Goal: Task Accomplishment & Management: Complete application form

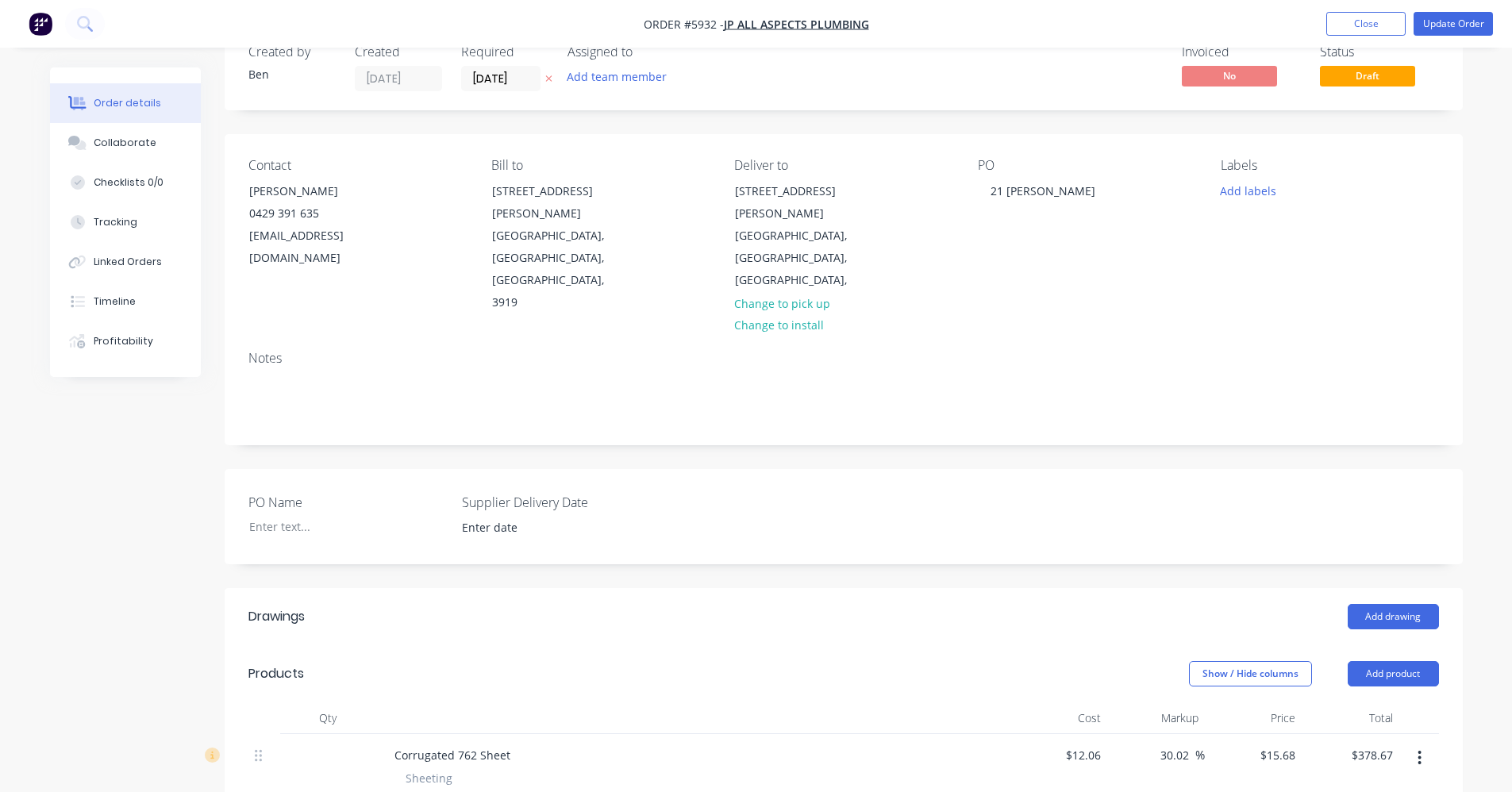
scroll to position [79, 0]
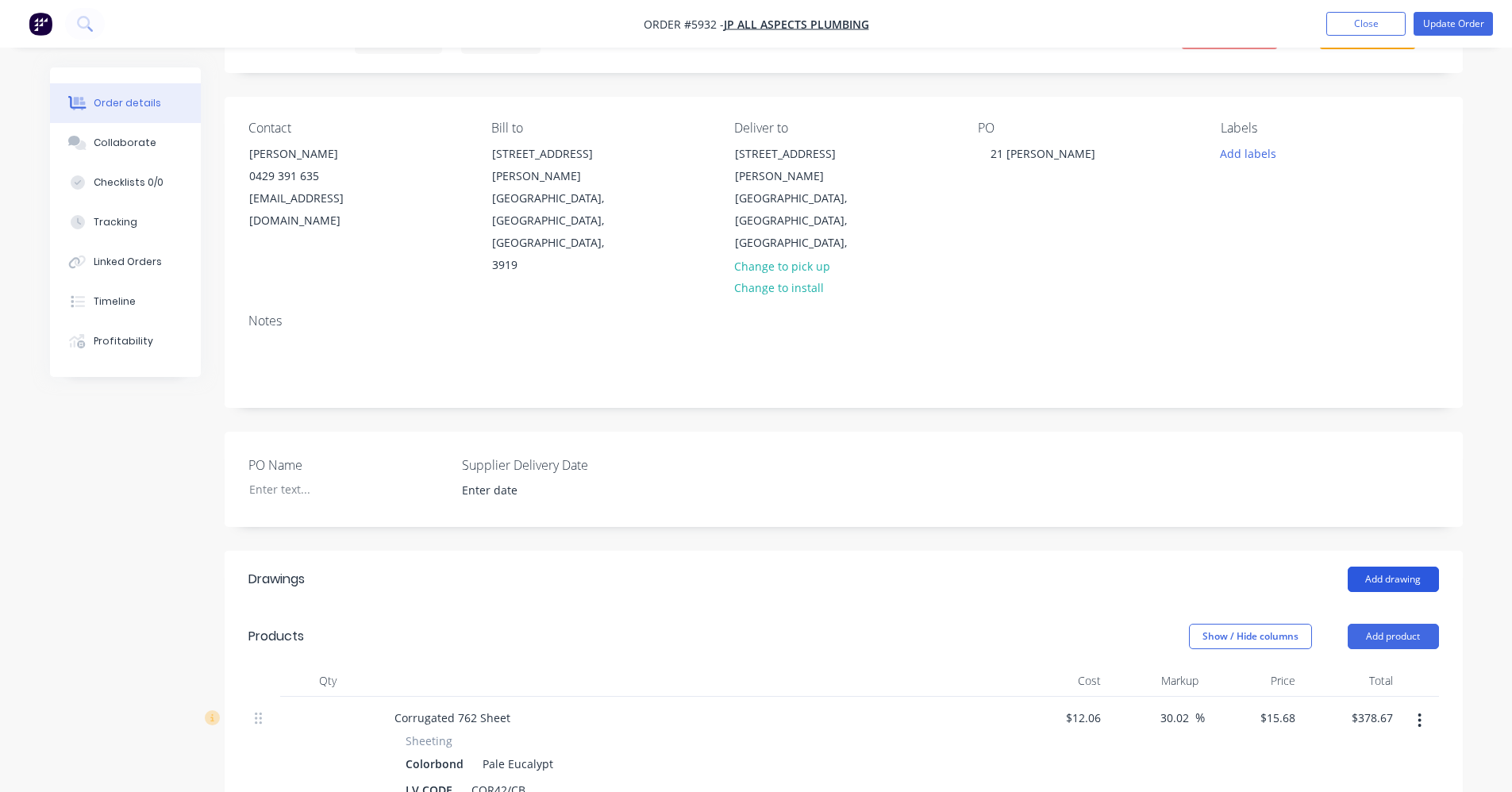
click at [1395, 567] on button "Add drawing" at bounding box center [1393, 579] width 91 height 25
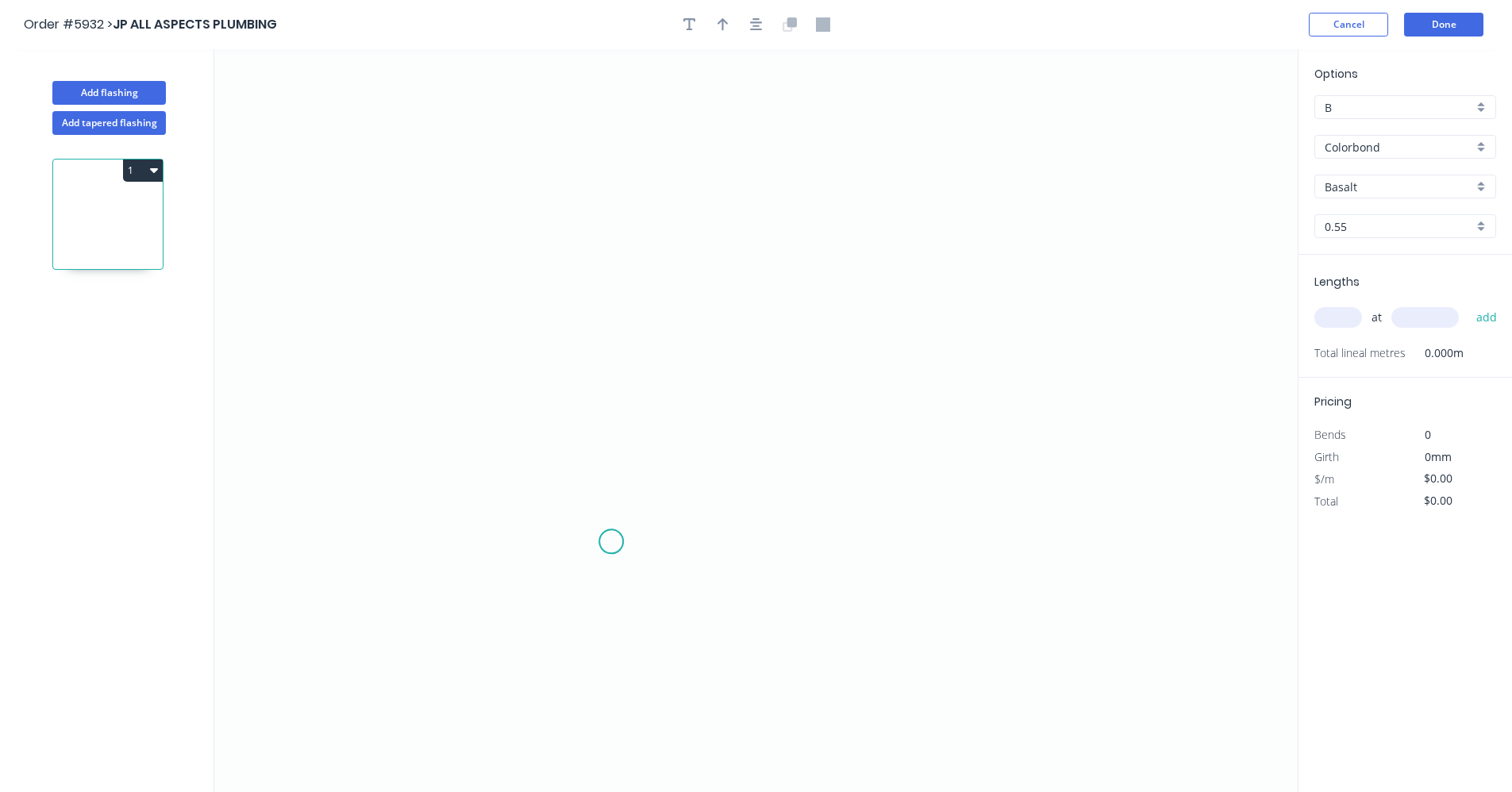
click at [610, 534] on icon "0" at bounding box center [756, 420] width 1083 height 743
click at [616, 349] on icon "0" at bounding box center [756, 420] width 1083 height 743
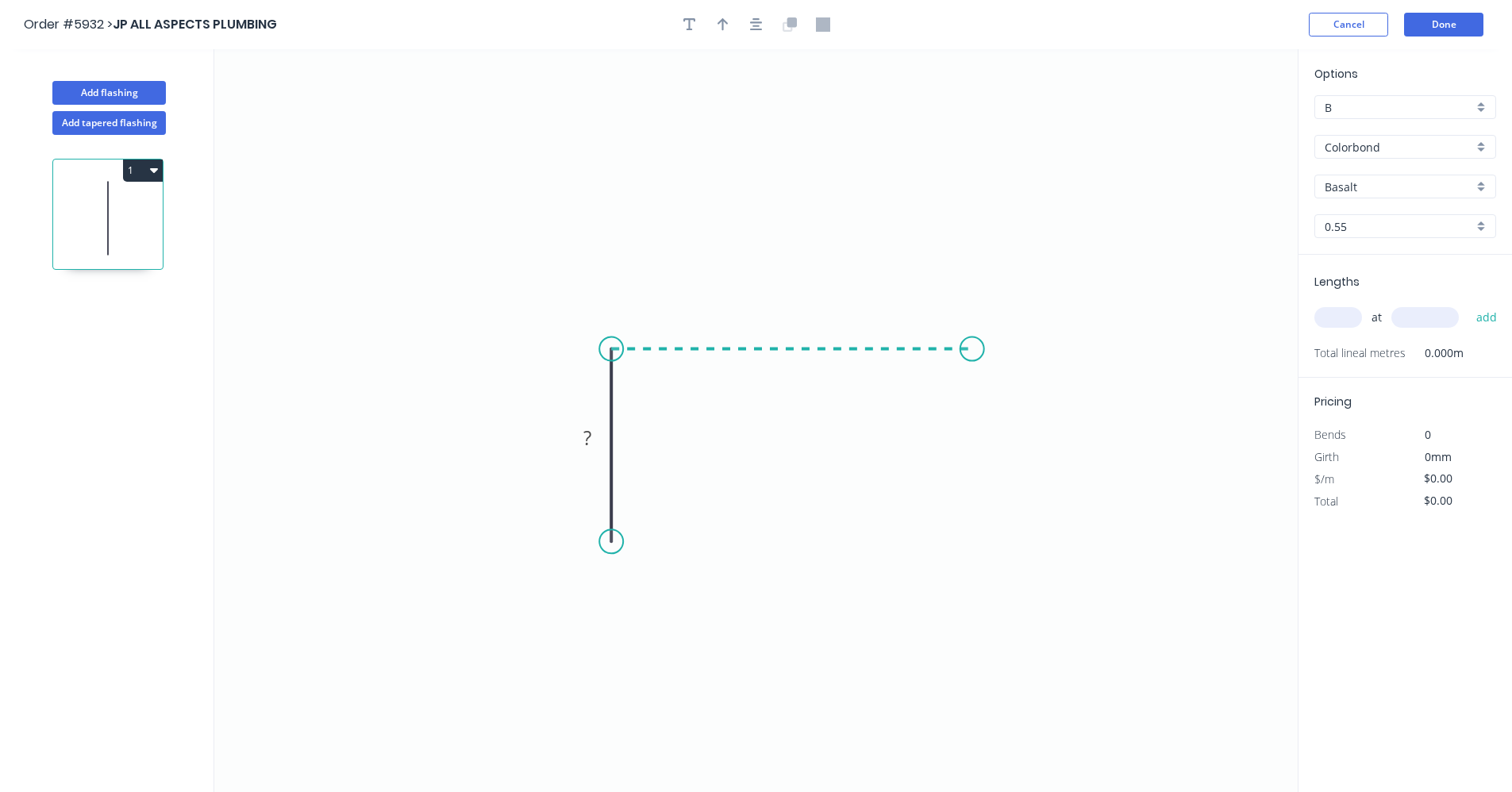
click at [972, 345] on icon "0 ?" at bounding box center [756, 420] width 1083 height 743
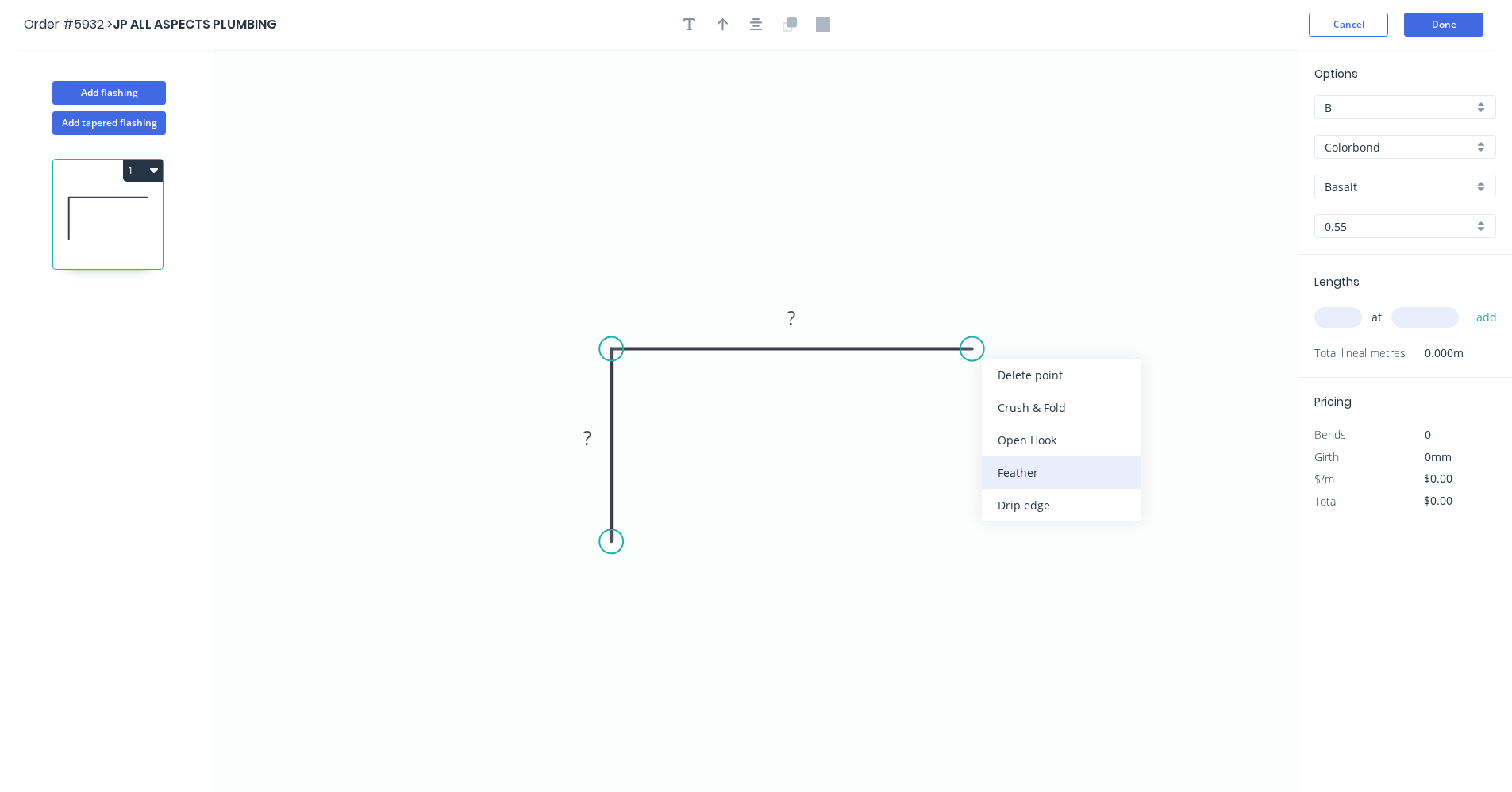
click at [1024, 480] on div "Feather" at bounding box center [1061, 472] width 160 height 33
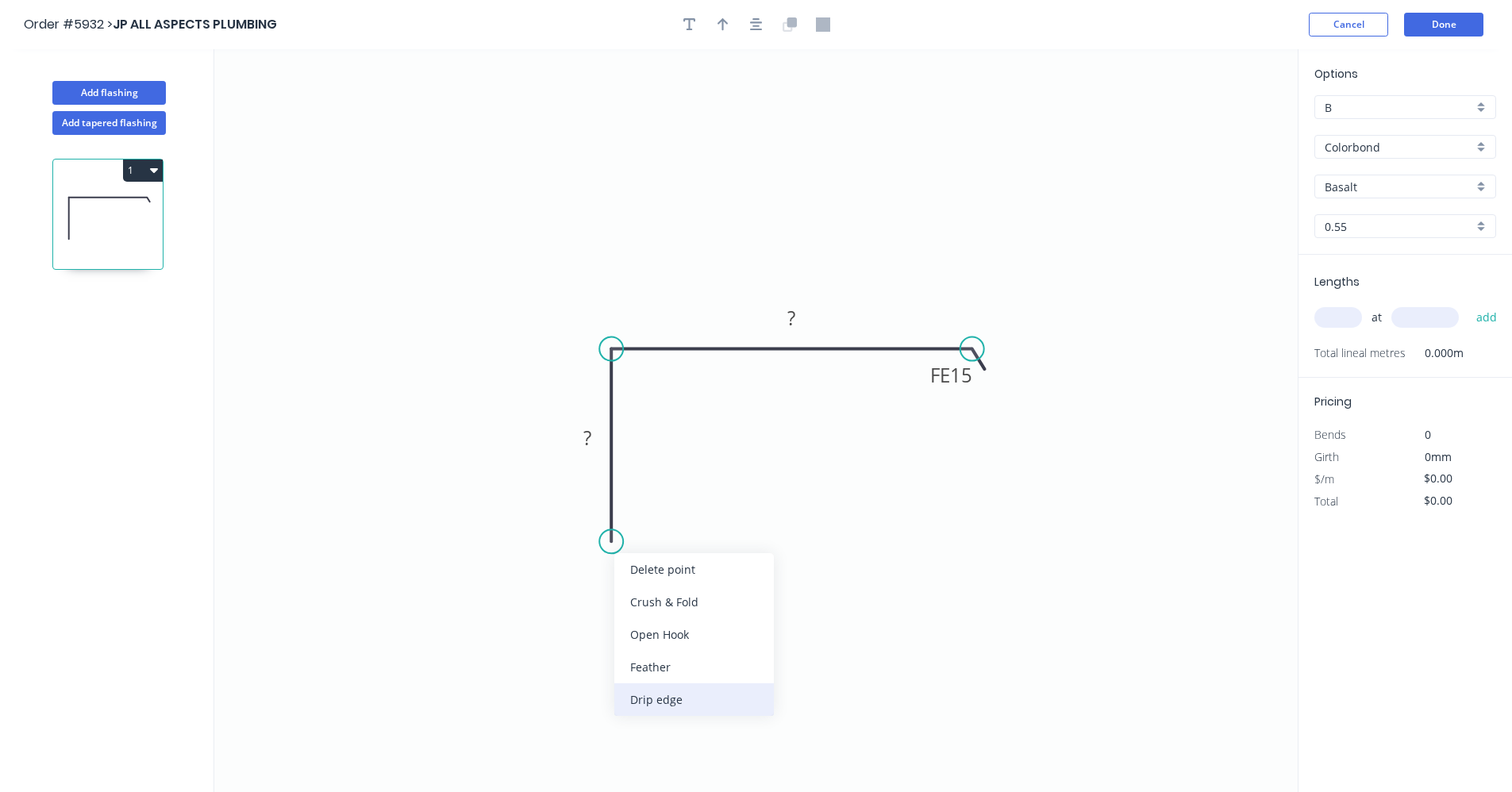
click at [656, 705] on div "Drip edge" at bounding box center [694, 700] width 160 height 33
click at [585, 436] on tspan "?" at bounding box center [587, 438] width 8 height 26
type input "$13.67"
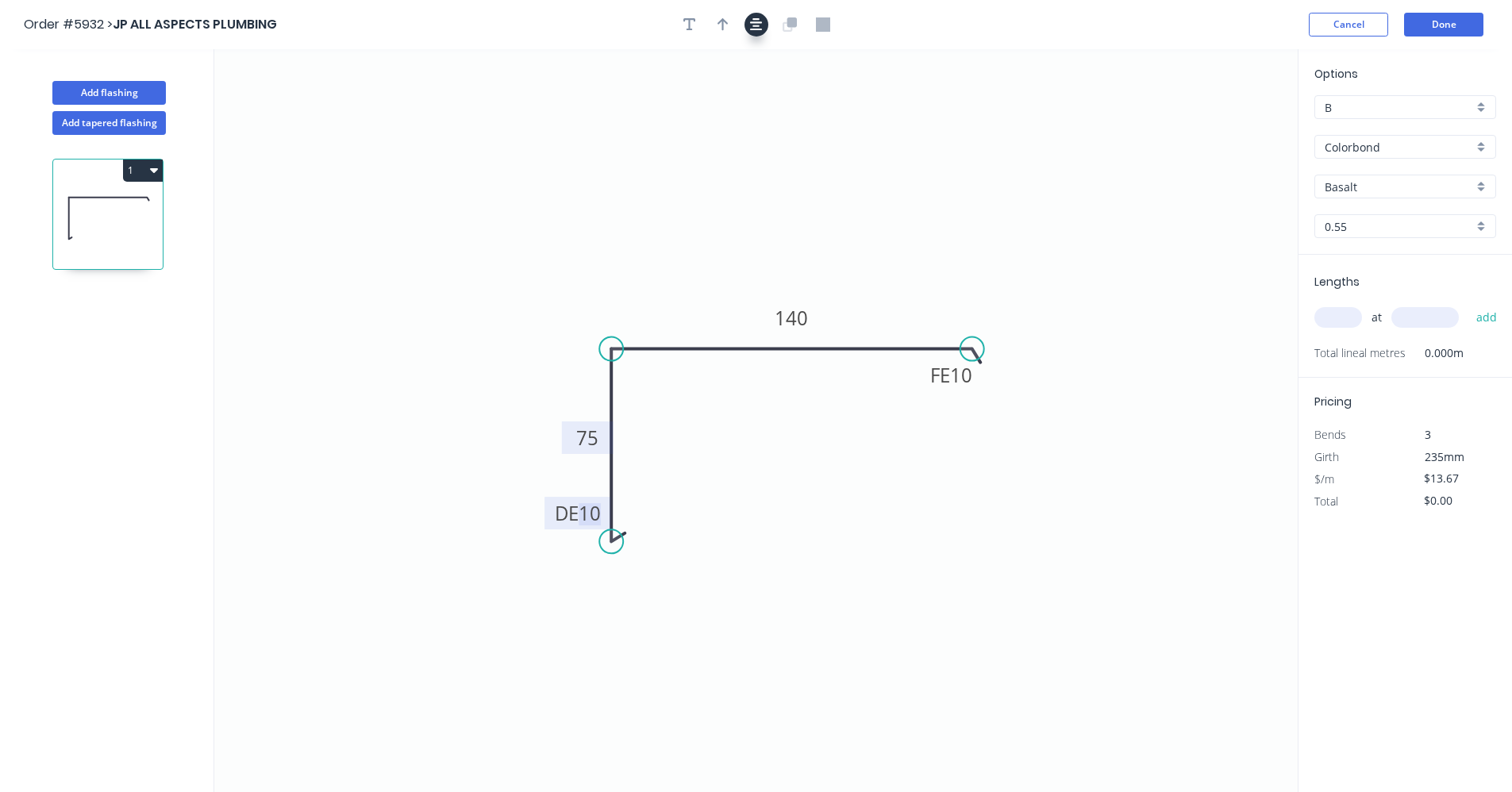
click at [745, 31] on button "button" at bounding box center [756, 24] width 24 height 24
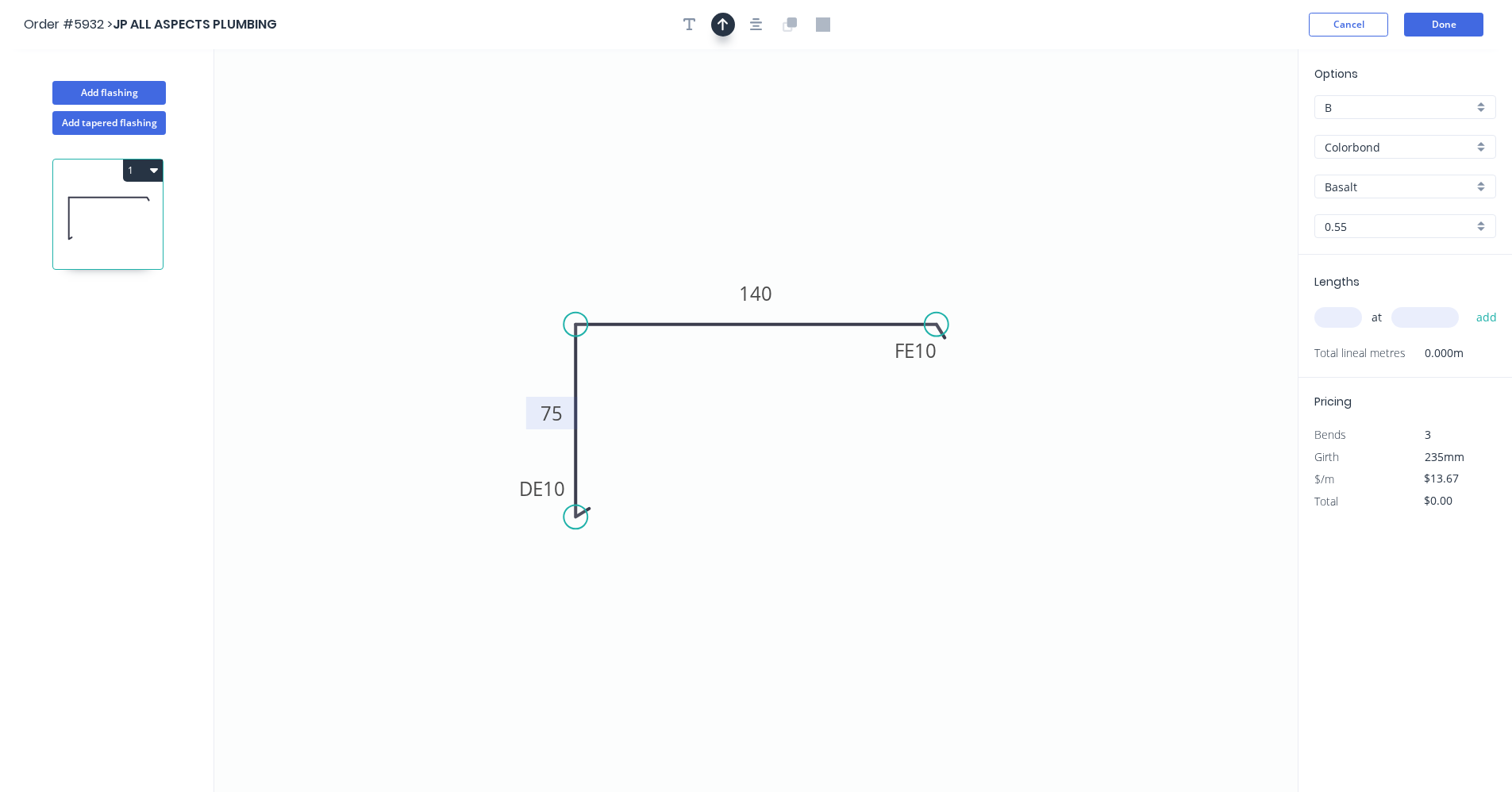
click at [726, 25] on icon "button" at bounding box center [723, 25] width 11 height 14
drag, startPoint x: 1222, startPoint y: 127, endPoint x: 1188, endPoint y: 143, distance: 37.6
click at [1183, 145] on icon "0 DE 10 75 FE 10 140" at bounding box center [756, 420] width 1083 height 743
drag, startPoint x: 1218, startPoint y: 123, endPoint x: 807, endPoint y: 310, distance: 451.5
click at [826, 309] on icon at bounding box center [833, 288] width 14 height 51
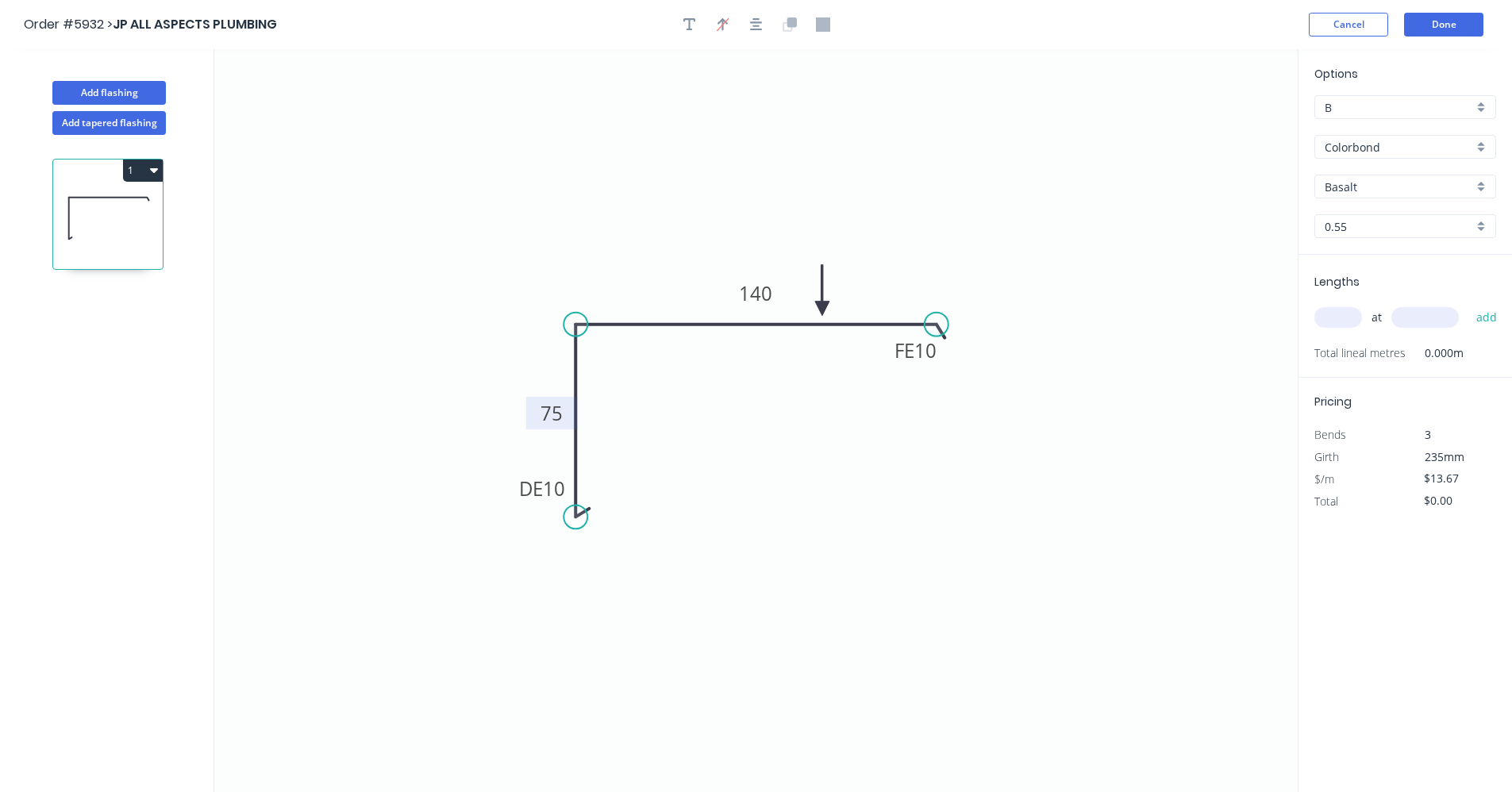
click at [1479, 192] on div "Basalt" at bounding box center [1405, 186] width 182 height 24
click at [1351, 291] on div "Pale Eucalypt" at bounding box center [1405, 289] width 180 height 28
type input "Pale Eucalypt"
click at [1345, 326] on input "text" at bounding box center [1338, 317] width 47 height 20
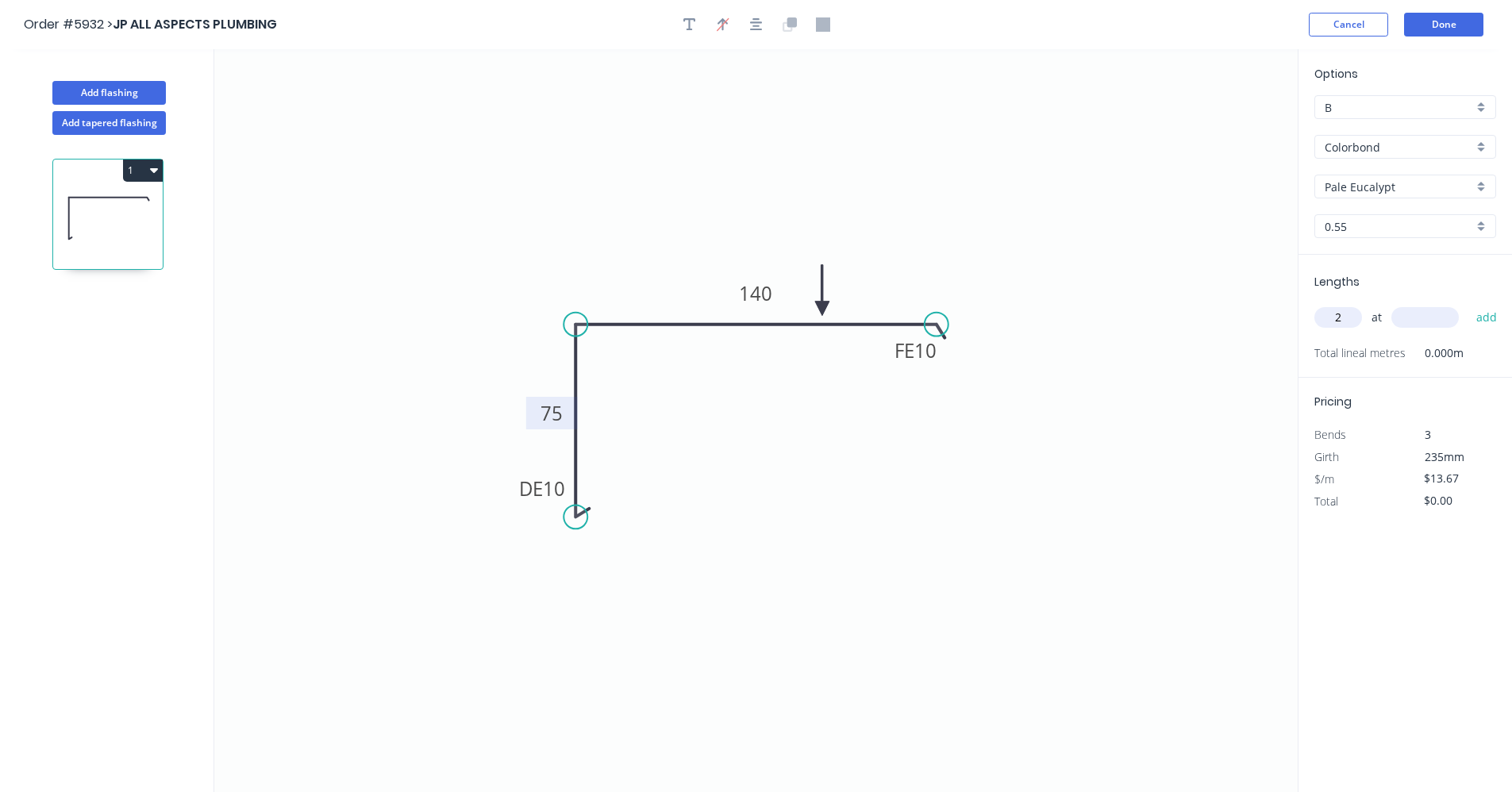
type input "2"
type input "3500"
click at [1468, 304] on button "add" at bounding box center [1487, 317] width 37 height 27
click at [155, 169] on icon "button" at bounding box center [154, 170] width 8 height 4
click at [79, 213] on div "Duplicate" at bounding box center [87, 210] width 122 height 23
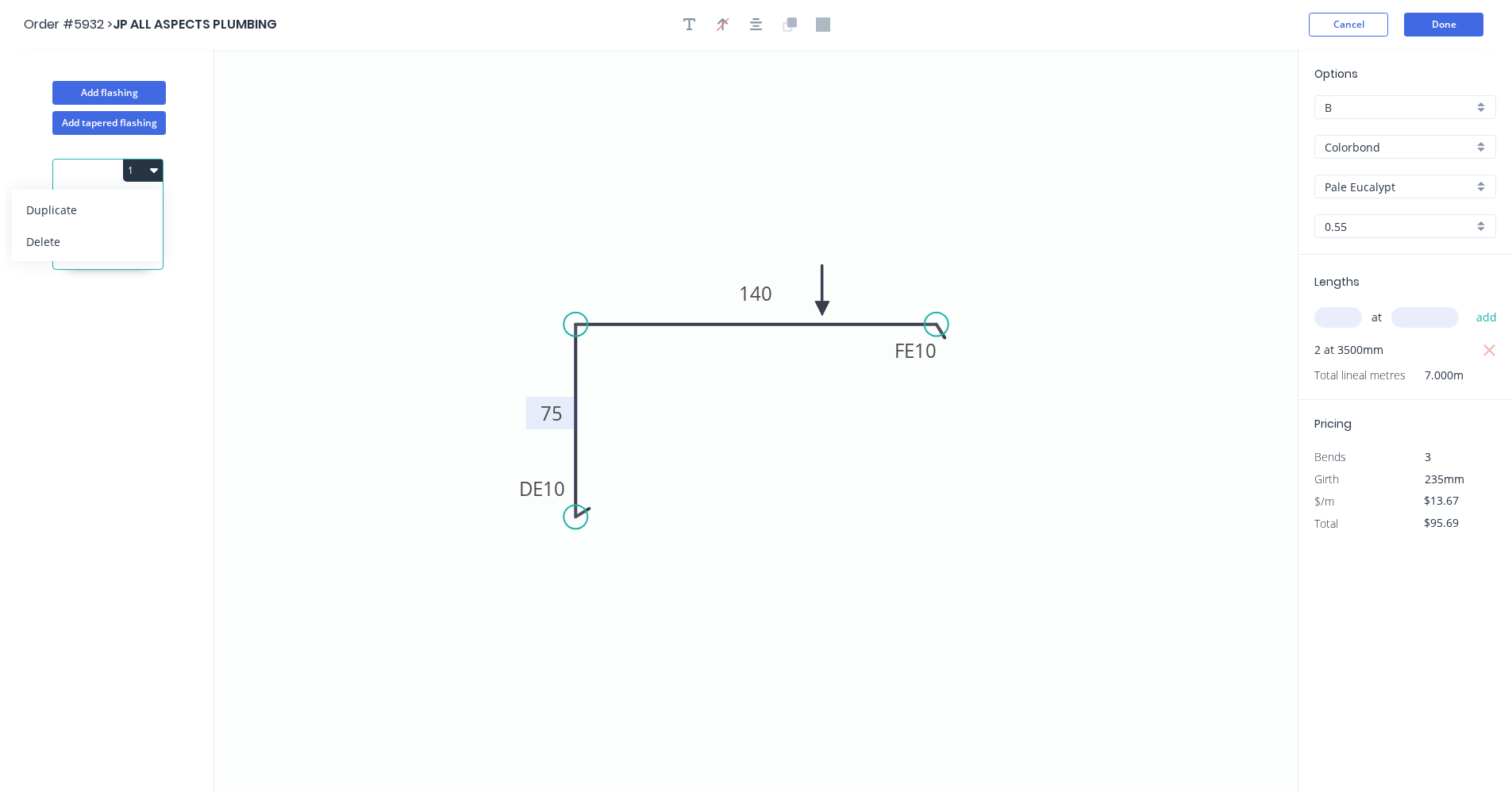
type input "$0.00"
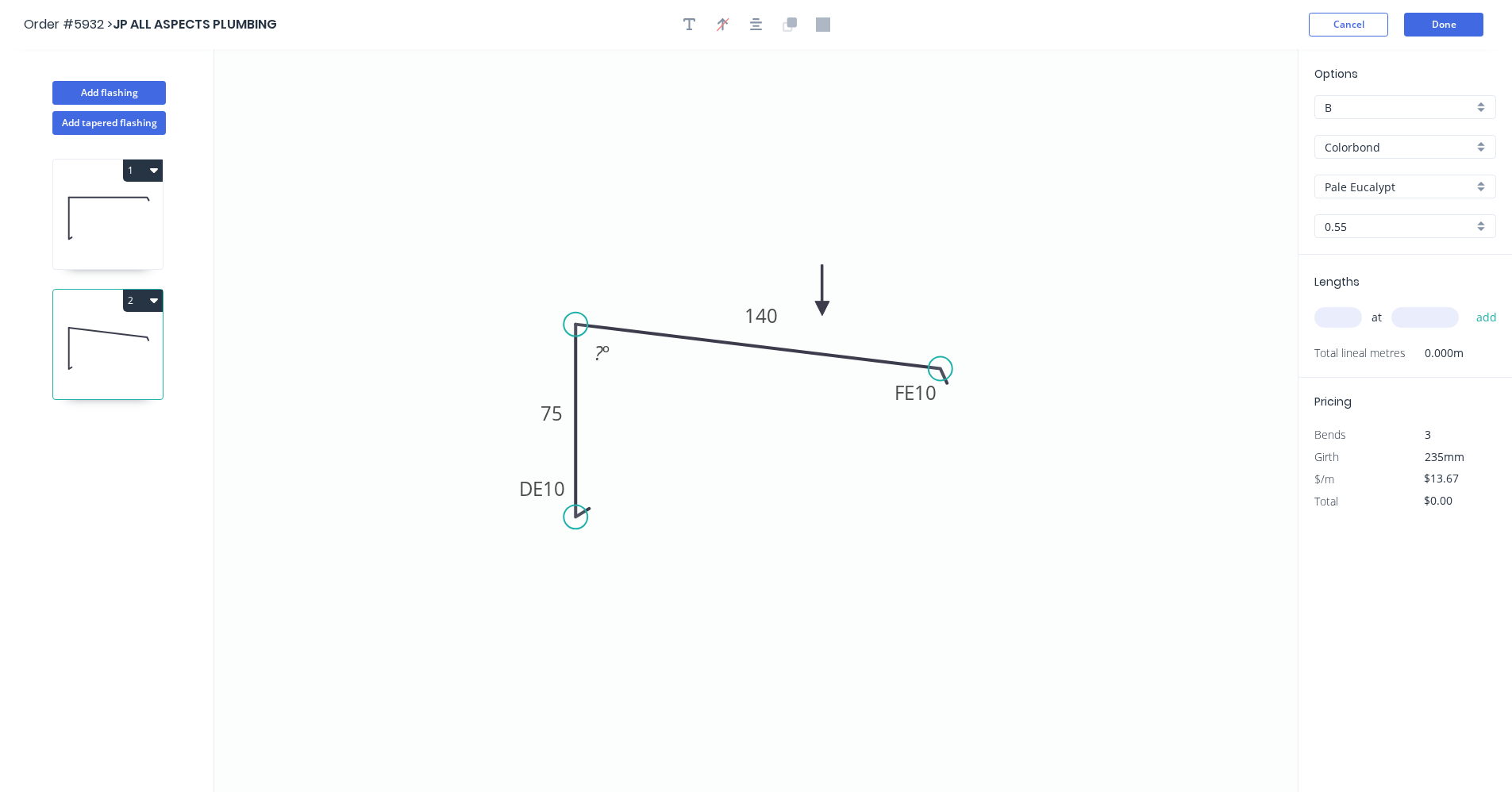
drag, startPoint x: 925, startPoint y: 323, endPoint x: 940, endPoint y: 369, distance: 48.4
click at [940, 369] on circle at bounding box center [940, 368] width 24 height 24
click at [600, 356] on tspan "?" at bounding box center [599, 353] width 9 height 26
click at [1337, 315] on input "text" at bounding box center [1338, 317] width 47 height 20
type input "1"
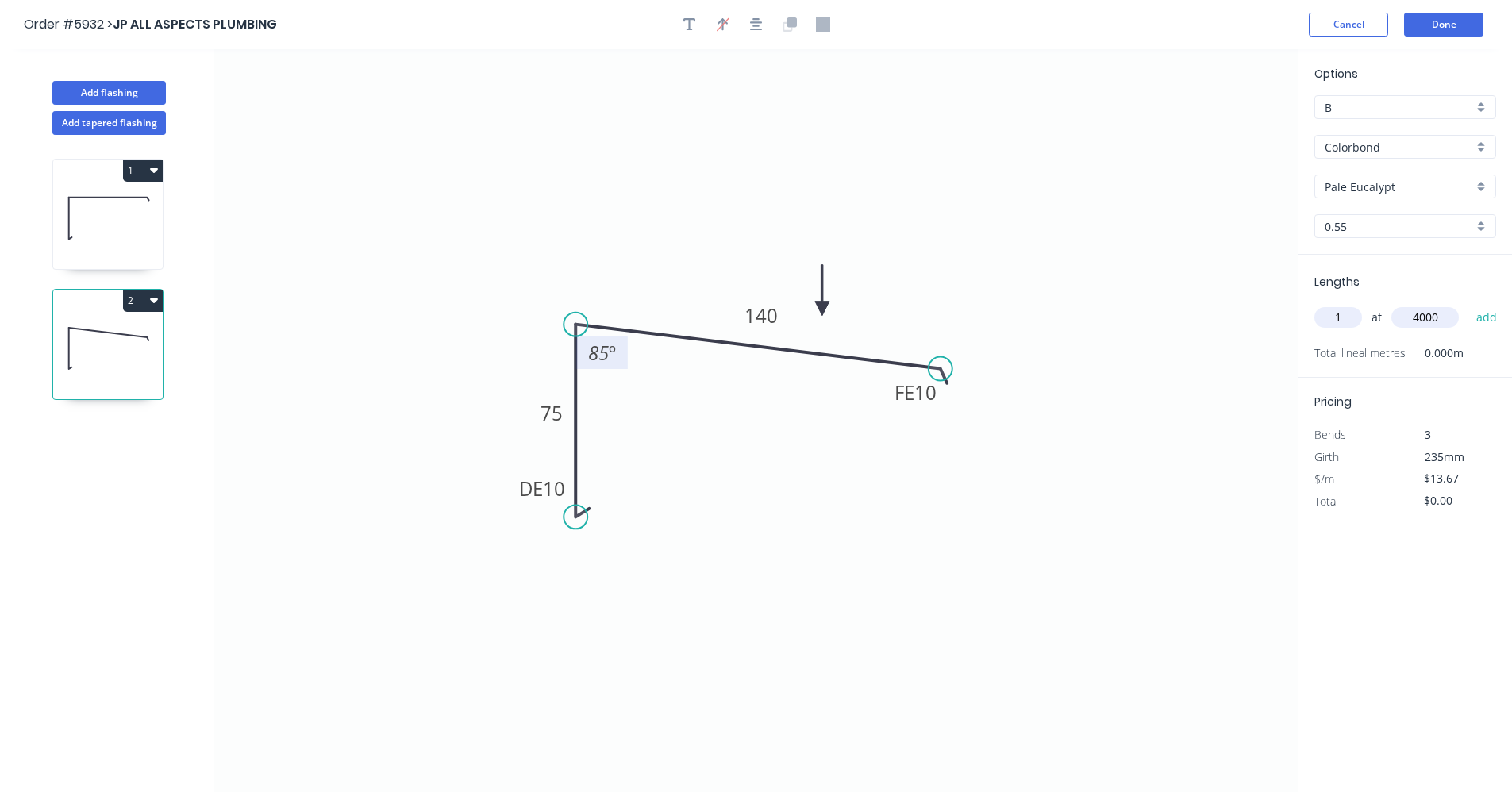
type input "4000"
click at [1468, 304] on button "add" at bounding box center [1487, 317] width 37 height 27
type input "$54.68"
type input "1"
type input "4500"
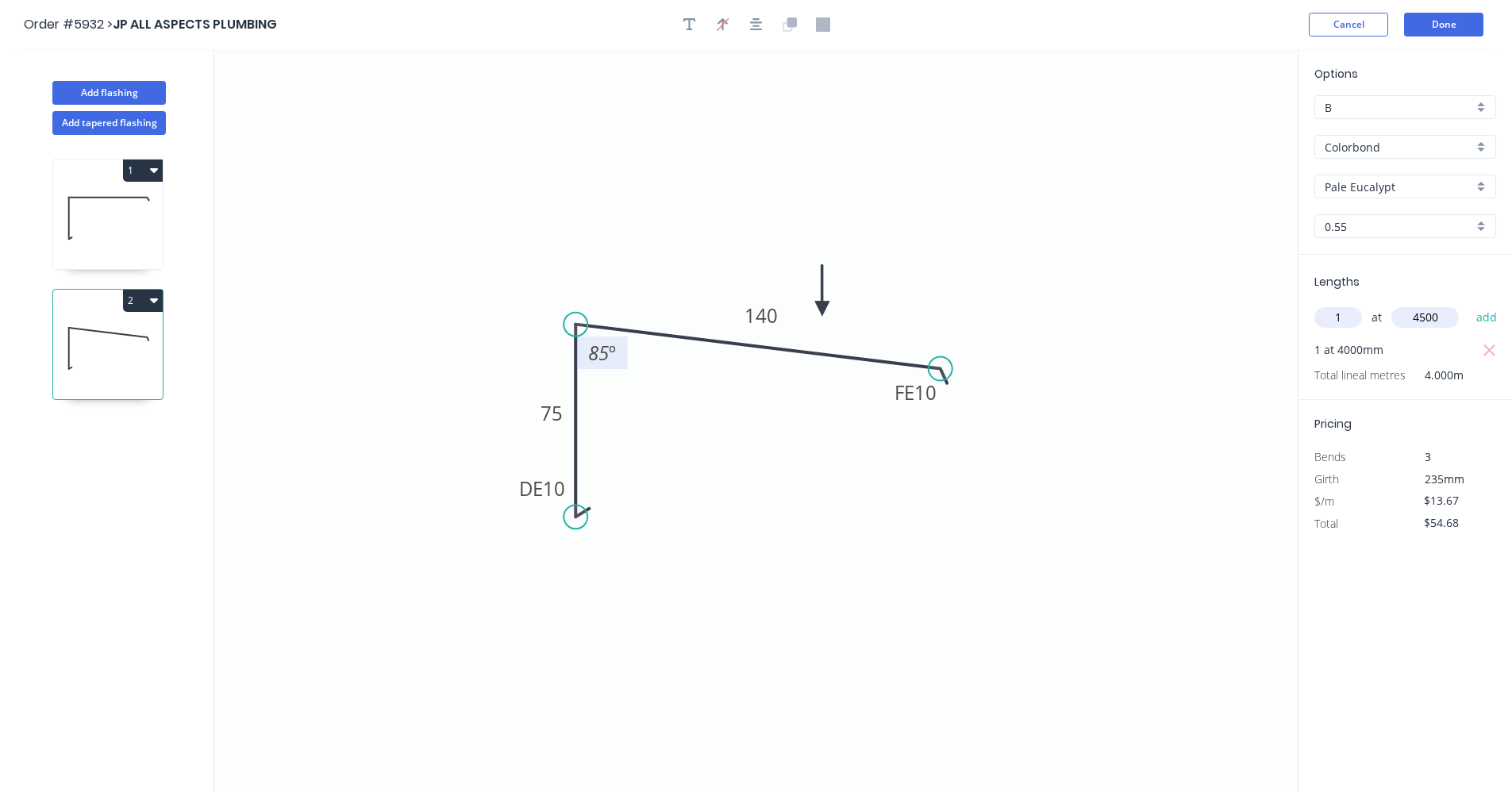
click at [1468, 304] on button "add" at bounding box center [1487, 317] width 37 height 27
type input "$116.20"
click at [1425, 28] on button "Done" at bounding box center [1443, 24] width 79 height 24
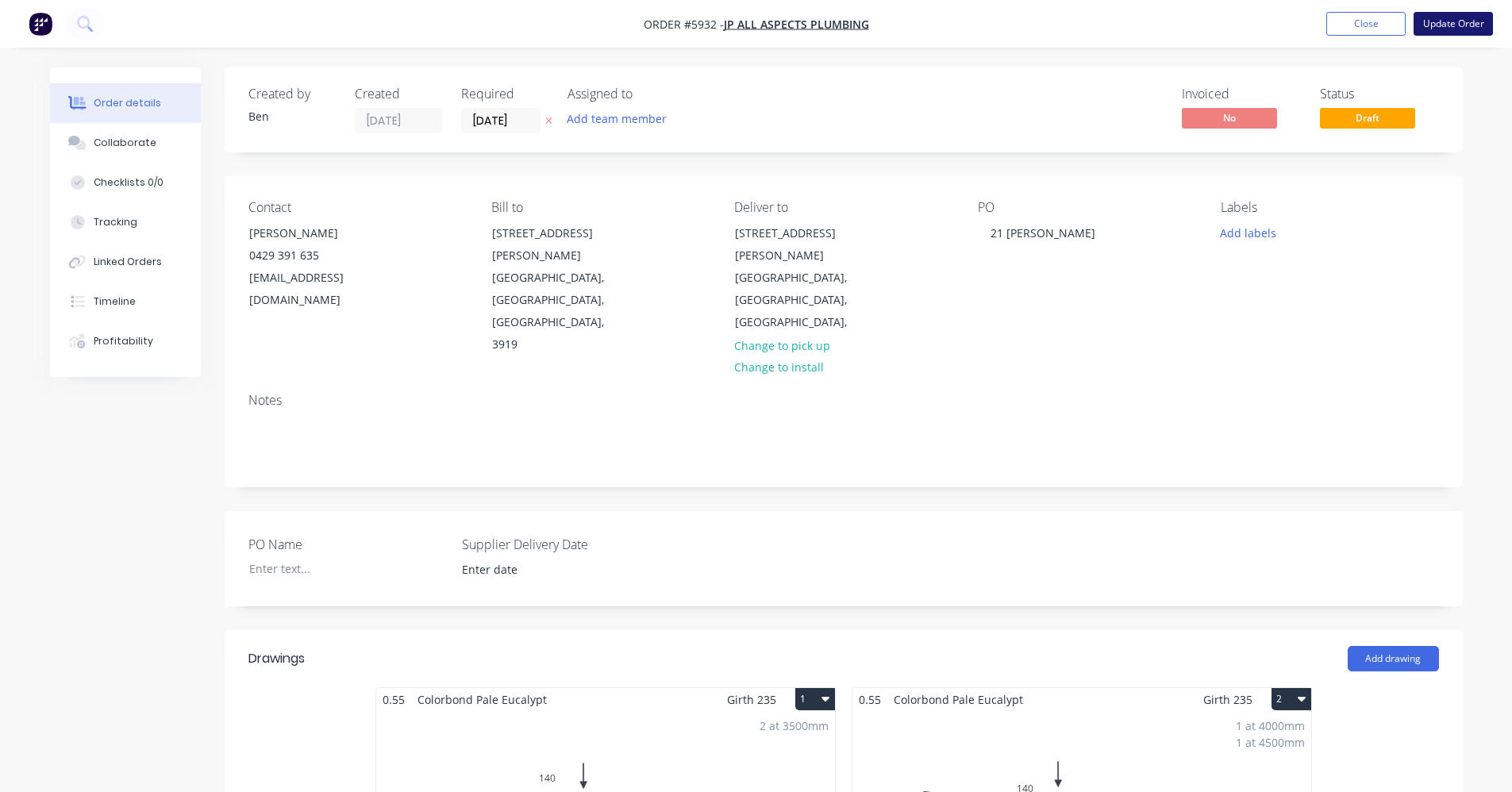
click at [1439, 22] on button "Update Order" at bounding box center [1453, 24] width 79 height 24
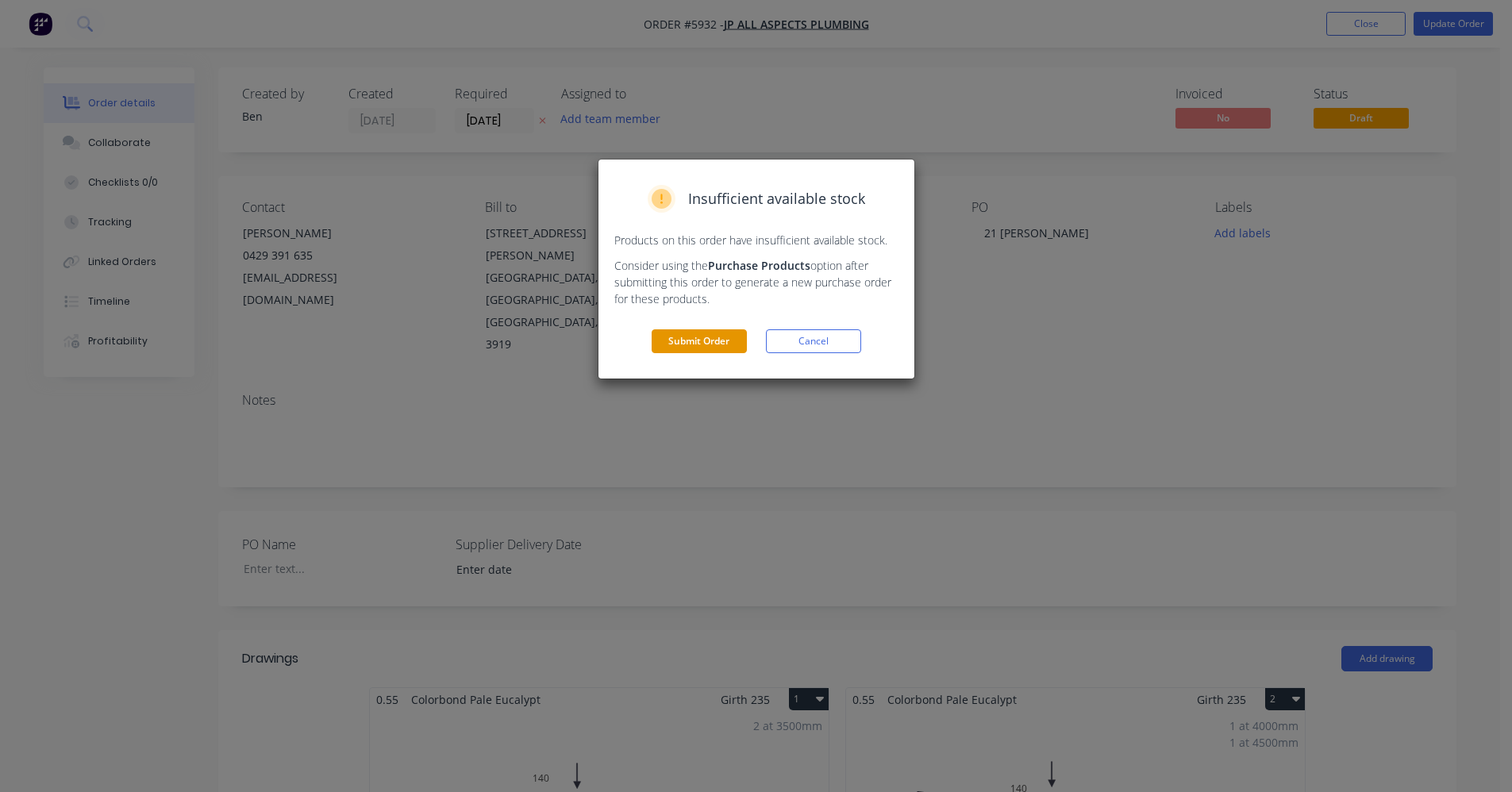
click at [732, 338] on button "Submit Order" at bounding box center [699, 341] width 95 height 24
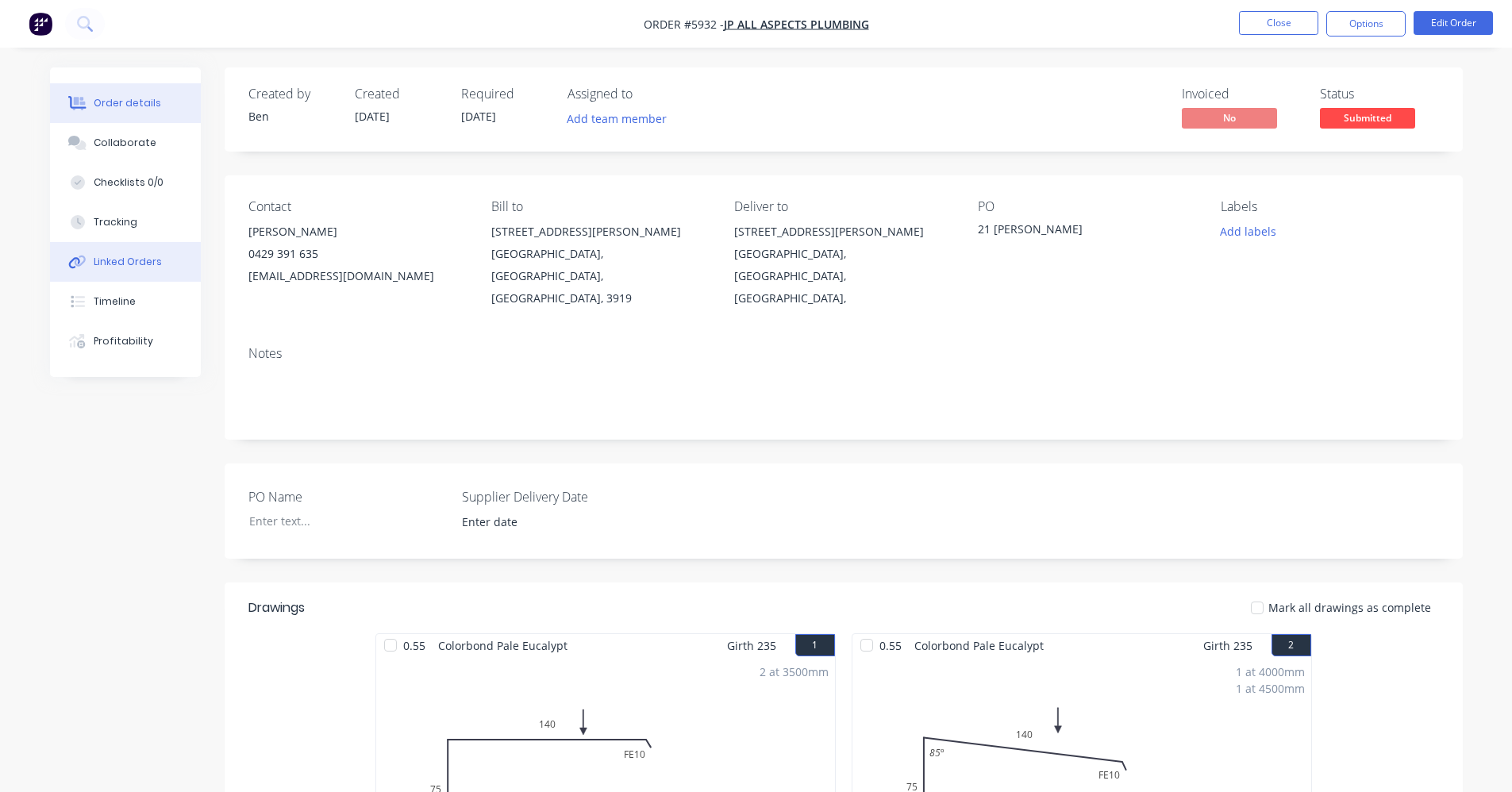
click at [141, 271] on button "Linked Orders" at bounding box center [126, 261] width 151 height 40
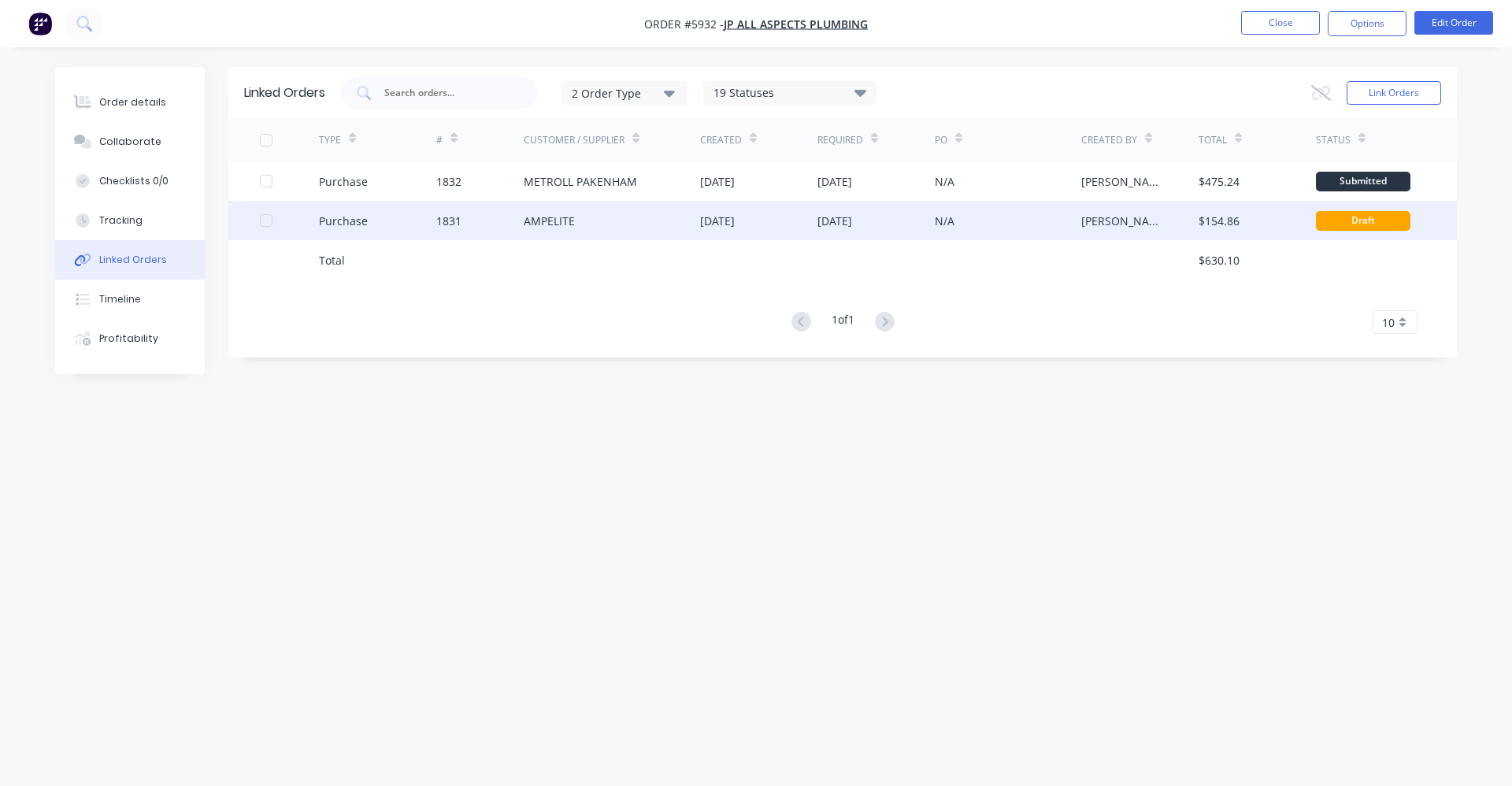
click at [542, 219] on div "AMPELITE" at bounding box center [549, 221] width 51 height 17
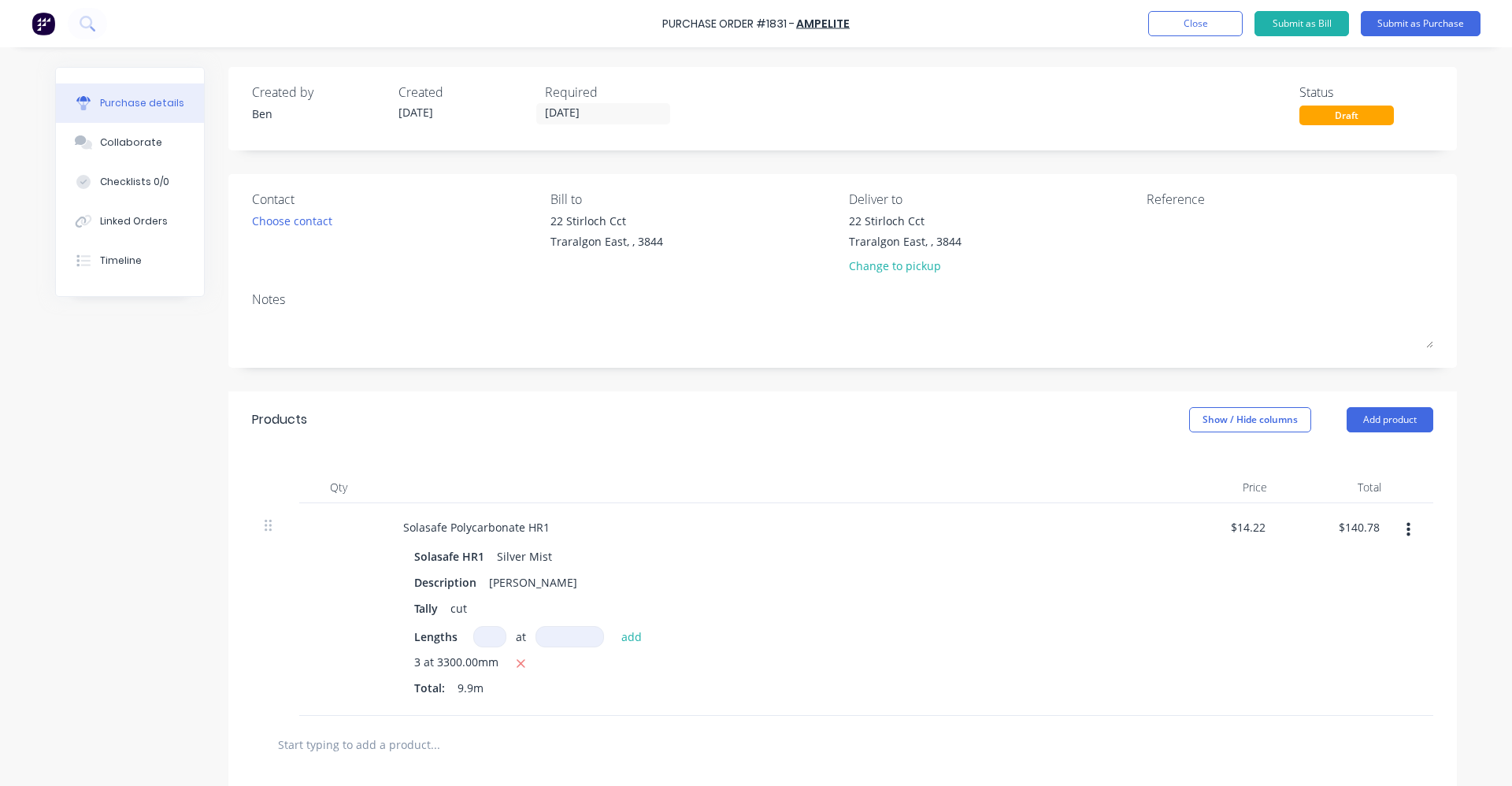
click at [1406, 529] on icon "button" at bounding box center [1408, 530] width 4 height 14
click at [1336, 663] on button "Delete" at bounding box center [1360, 666] width 134 height 31
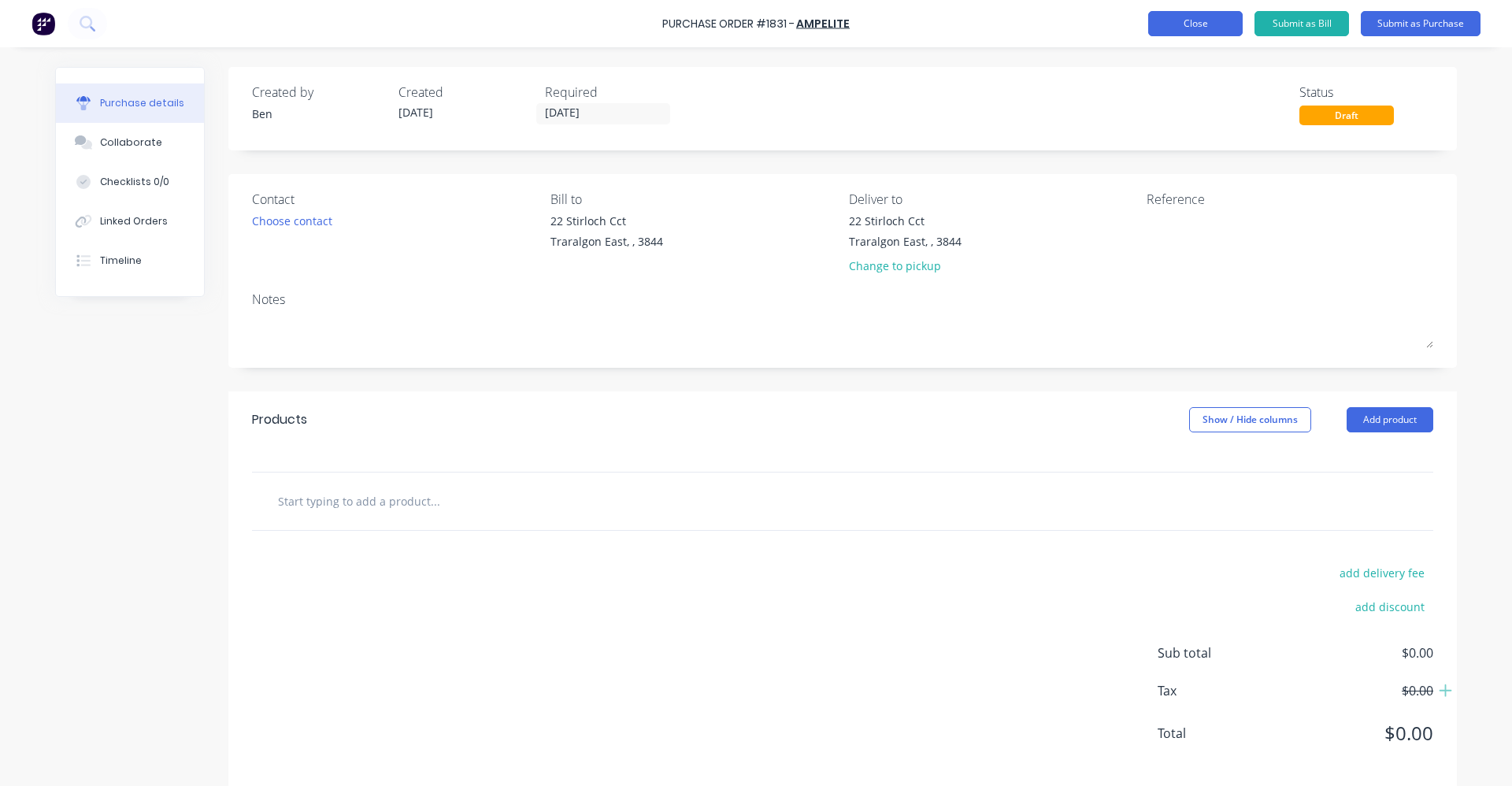
click at [1209, 17] on button "Close" at bounding box center [1195, 24] width 94 height 25
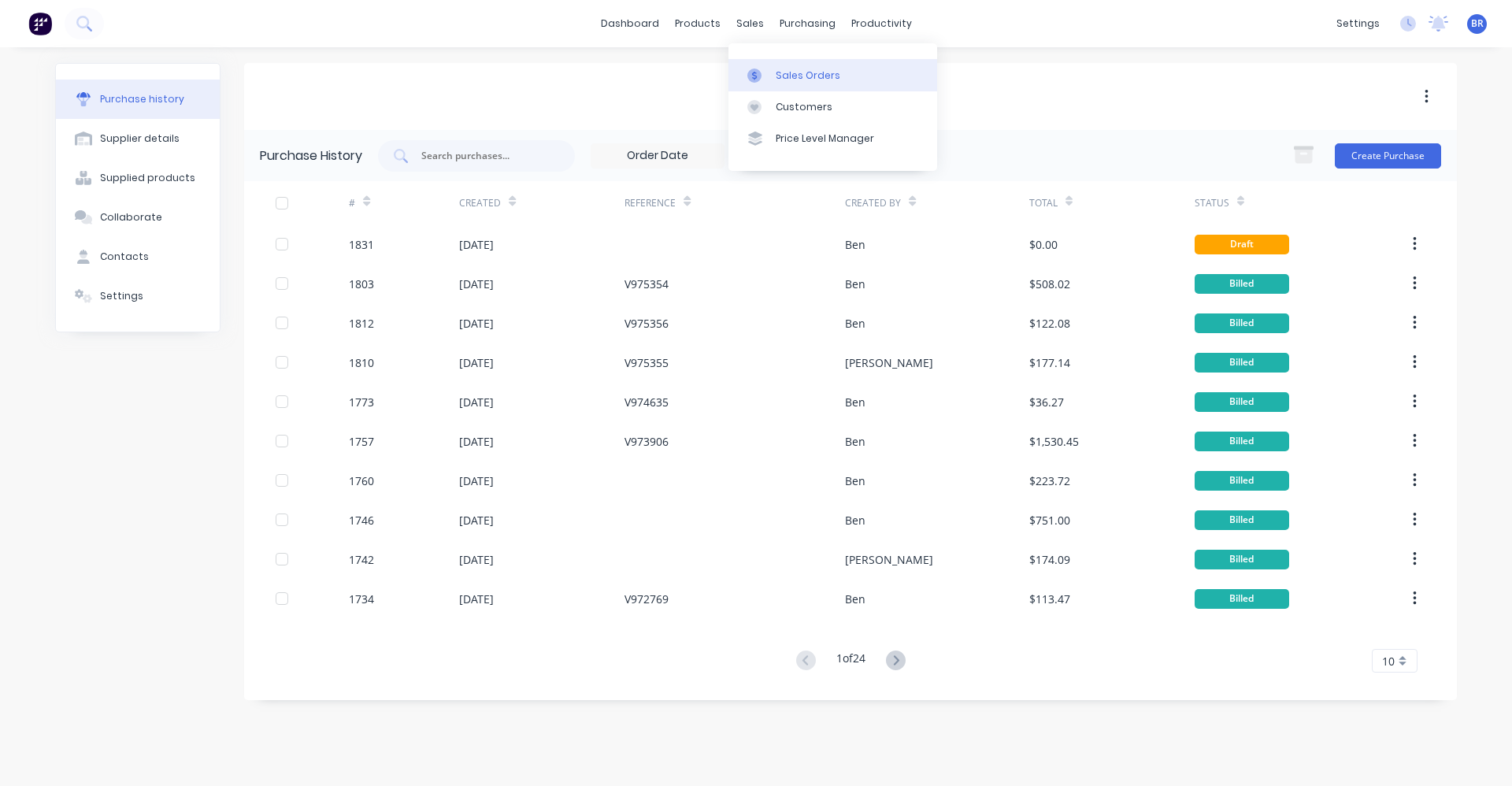
click at [777, 77] on div "Sales Orders" at bounding box center [808, 76] width 65 height 14
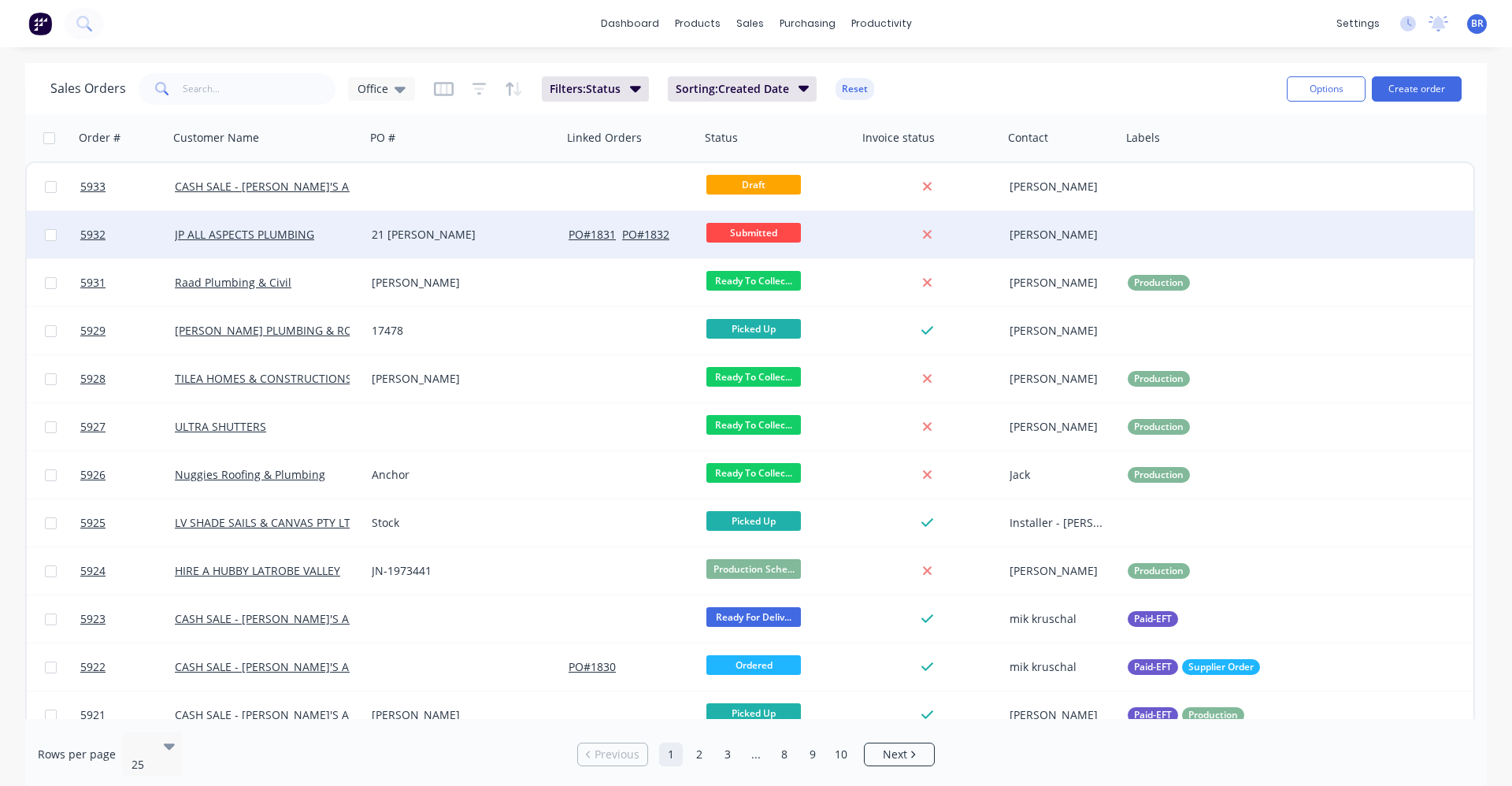
click at [483, 235] on div "21 [PERSON_NAME]" at bounding box center [459, 235] width 175 height 16
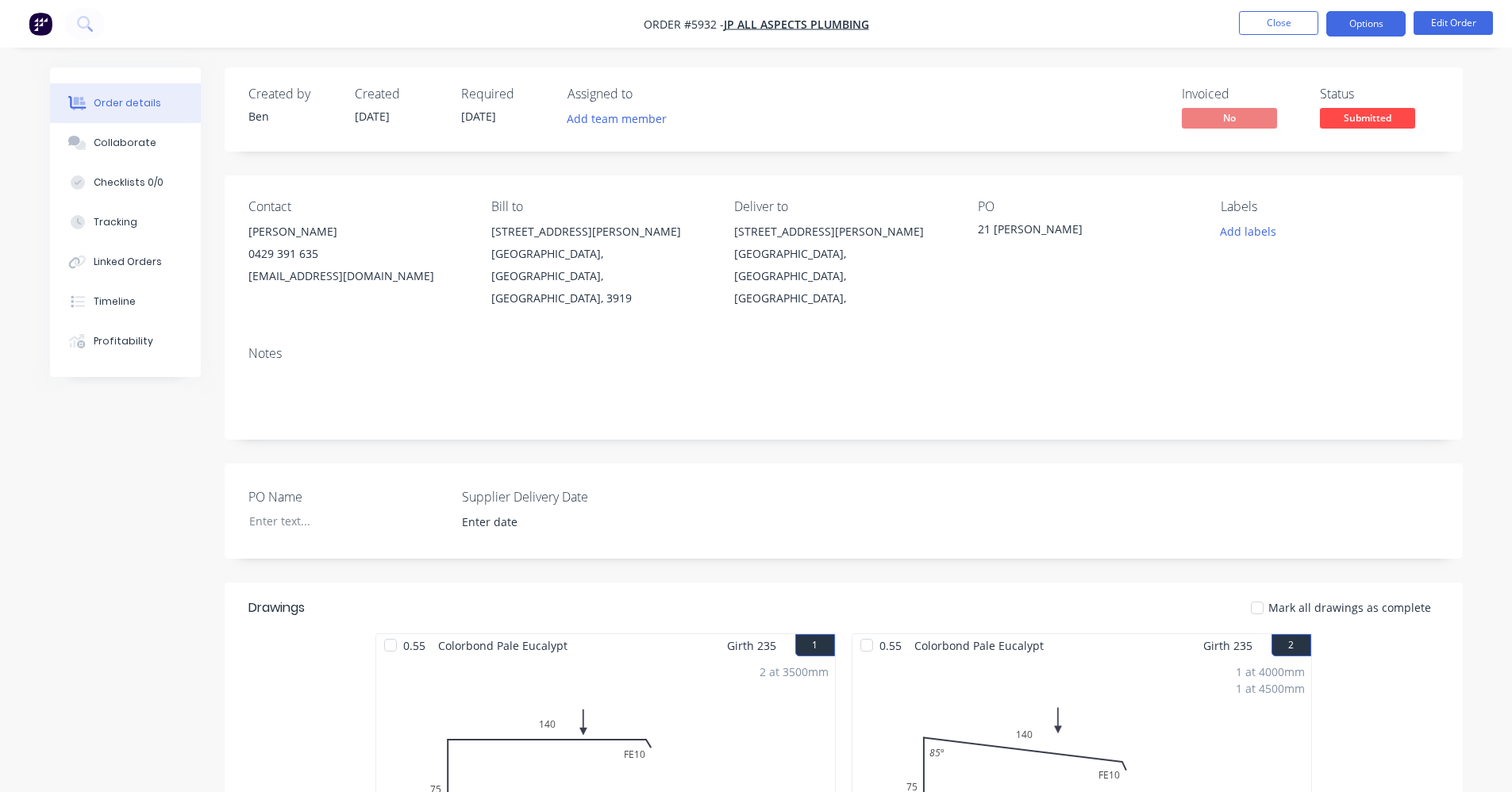
click at [1357, 24] on button "Options" at bounding box center [1365, 24] width 79 height 25
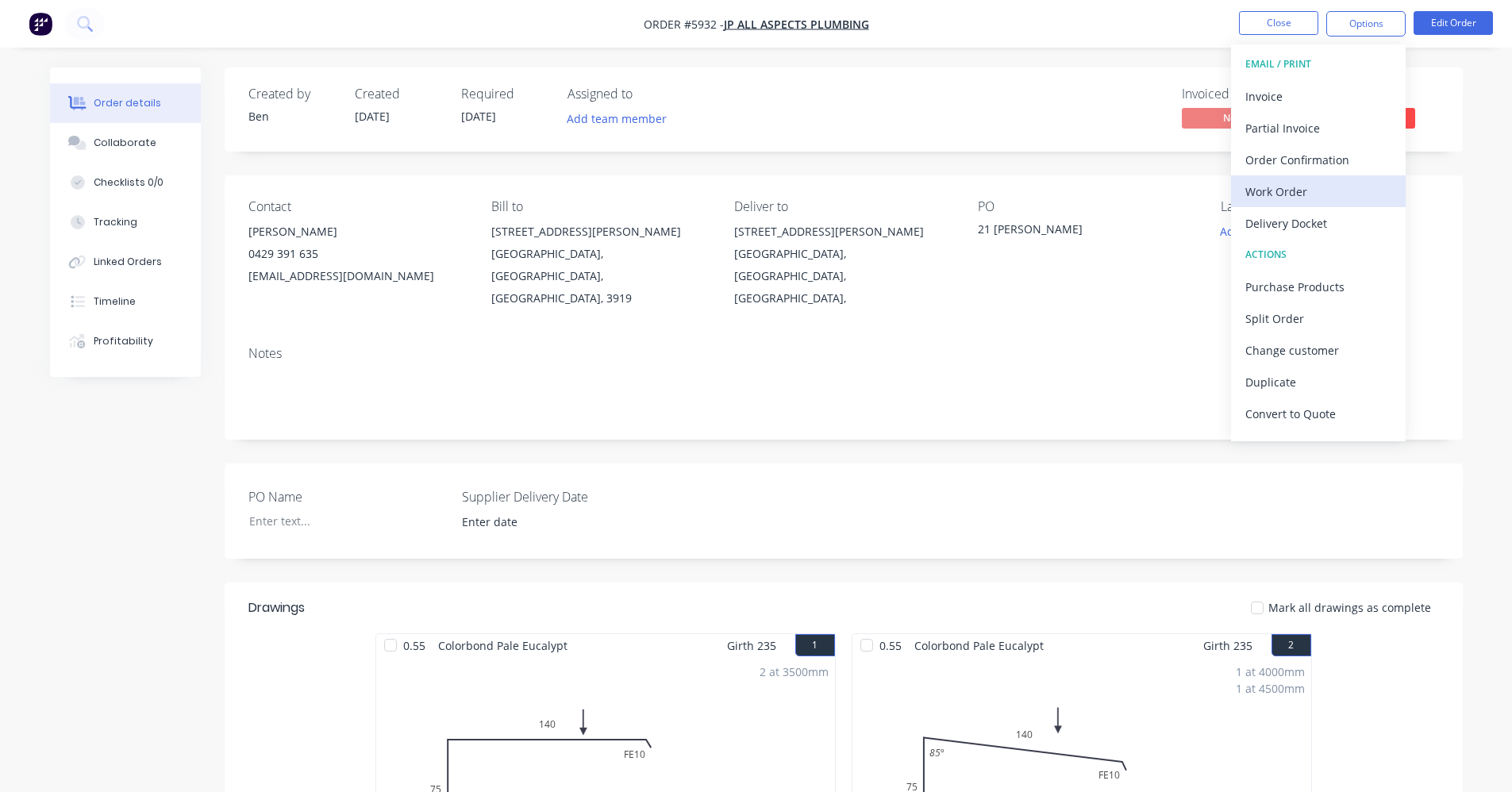
click at [1278, 194] on div "Work Order" at bounding box center [1318, 192] width 146 height 23
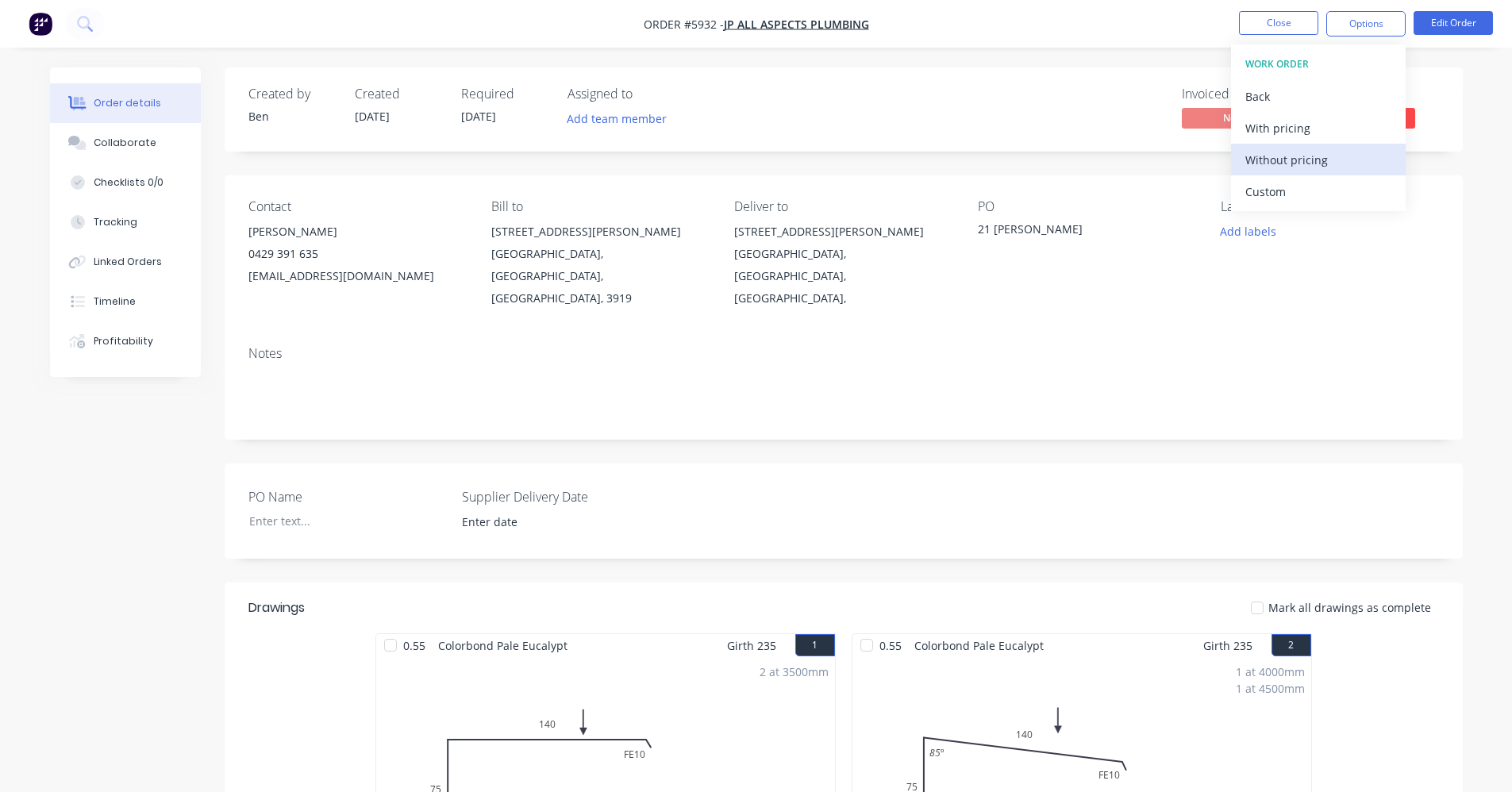
click at [1286, 160] on div "Without pricing" at bounding box center [1318, 160] width 146 height 23
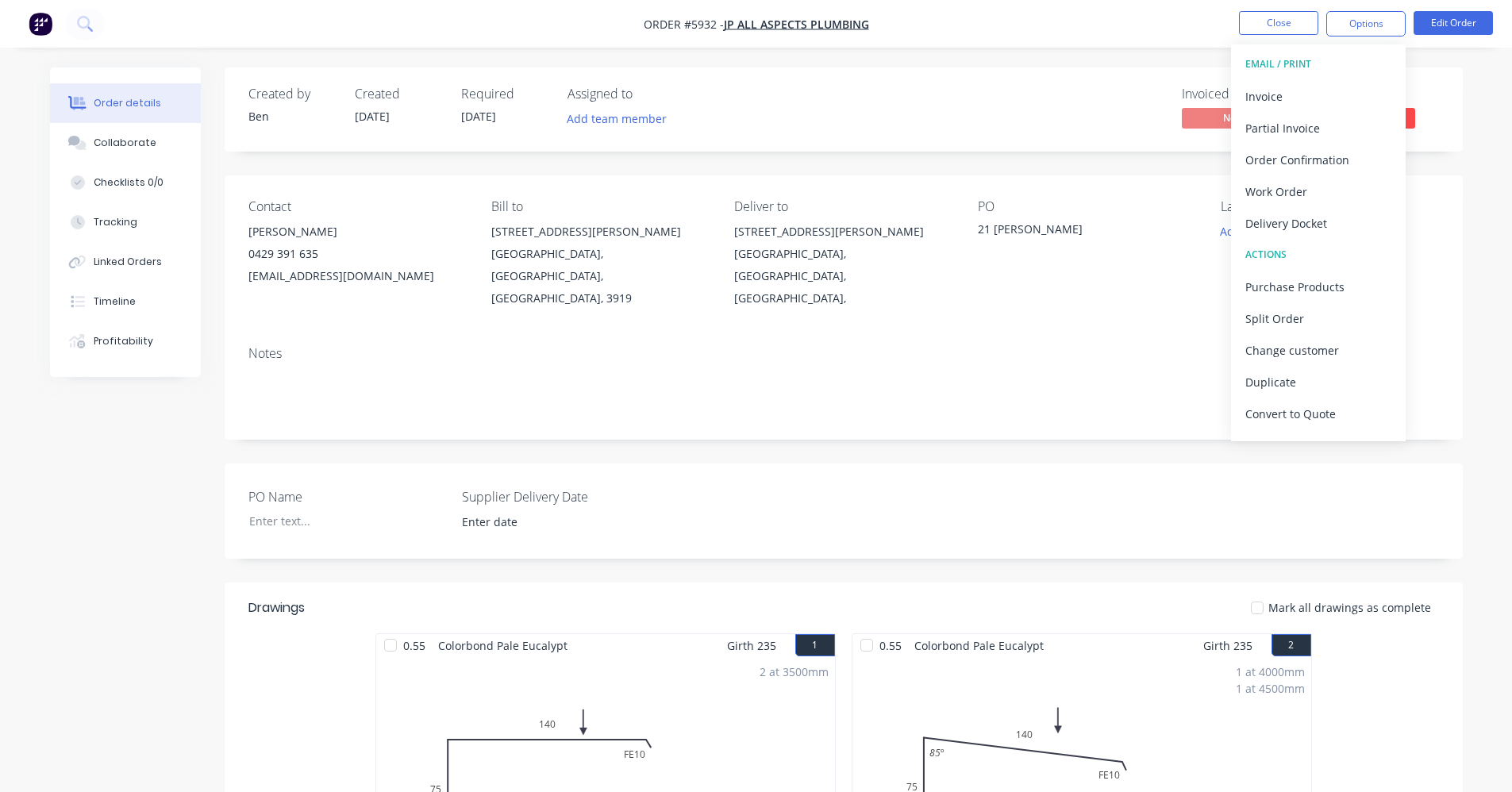
drag, startPoint x: 1045, startPoint y: 318, endPoint x: 1089, endPoint y: 300, distance: 47.5
click at [1051, 333] on div "Notes" at bounding box center [843, 386] width 1238 height 106
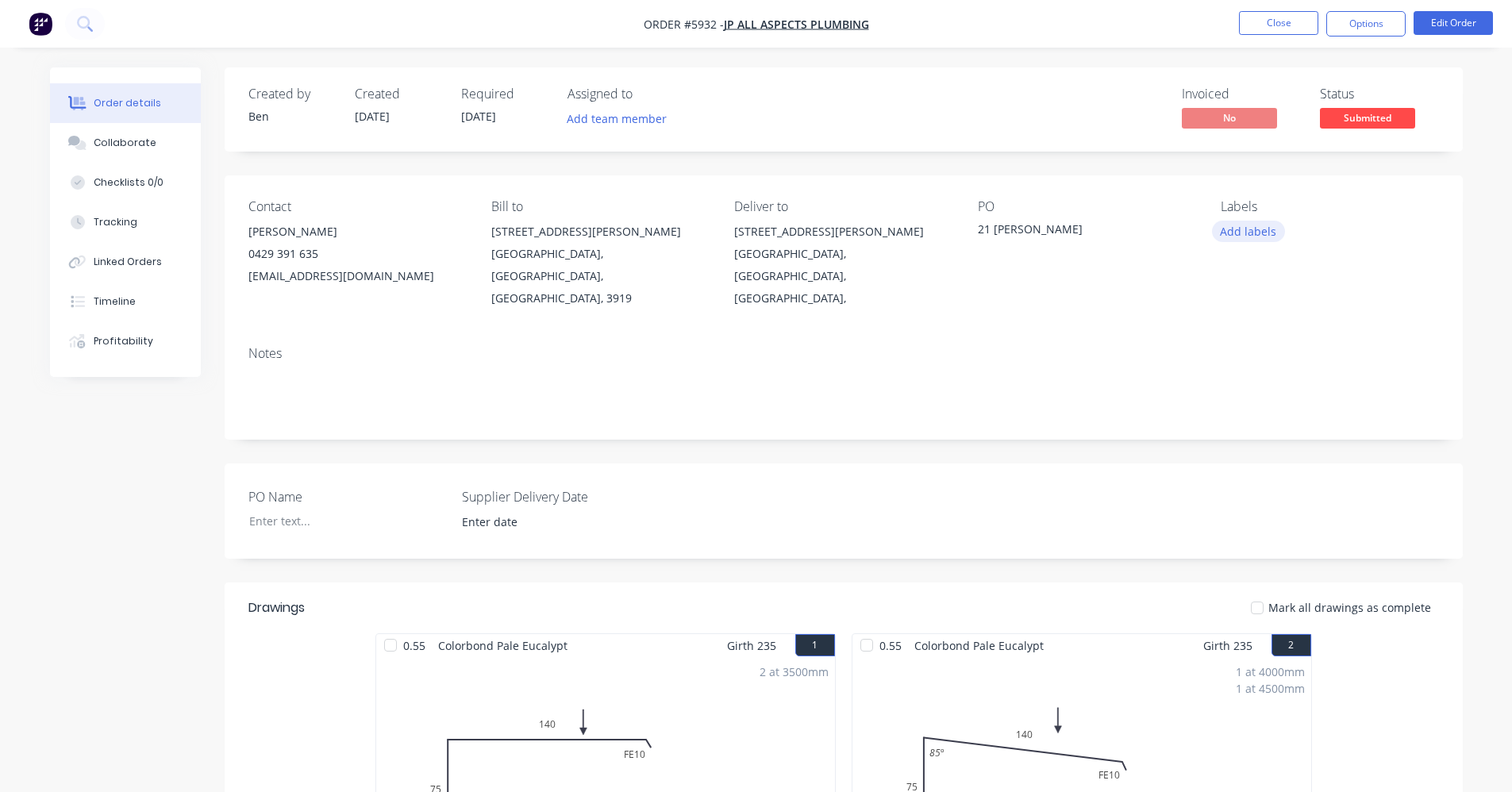
click at [1255, 228] on button "Add labels" at bounding box center [1248, 231] width 73 height 21
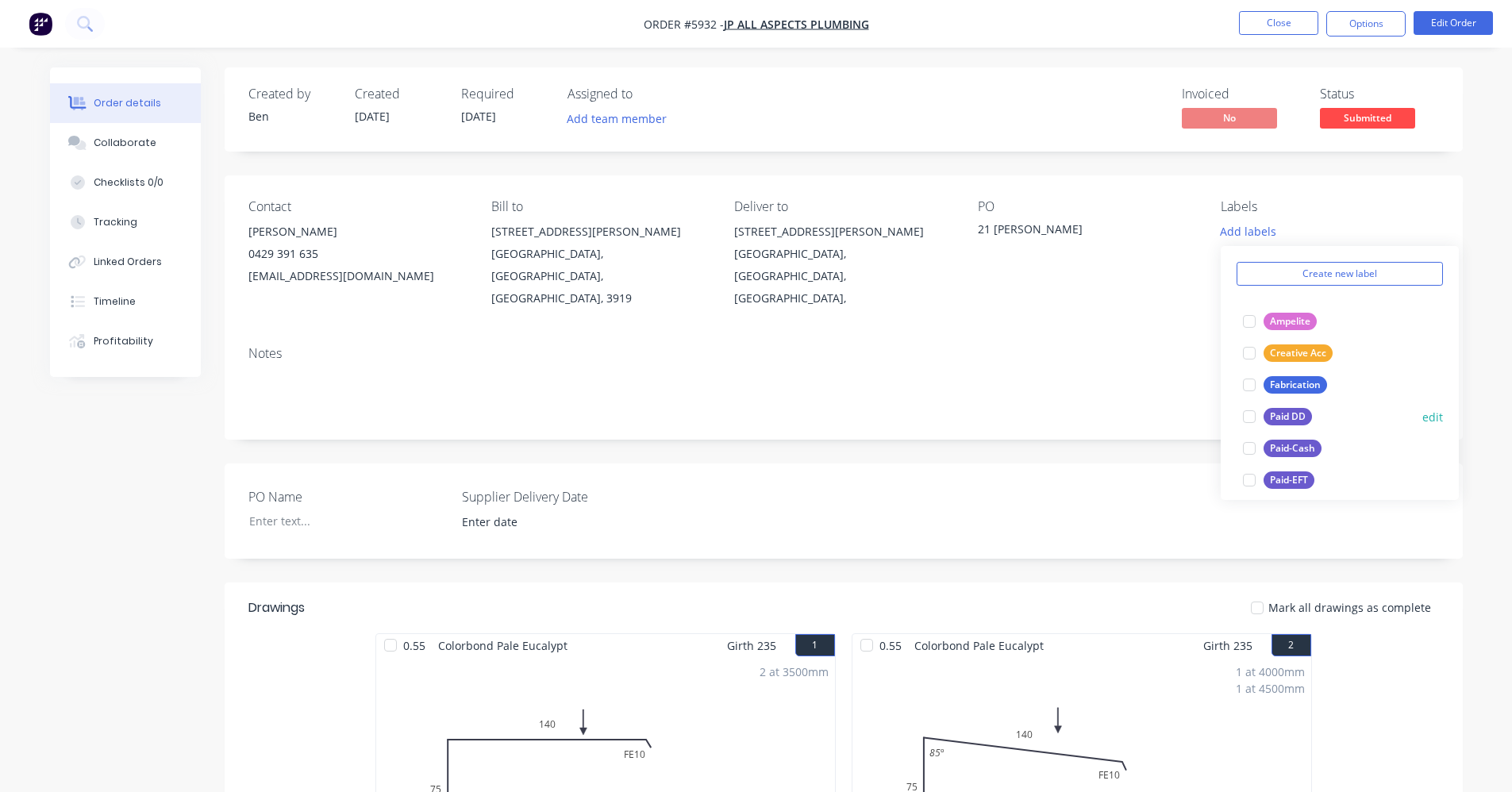
scroll to position [159, 0]
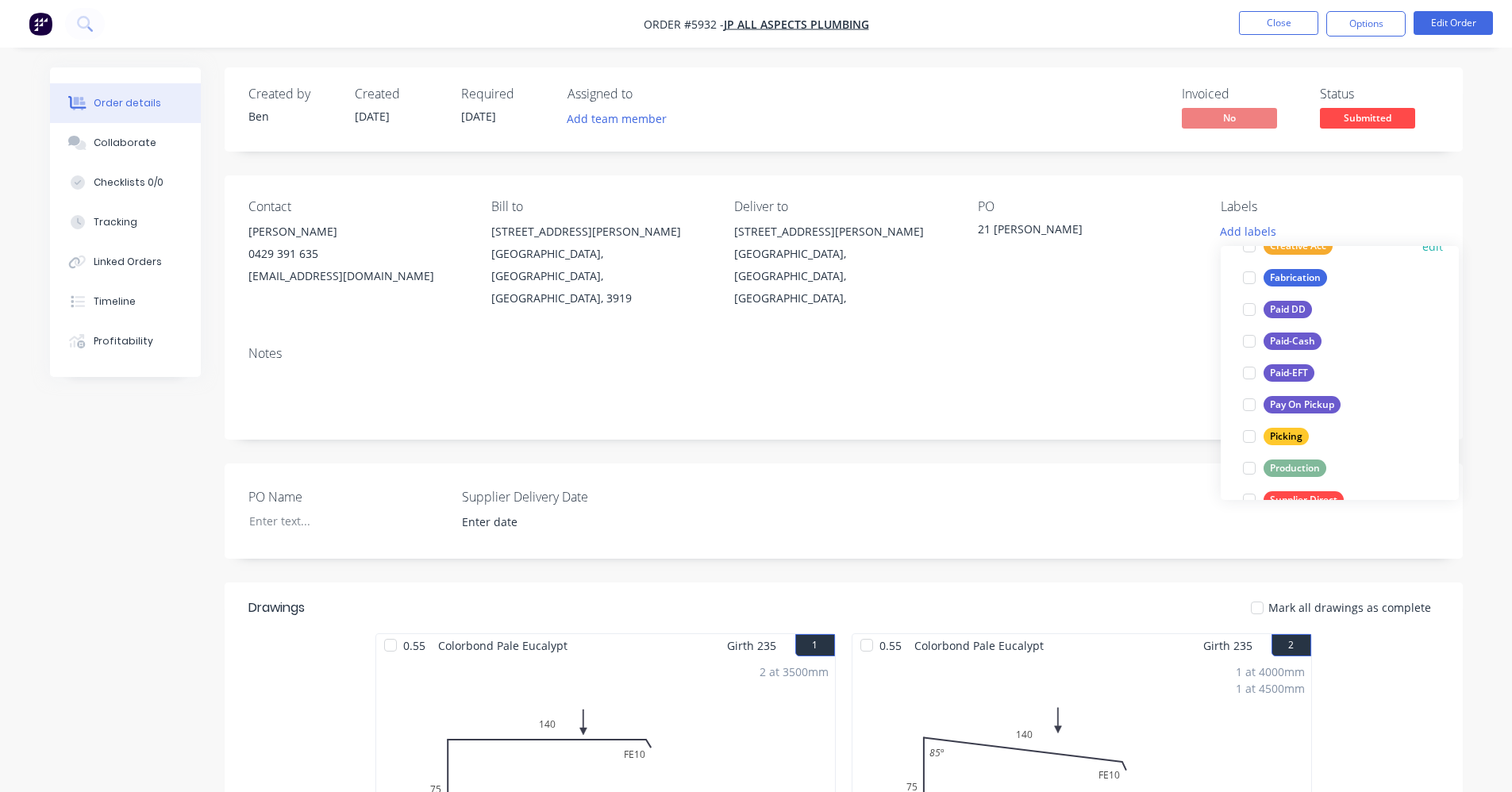
drag, startPoint x: 1291, startPoint y: 463, endPoint x: 1284, endPoint y: 424, distance: 39.6
click at [1291, 461] on div "Production" at bounding box center [1294, 469] width 62 height 18
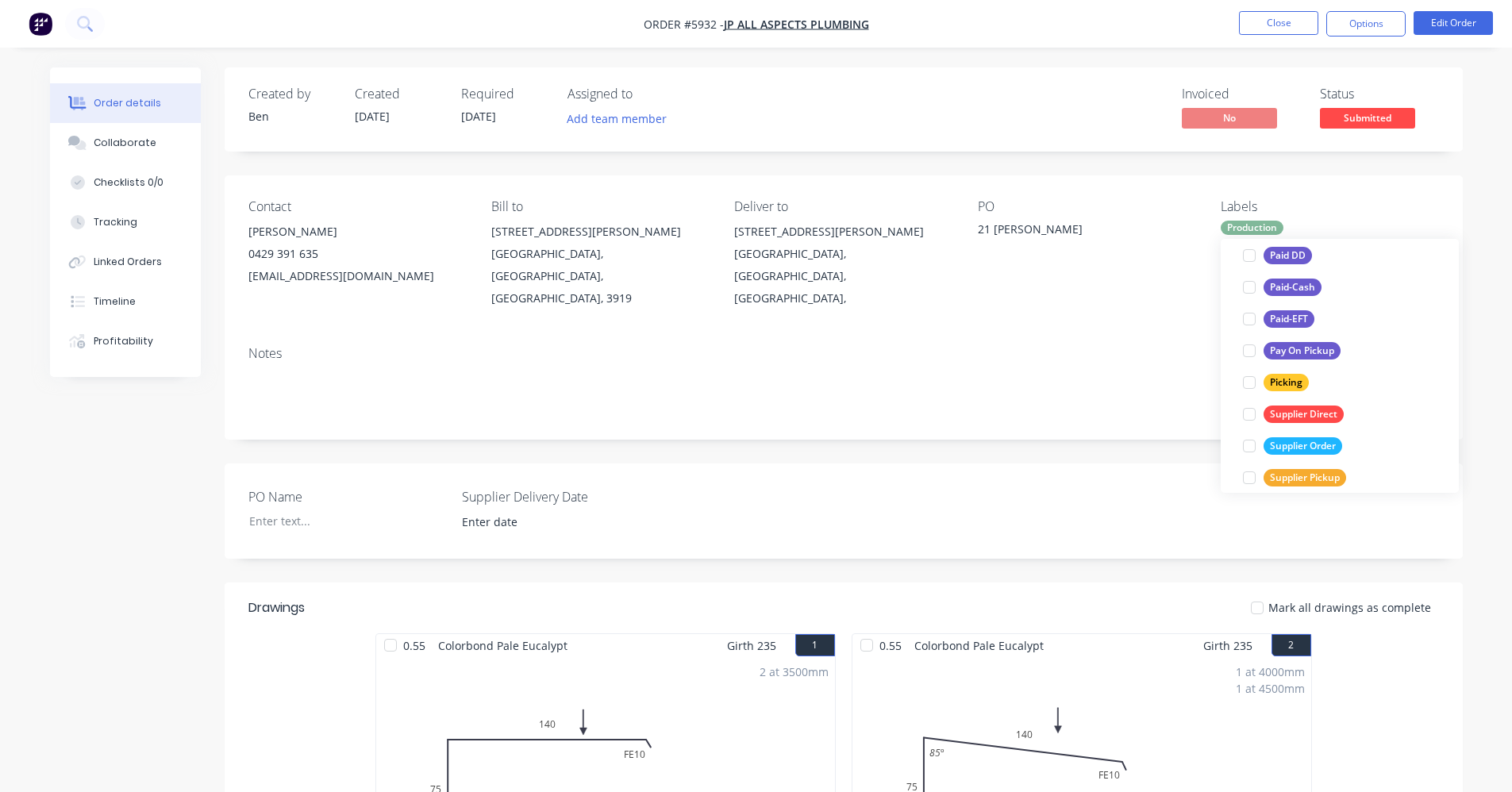
scroll to position [238, 0]
click at [1310, 447] on div "Supplier Order" at bounding box center [1302, 446] width 78 height 18
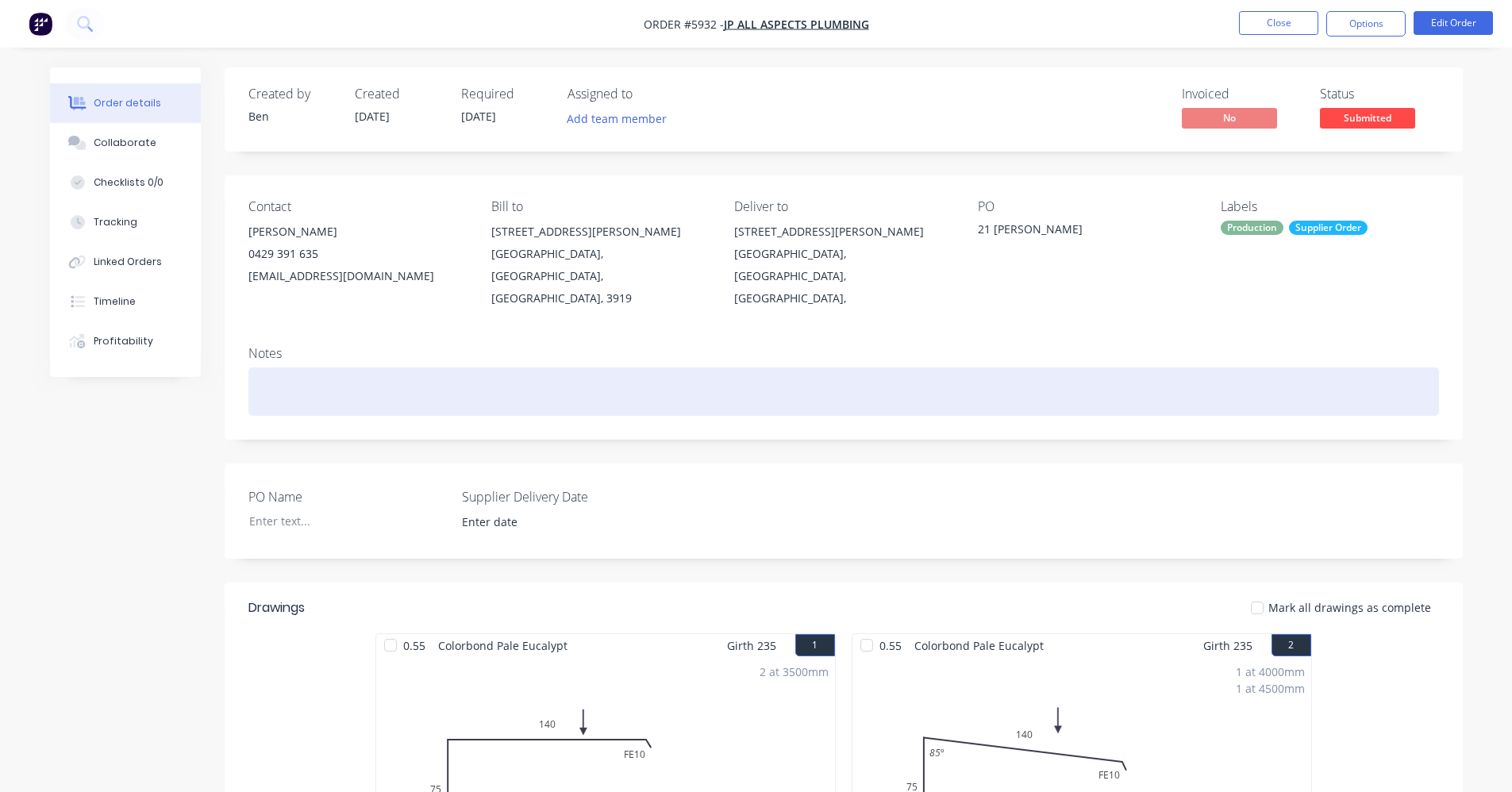
drag, startPoint x: 1135, startPoint y: 358, endPoint x: 1284, endPoint y: 240, distance: 190.1
click at [1140, 343] on div "Notes" at bounding box center [843, 386] width 1238 height 106
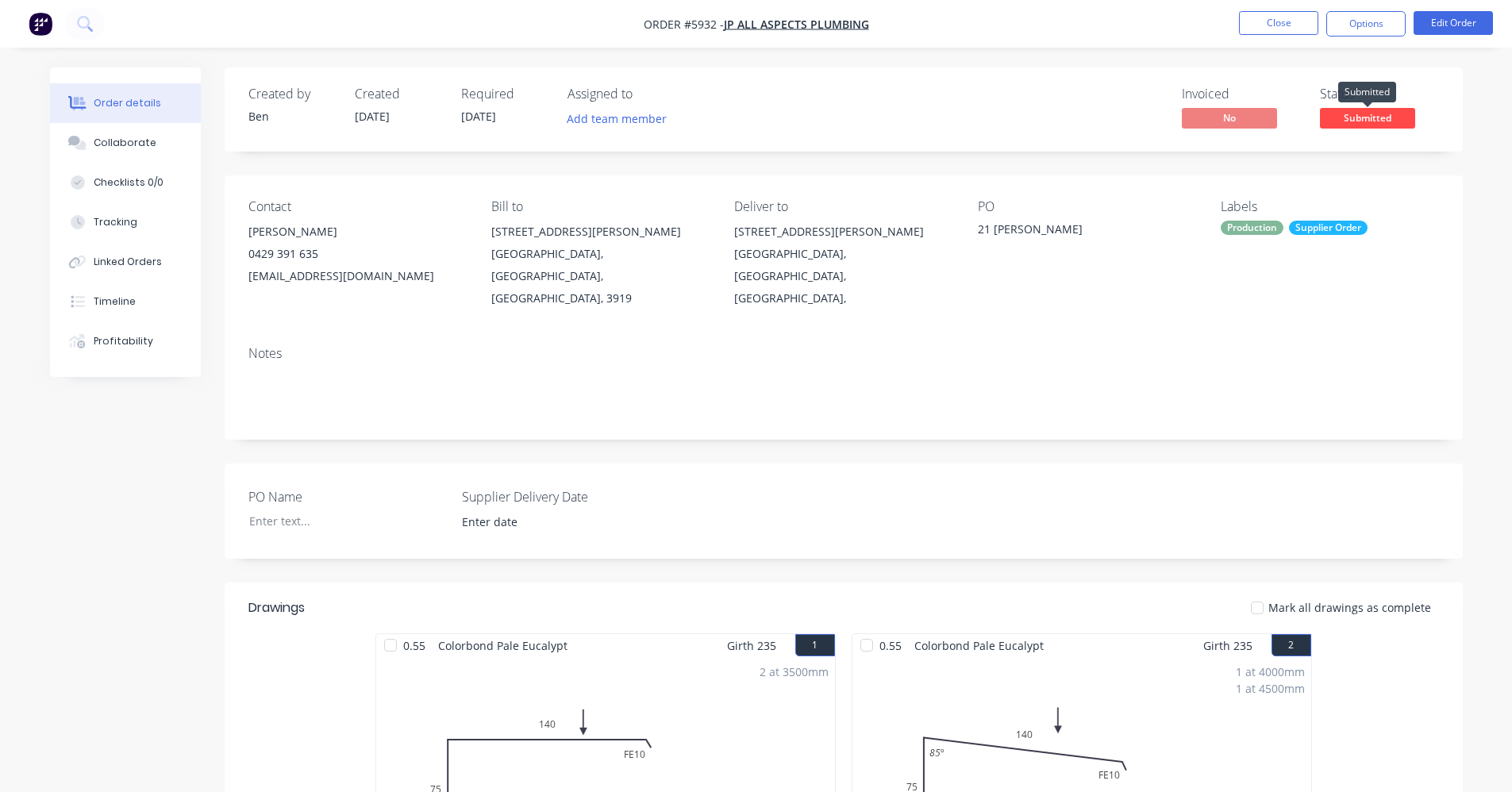
click at [1385, 114] on span "Submitted" at bounding box center [1367, 118] width 95 height 20
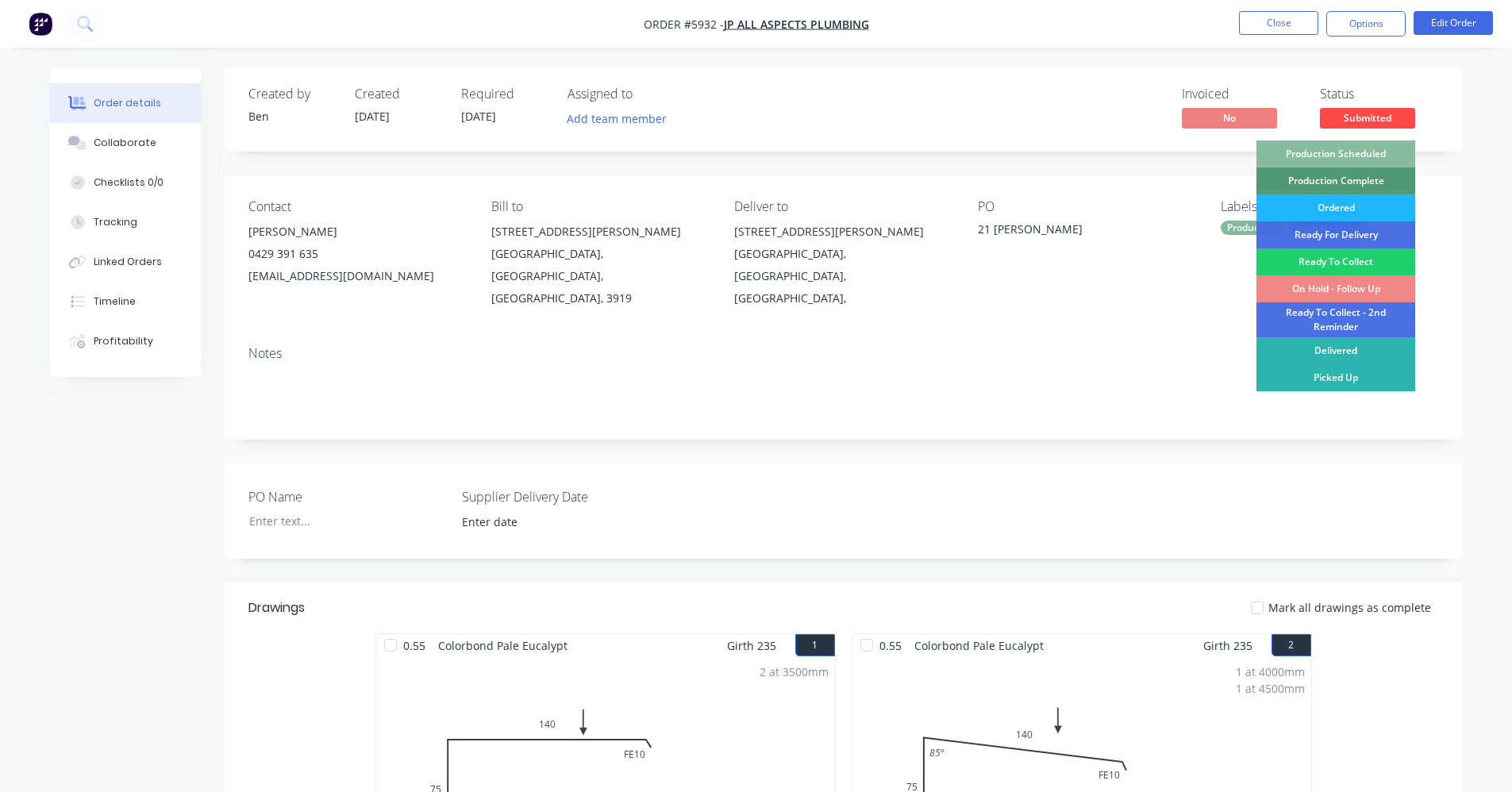
click at [1323, 205] on div "Ordered" at bounding box center [1335, 207] width 159 height 27
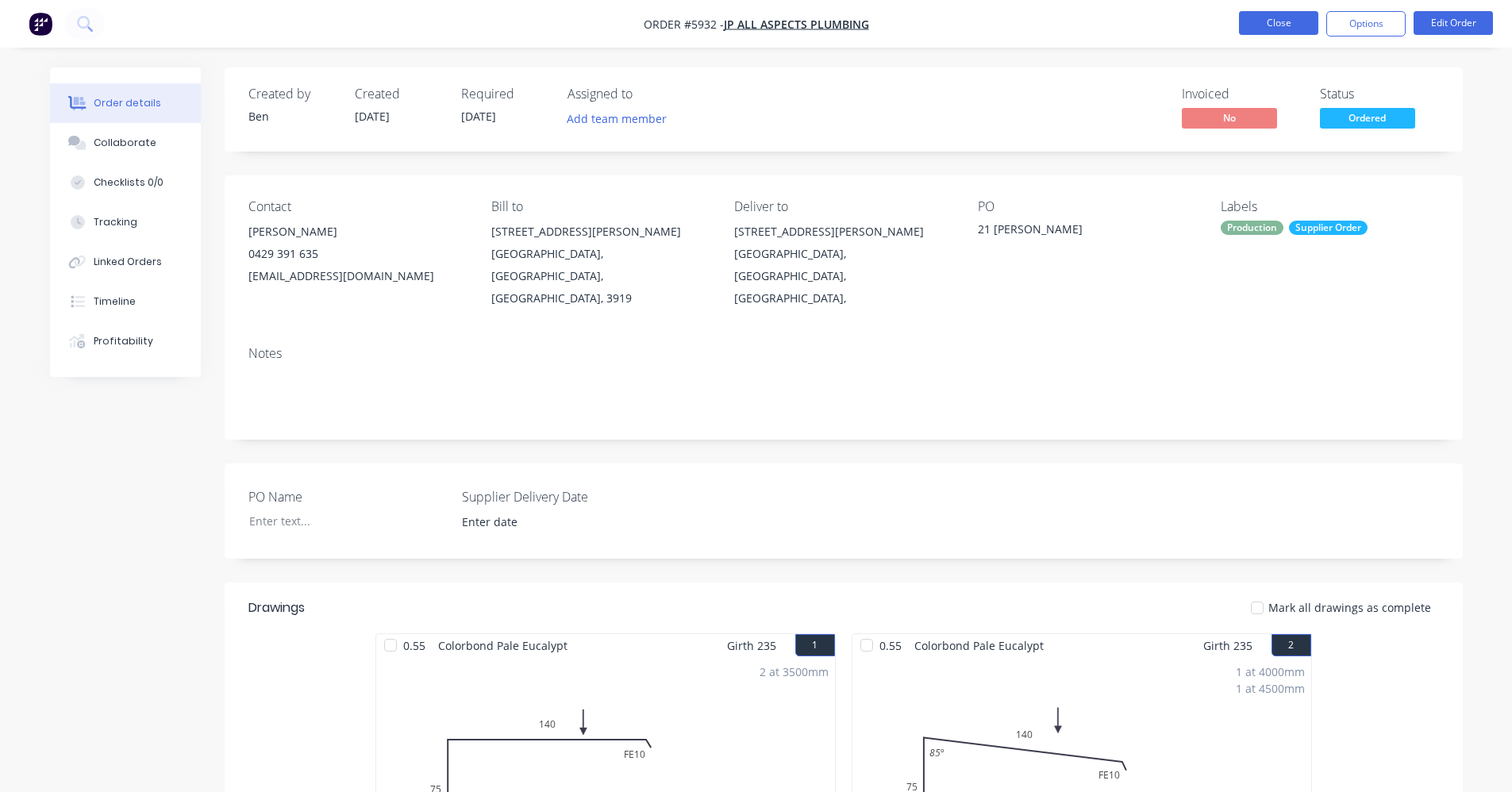
click at [1274, 18] on button "Close" at bounding box center [1278, 23] width 79 height 24
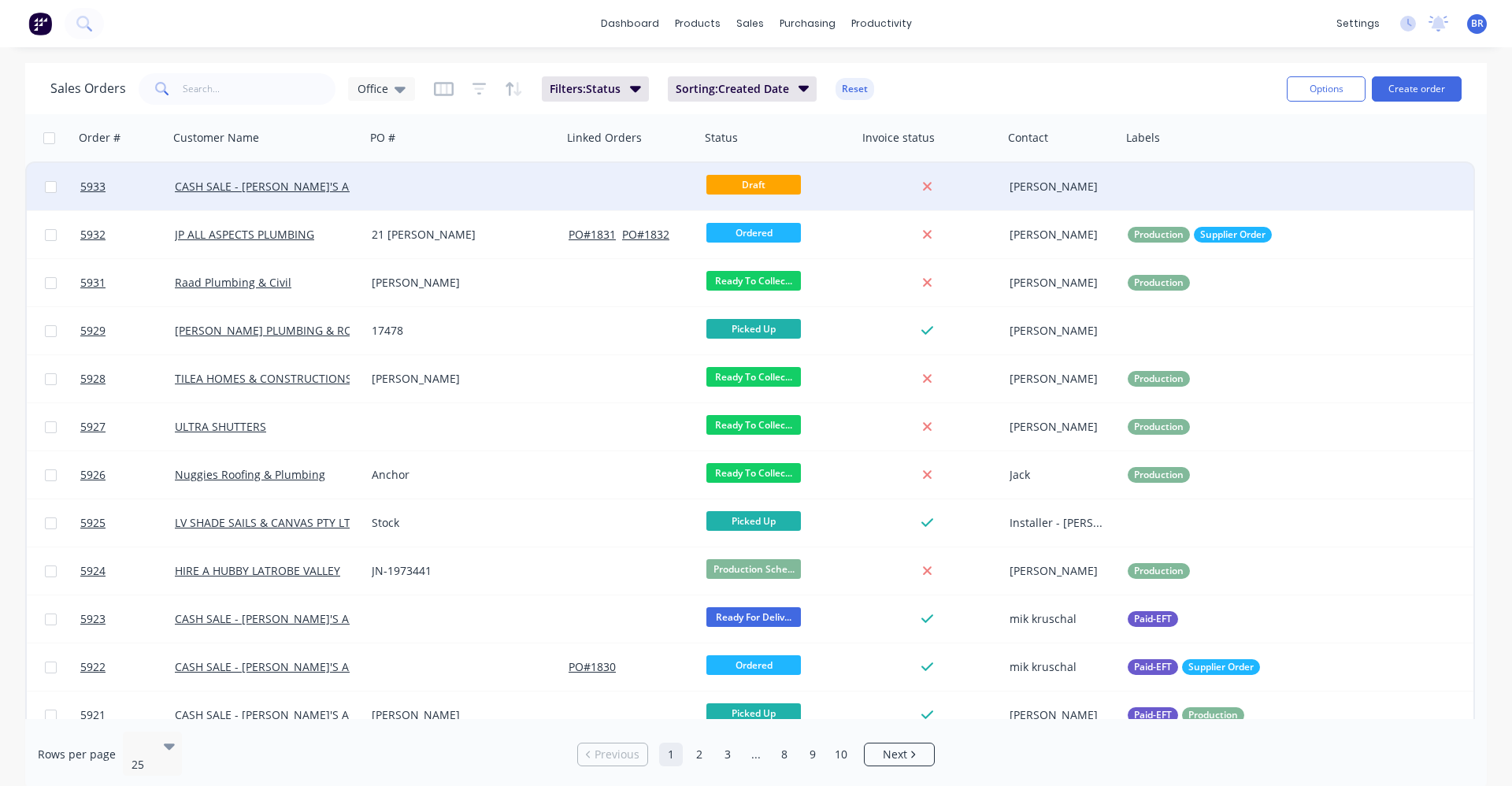
click at [454, 190] on div at bounding box center [464, 187] width 197 height 47
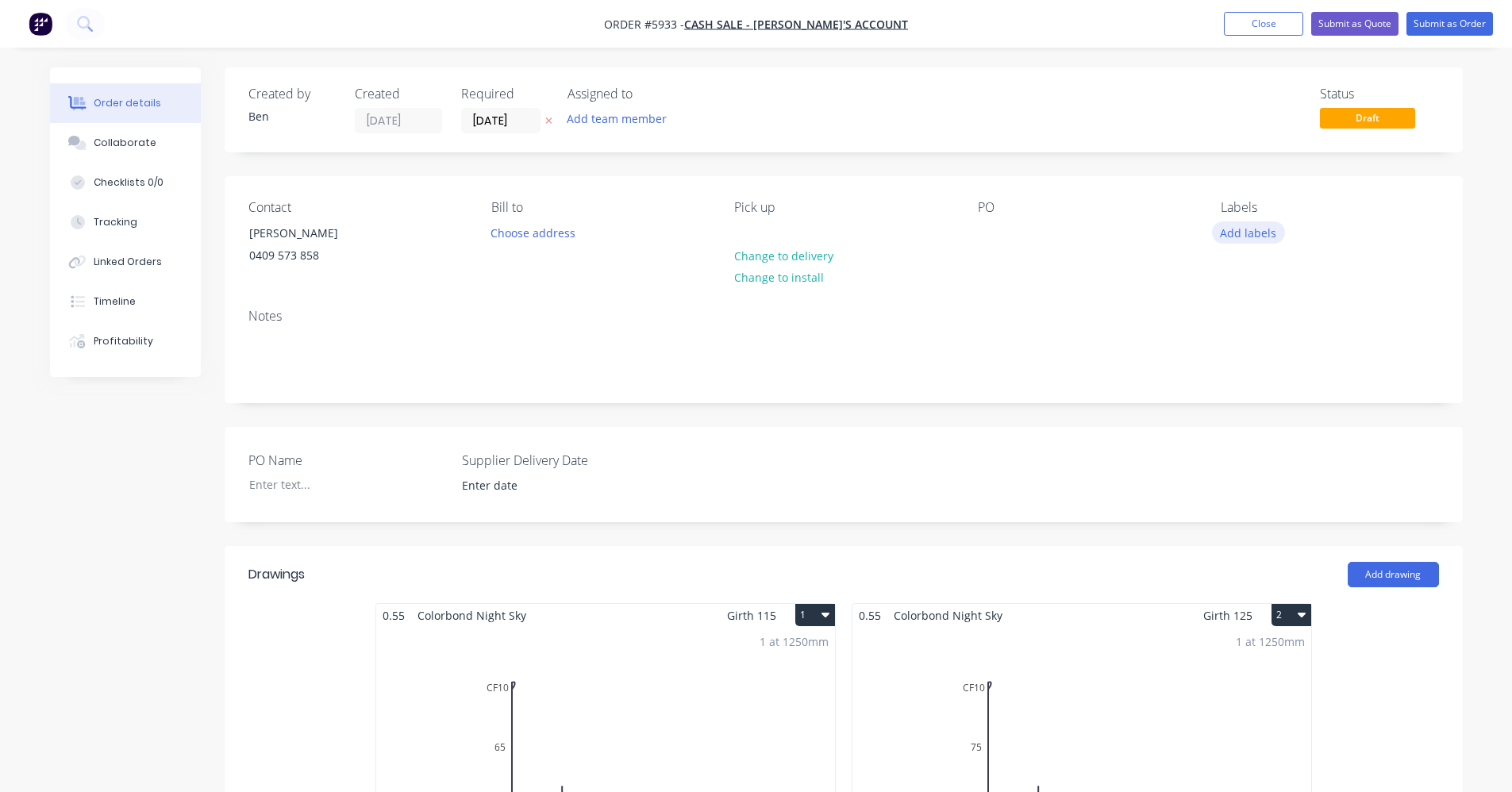
click at [1245, 235] on button "Add labels" at bounding box center [1248, 232] width 73 height 21
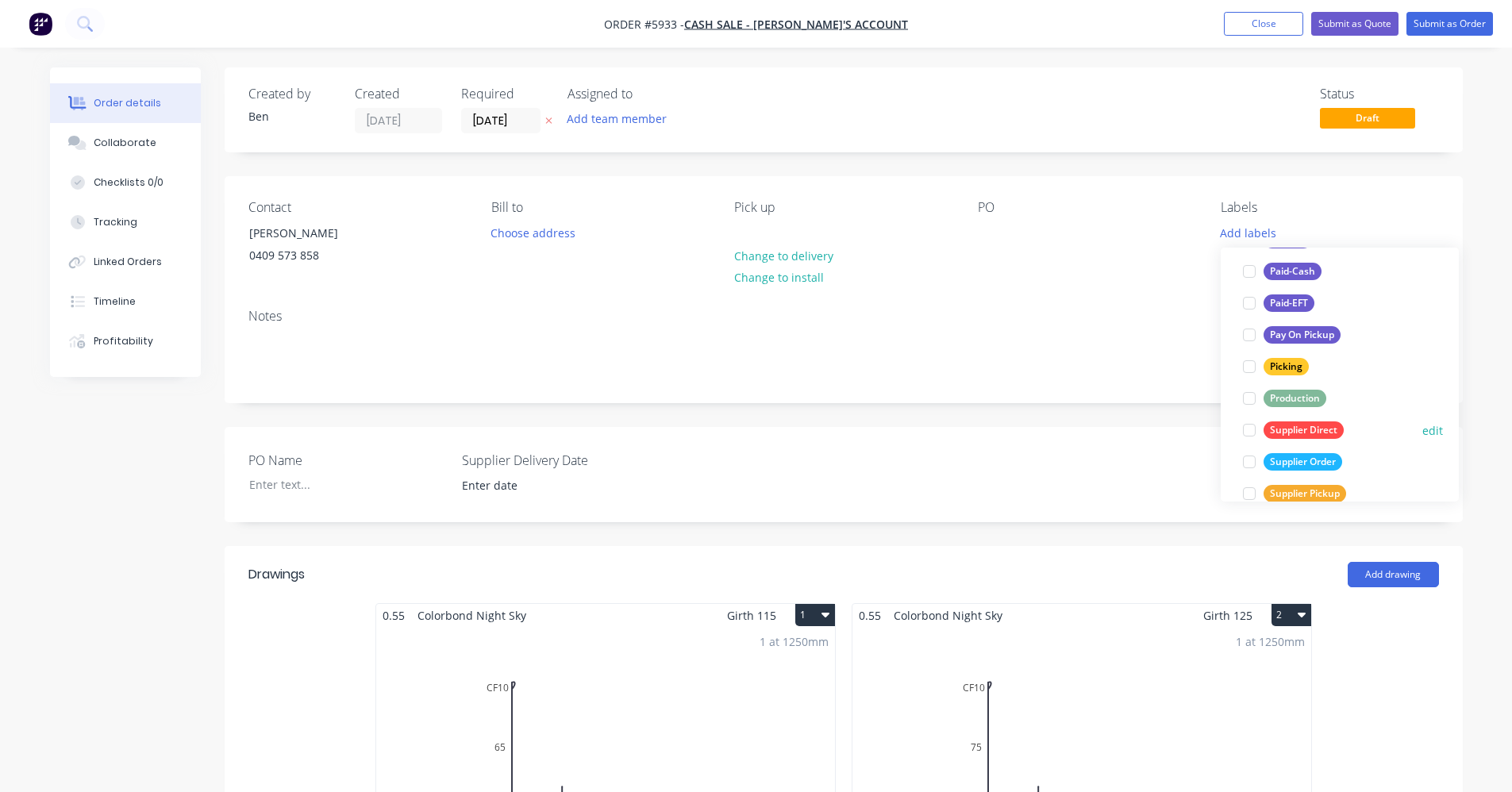
scroll to position [238, 0]
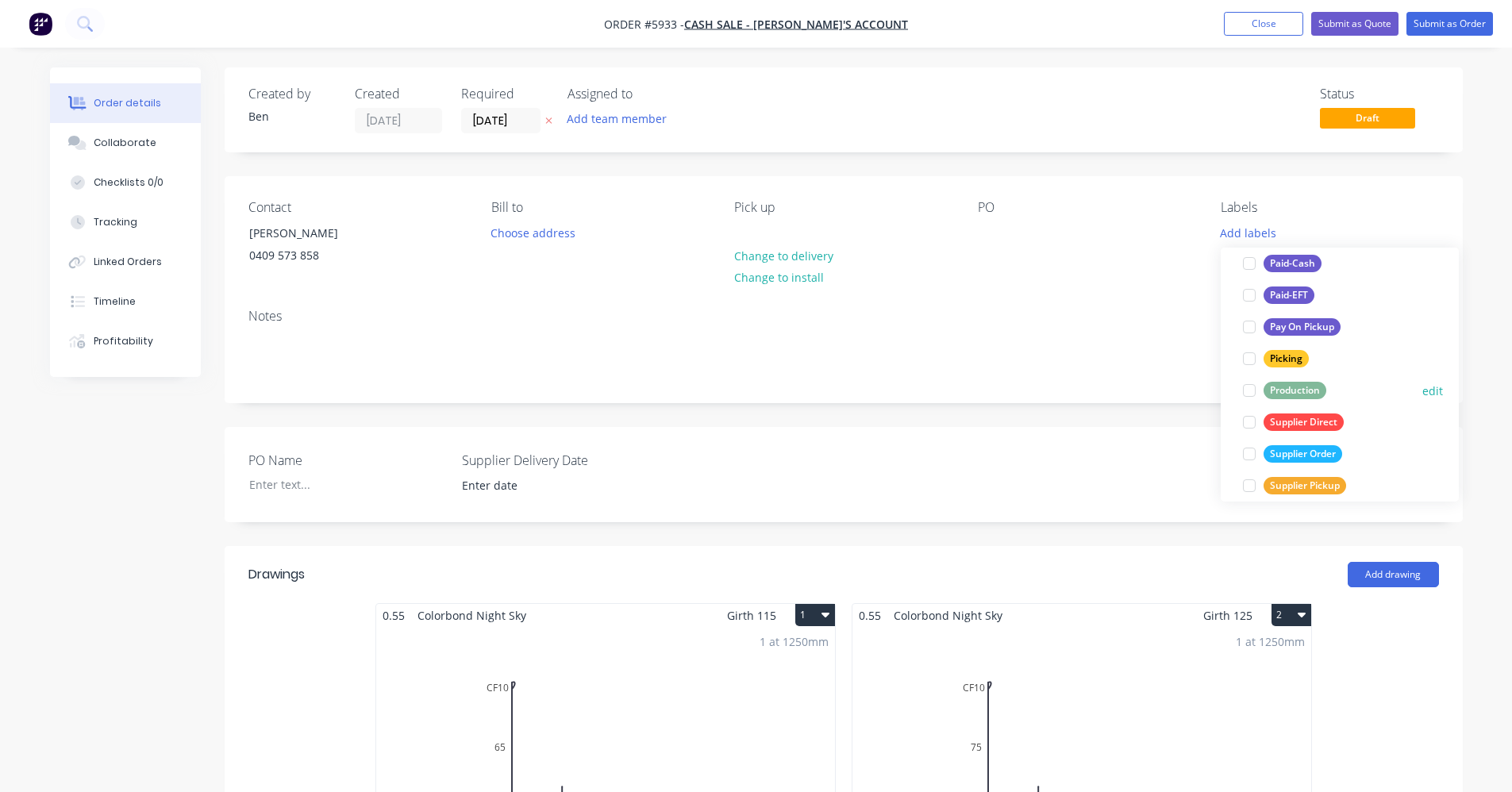
click at [1280, 392] on div "Production" at bounding box center [1294, 390] width 62 height 18
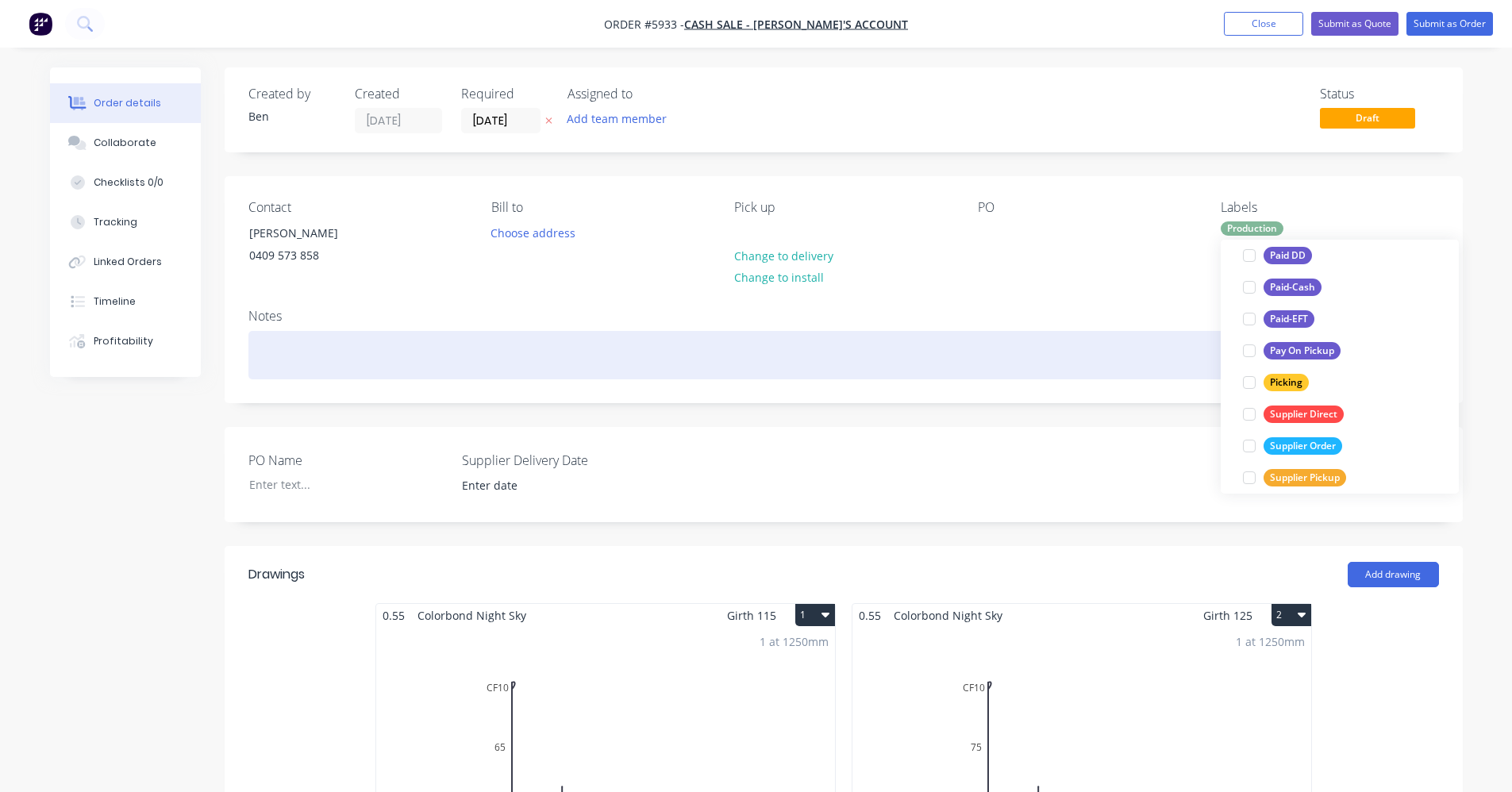
scroll to position [0, 0]
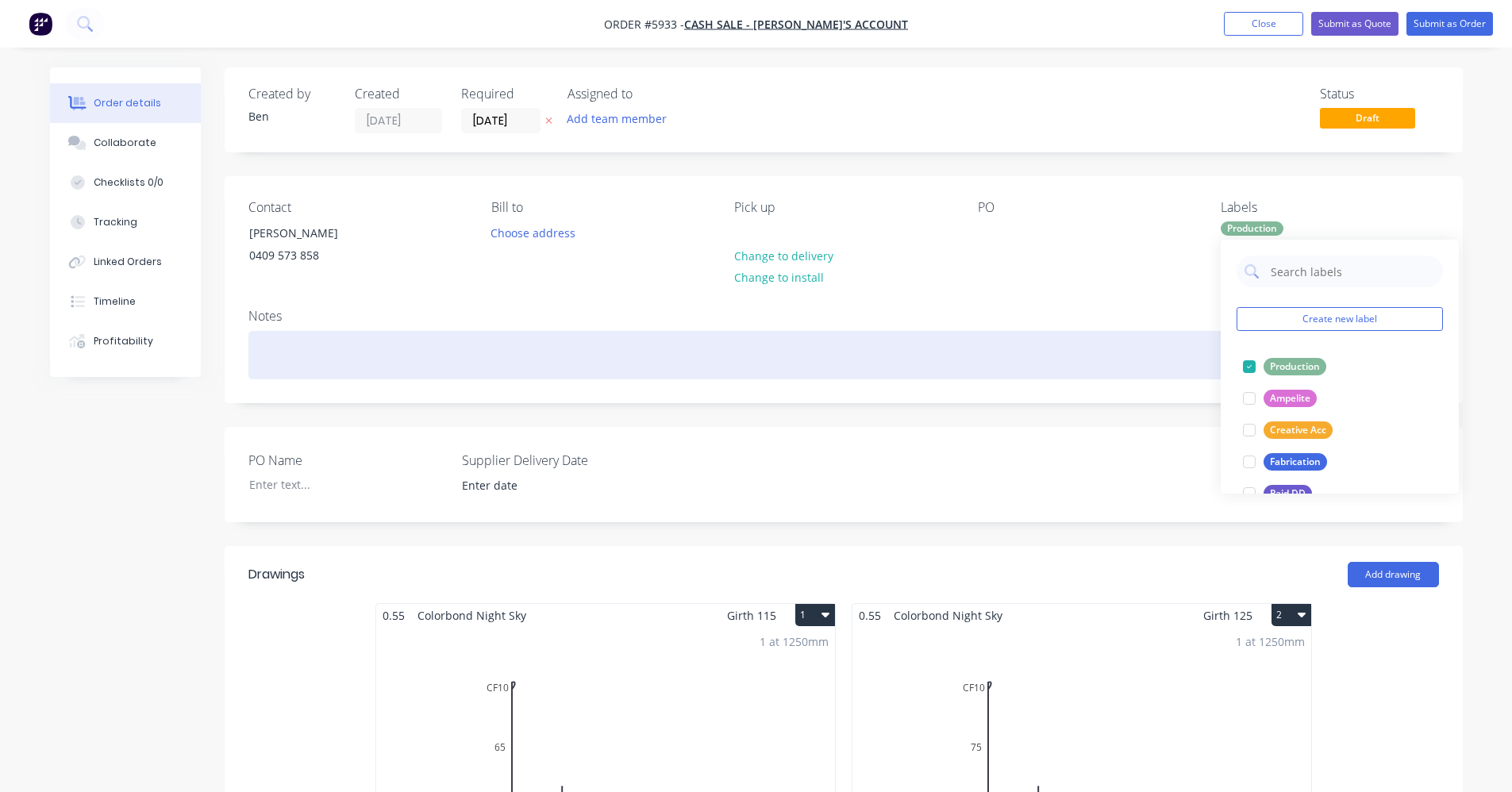
click at [1083, 358] on div at bounding box center [843, 355] width 1190 height 48
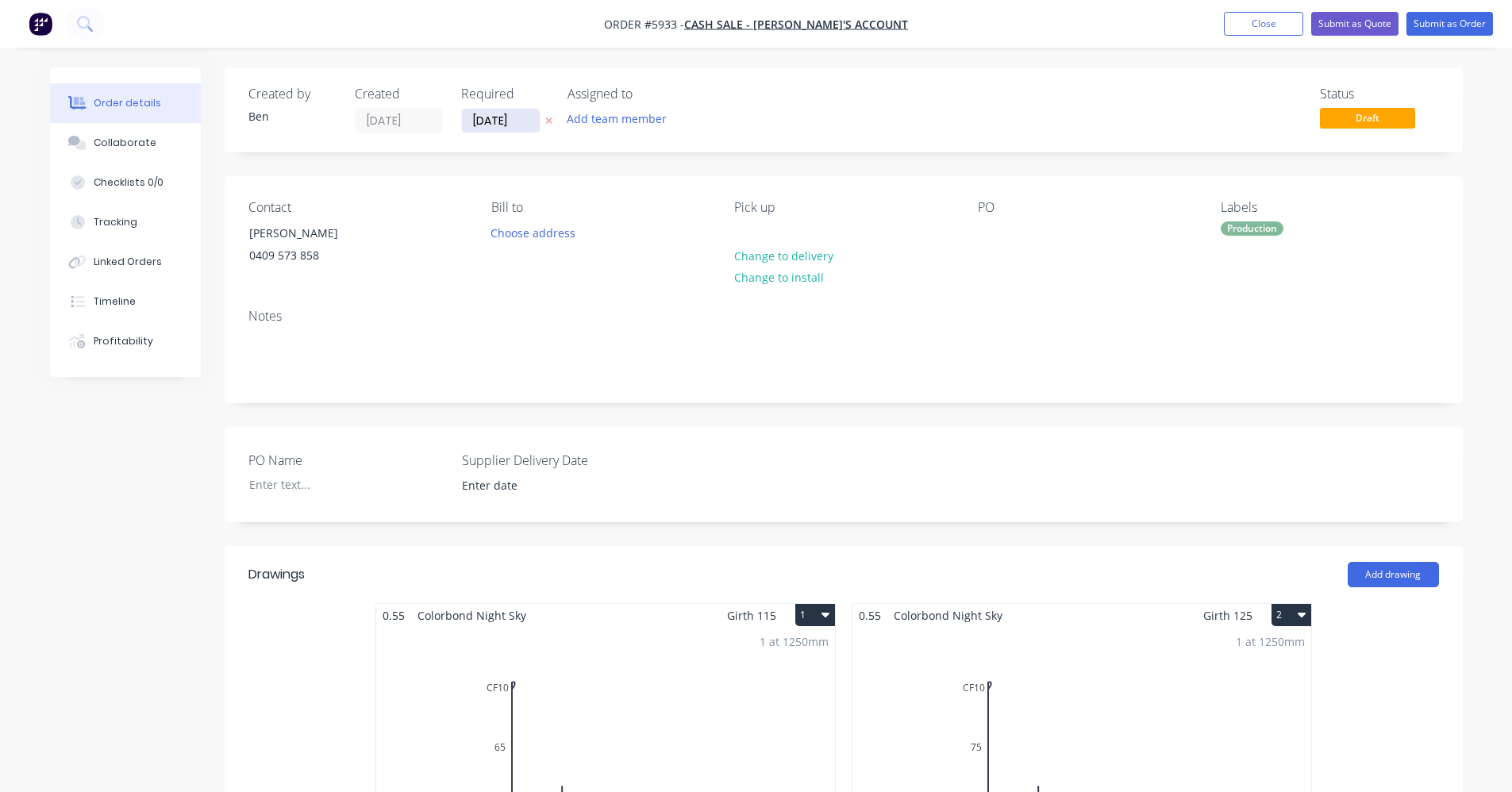
click at [510, 118] on input "23/09/25" at bounding box center [501, 120] width 78 height 24
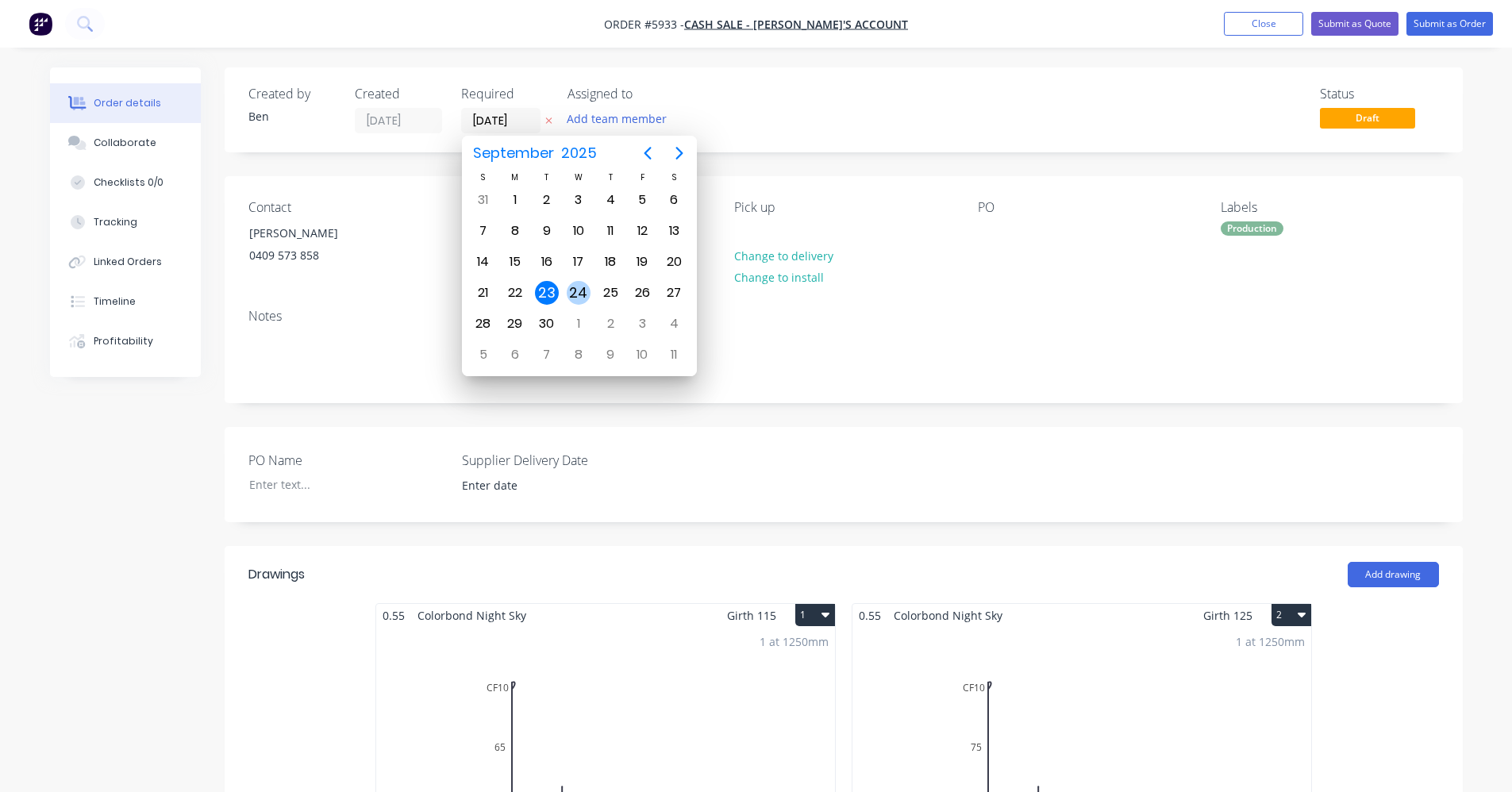
click at [584, 293] on div "24" at bounding box center [578, 293] width 24 height 24
type input "24/09/25"
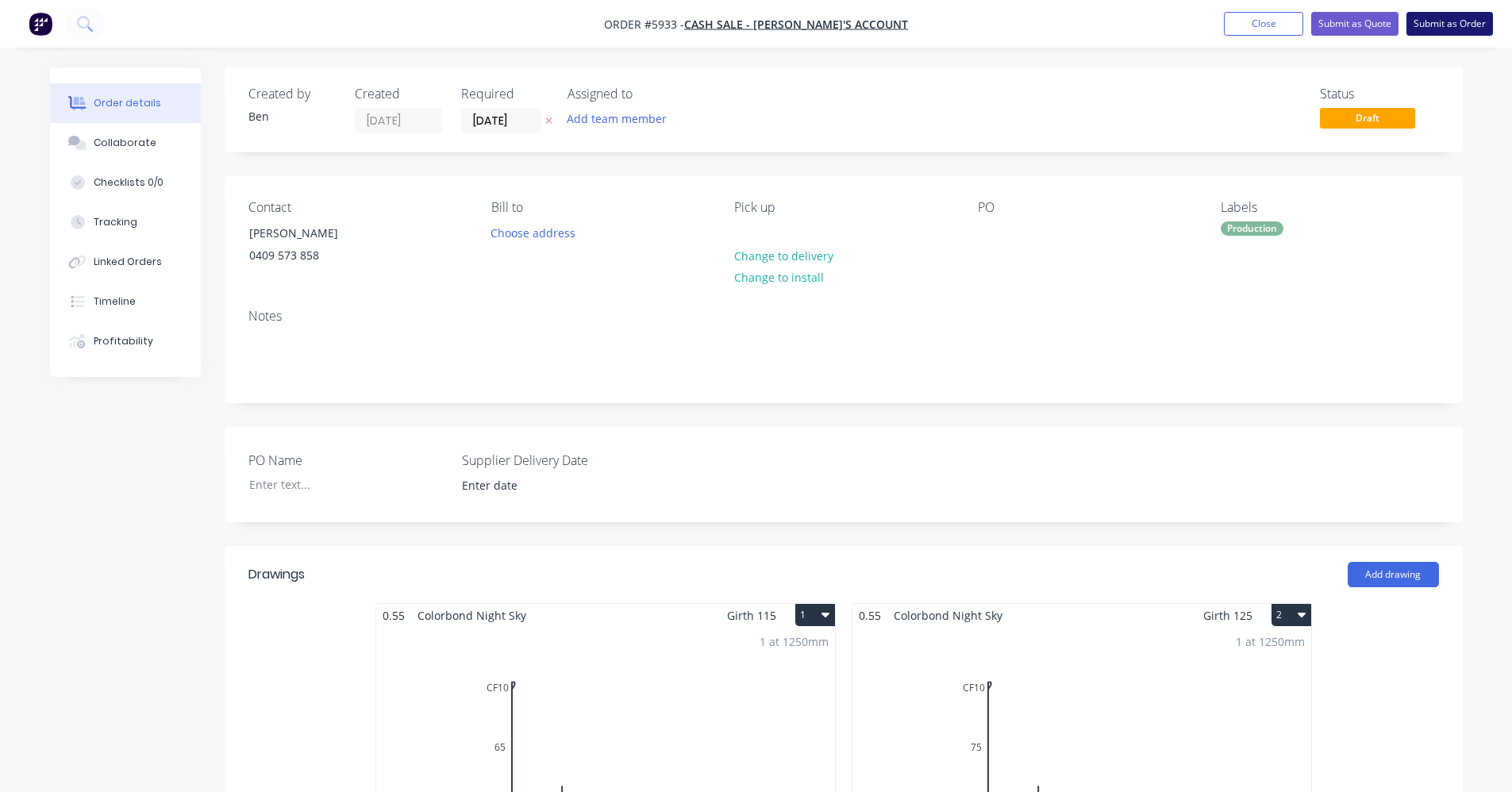
click at [1459, 24] on button "Submit as Order" at bounding box center [1450, 24] width 86 height 24
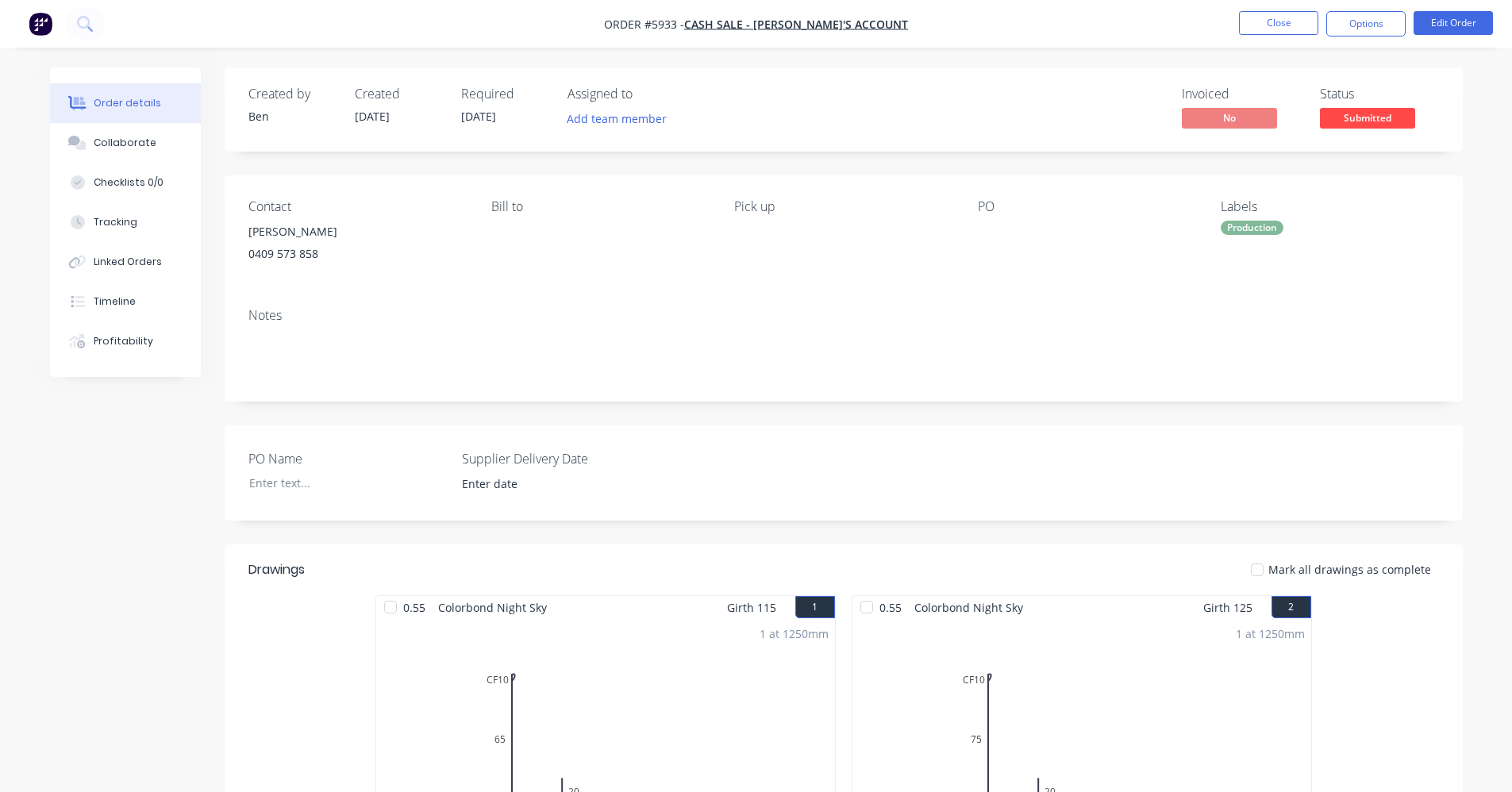
drag, startPoint x: 1381, startPoint y: 19, endPoint x: 1385, endPoint y: 43, distance: 24.3
click at [1381, 20] on button "Options" at bounding box center [1365, 24] width 79 height 25
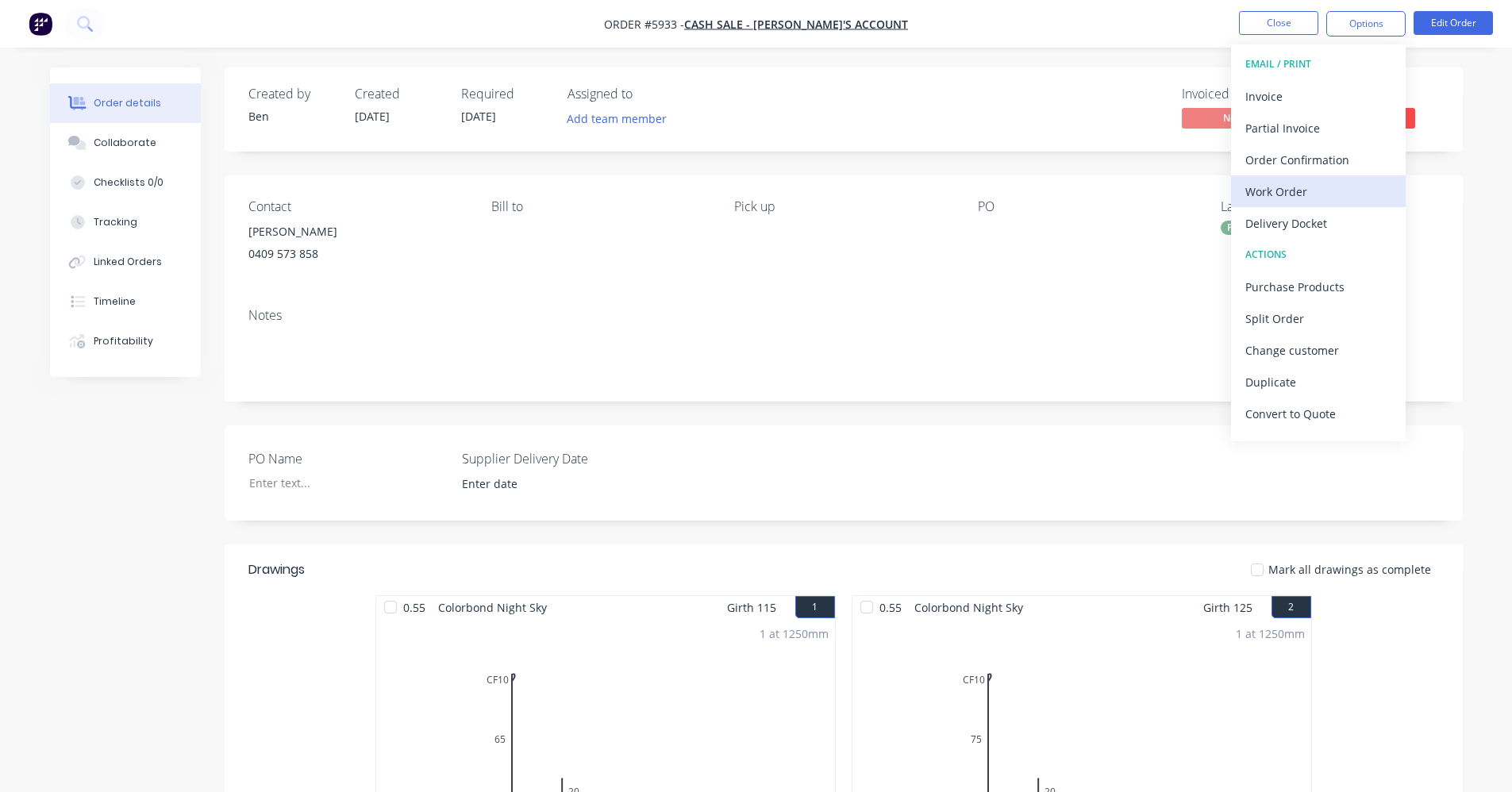
click at [1283, 195] on div "Work Order" at bounding box center [1318, 192] width 146 height 23
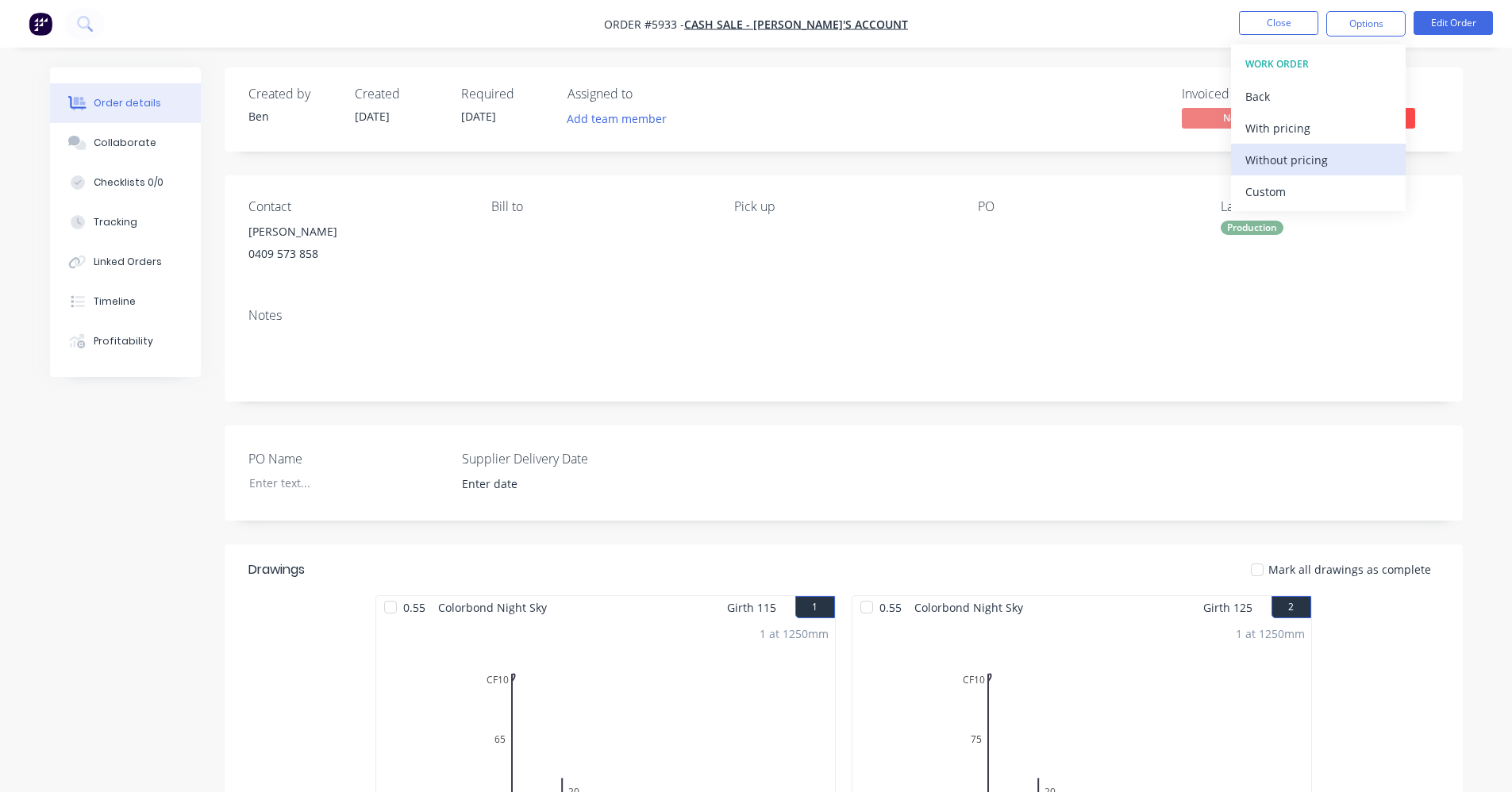
click at [1302, 168] on div "Without pricing" at bounding box center [1318, 160] width 146 height 23
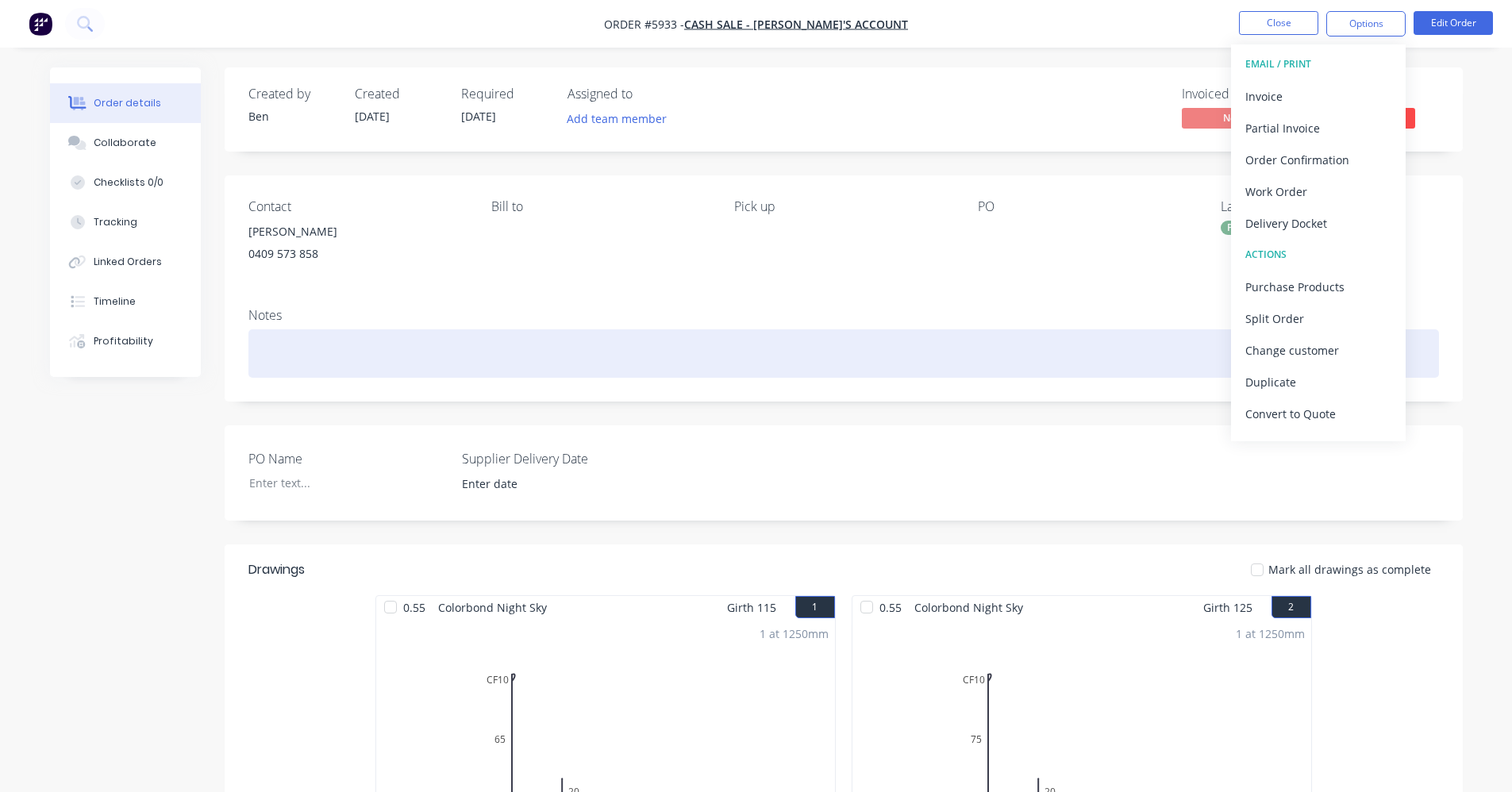
click at [973, 345] on div at bounding box center [843, 353] width 1190 height 48
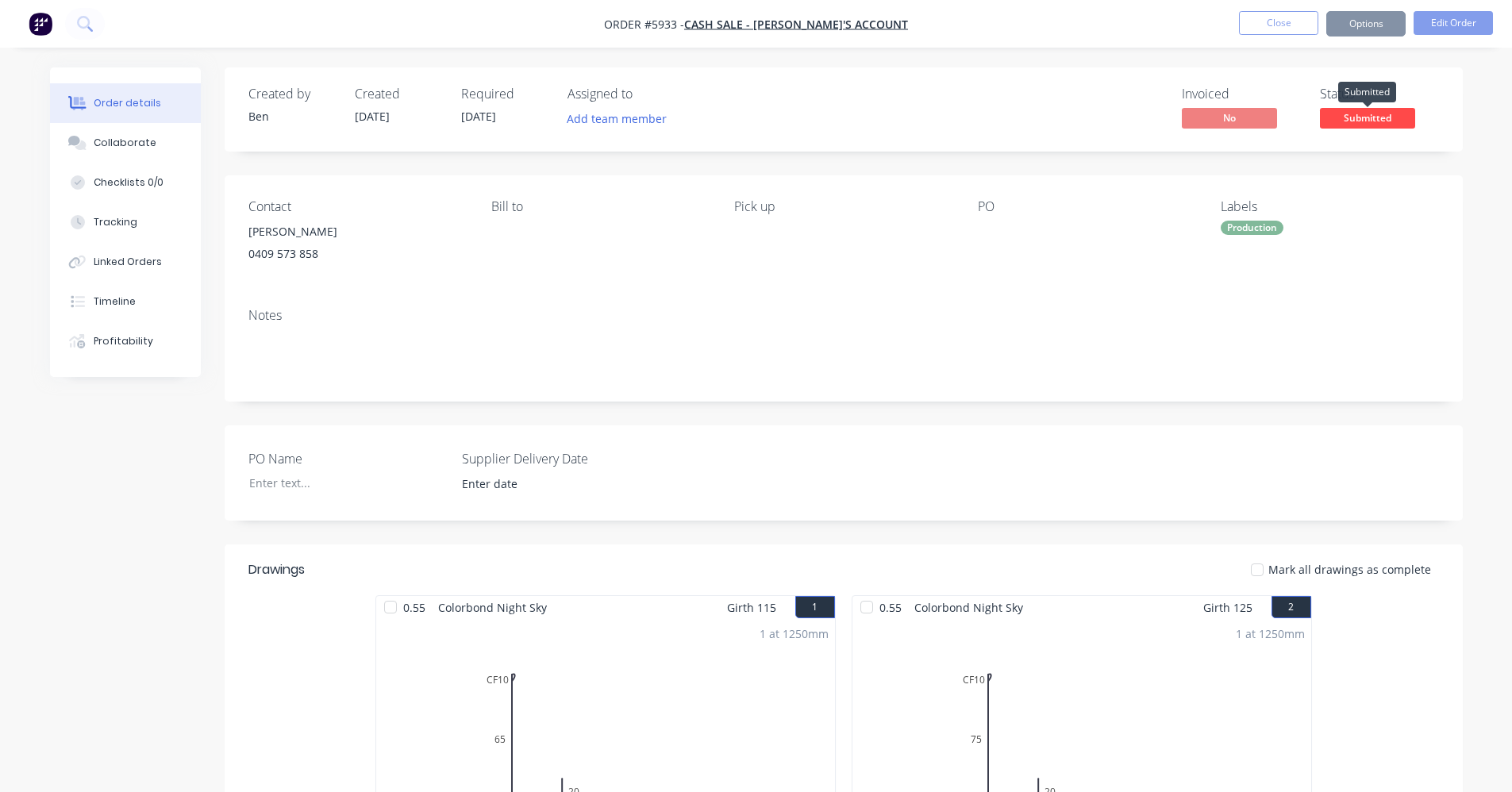
click at [1367, 119] on span "Submitted" at bounding box center [1367, 118] width 95 height 20
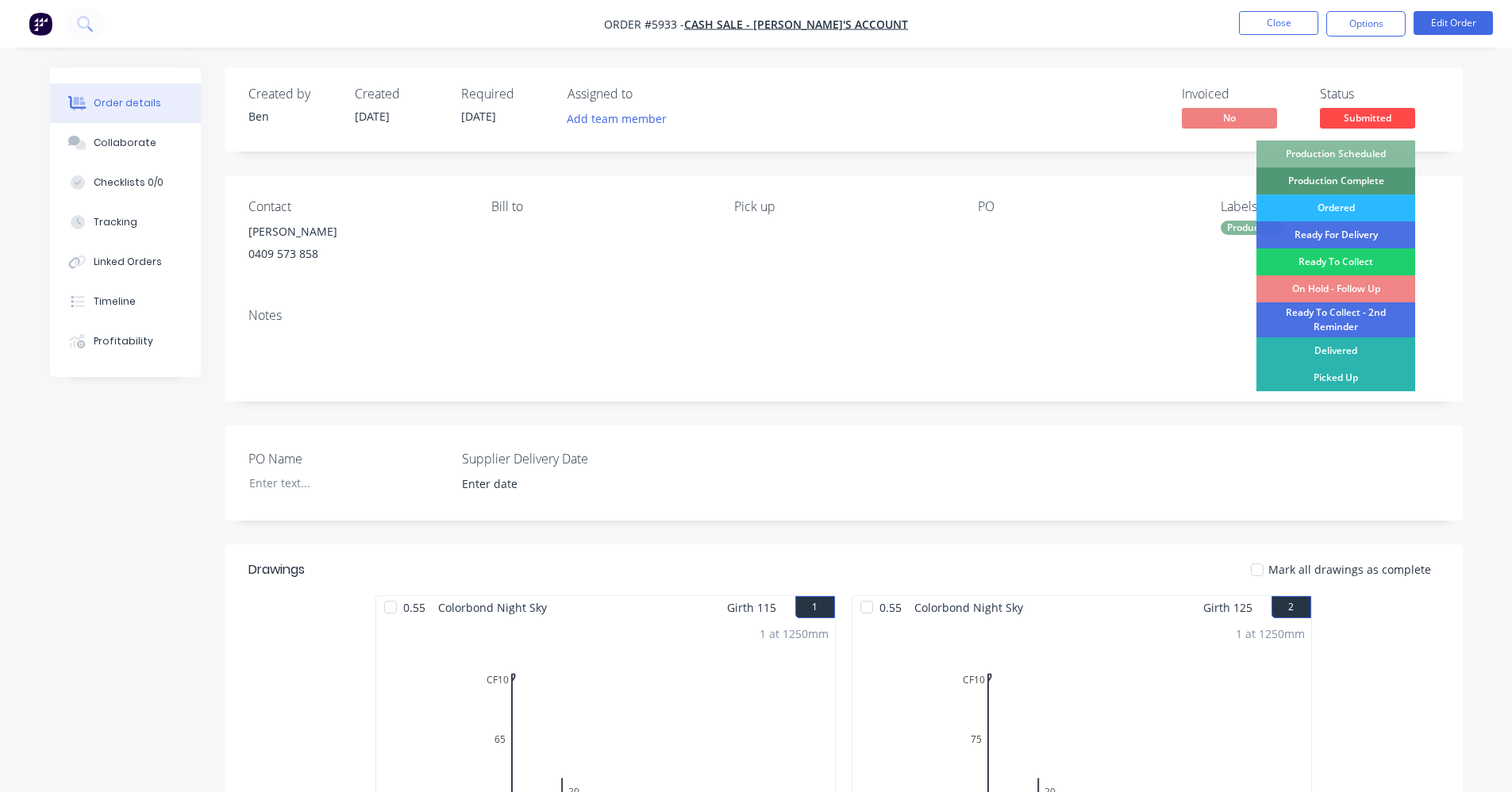
click at [1038, 310] on div "Notes" at bounding box center [843, 315] width 1190 height 15
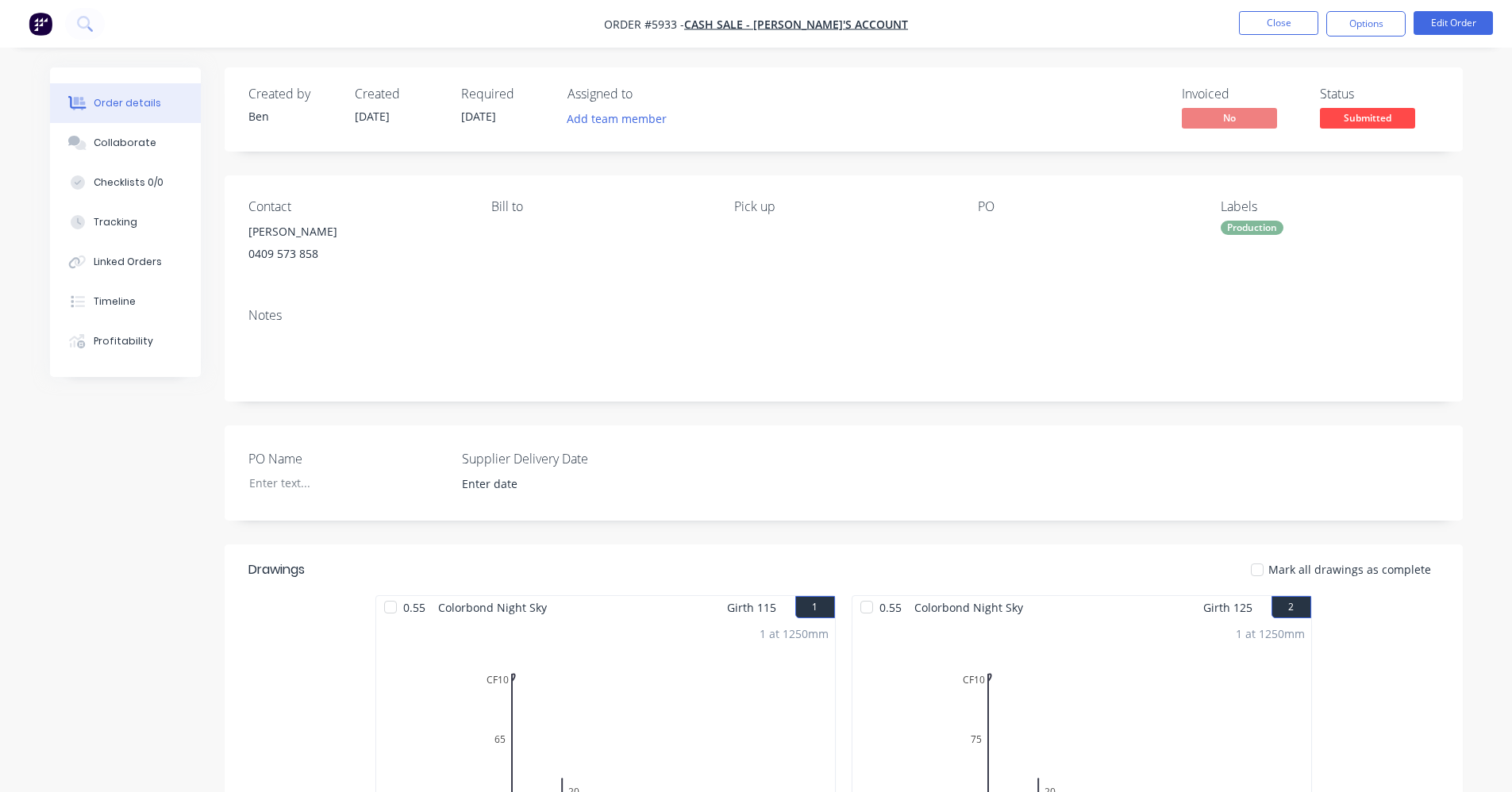
click at [1356, 121] on span "Submitted" at bounding box center [1367, 118] width 95 height 20
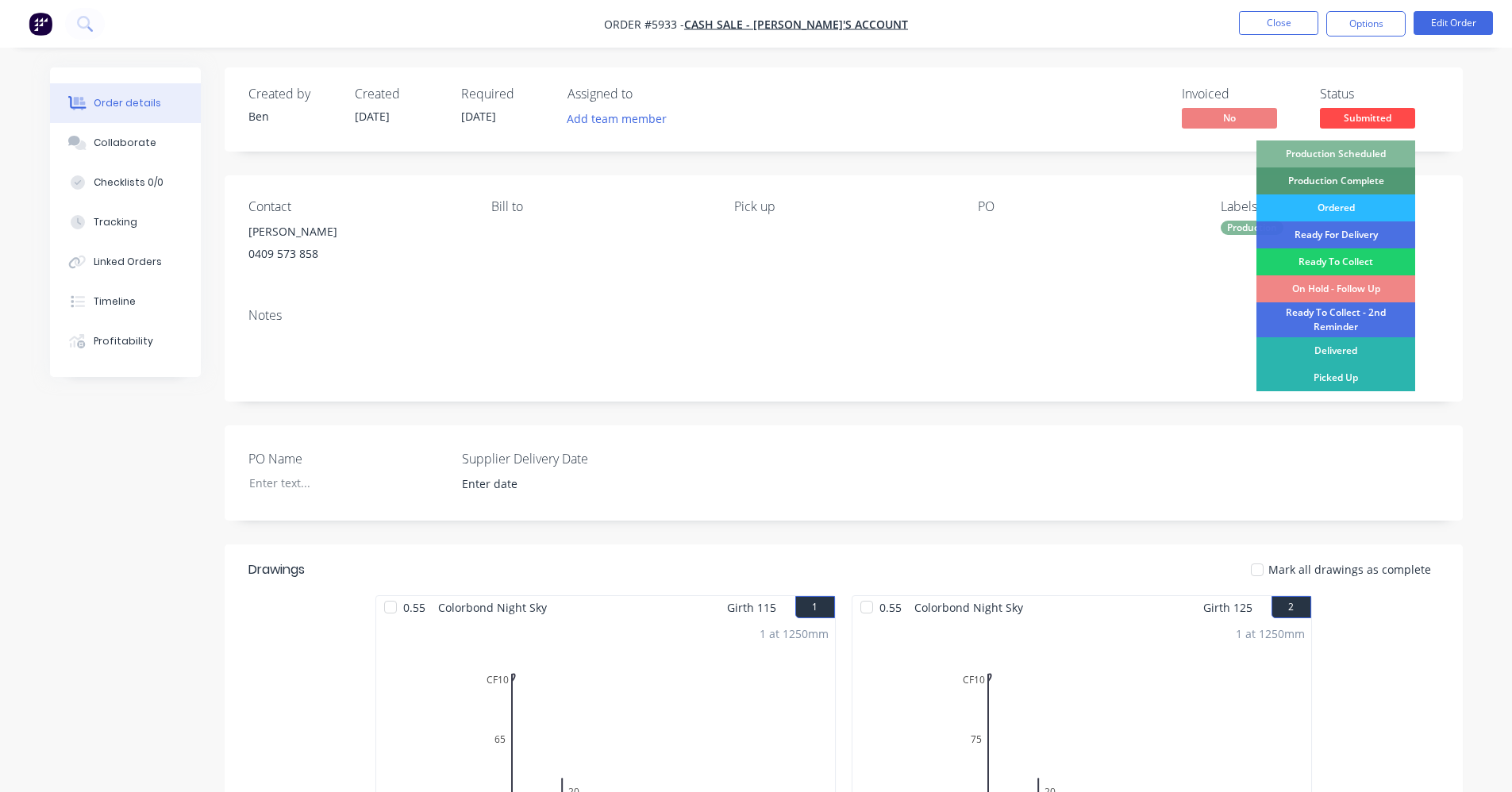
click at [1359, 152] on div "Production Scheduled" at bounding box center [1335, 154] width 159 height 27
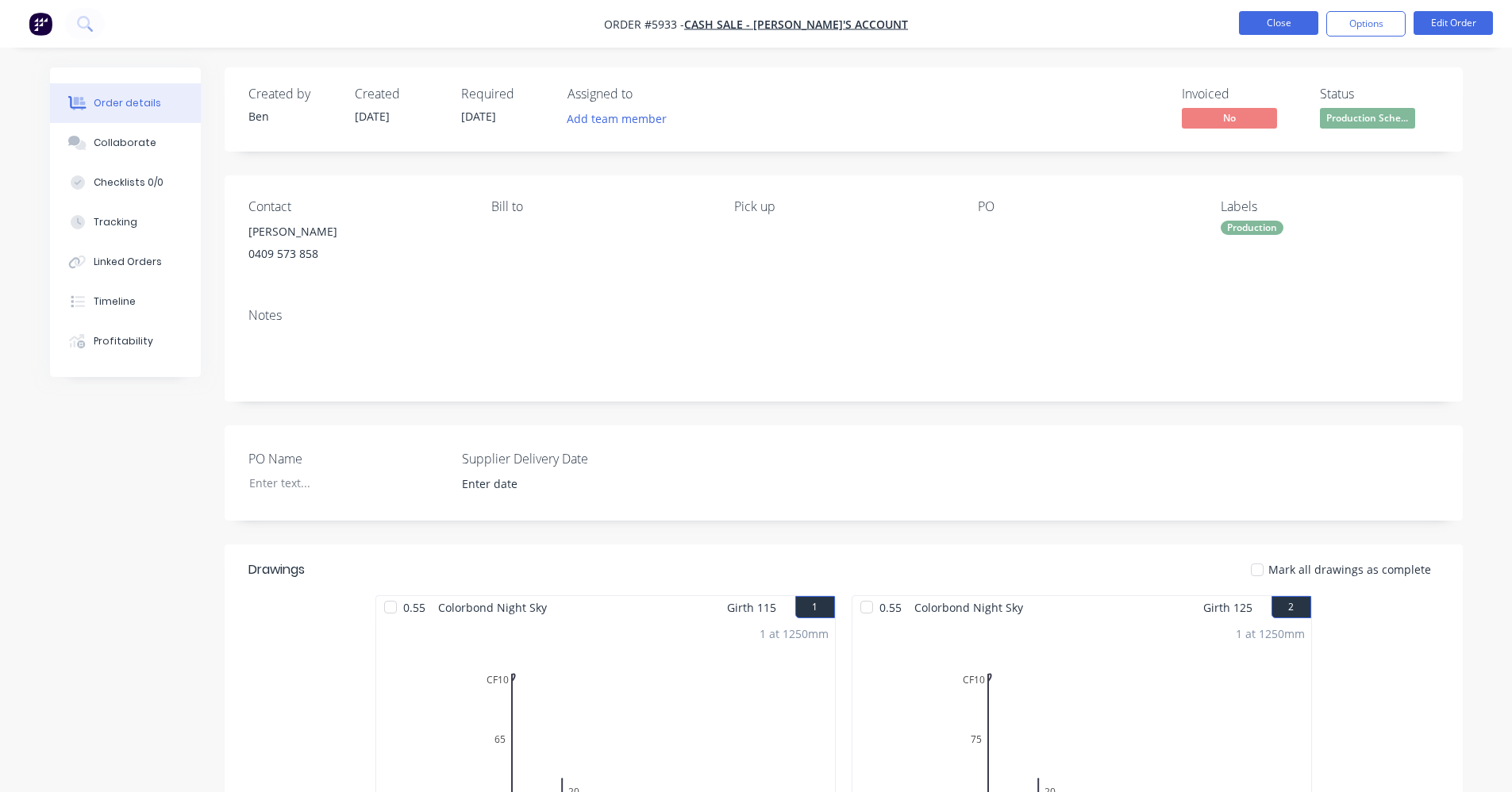
click at [1277, 27] on button "Close" at bounding box center [1278, 23] width 79 height 24
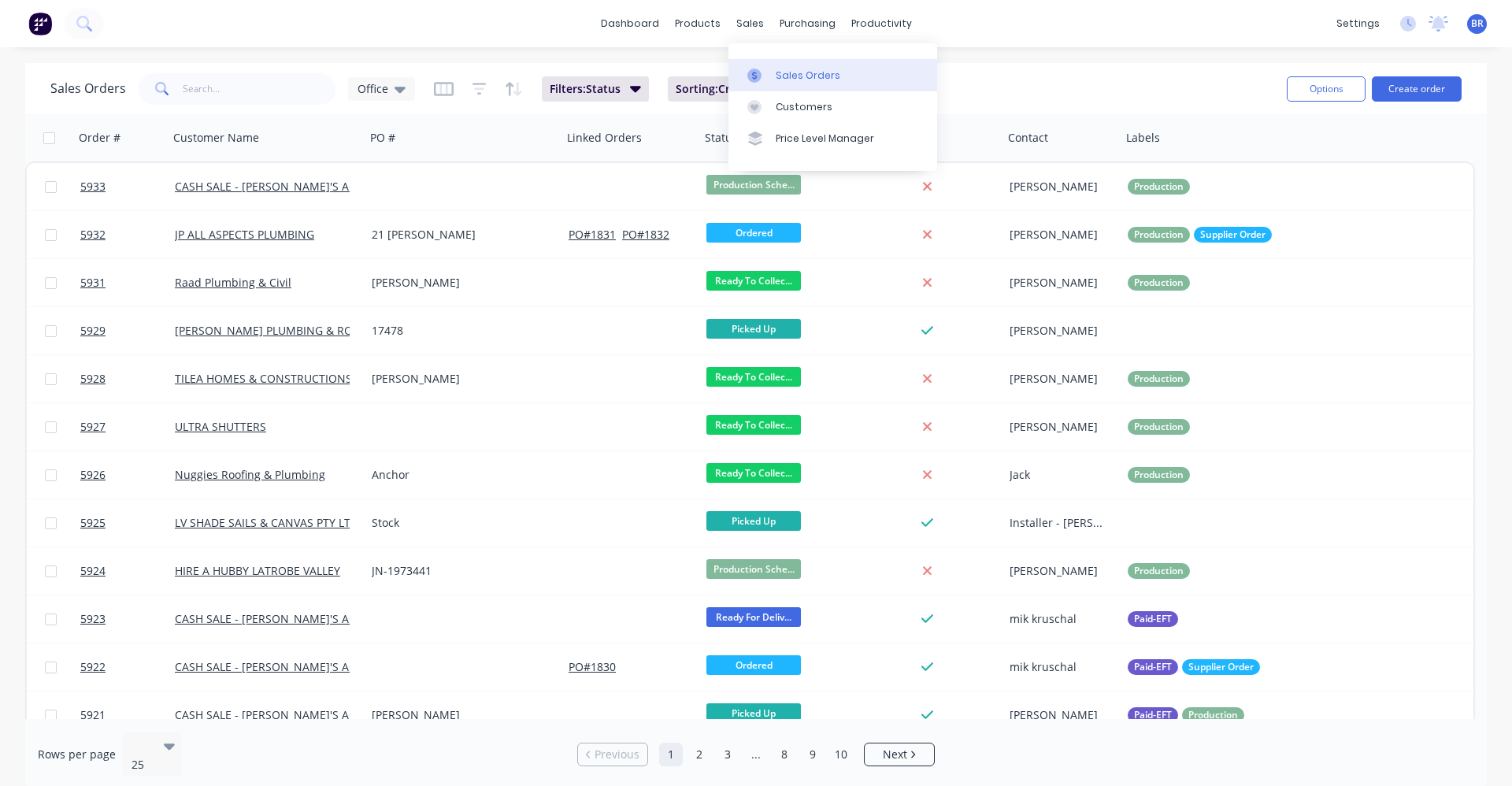
click at [799, 75] on div "Sales Orders" at bounding box center [808, 76] width 65 height 14
click at [1433, 88] on button "Create order" at bounding box center [1416, 89] width 90 height 25
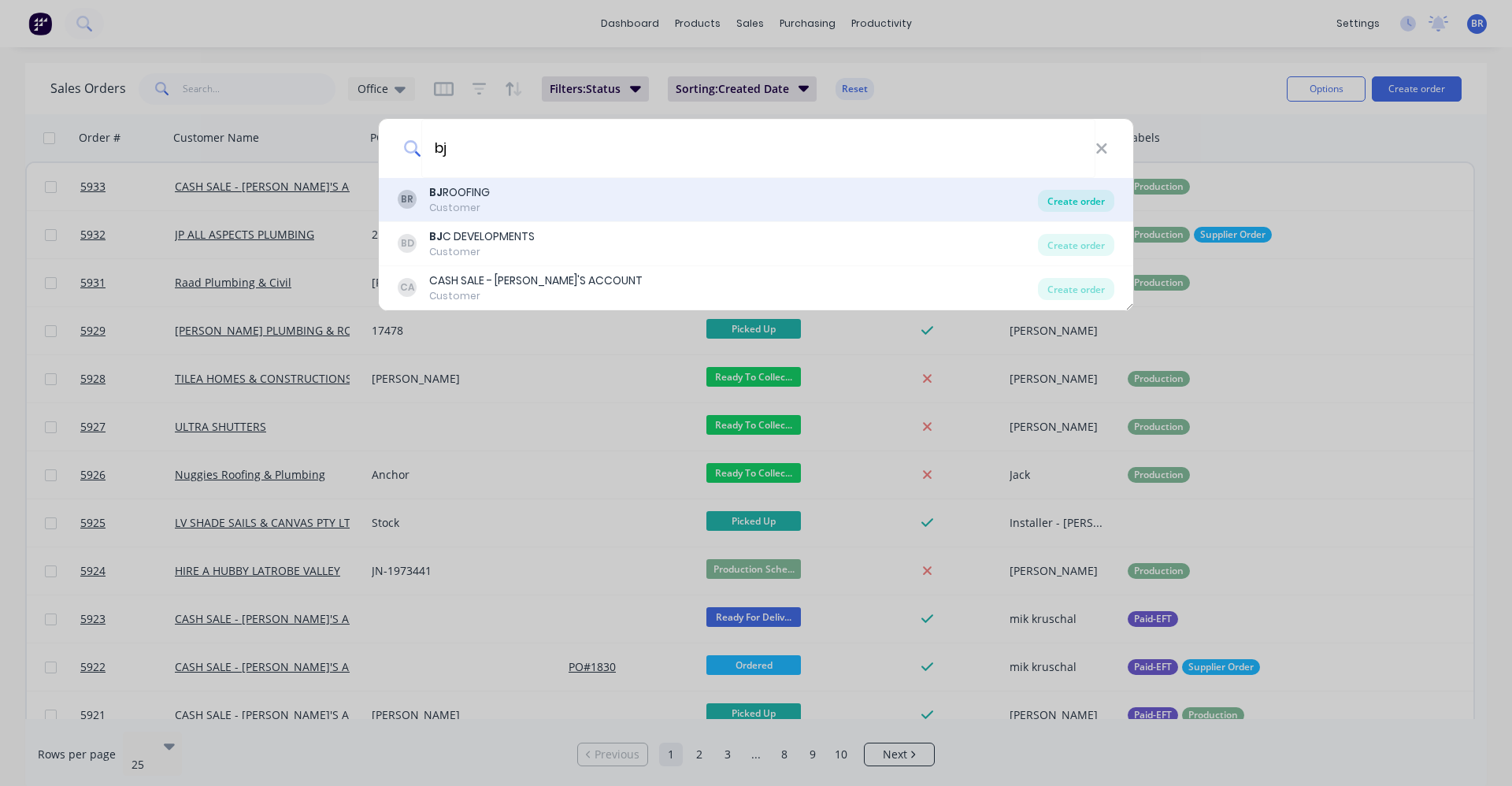
type input "bj"
click at [1062, 197] on div "Create order" at bounding box center [1076, 201] width 77 height 22
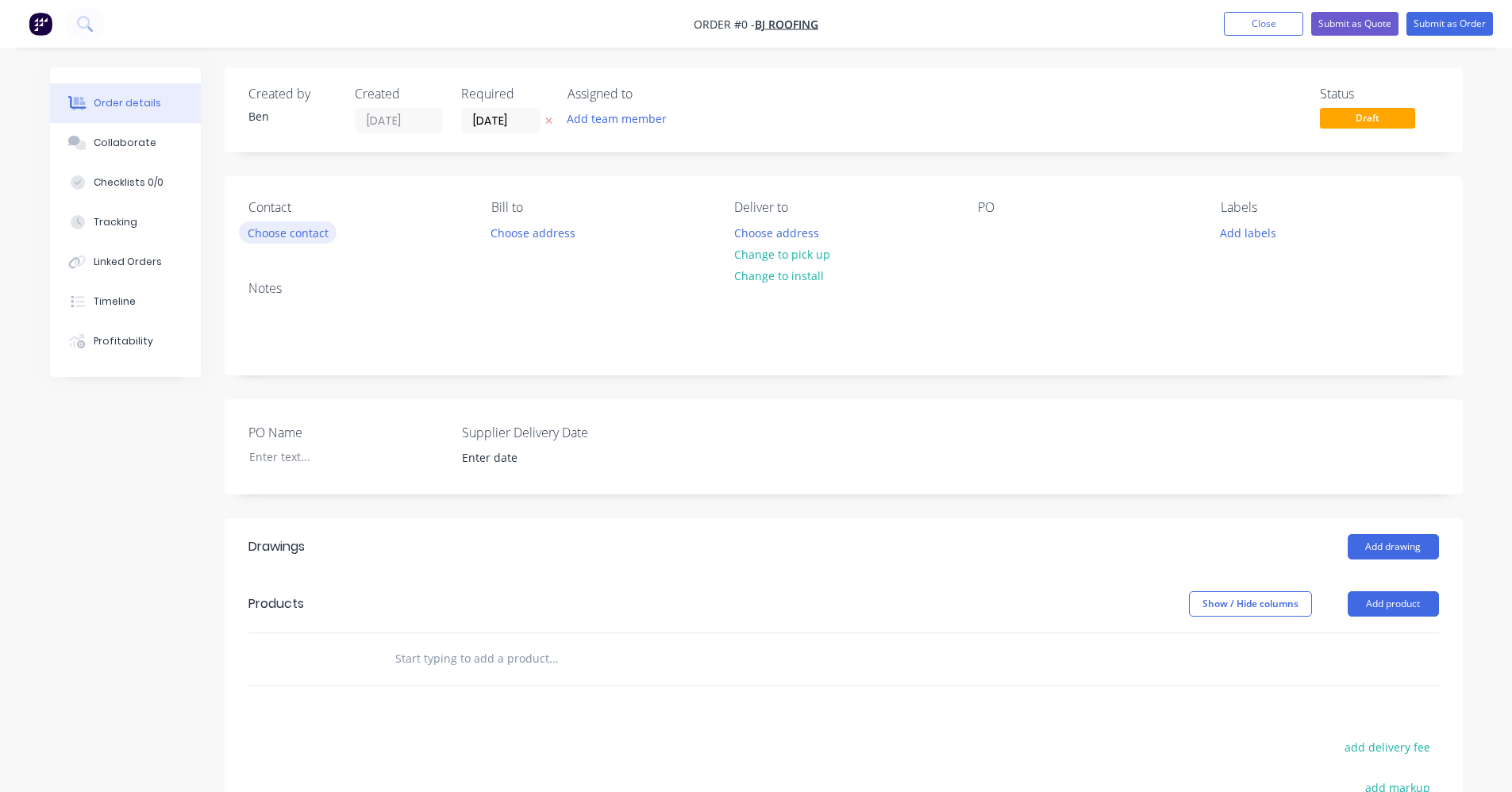
click at [282, 230] on button "Choose contact" at bounding box center [287, 232] width 98 height 21
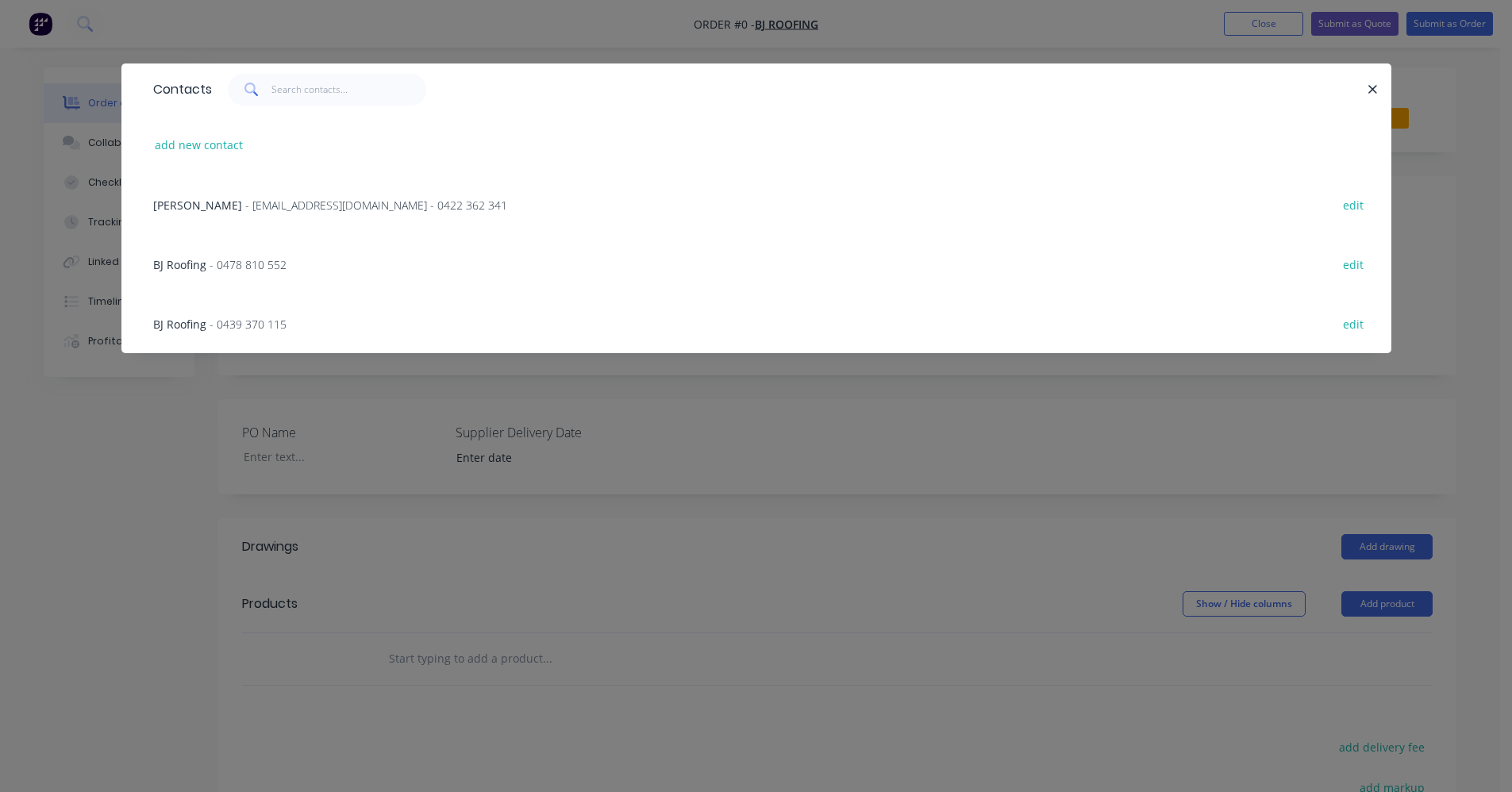
click at [242, 207] on span "Brendan Solomon" at bounding box center [197, 205] width 89 height 15
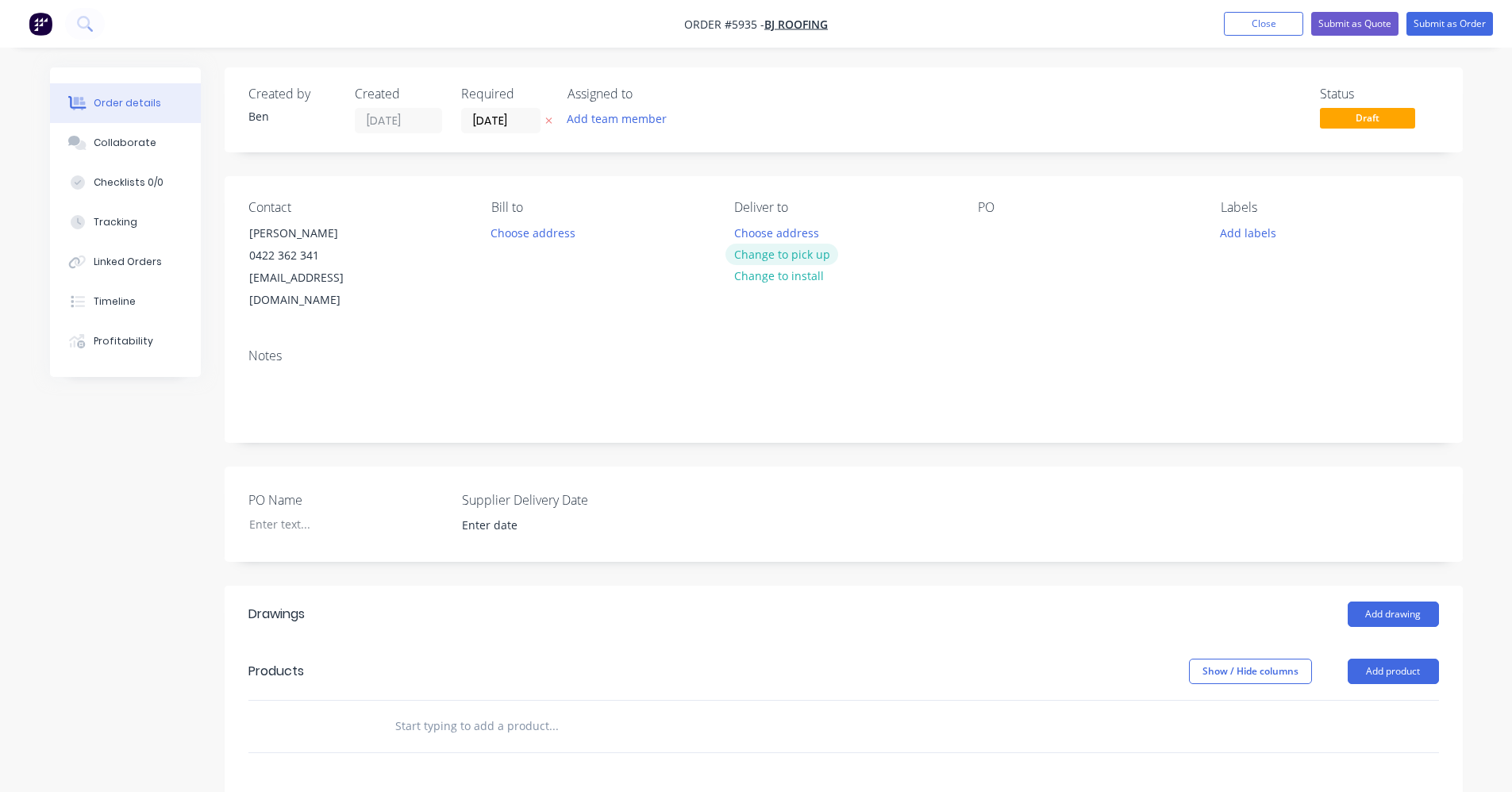
click at [796, 259] on button "Change to pick up" at bounding box center [782, 254] width 112 height 21
click at [991, 236] on div at bounding box center [990, 233] width 25 height 23
click at [1241, 240] on button "Add labels" at bounding box center [1248, 232] width 73 height 21
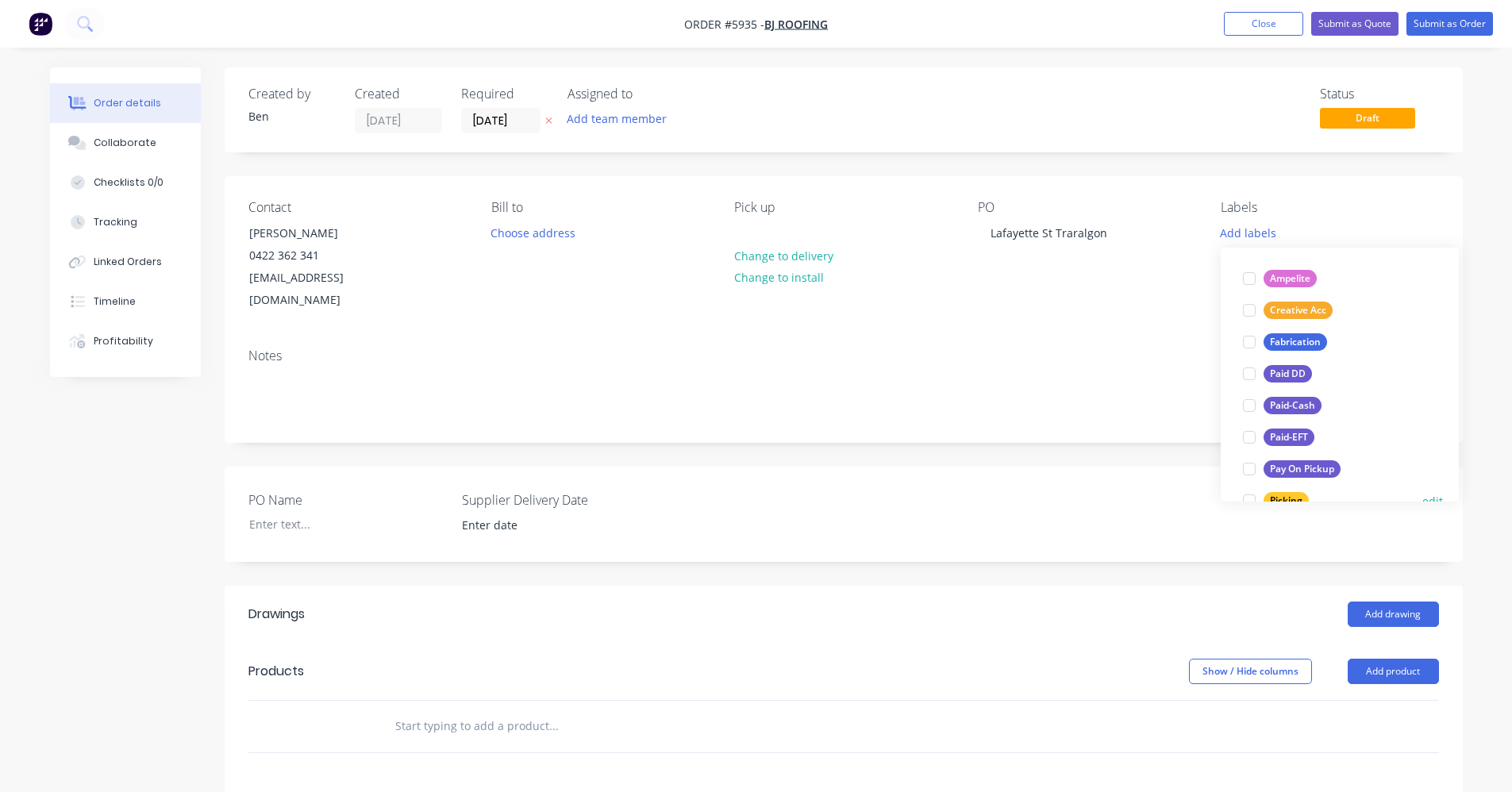
scroll to position [238, 0]
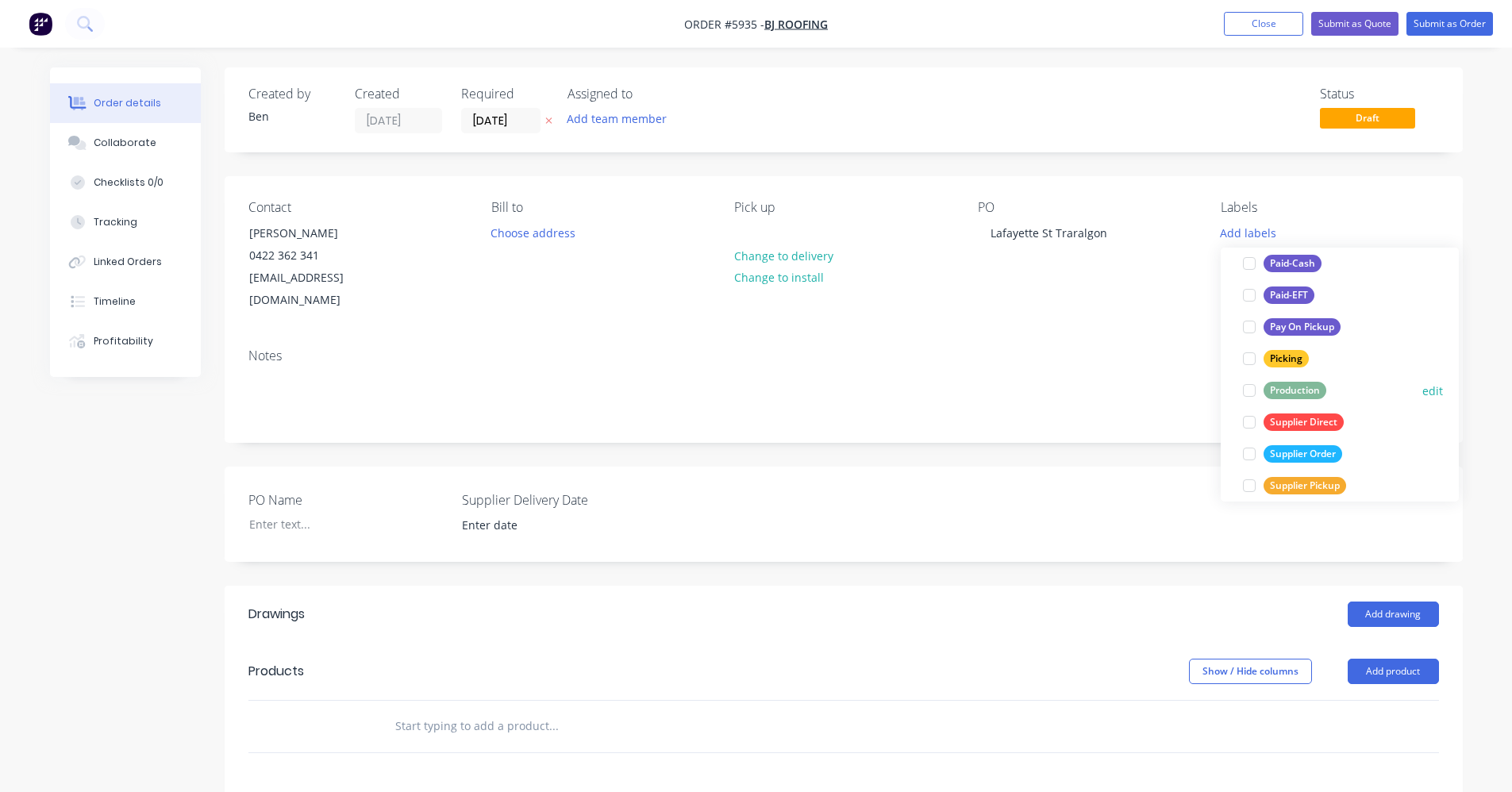
click at [1291, 394] on div "Production" at bounding box center [1294, 390] width 62 height 18
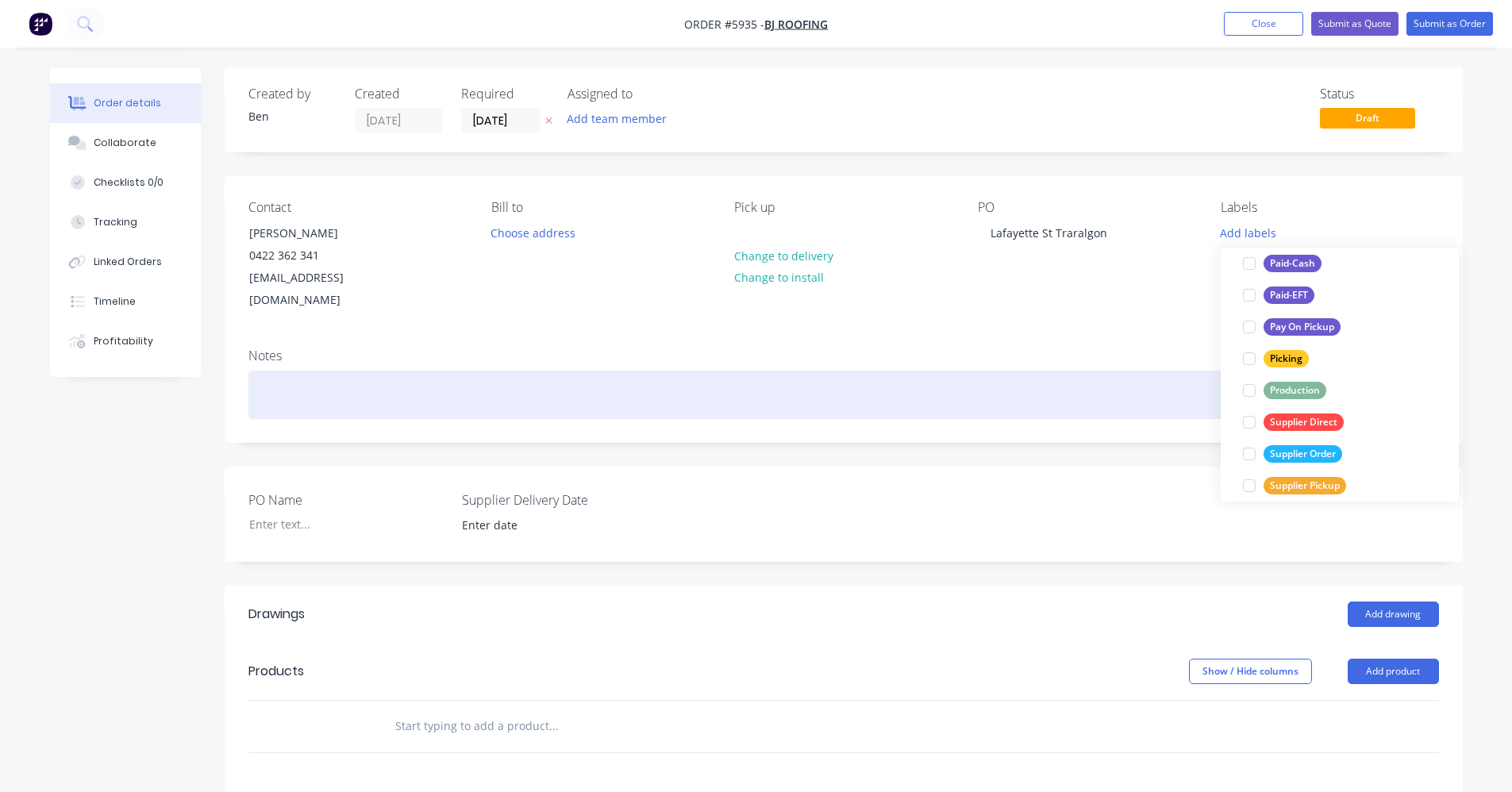
scroll to position [0, 0]
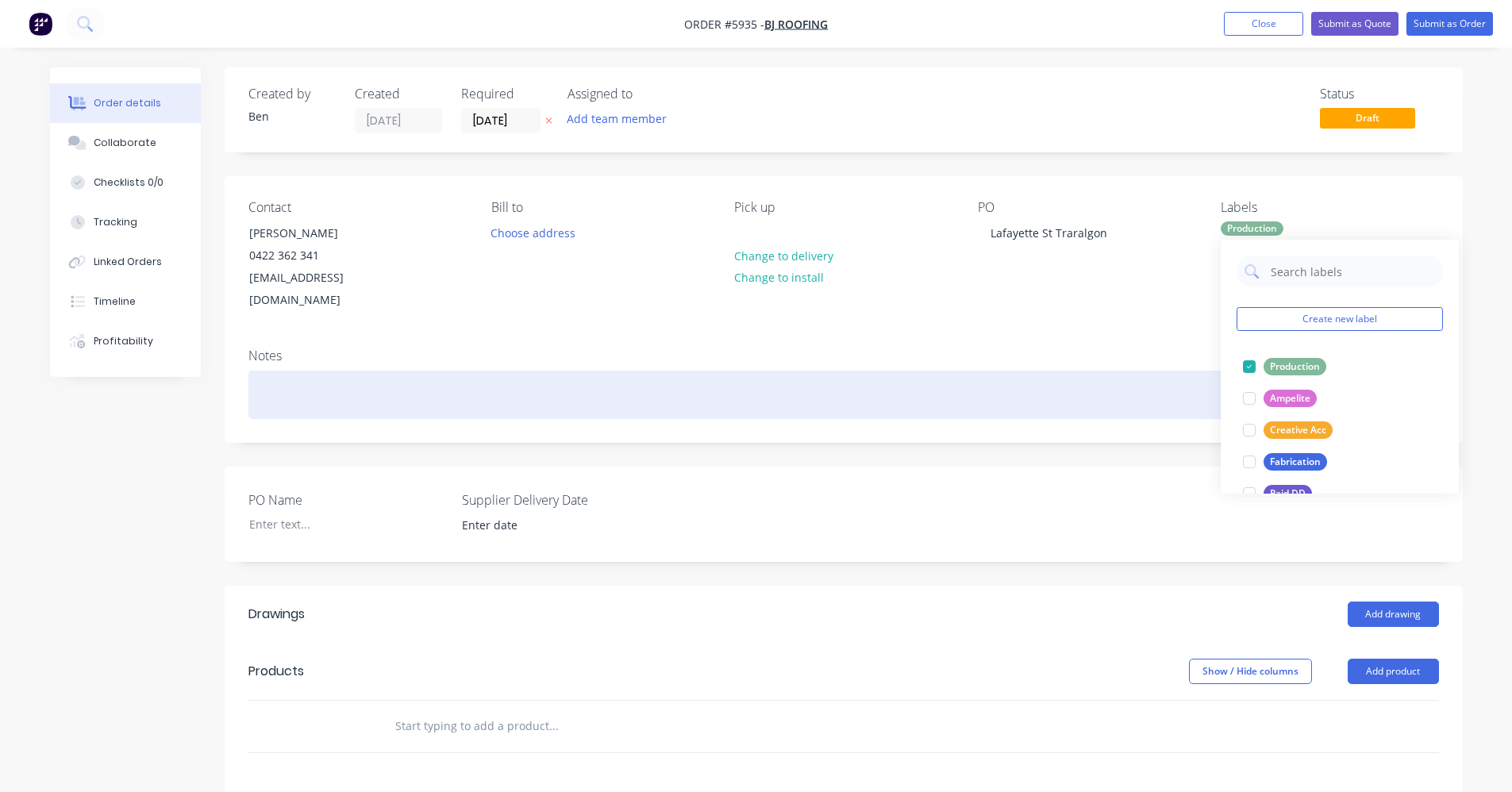
click at [970, 371] on div at bounding box center [843, 395] width 1190 height 48
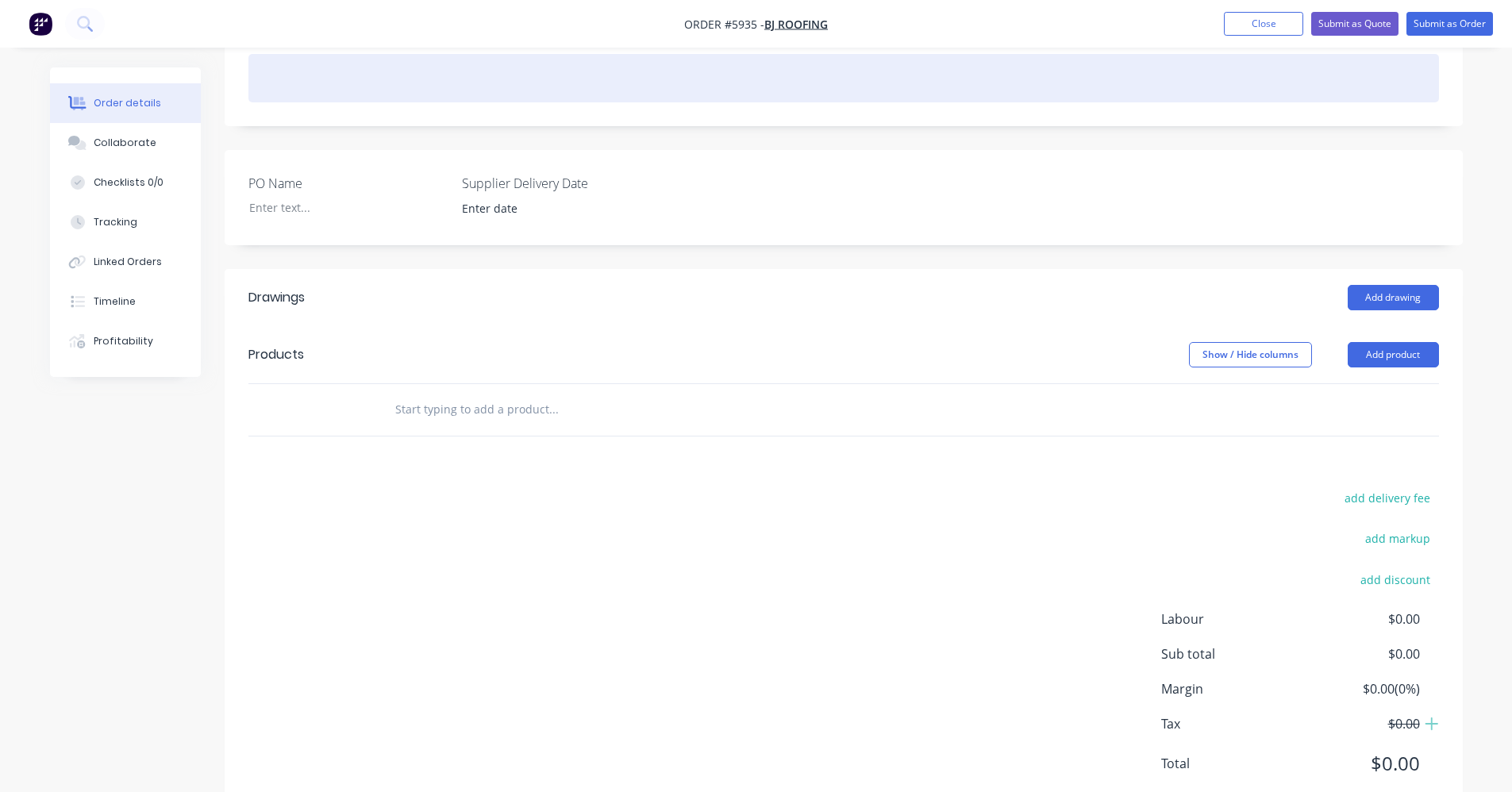
scroll to position [317, 0]
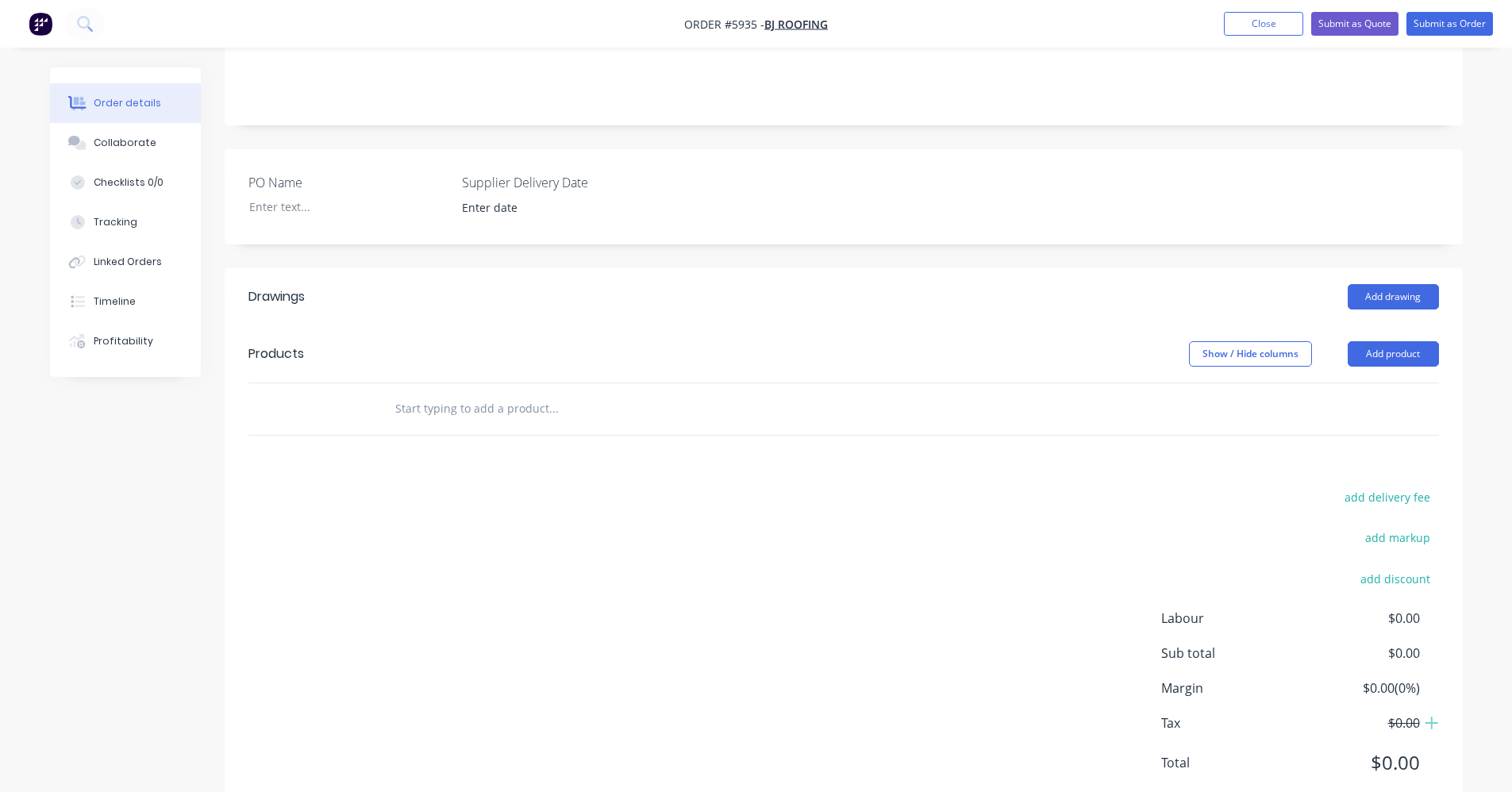
click at [483, 393] on input "text" at bounding box center [553, 409] width 317 height 32
click at [1408, 284] on button "Add drawing" at bounding box center [1393, 296] width 91 height 25
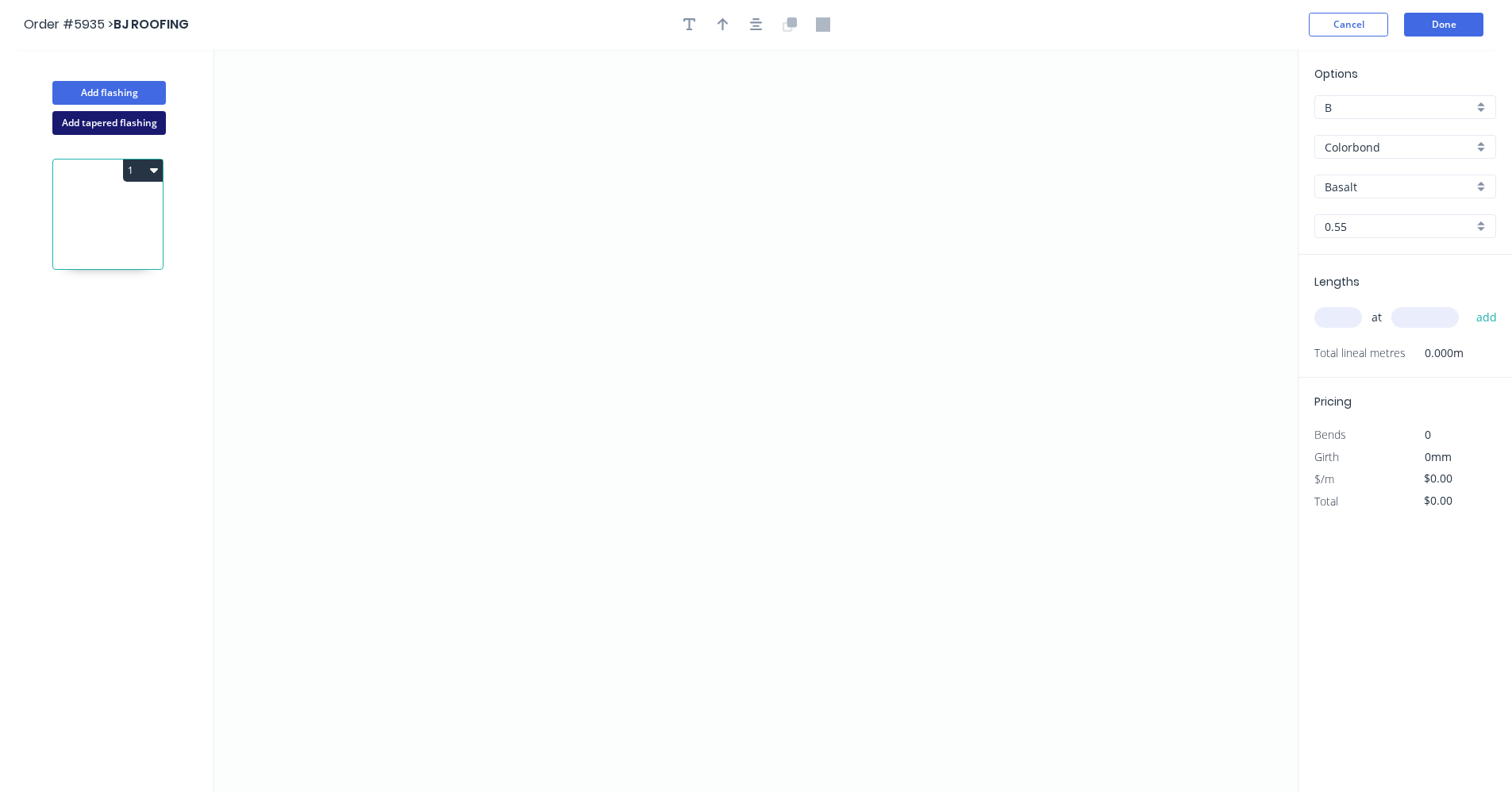
click at [95, 114] on button "Add tapered flashing" at bounding box center [109, 122] width 113 height 24
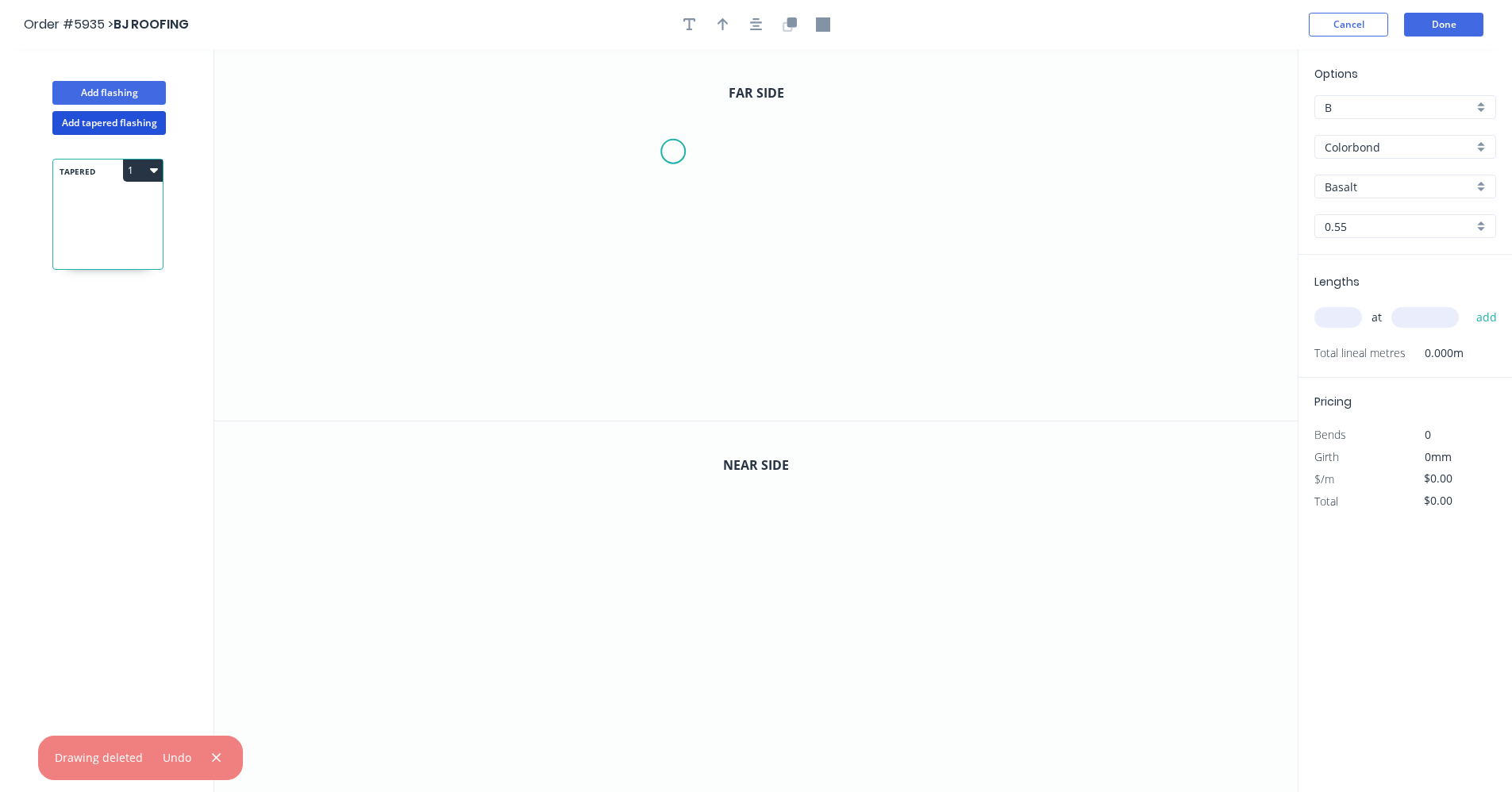
click at [675, 151] on icon "0" at bounding box center [756, 235] width 1083 height 372
click at [673, 287] on icon "0" at bounding box center [756, 235] width 1083 height 372
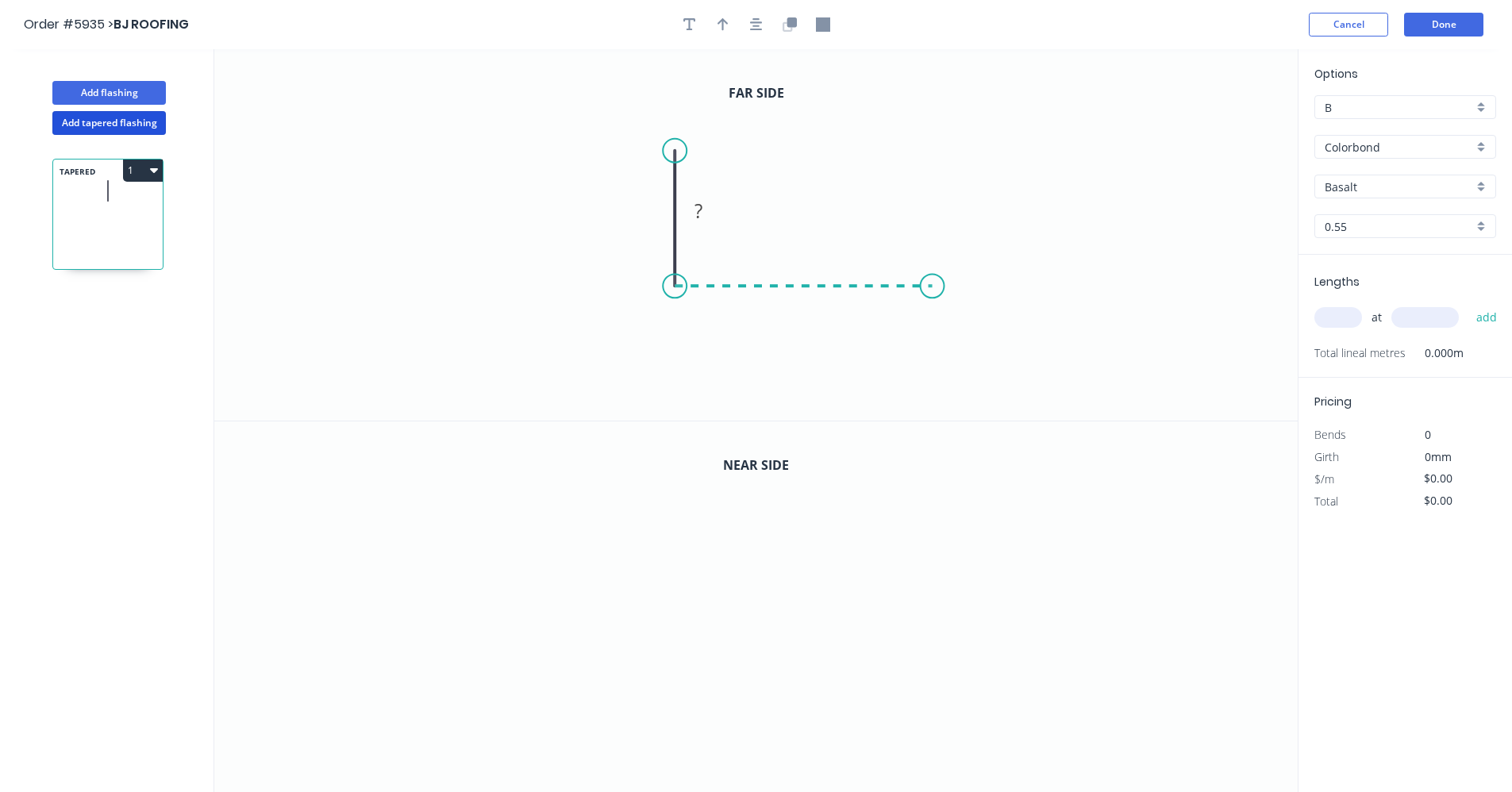
click at [932, 290] on icon "0 ?" at bounding box center [756, 235] width 1083 height 372
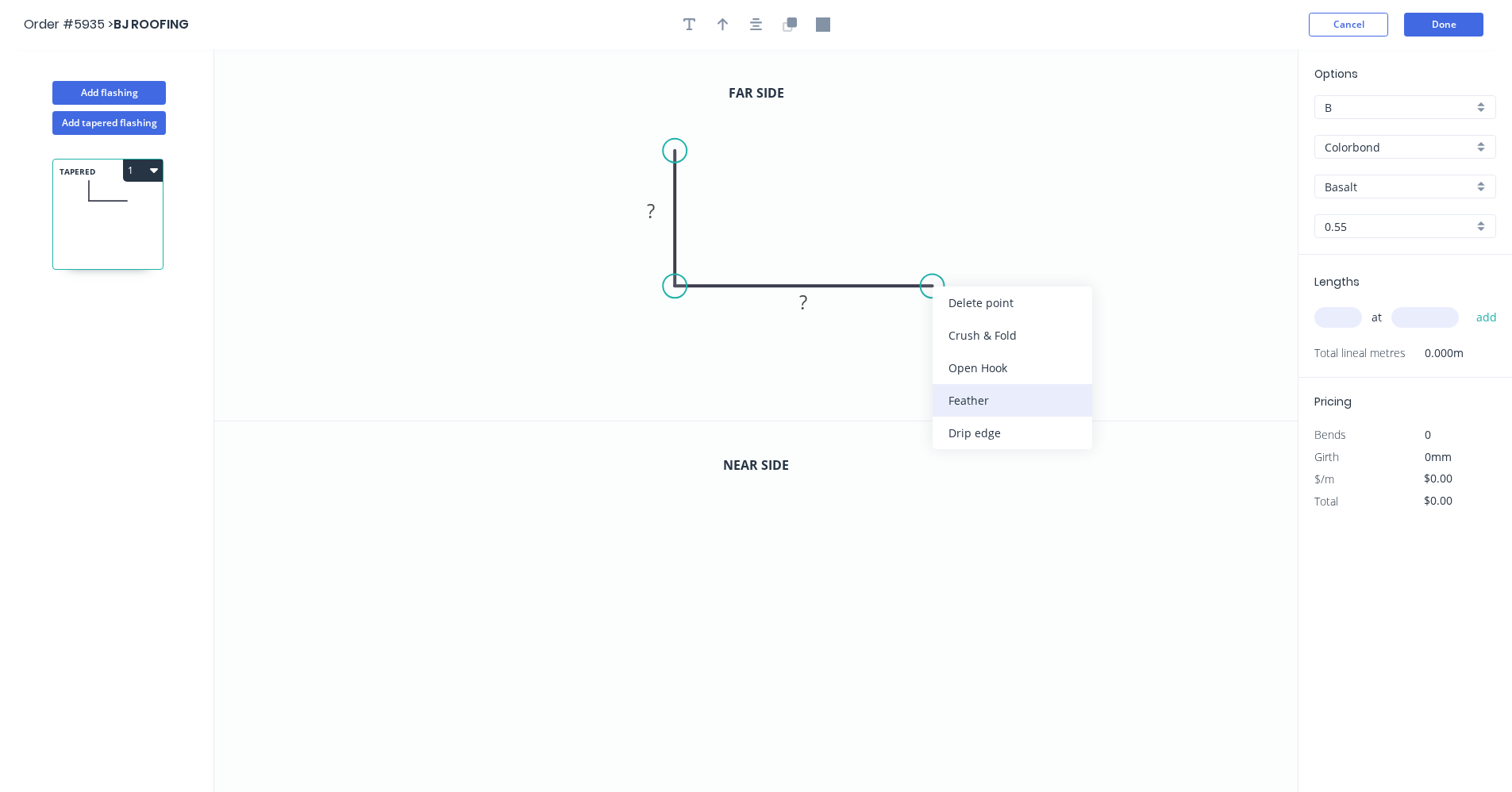
click at [980, 407] on div "Feather" at bounding box center [1012, 400] width 160 height 33
click at [659, 216] on rect at bounding box center [651, 212] width 32 height 22
click at [791, 29] on icon "button" at bounding box center [787, 25] width 10 height 10
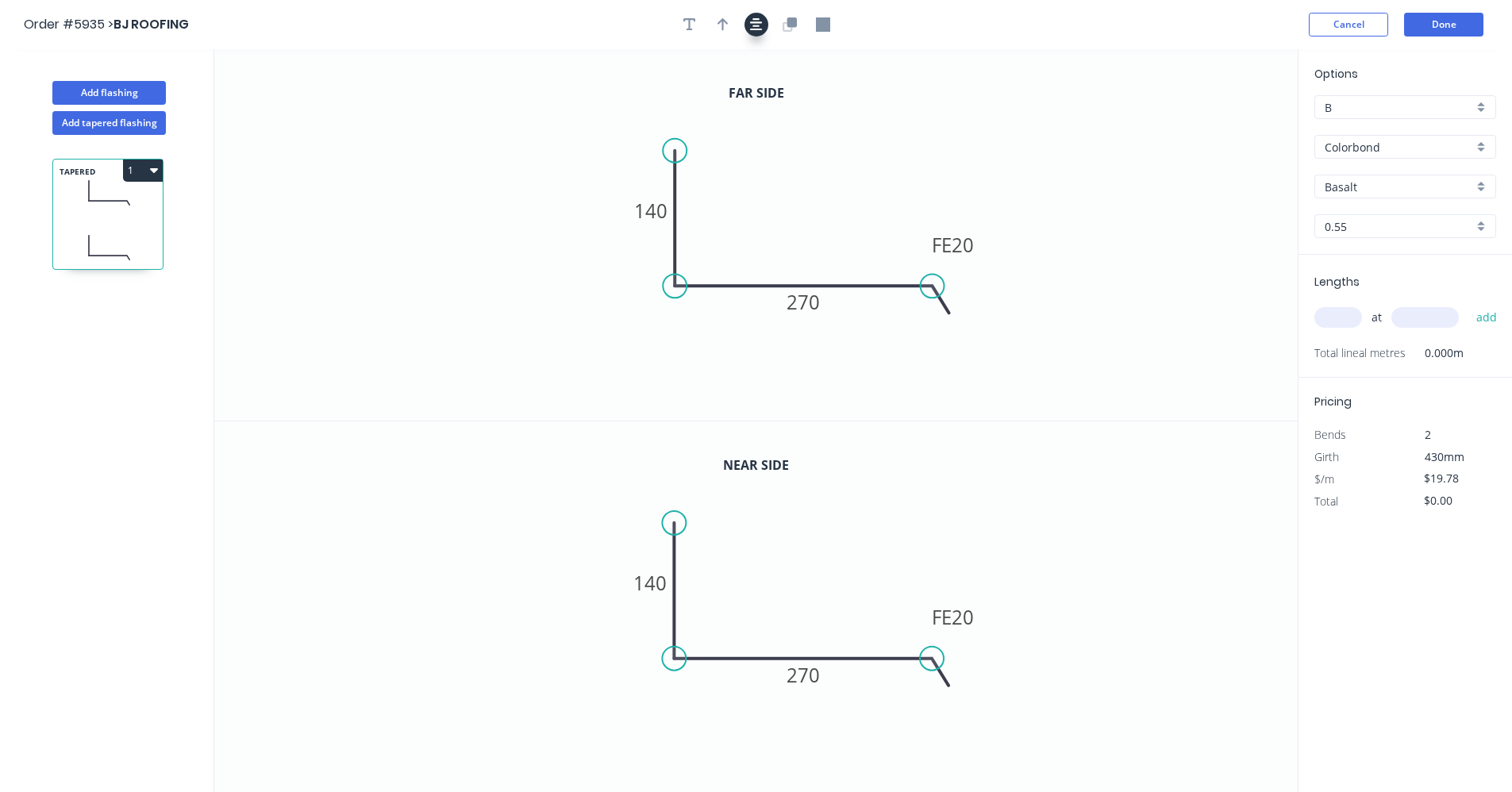
click at [760, 24] on icon "button" at bounding box center [756, 25] width 12 height 14
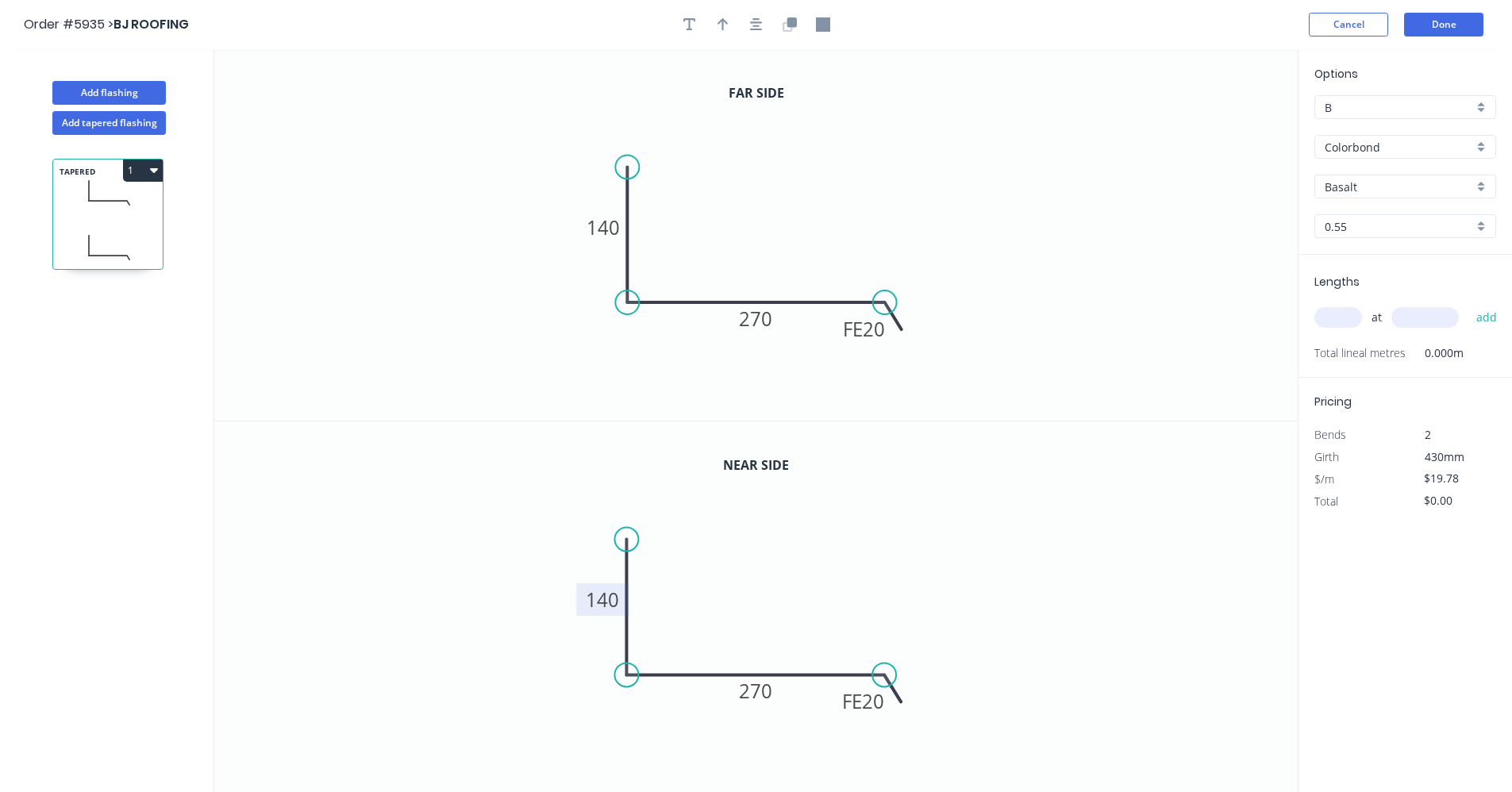
click at [611, 603] on tspan "140" at bounding box center [603, 599] width 33 height 26
type input "$20.78"
drag, startPoint x: 750, startPoint y: 25, endPoint x: 733, endPoint y: 25, distance: 17.0
click at [750, 25] on icon "button" at bounding box center [756, 25] width 12 height 14
click at [727, 24] on icon "button" at bounding box center [723, 25] width 11 height 12
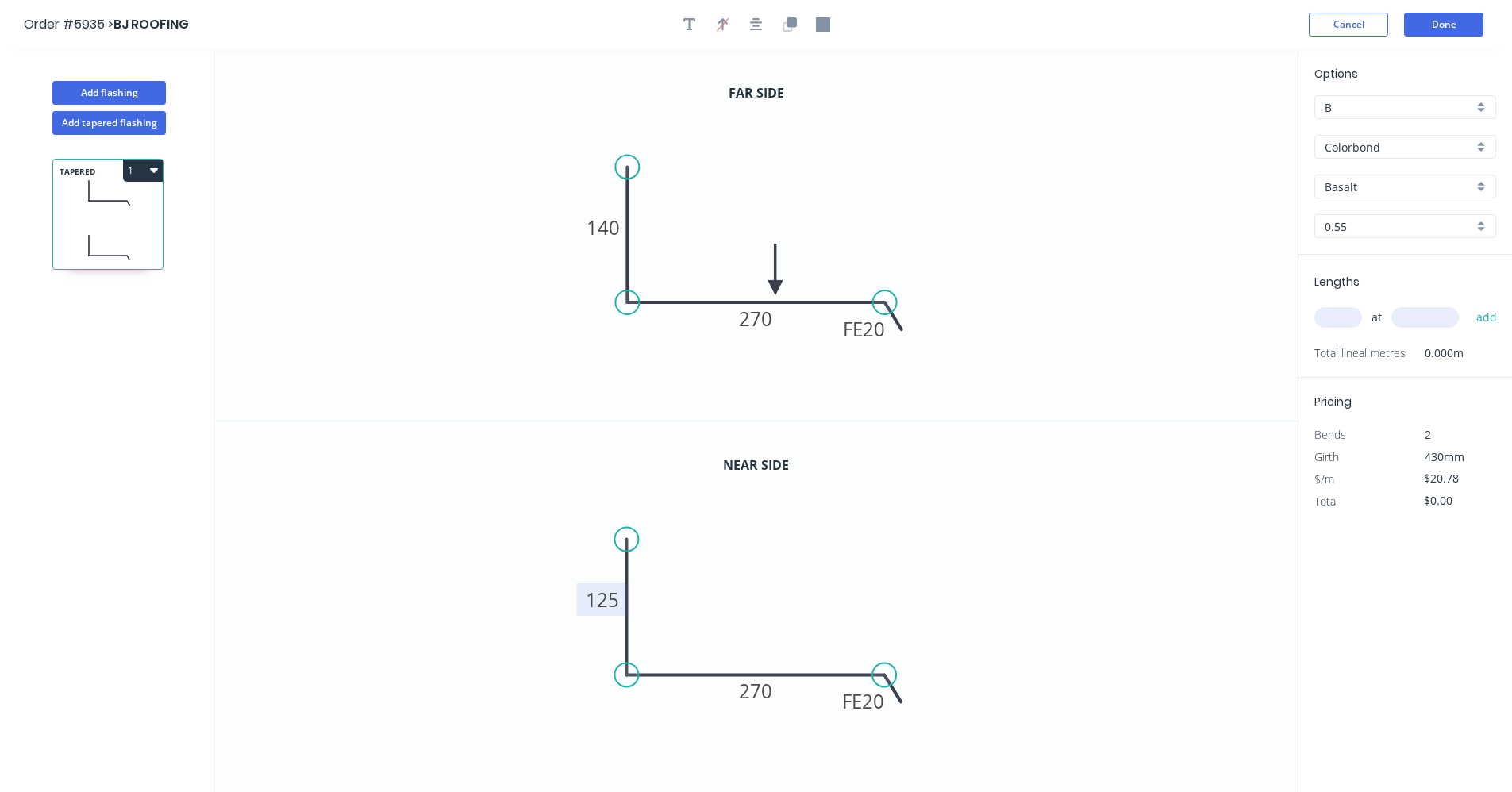
drag, startPoint x: 1218, startPoint y: 125, endPoint x: 836, endPoint y: 311, distance: 424.9
click at [775, 287] on icon at bounding box center [775, 269] width 14 height 51
click at [1475, 186] on div "Basalt" at bounding box center [1405, 186] width 182 height 24
click at [1372, 352] on div "Woodland Grey" at bounding box center [1405, 353] width 180 height 28
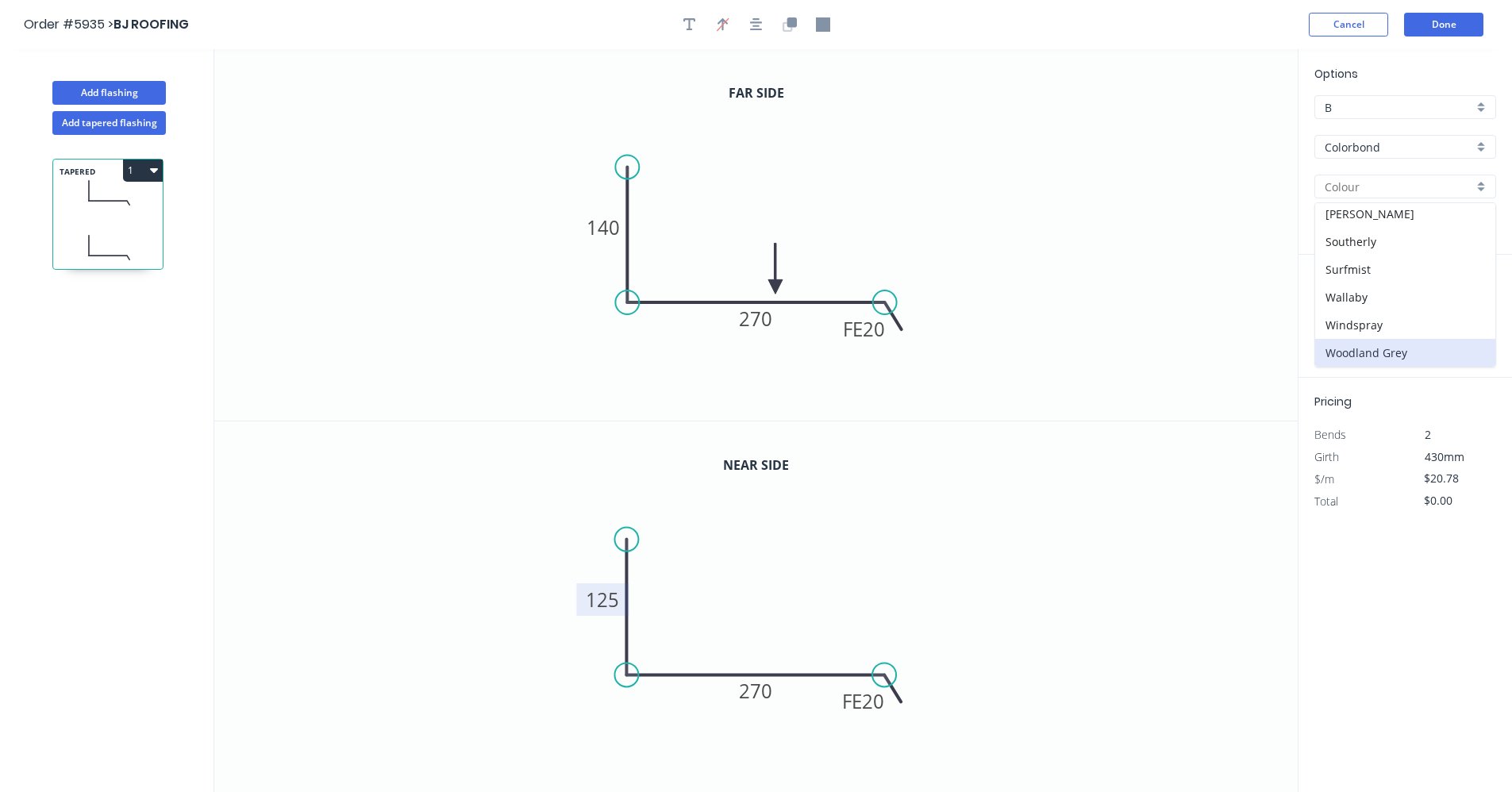
type input "Woodland Grey"
click at [1342, 317] on input "text" at bounding box center [1338, 317] width 47 height 20
type input "1"
type input "6700"
click at [1468, 304] on button "add" at bounding box center [1487, 317] width 37 height 27
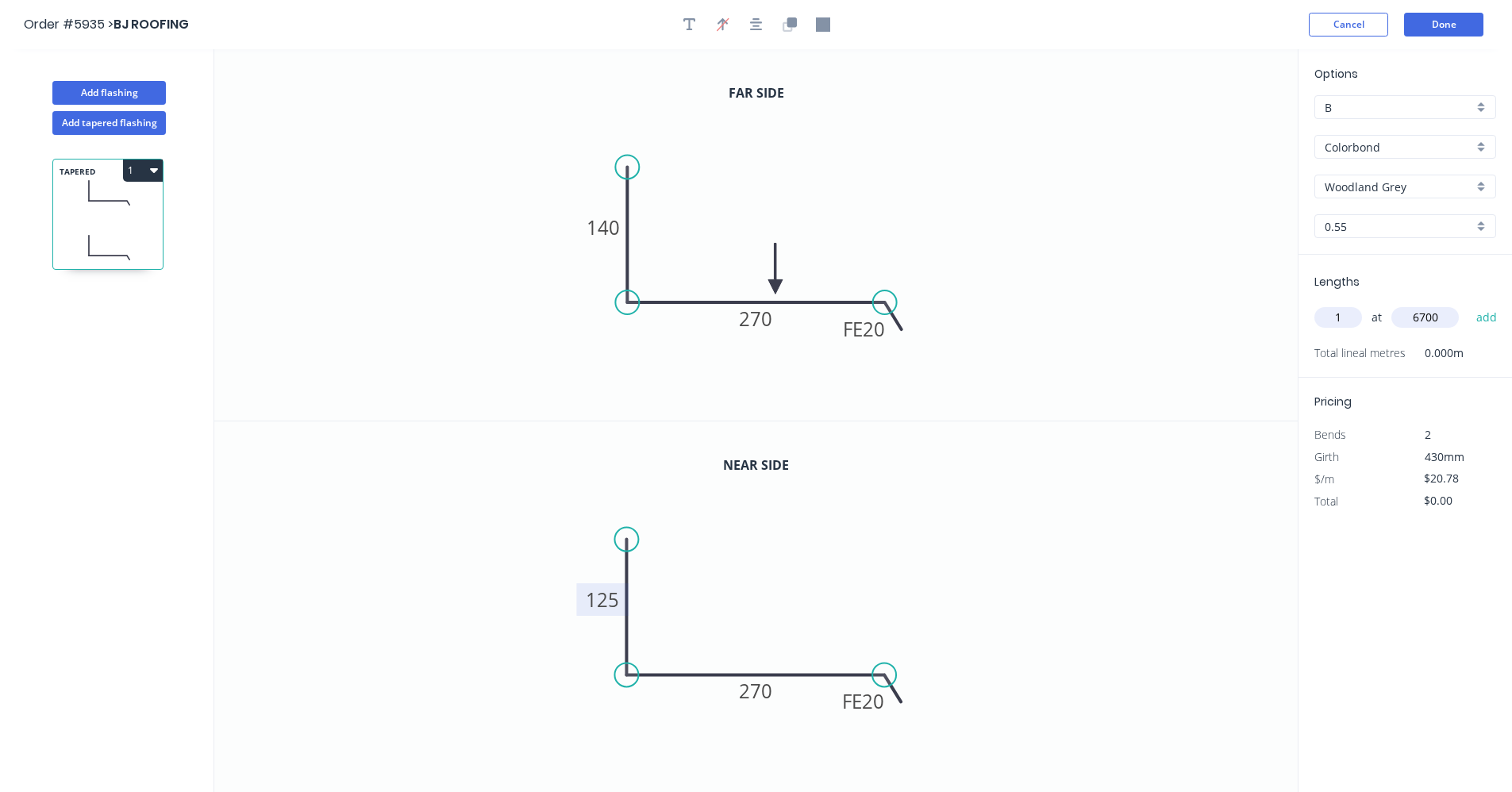
type input "$139.23"
click at [125, 97] on button "Add flashing" at bounding box center [109, 92] width 113 height 24
type input "$0.00"
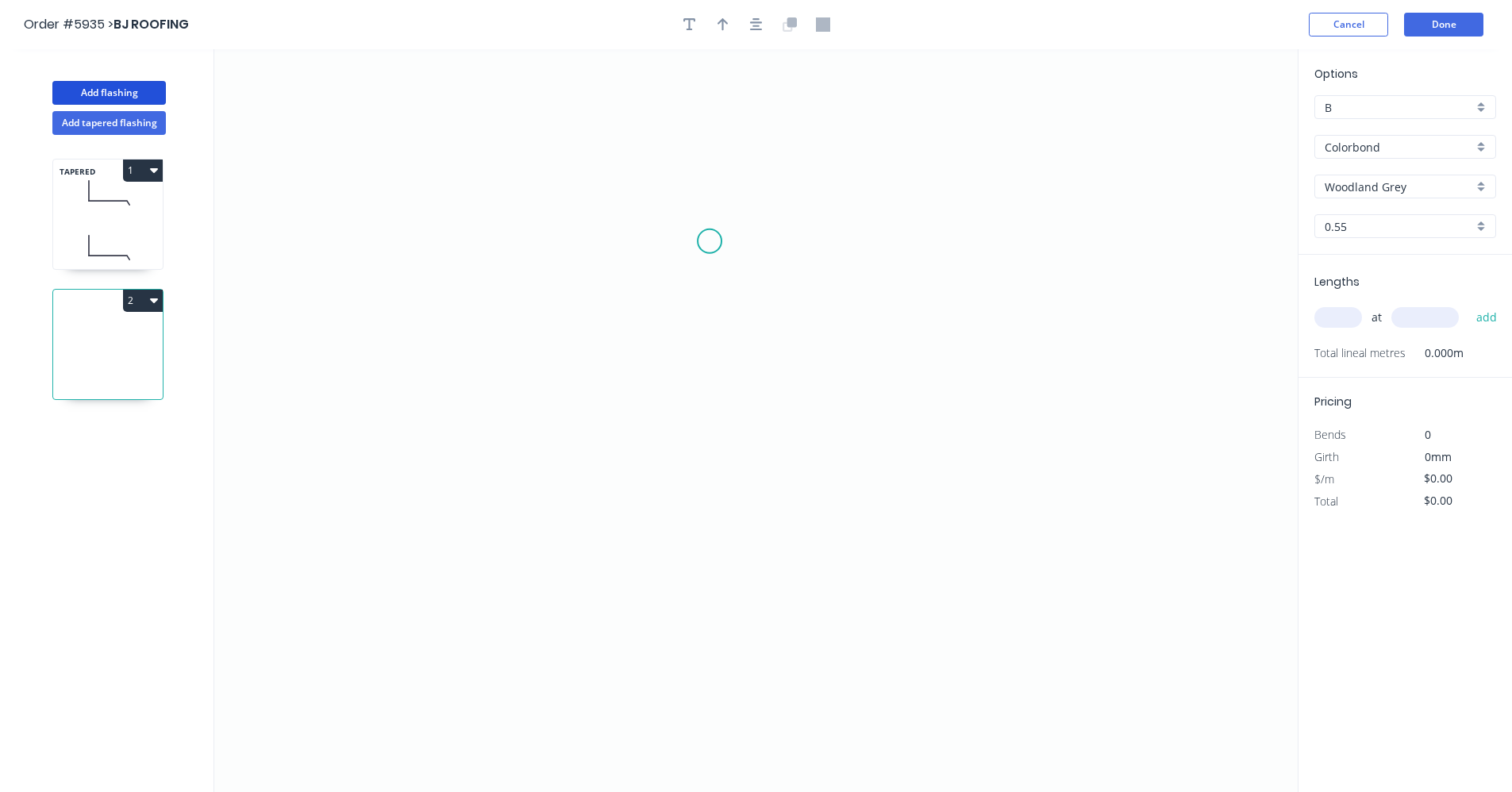
click at [710, 241] on icon "0" at bounding box center [756, 420] width 1083 height 743
click at [799, 242] on icon "0" at bounding box center [756, 420] width 1083 height 743
click at [798, 398] on icon "0 ?" at bounding box center [756, 420] width 1083 height 743
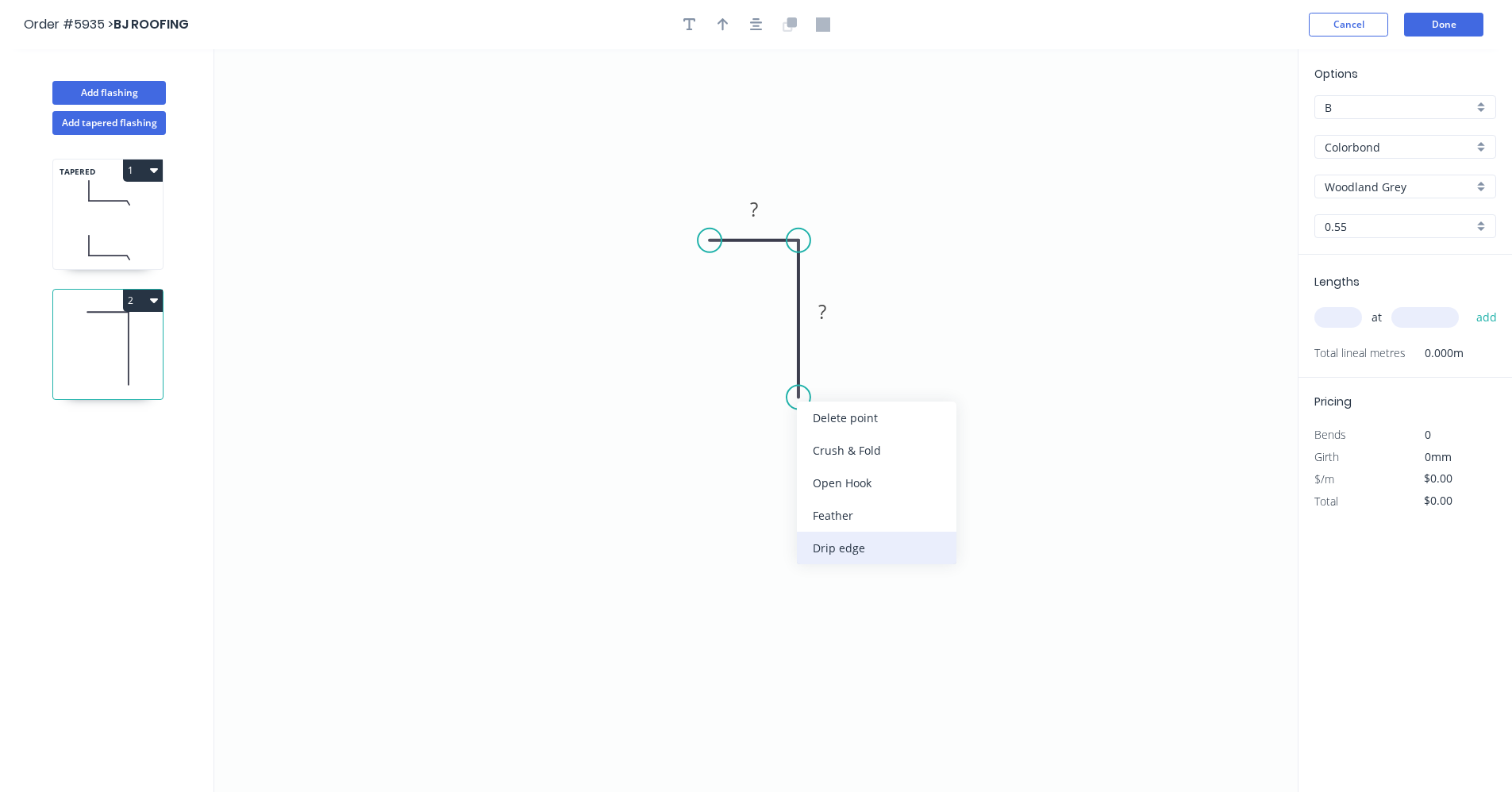
drag, startPoint x: 860, startPoint y: 547, endPoint x: 823, endPoint y: 534, distance: 39.2
click at [858, 547] on div "Drip edge" at bounding box center [877, 548] width 160 height 33
click at [828, 447] on div "Flip bend" at bounding box center [878, 452] width 160 height 33
click at [752, 215] on tspan "?" at bounding box center [754, 209] width 8 height 26
click at [758, 25] on icon "button" at bounding box center [756, 25] width 12 height 14
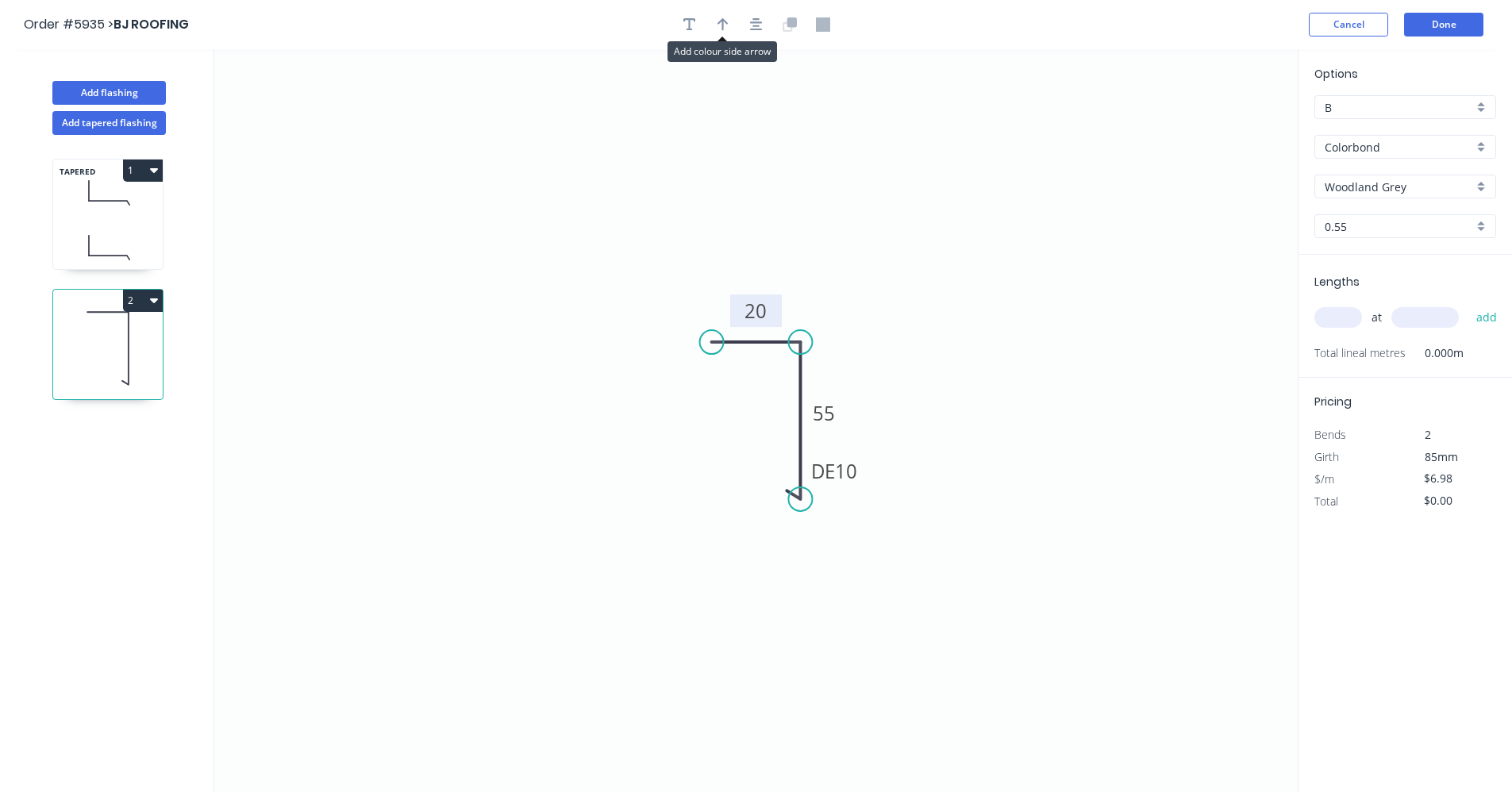
drag, startPoint x: 732, startPoint y: 25, endPoint x: 805, endPoint y: 72, distance: 86.8
click at [732, 26] on button "button" at bounding box center [722, 24] width 24 height 24
click at [1216, 127] on icon at bounding box center [1217, 111] width 14 height 51
drag, startPoint x: 1210, startPoint y: 139, endPoint x: 816, endPoint y: 376, distance: 459.8
click at [816, 376] on icon at bounding box center [829, 363] width 46 height 46
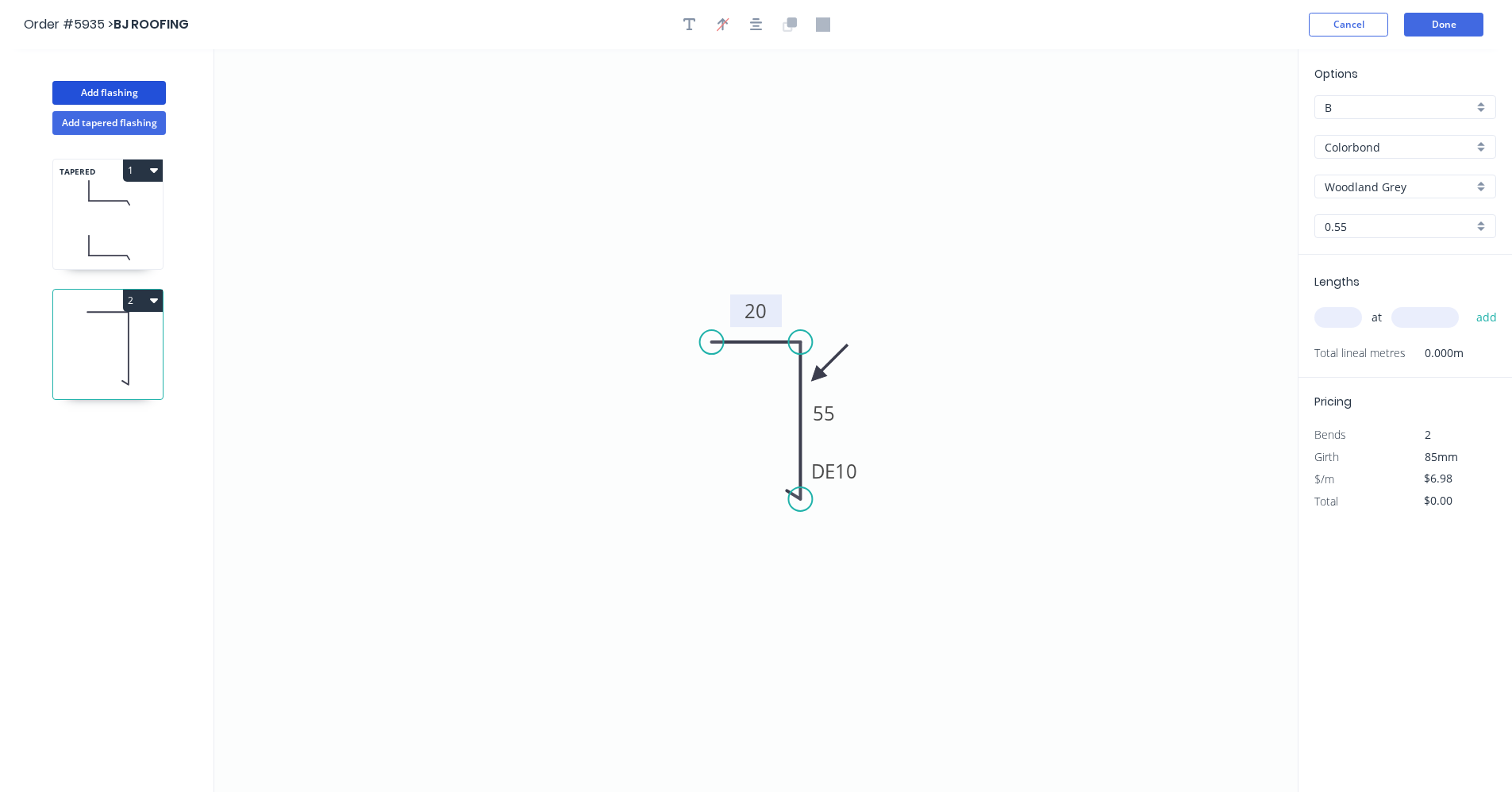
drag, startPoint x: 127, startPoint y: 89, endPoint x: 167, endPoint y: 105, distance: 43.1
click at [127, 89] on button "Add flashing" at bounding box center [109, 92] width 113 height 24
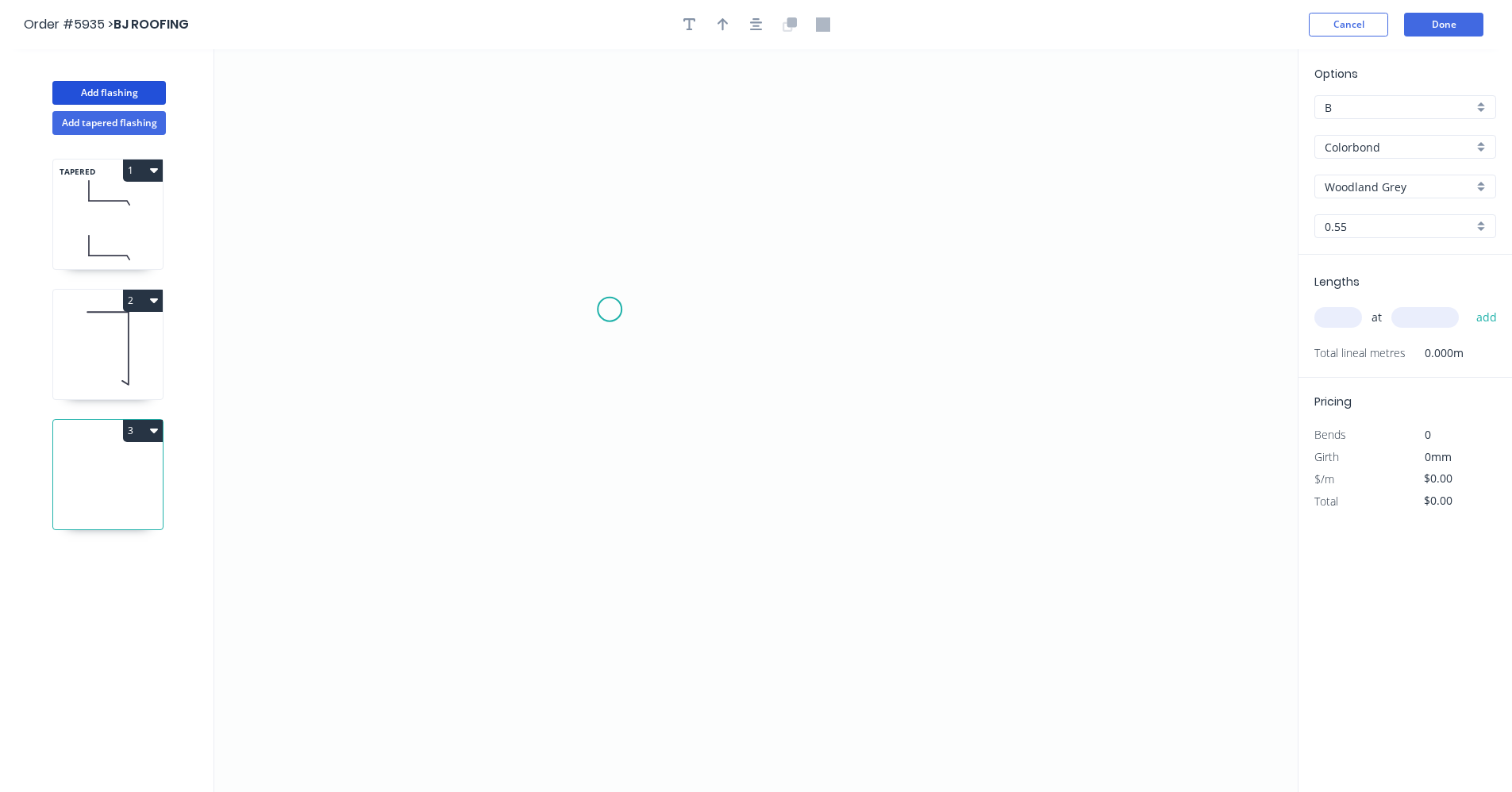
click at [609, 309] on icon "0" at bounding box center [756, 420] width 1083 height 743
click at [820, 309] on icon "0" at bounding box center [756, 420] width 1083 height 743
click at [828, 546] on icon "0 ?" at bounding box center [756, 420] width 1083 height 743
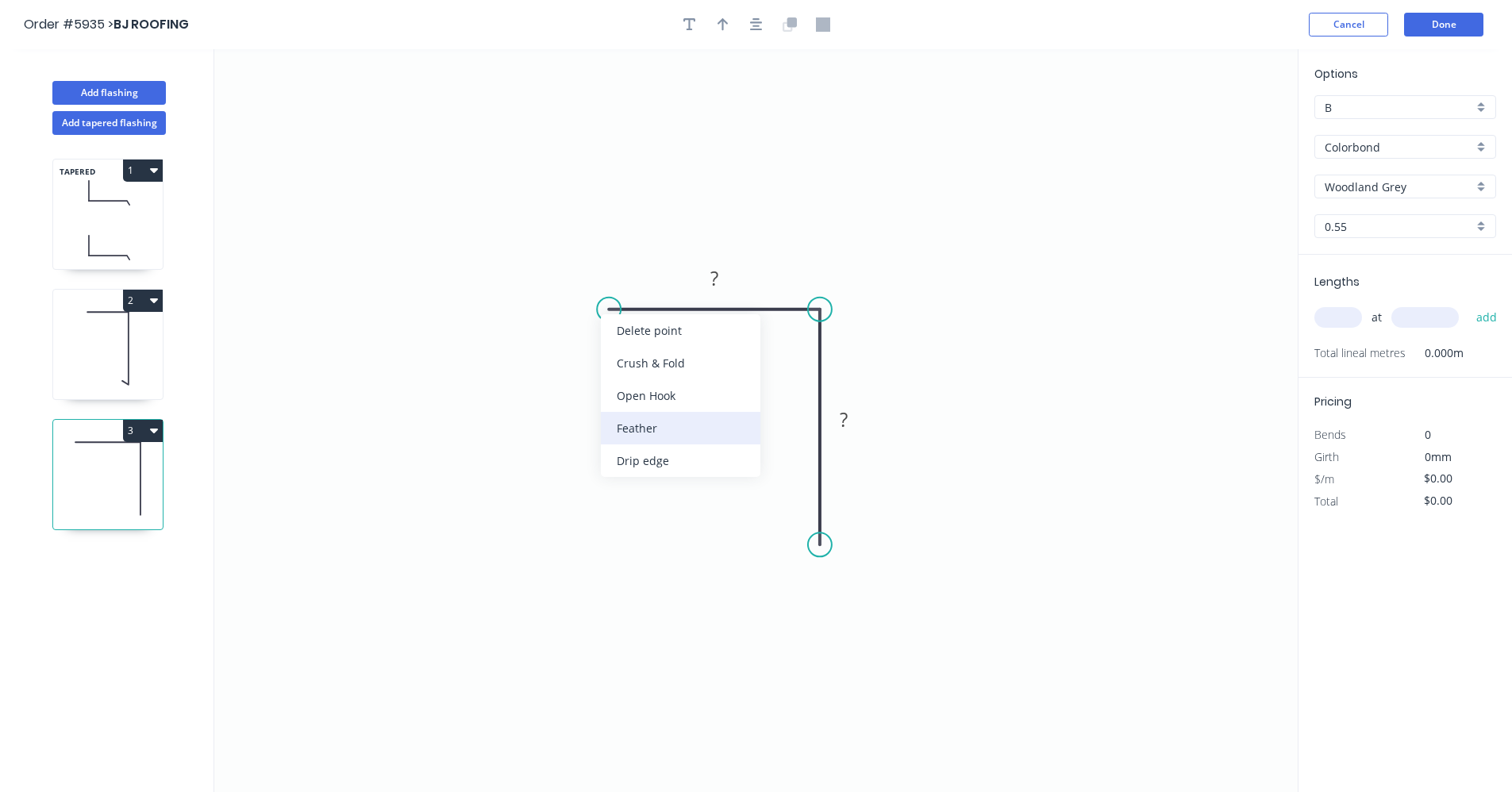
click at [630, 428] on div "Feather" at bounding box center [681, 428] width 160 height 33
click at [629, 365] on div "Flip bend" at bounding box center [676, 360] width 160 height 33
click at [644, 341] on tspan "15" at bounding box center [639, 336] width 22 height 26
click at [763, 26] on button "button" at bounding box center [756, 24] width 24 height 24
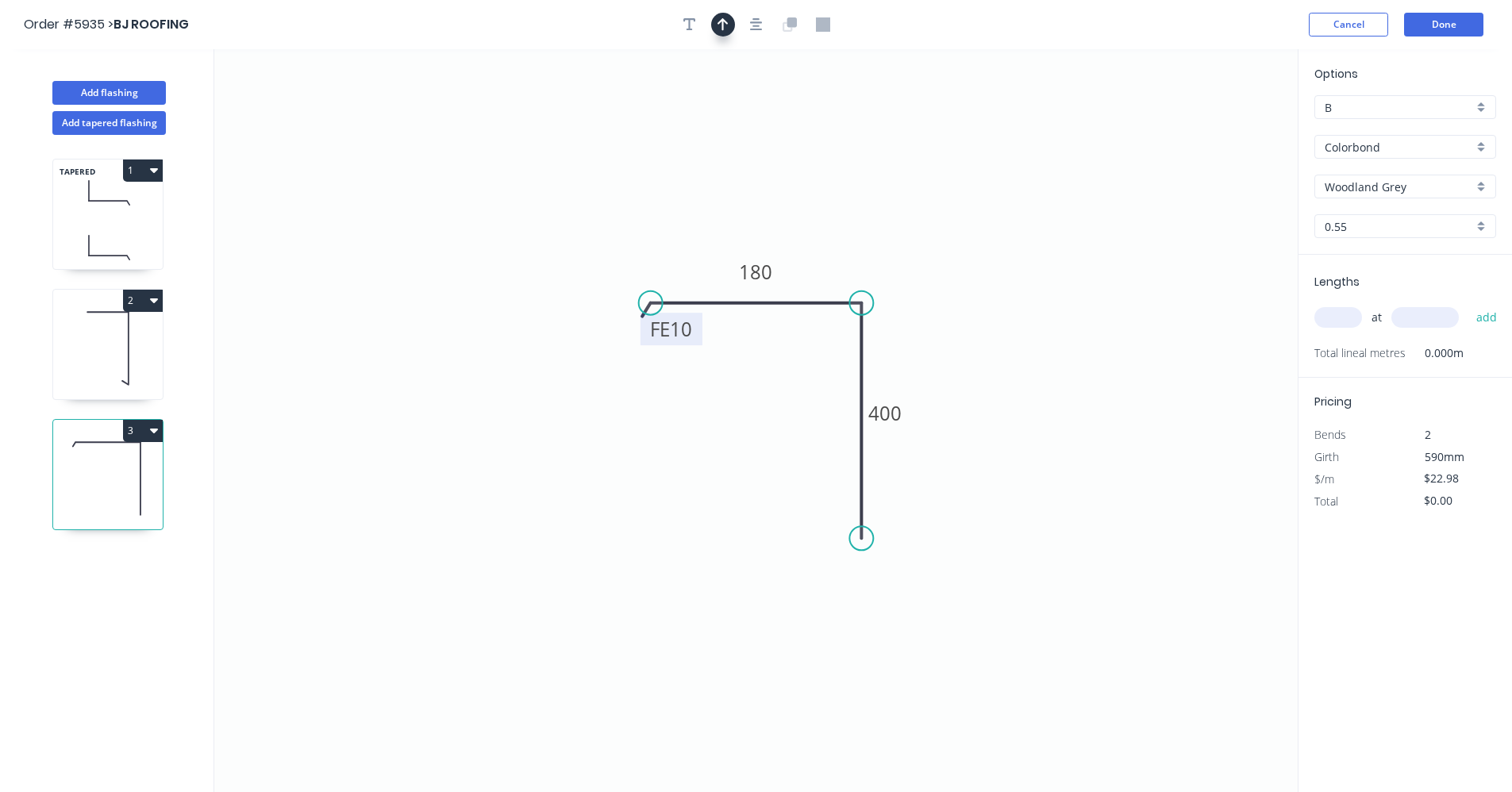
drag, startPoint x: 742, startPoint y: 20, endPoint x: 724, endPoint y: 17, distance: 18.2
click at [741, 20] on div at bounding box center [756, 24] width 167 height 24
drag, startPoint x: 724, startPoint y: 17, endPoint x: 746, endPoint y: 41, distance: 32.6
click at [724, 18] on icon "button" at bounding box center [723, 25] width 11 height 14
click at [1216, 126] on icon at bounding box center [1217, 111] width 14 height 51
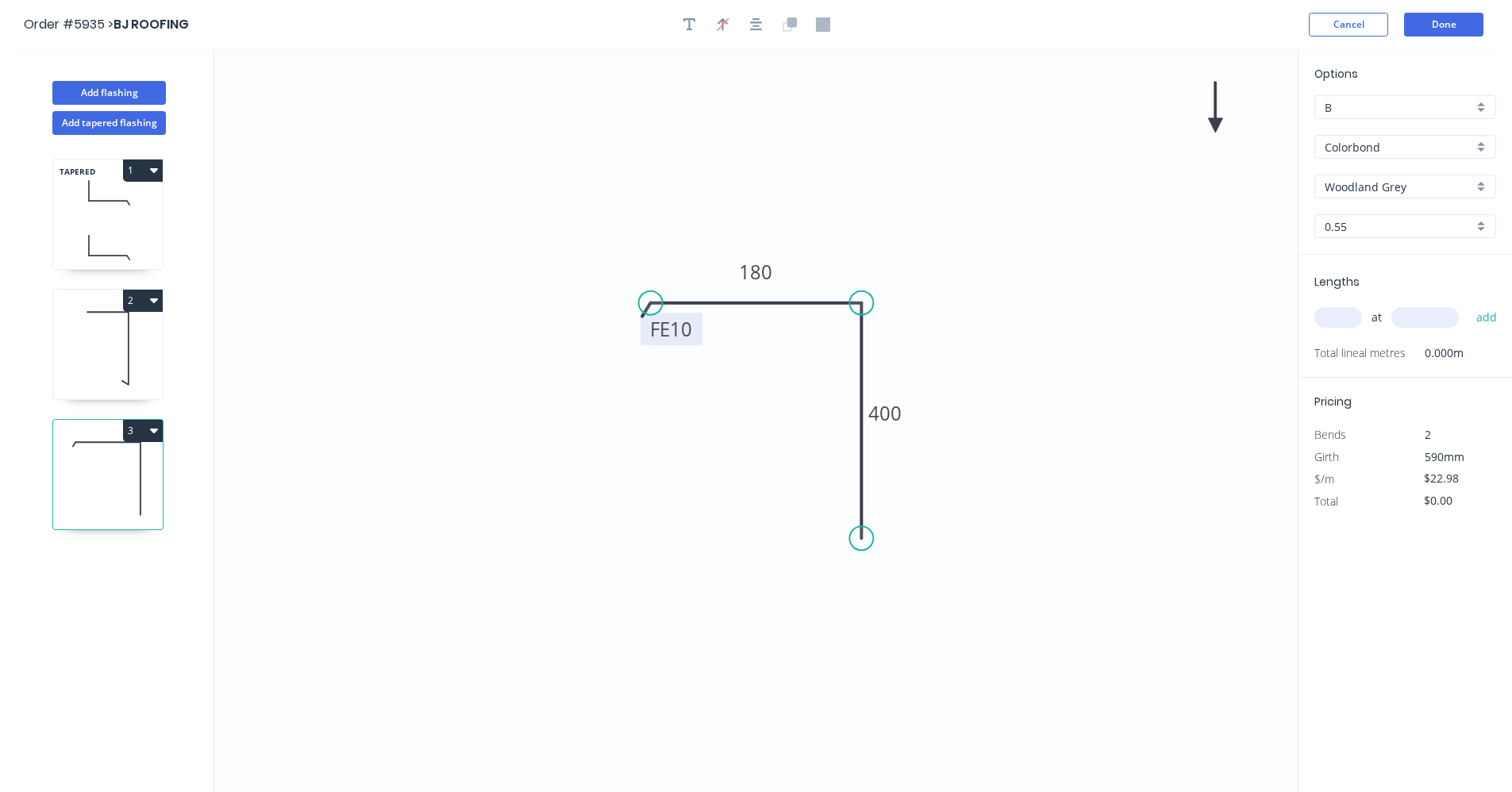
click at [1216, 126] on icon at bounding box center [1215, 107] width 14 height 51
drag, startPoint x: 1216, startPoint y: 126, endPoint x: 795, endPoint y: 282, distance: 449.0
click at [813, 287] on icon at bounding box center [827, 270] width 46 height 46
drag, startPoint x: 133, startPoint y: 363, endPoint x: 182, endPoint y: 310, distance: 72.2
click at [134, 357] on icon at bounding box center [108, 349] width 110 height 102
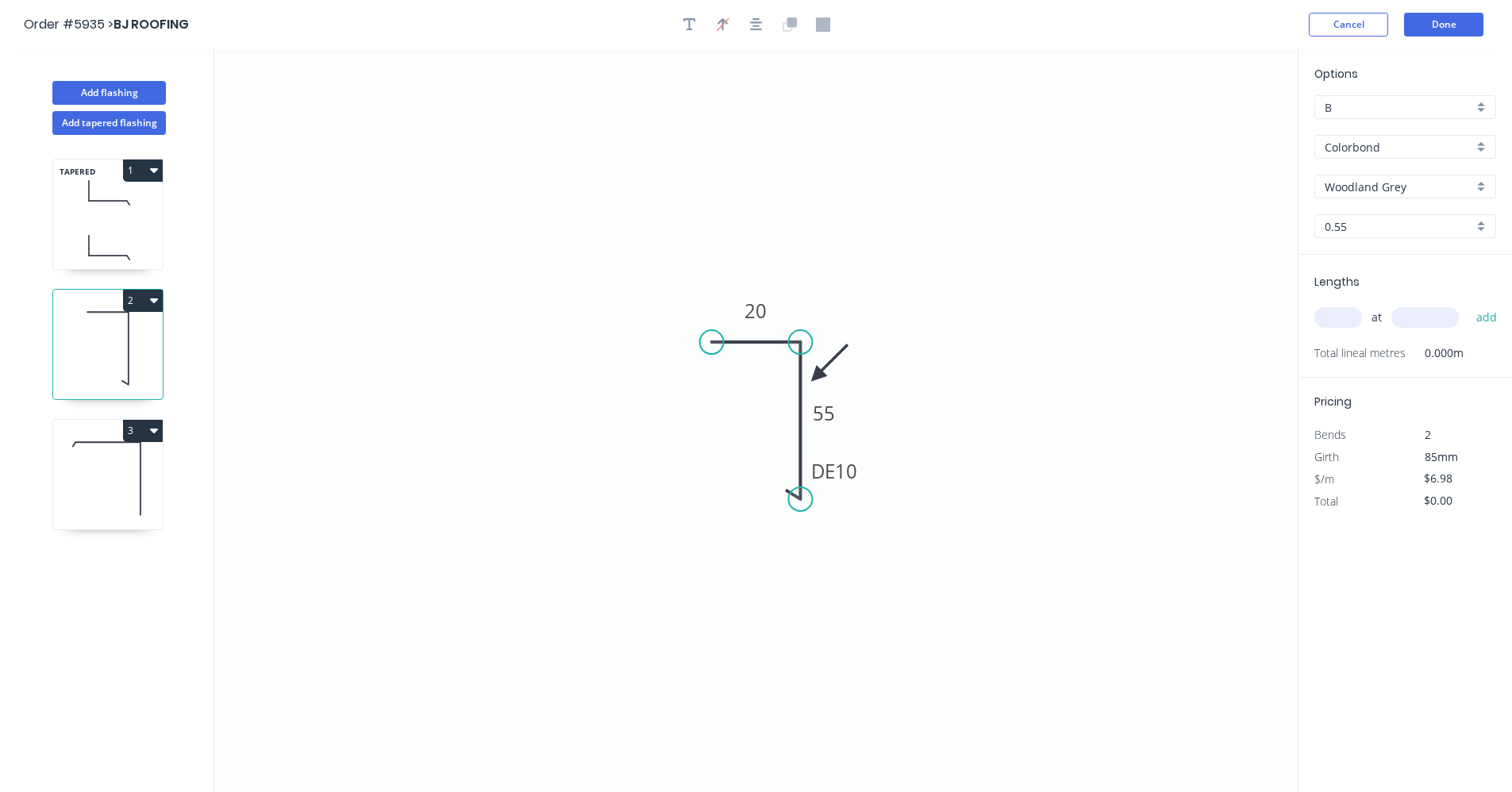
click at [105, 240] on icon at bounding box center [108, 245] width 110 height 47
type input "$20.78"
type input "$139.23"
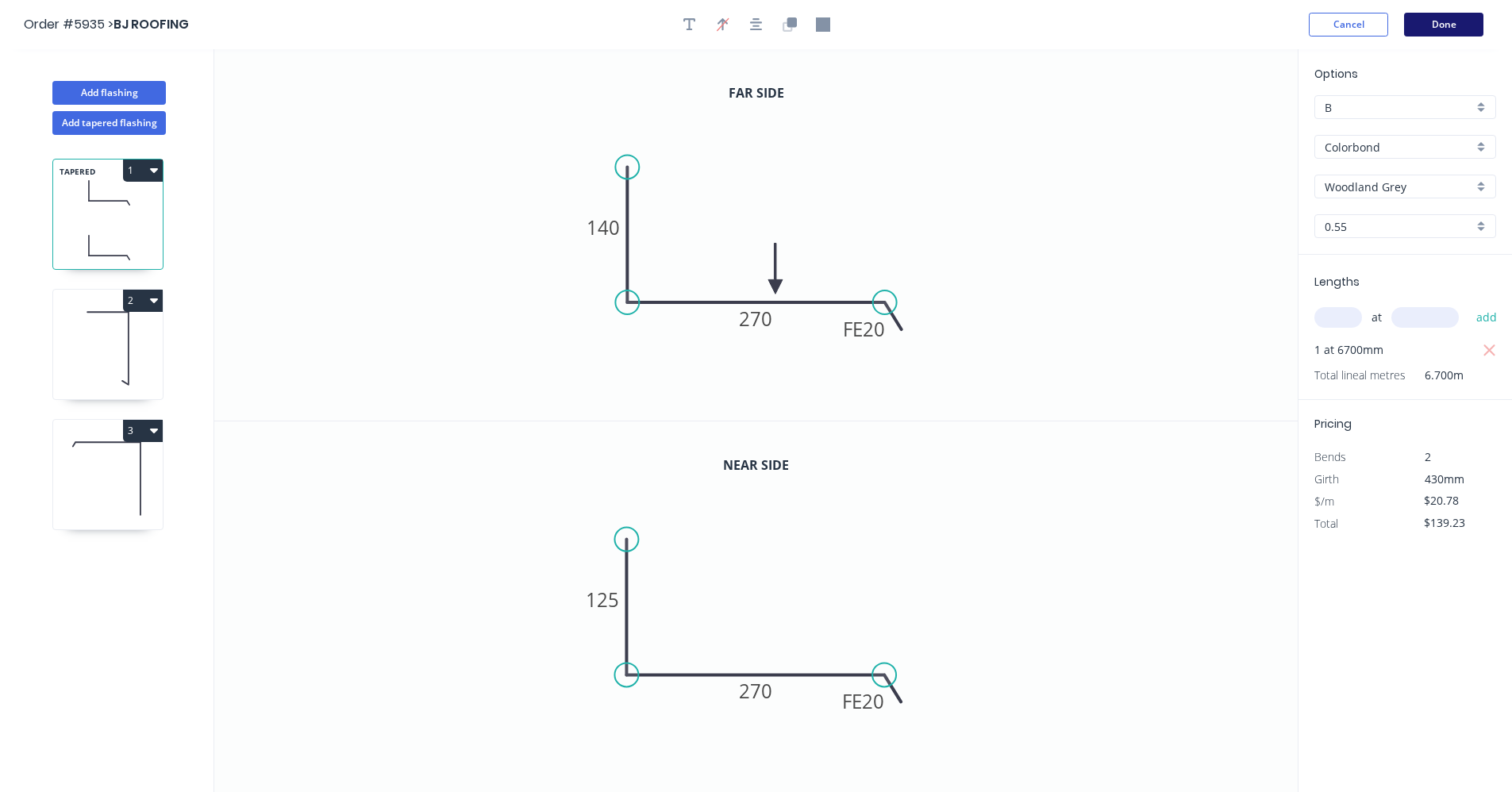
click at [1433, 27] on button "Done" at bounding box center [1443, 24] width 79 height 24
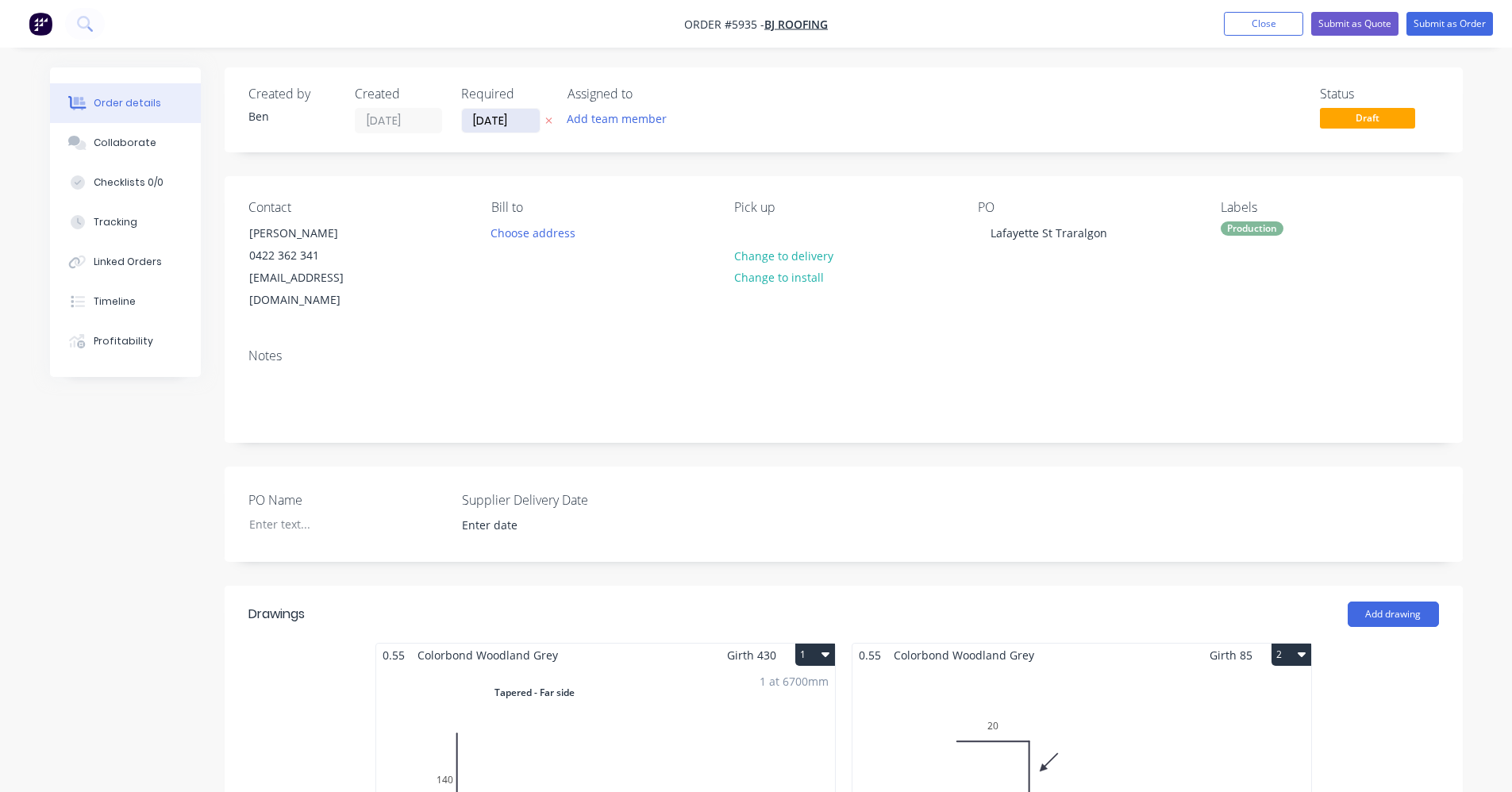
click at [480, 123] on input "23/09/25" at bounding box center [501, 120] width 78 height 24
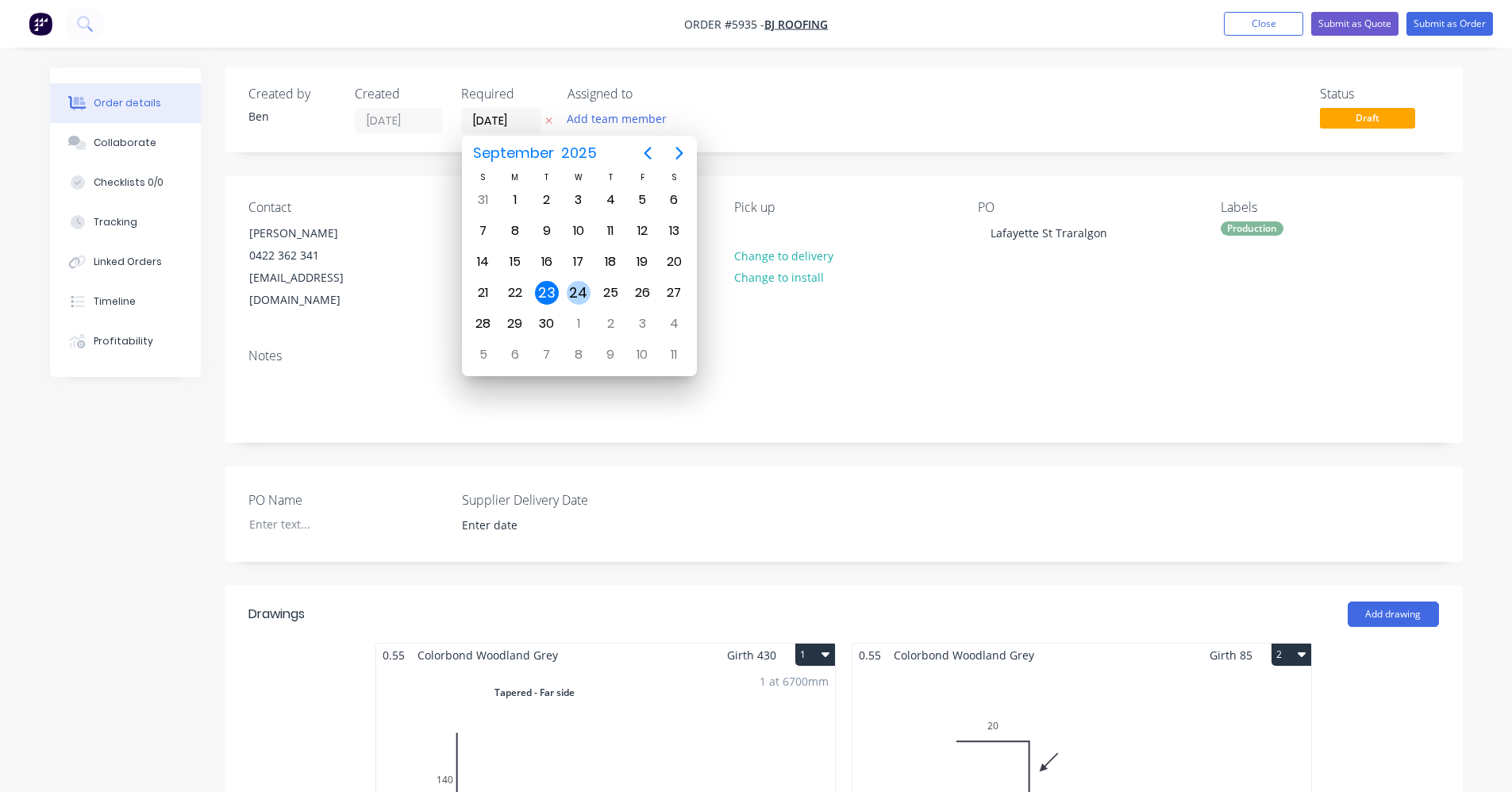
click at [585, 293] on div "24" at bounding box center [578, 293] width 24 height 24
type input "24/09/25"
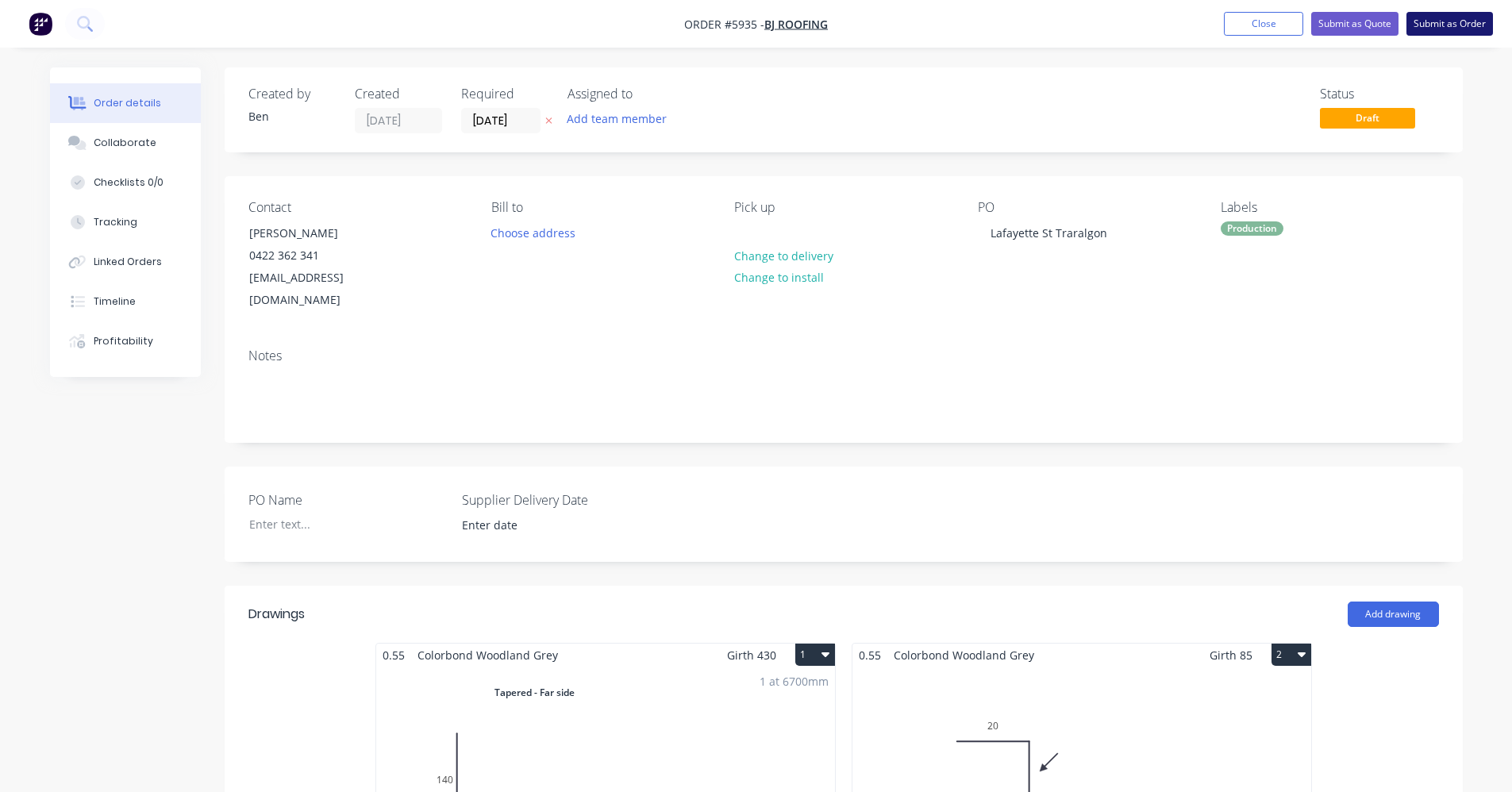
click at [1445, 27] on button "Submit as Order" at bounding box center [1450, 24] width 86 height 24
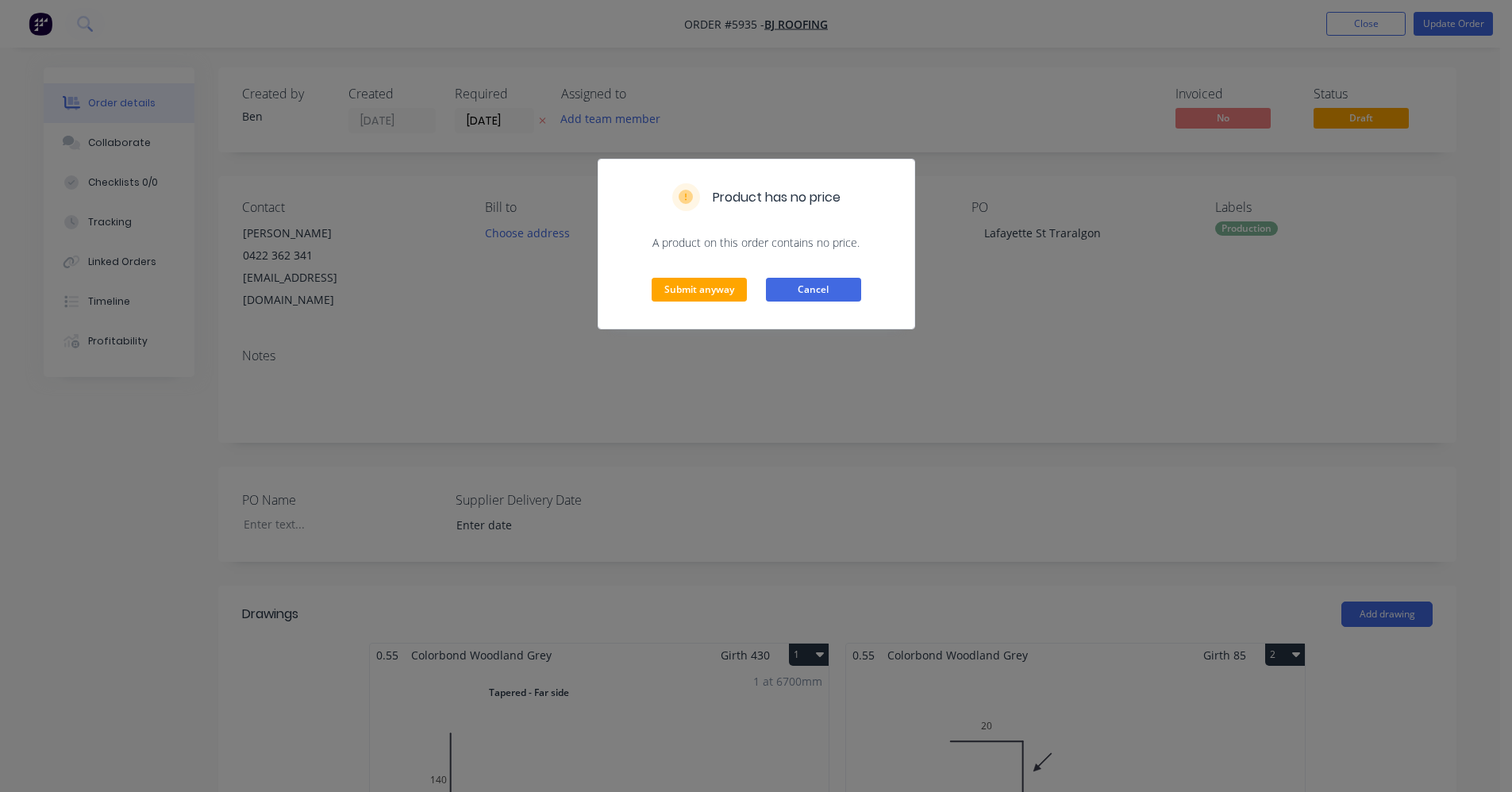
click at [802, 288] on button "Cancel" at bounding box center [814, 289] width 95 height 24
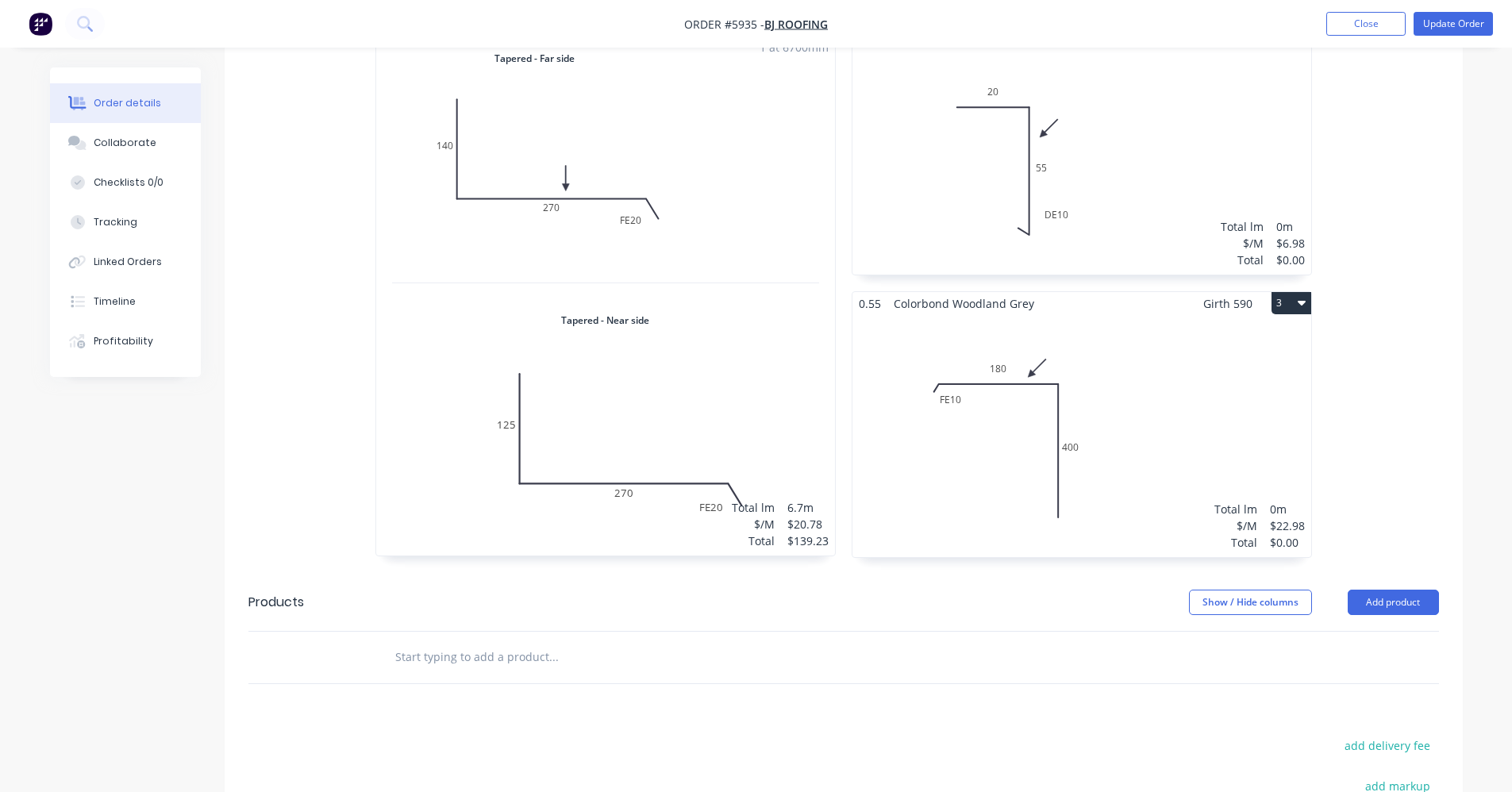
scroll to position [636, 0]
click at [1213, 403] on div "Total lm $/M Total 0m $22.98 $0.00" at bounding box center [1082, 435] width 459 height 242
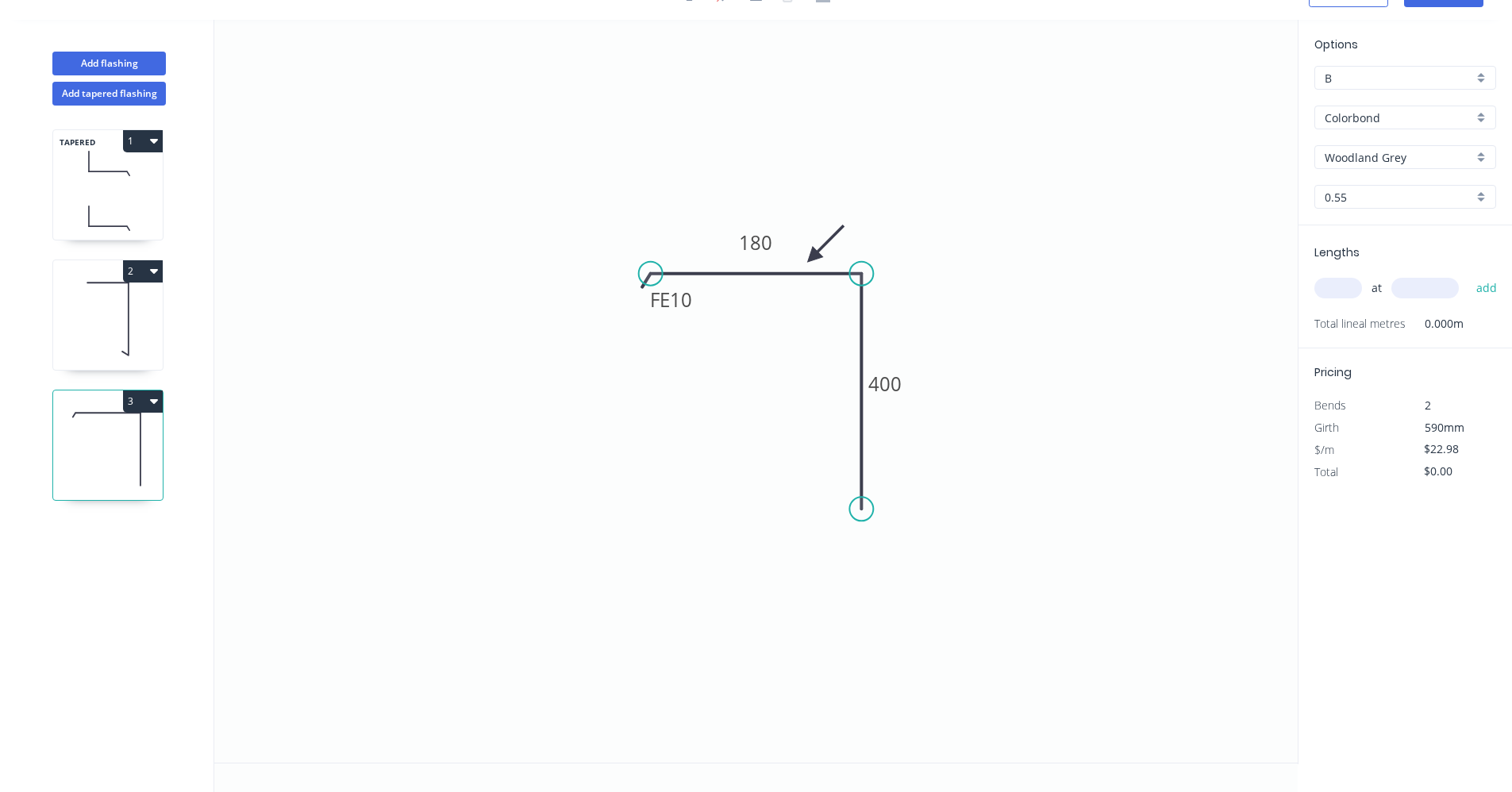
click at [1341, 278] on input "text" at bounding box center [1338, 287] width 47 height 20
type input "1"
type input "1200"
click at [1468, 275] on button "add" at bounding box center [1487, 288] width 37 height 27
type input "$27.58"
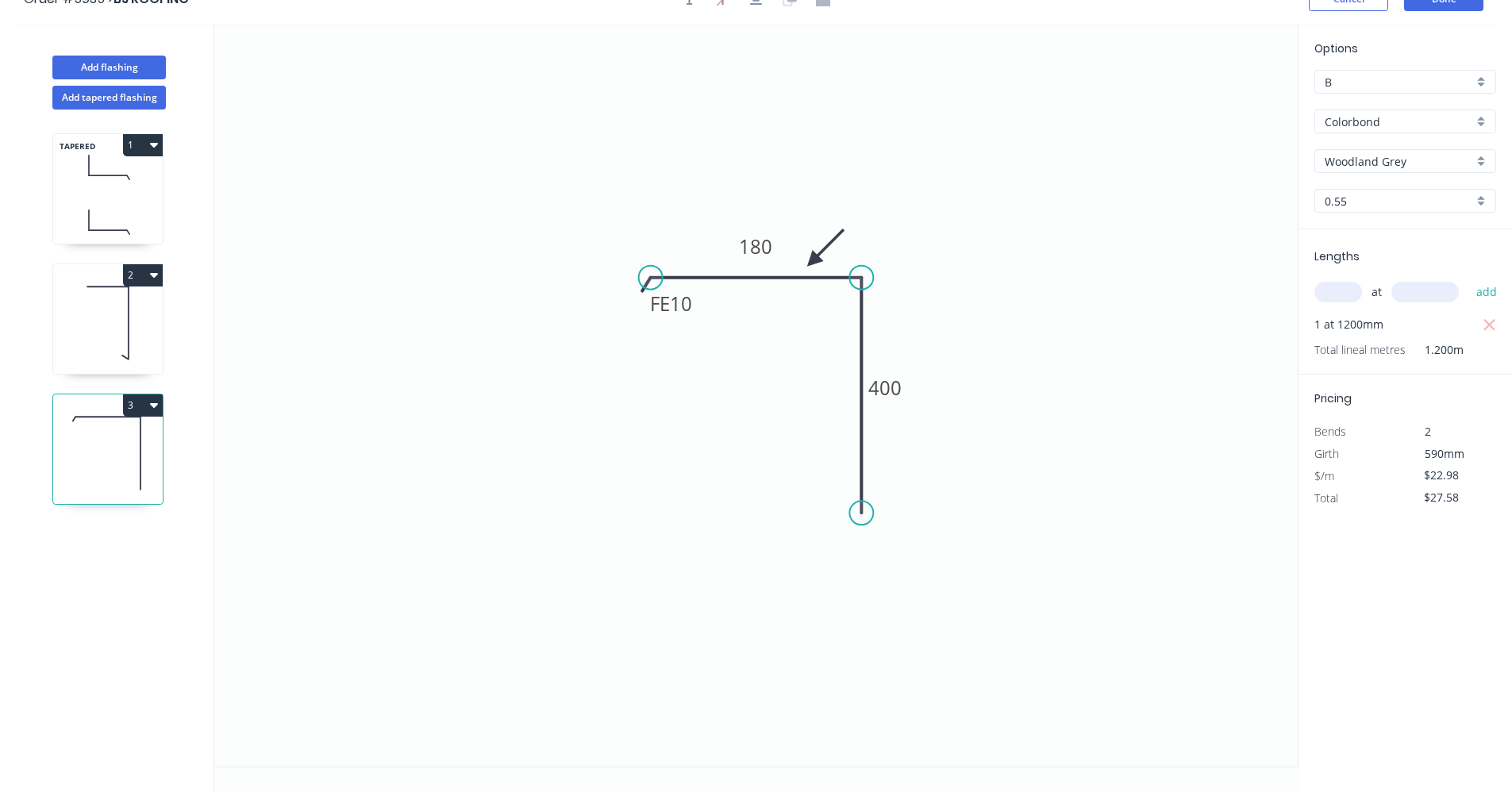
scroll to position [0, 0]
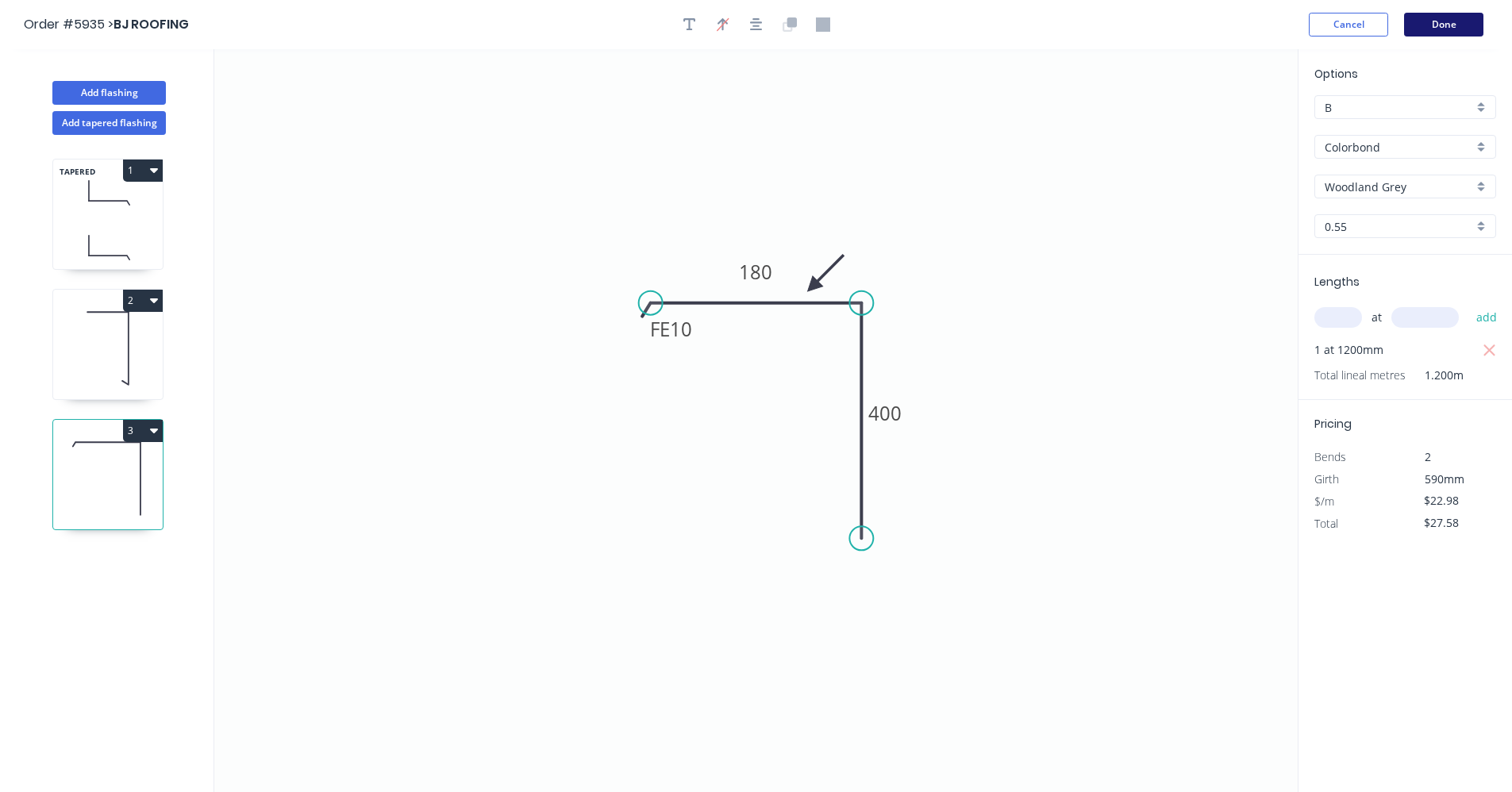
click at [1445, 28] on button "Done" at bounding box center [1443, 24] width 79 height 24
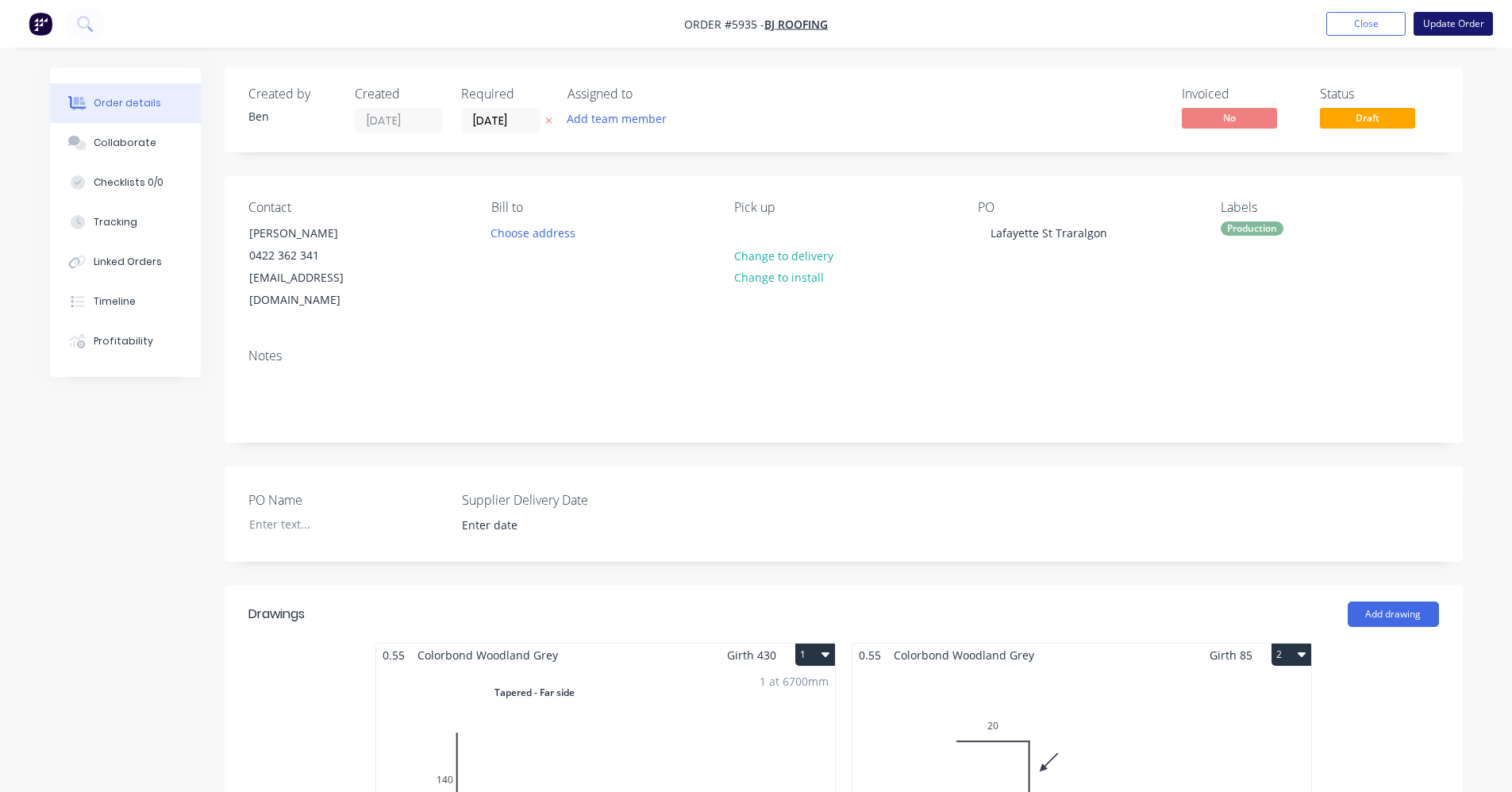
click at [1443, 25] on button "Update Order" at bounding box center [1453, 24] width 79 height 24
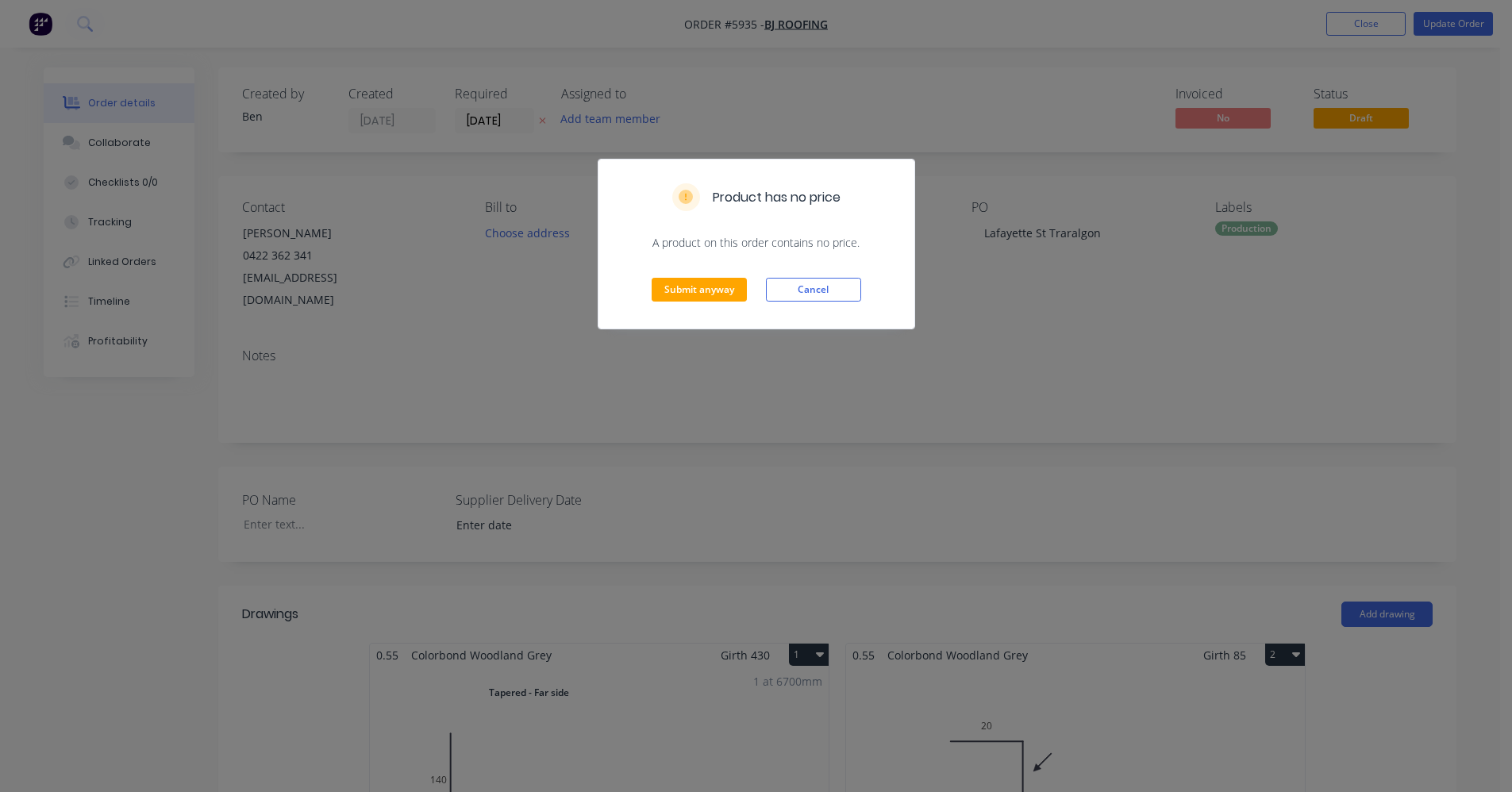
click at [800, 287] on button "Cancel" at bounding box center [814, 289] width 95 height 24
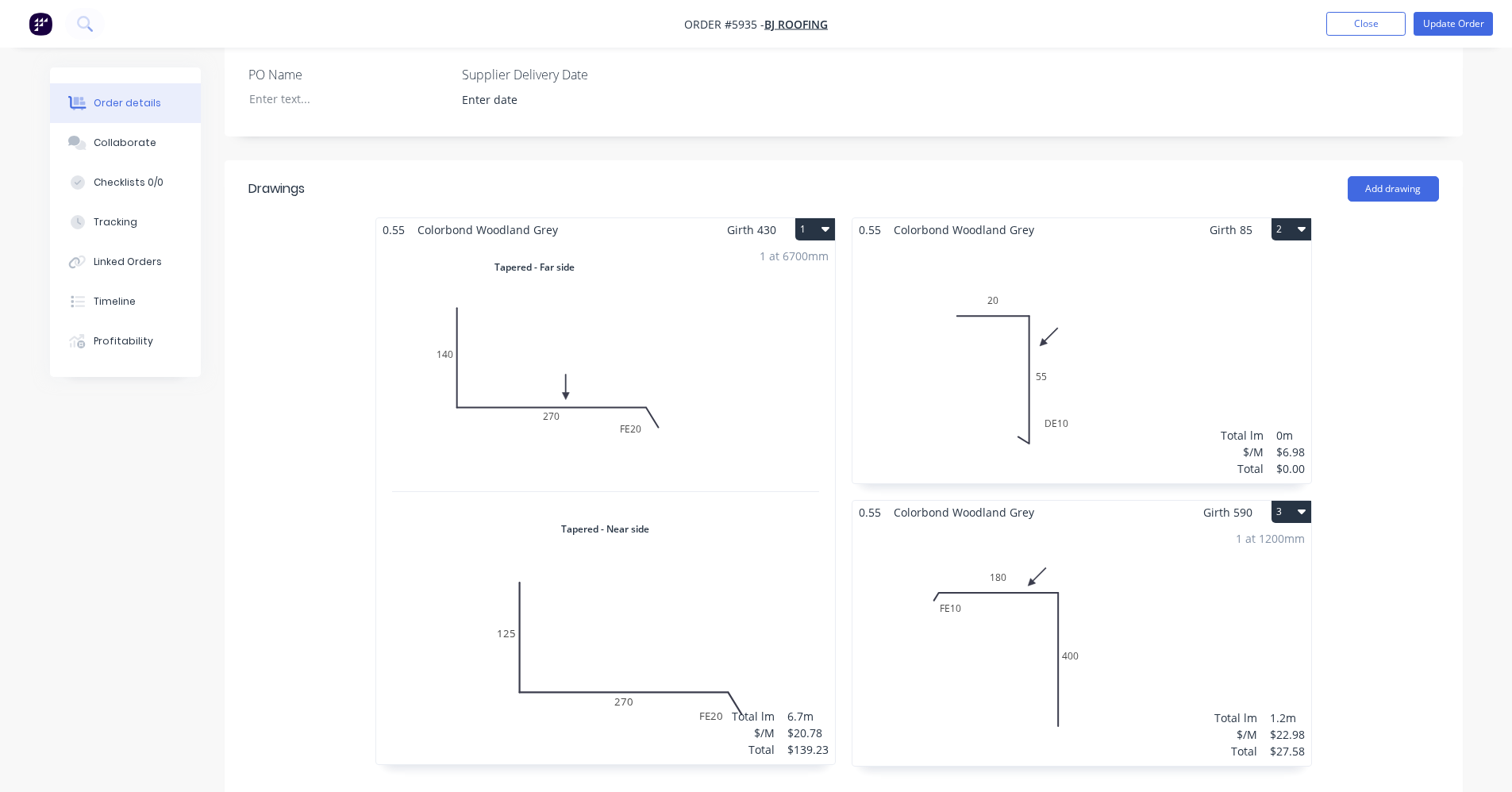
scroll to position [556, 0]
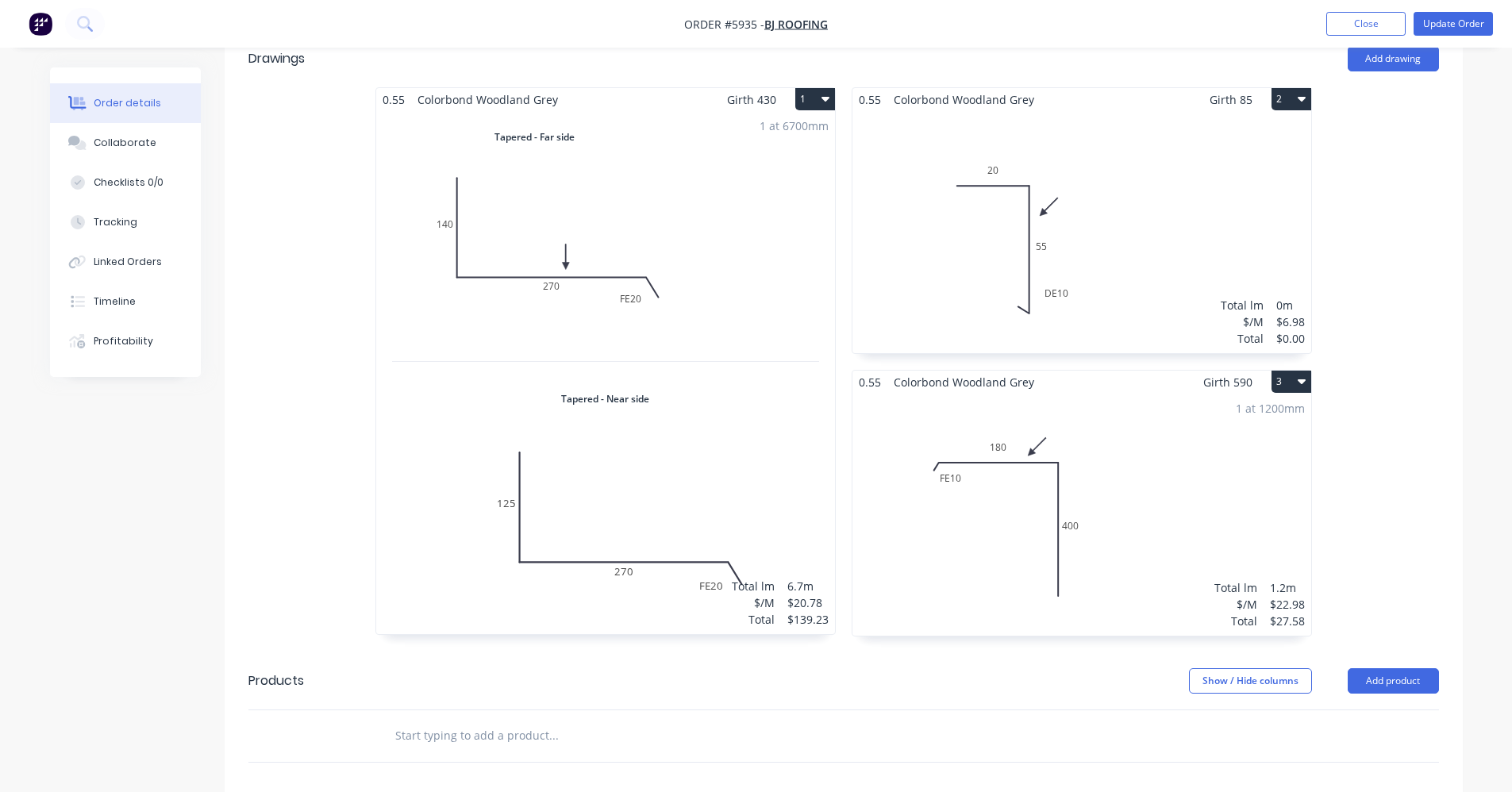
click at [1089, 239] on div "Total lm $/M Total 0m $6.98 $0.00" at bounding box center [1082, 231] width 459 height 242
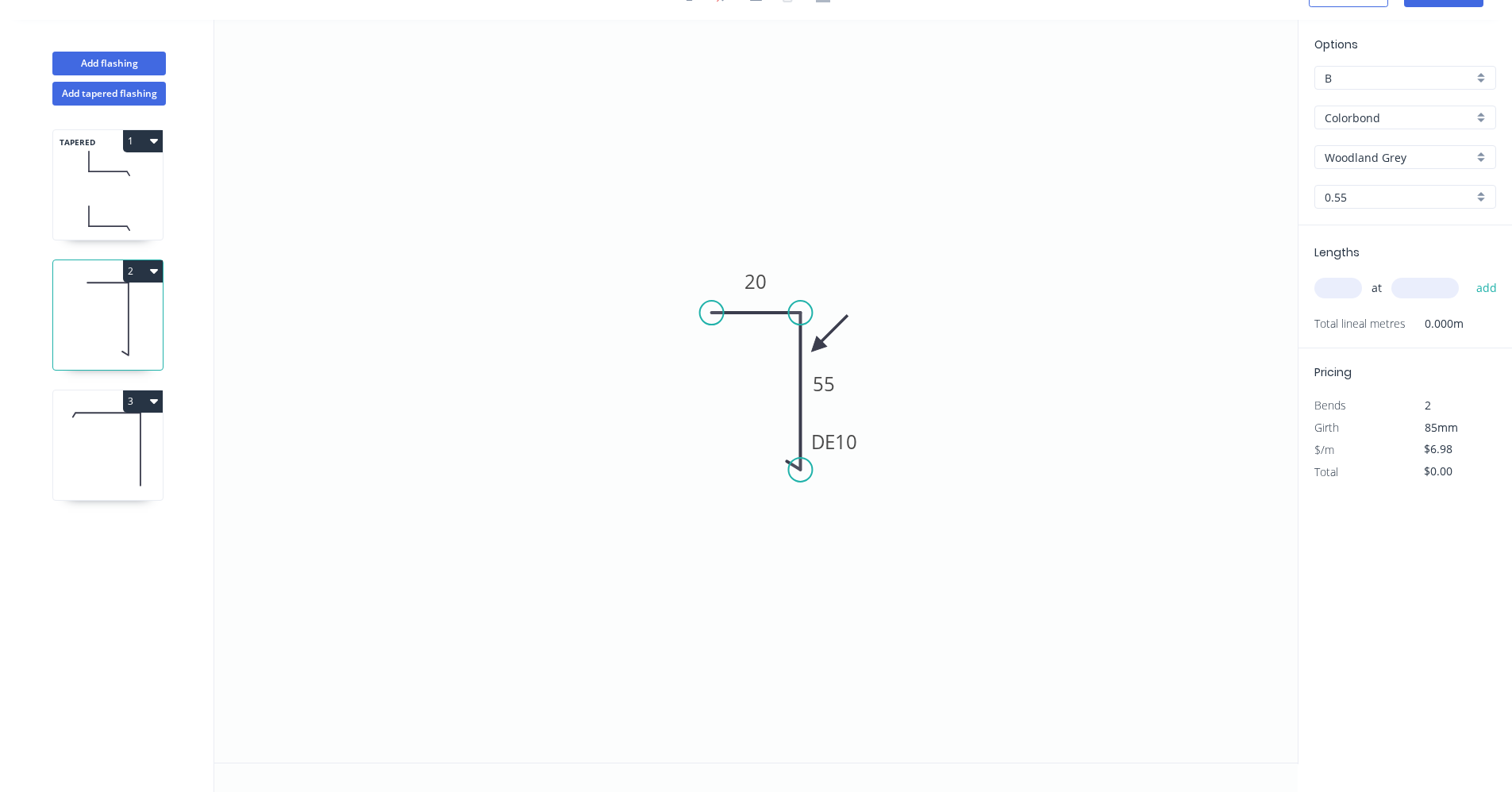
click at [1352, 280] on input "text" at bounding box center [1338, 287] width 47 height 20
type input "1"
type input "2500"
click at [1468, 275] on button "add" at bounding box center [1487, 288] width 37 height 27
type input "$17.45"
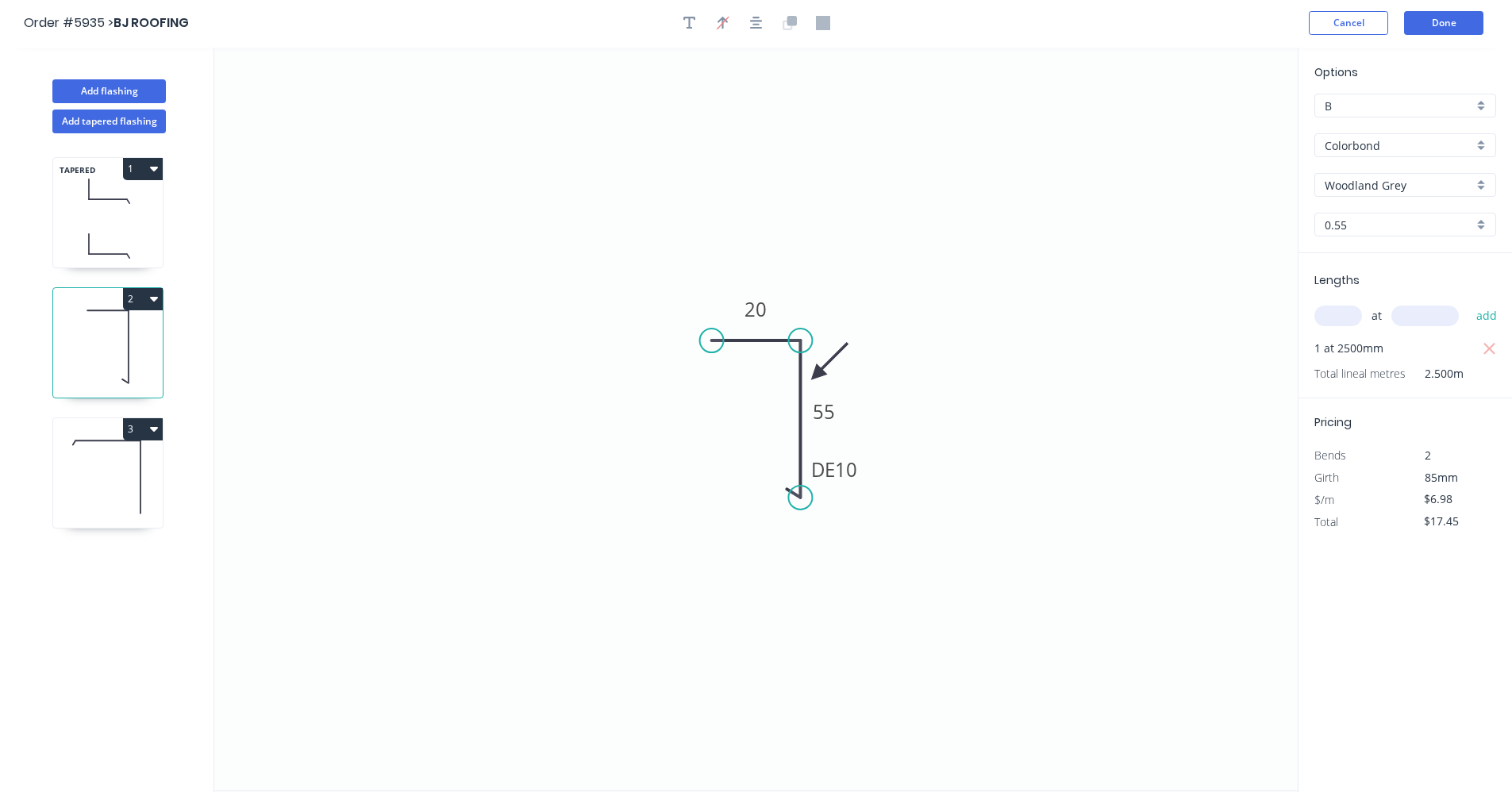
scroll to position [0, 0]
click at [1433, 30] on button "Done" at bounding box center [1443, 24] width 79 height 24
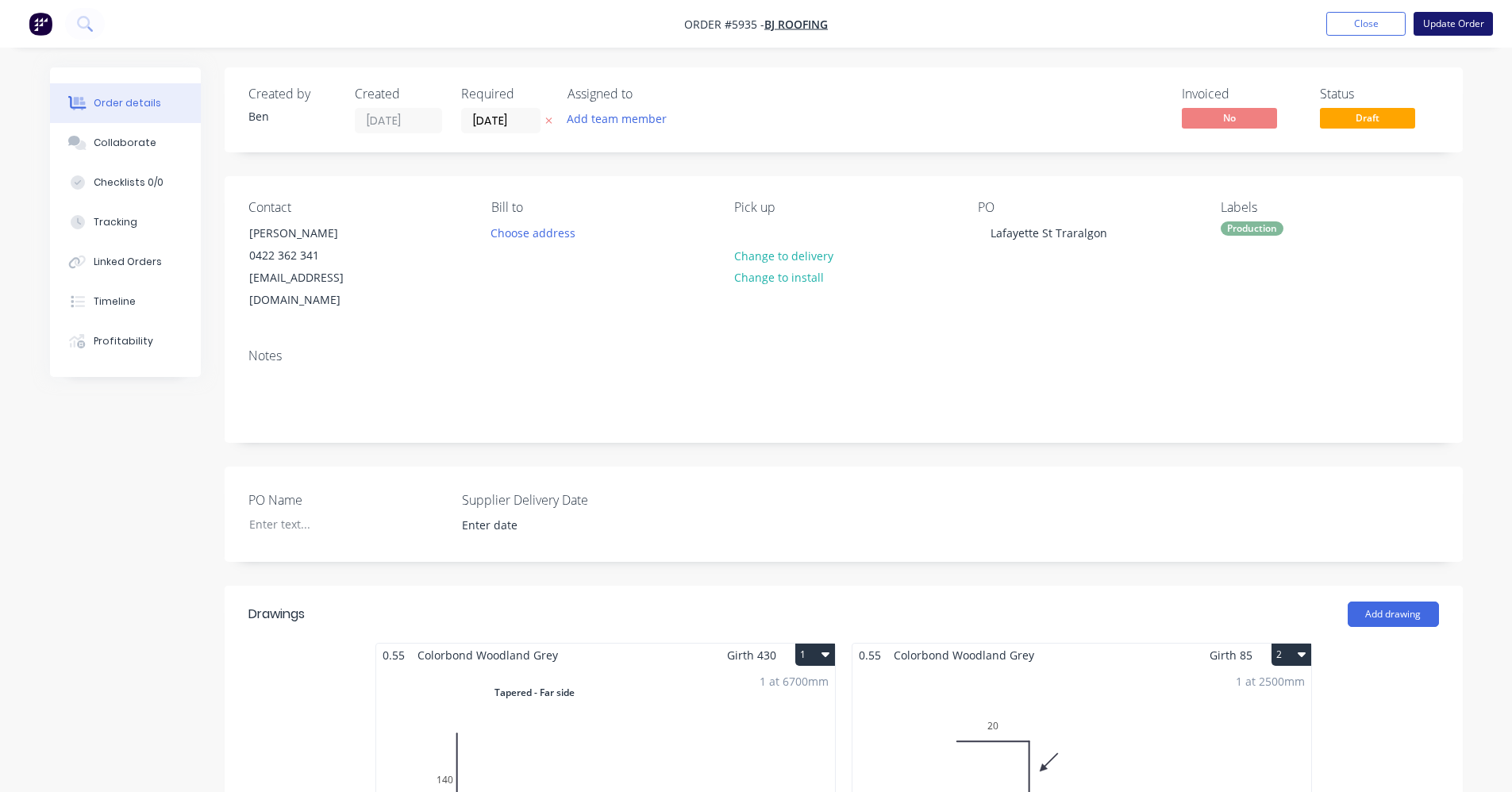
click at [1450, 23] on button "Update Order" at bounding box center [1453, 24] width 79 height 24
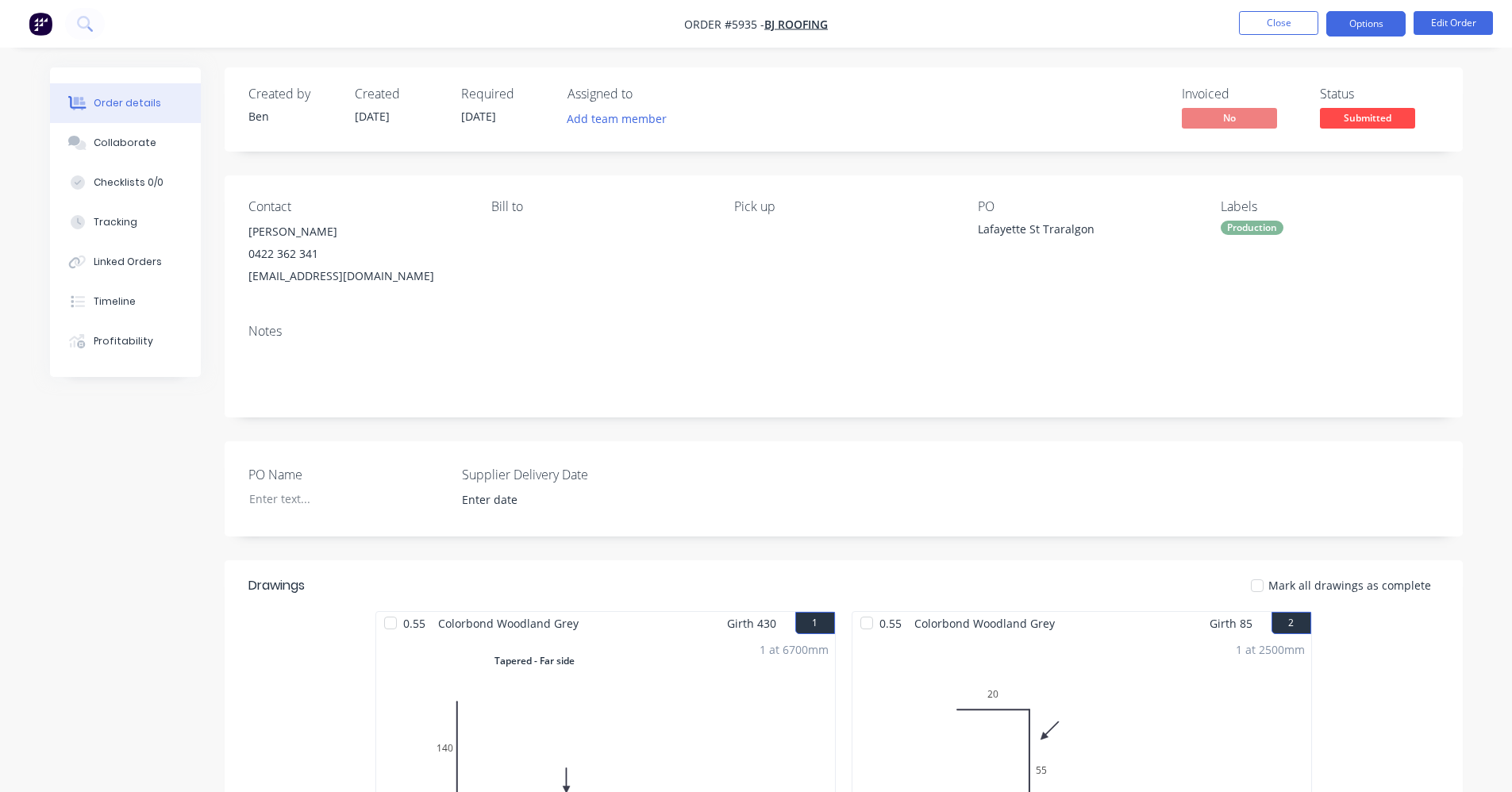
click at [1356, 24] on button "Options" at bounding box center [1365, 24] width 79 height 25
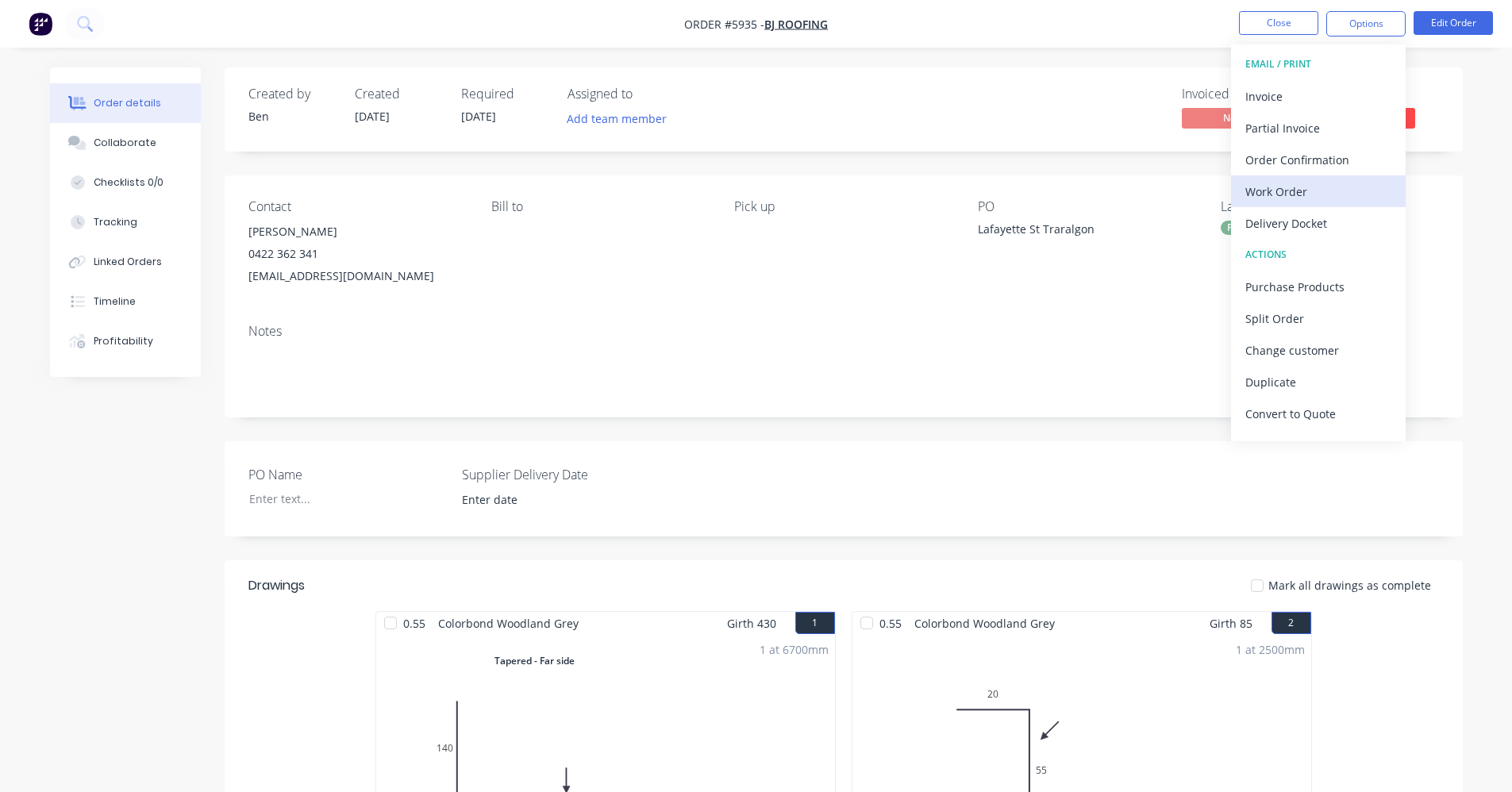
click at [1291, 185] on div "Work Order" at bounding box center [1318, 192] width 146 height 23
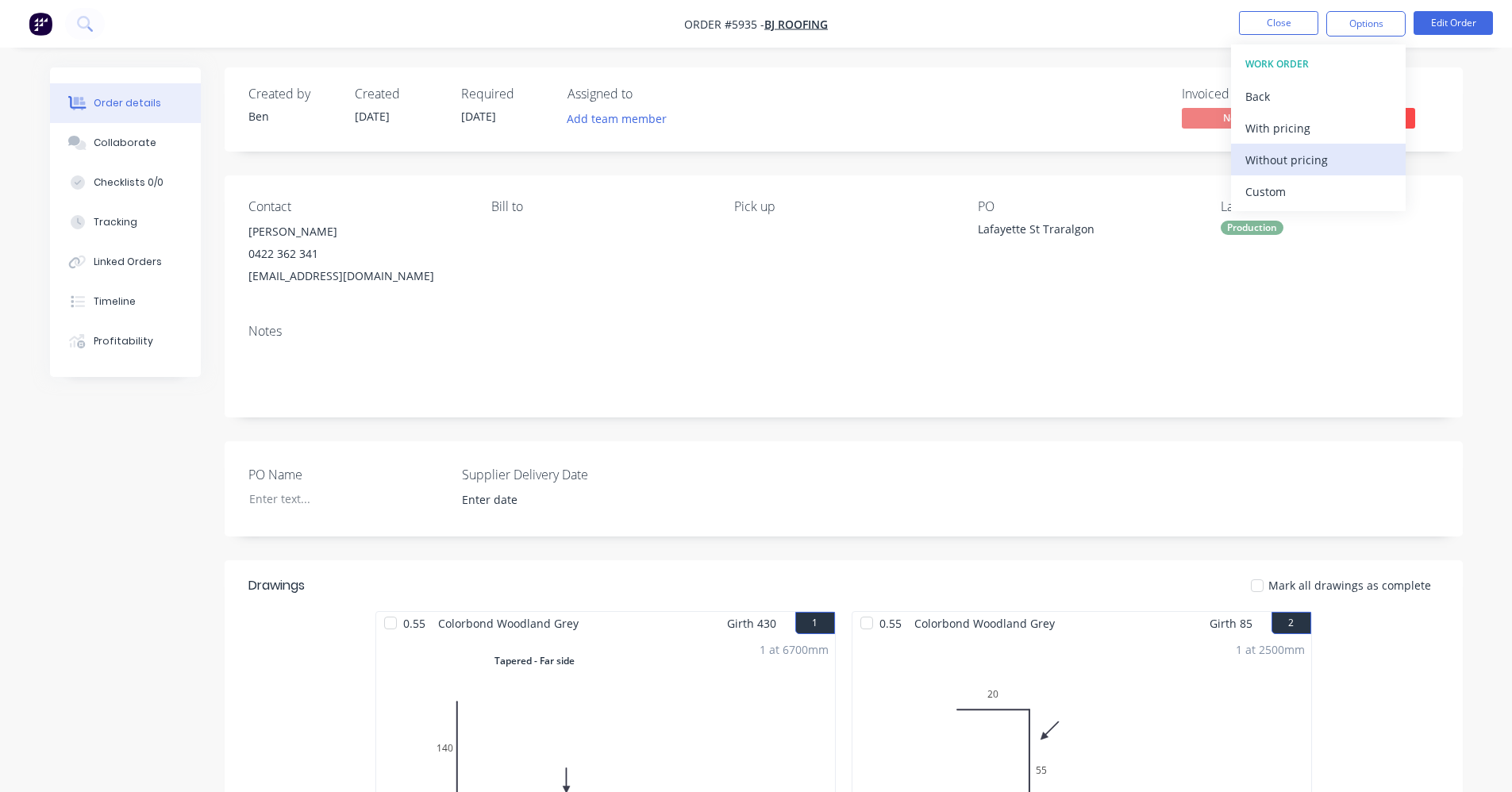
click at [1304, 157] on div "Without pricing" at bounding box center [1318, 160] width 146 height 23
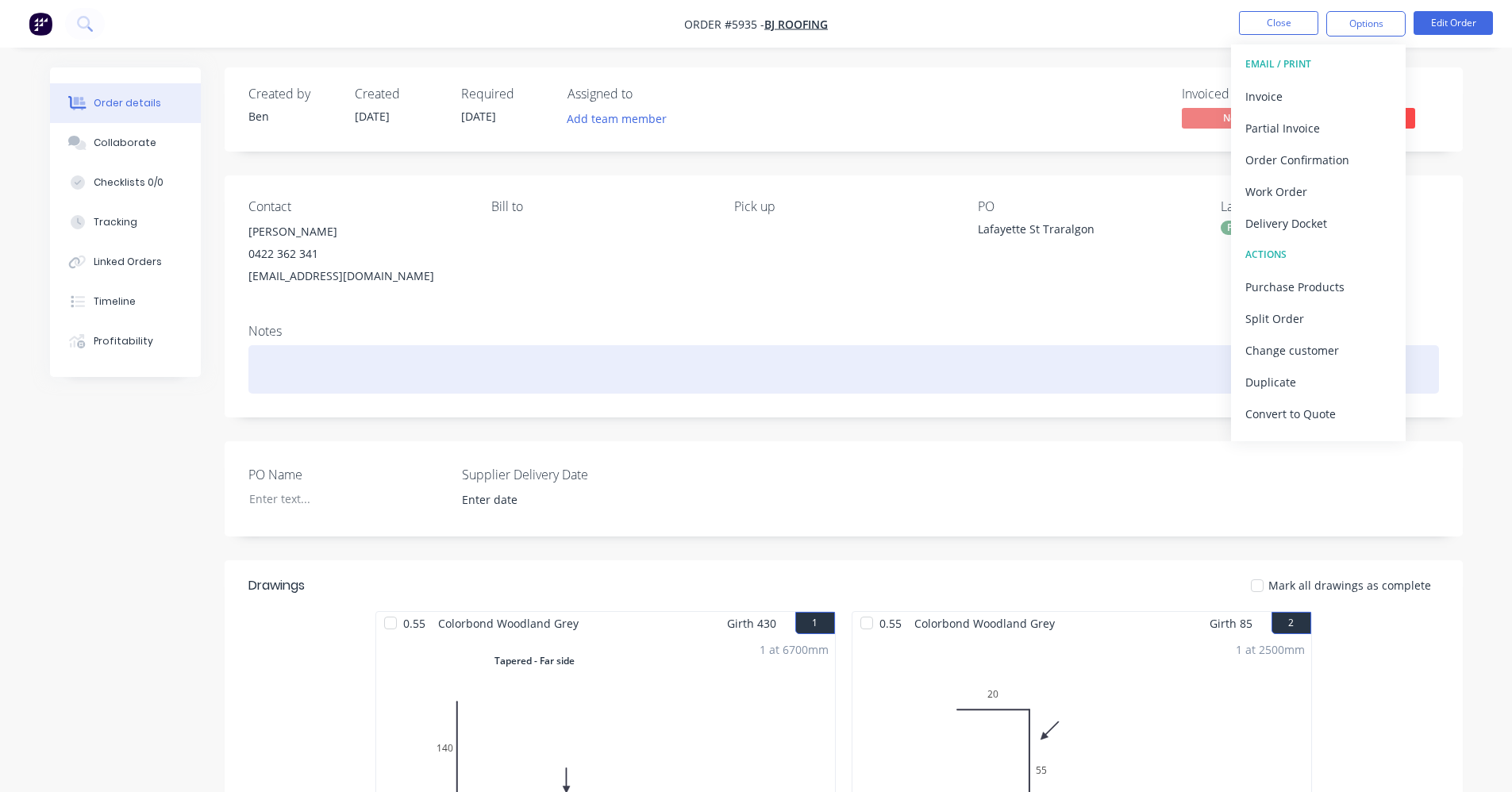
drag, startPoint x: 978, startPoint y: 328, endPoint x: 993, endPoint y: 350, distance: 26.6
click at [988, 343] on div "Notes" at bounding box center [843, 364] width 1238 height 106
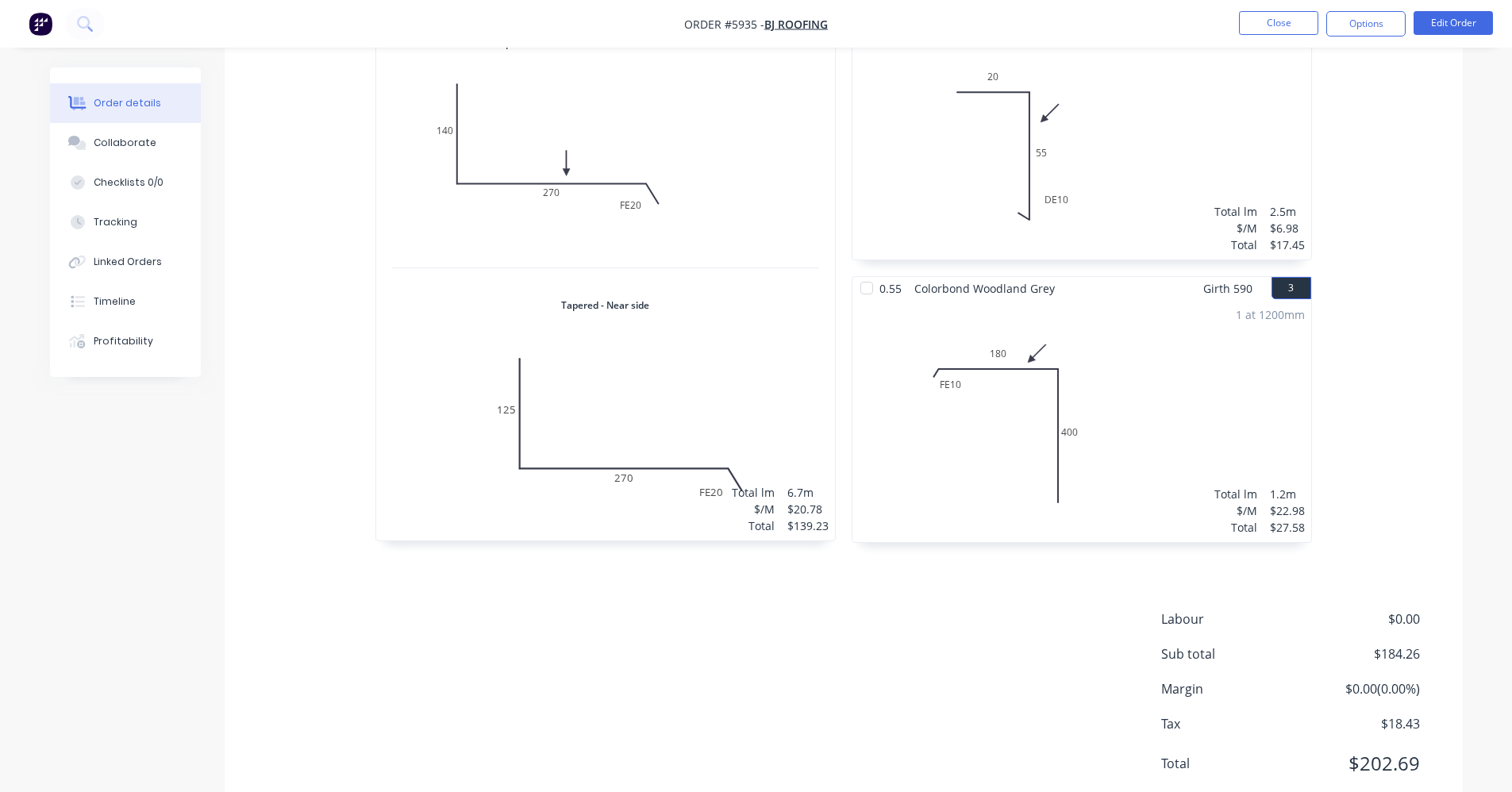
scroll to position [429, 0]
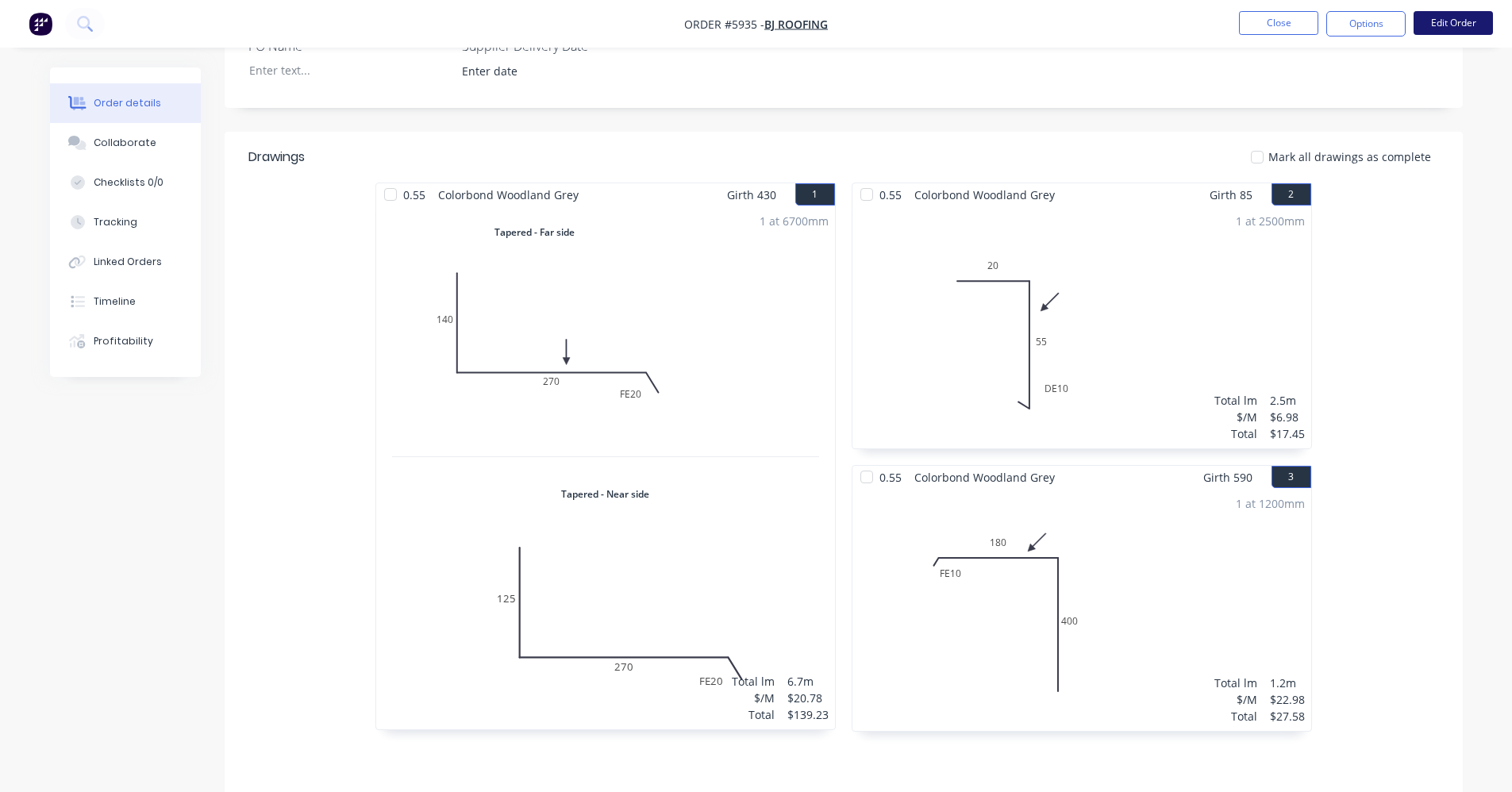
click at [1447, 29] on button "Edit Order" at bounding box center [1453, 23] width 79 height 24
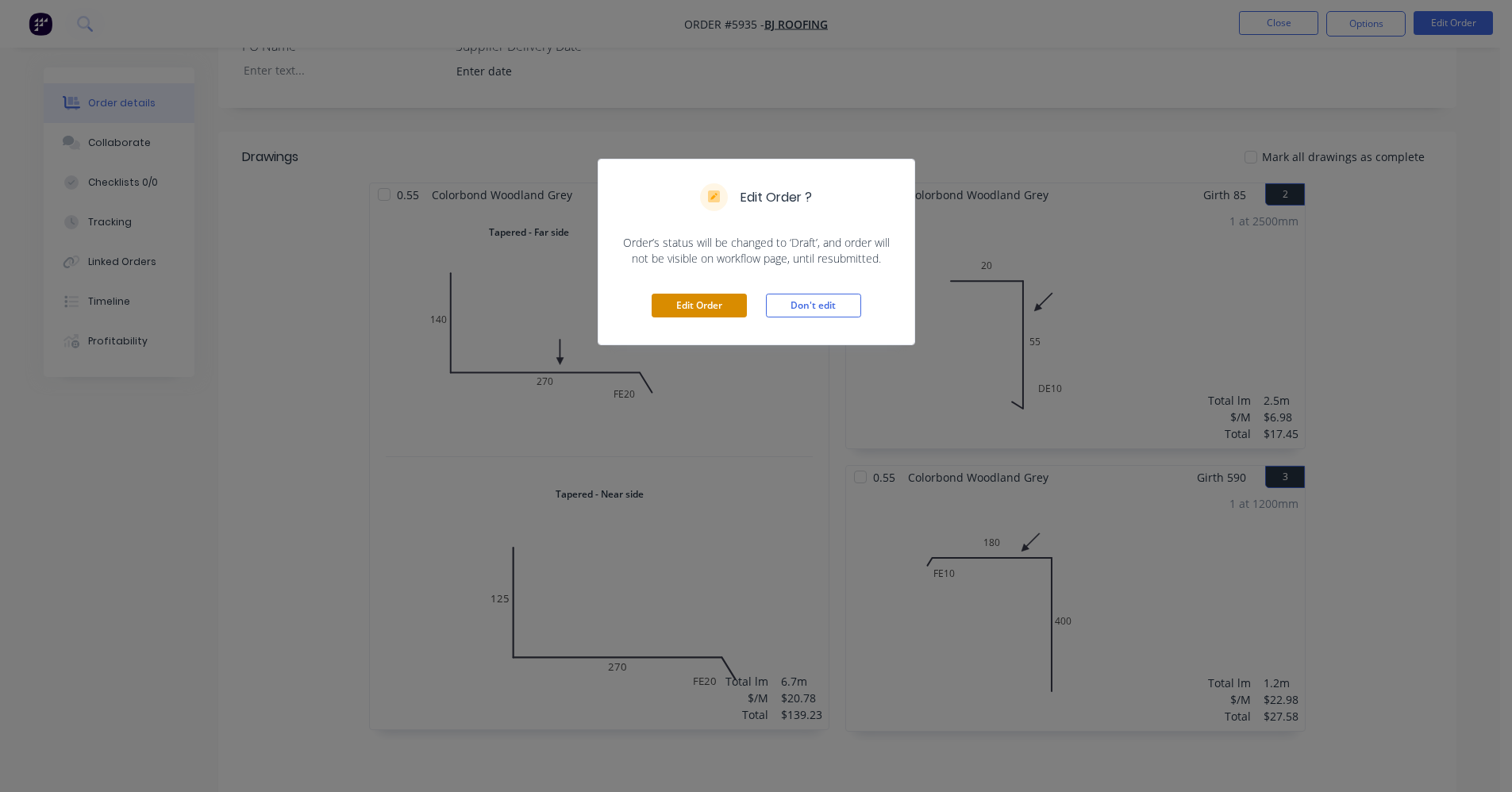
click at [684, 311] on button "Edit Order" at bounding box center [699, 305] width 95 height 24
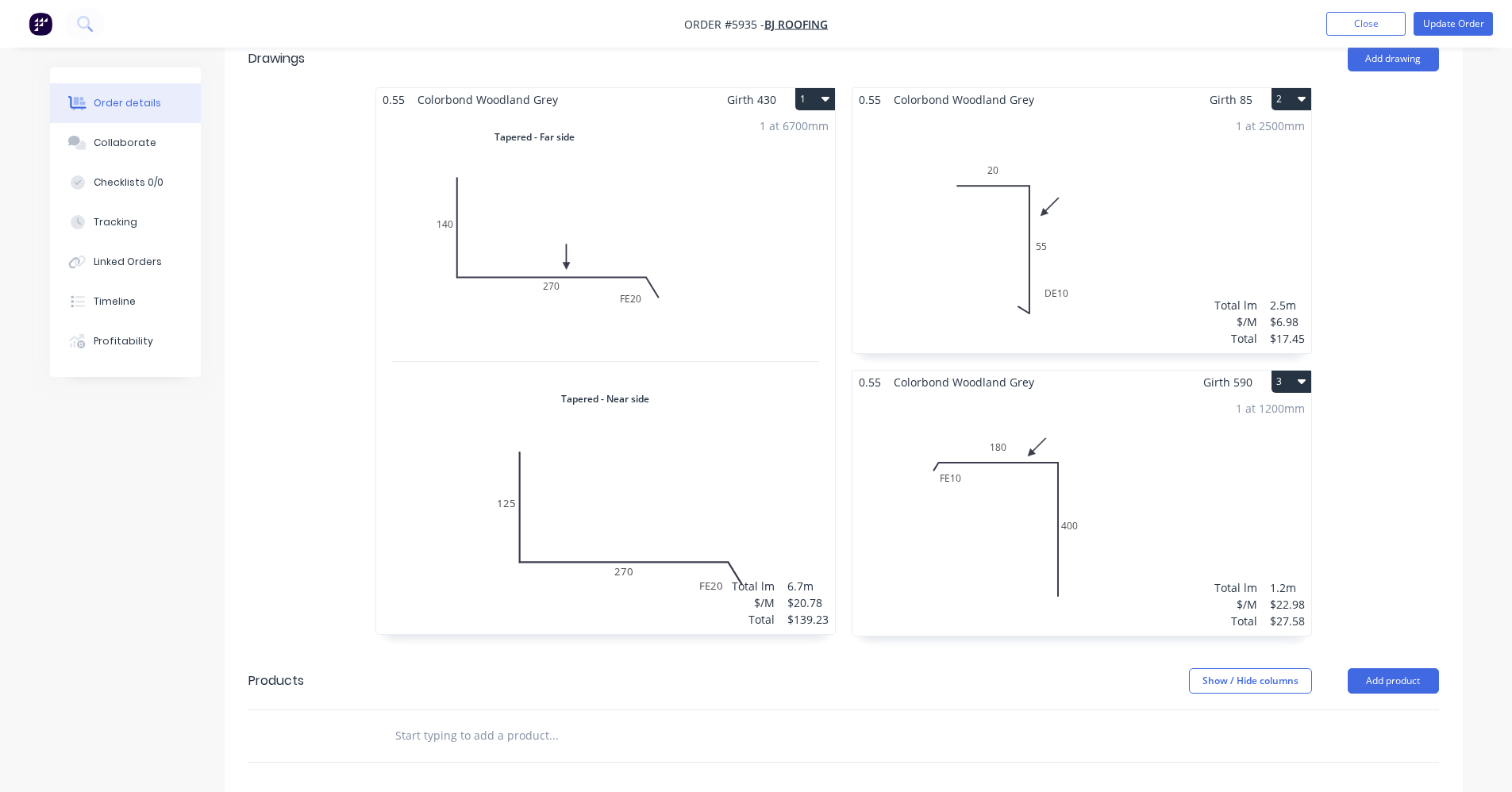
scroll to position [874, 0]
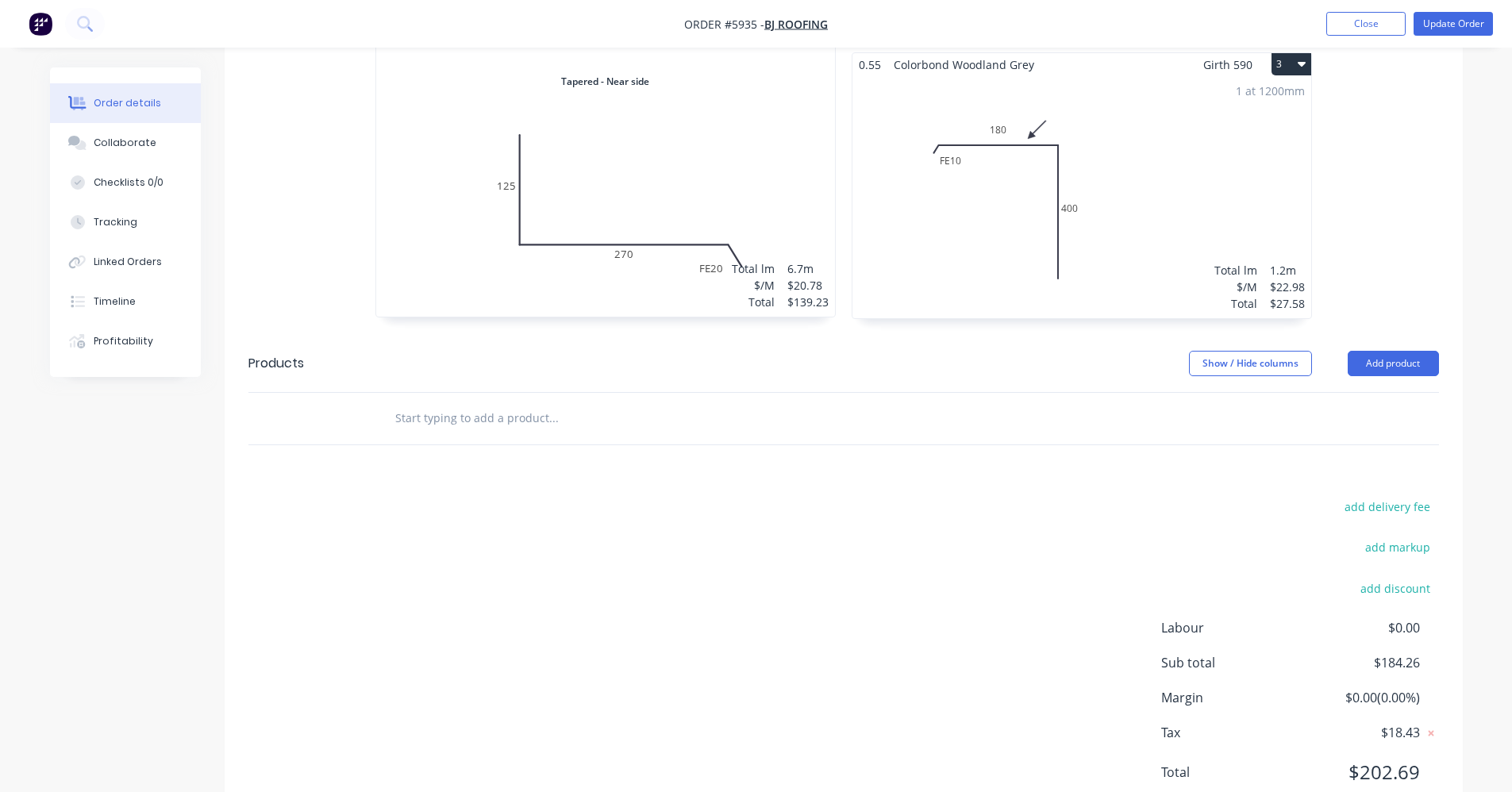
click at [457, 403] on input "text" at bounding box center [553, 418] width 317 height 32
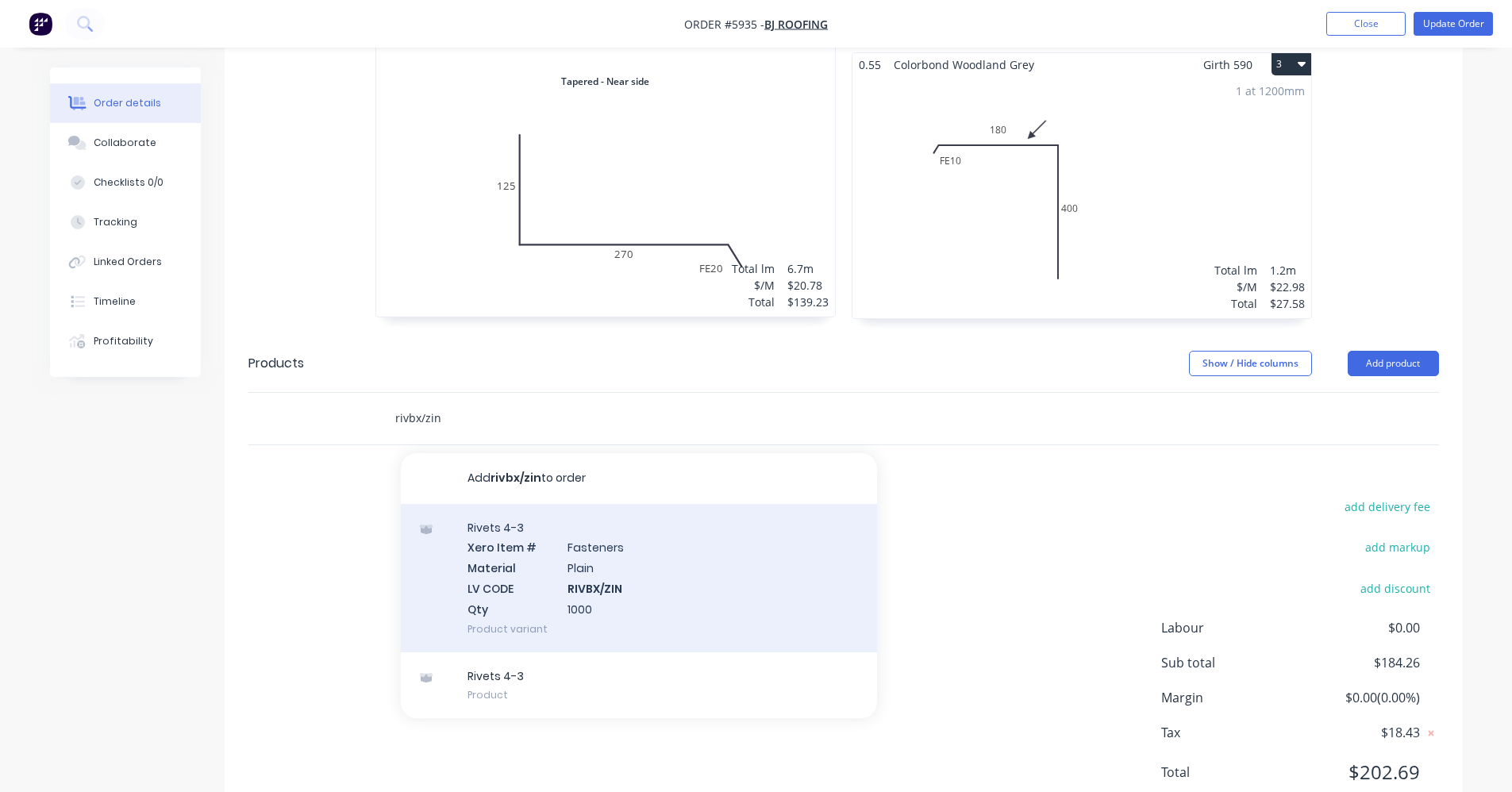
type input "rivbx/zin"
click at [594, 535] on div "Rivets 4-3 Xero Item # Fasteners Material Plain LV CODE RIVBX/ZIN Qty 1000 Prod…" at bounding box center [639, 578] width 476 height 149
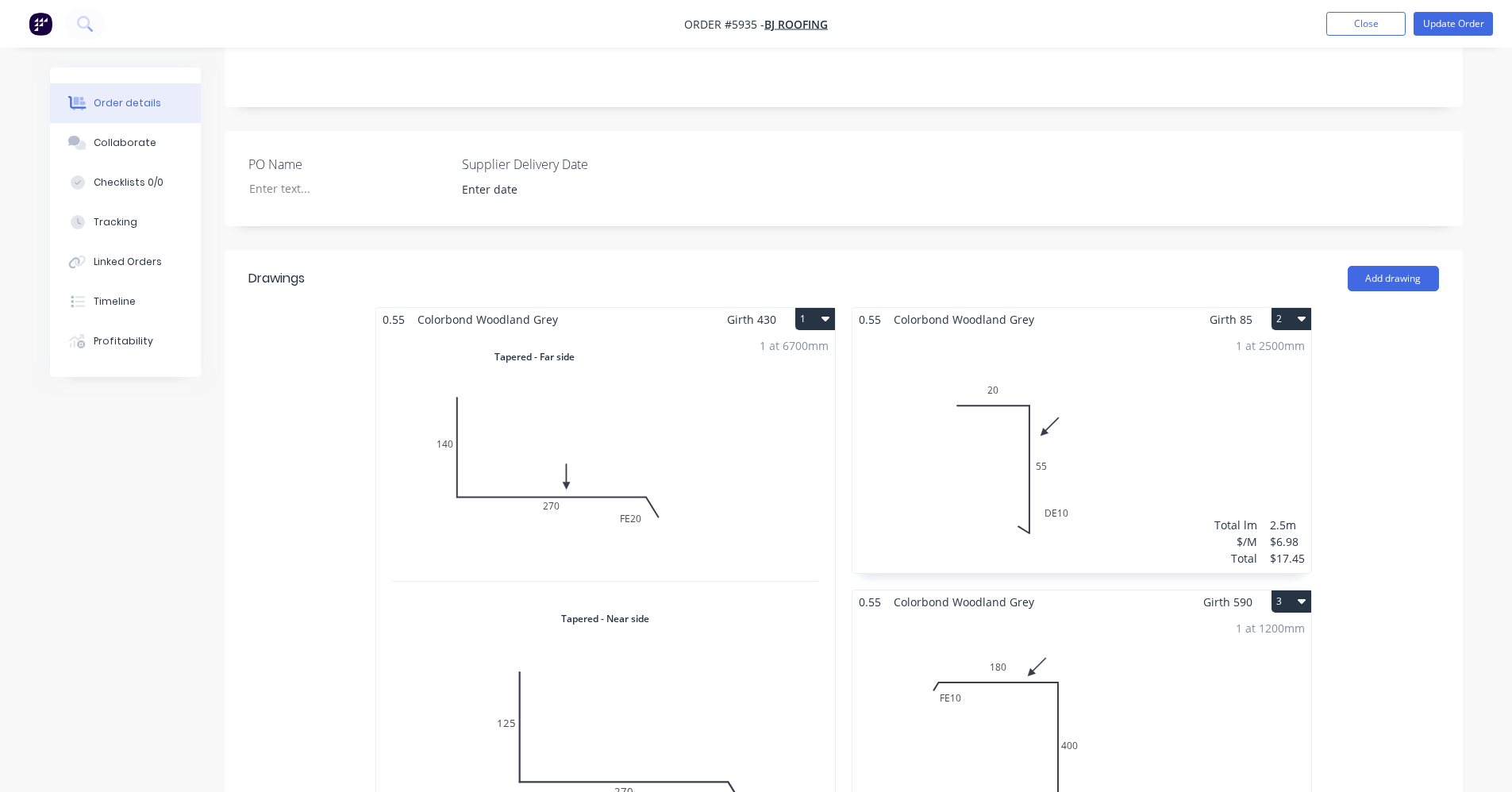
scroll to position [159, 0]
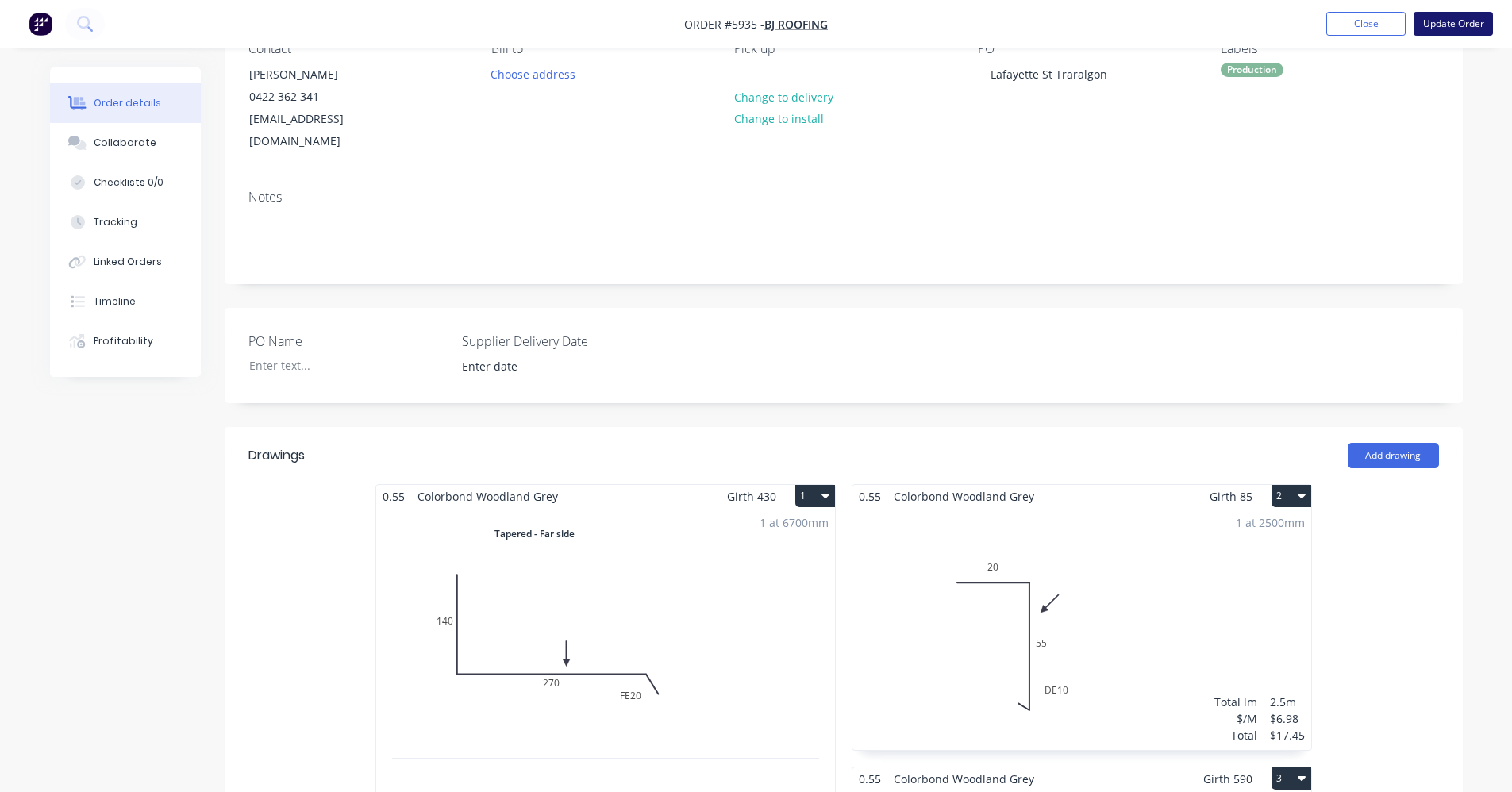
click at [1433, 33] on button "Update Order" at bounding box center [1453, 24] width 79 height 24
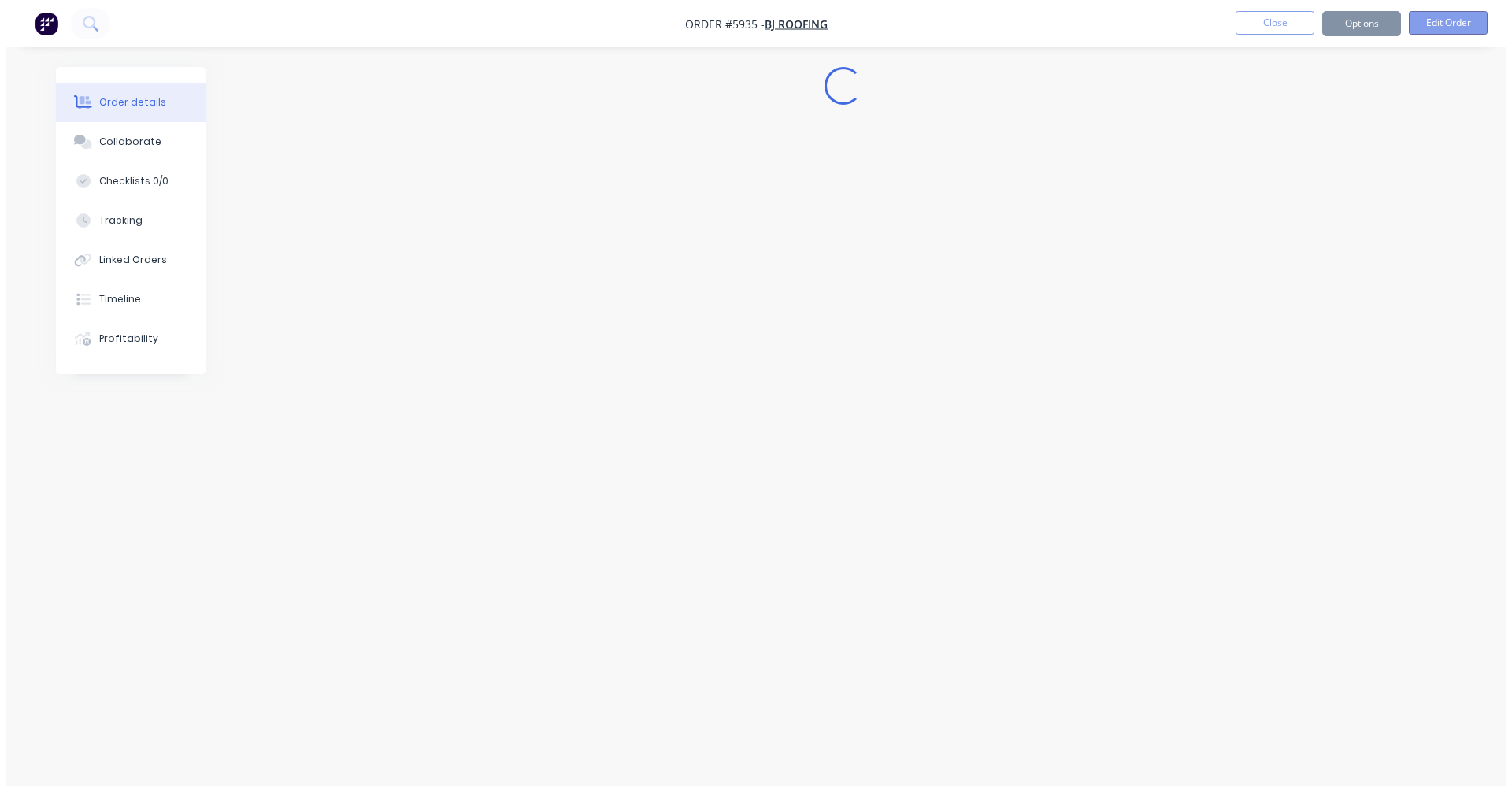
scroll to position [0, 0]
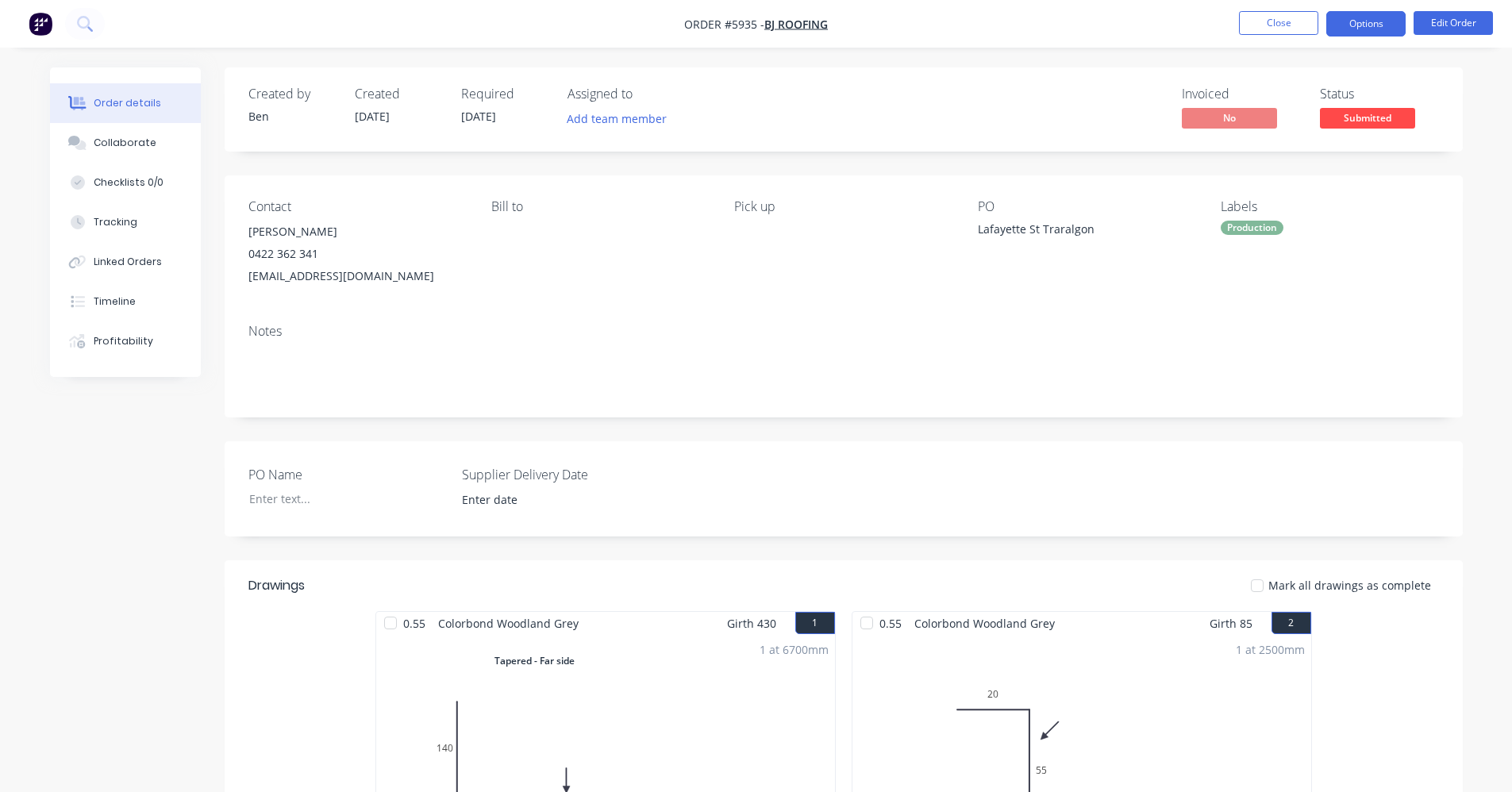
click at [1373, 23] on button "Options" at bounding box center [1365, 24] width 79 height 25
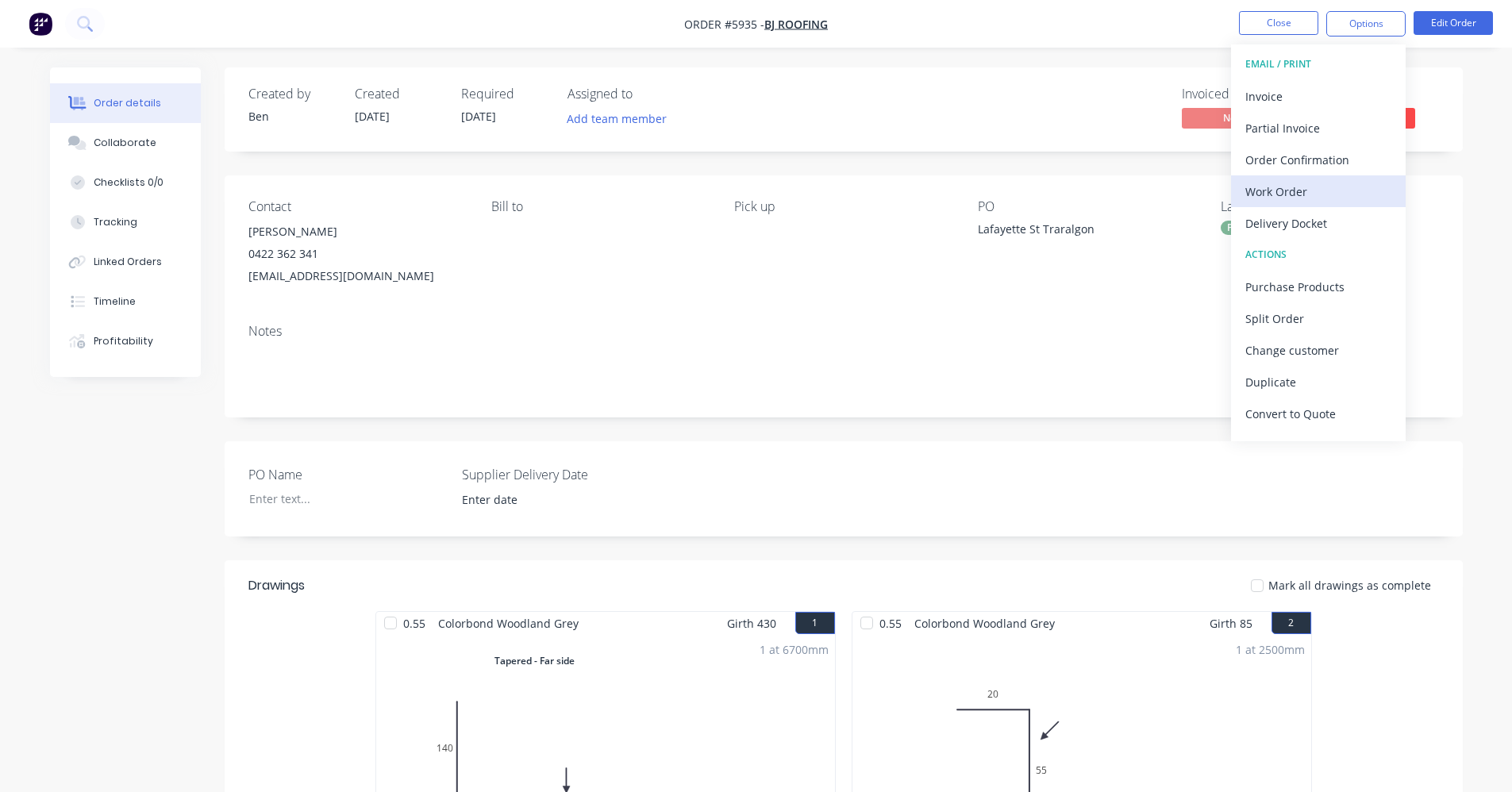
click at [1306, 198] on div "Work Order" at bounding box center [1318, 192] width 146 height 23
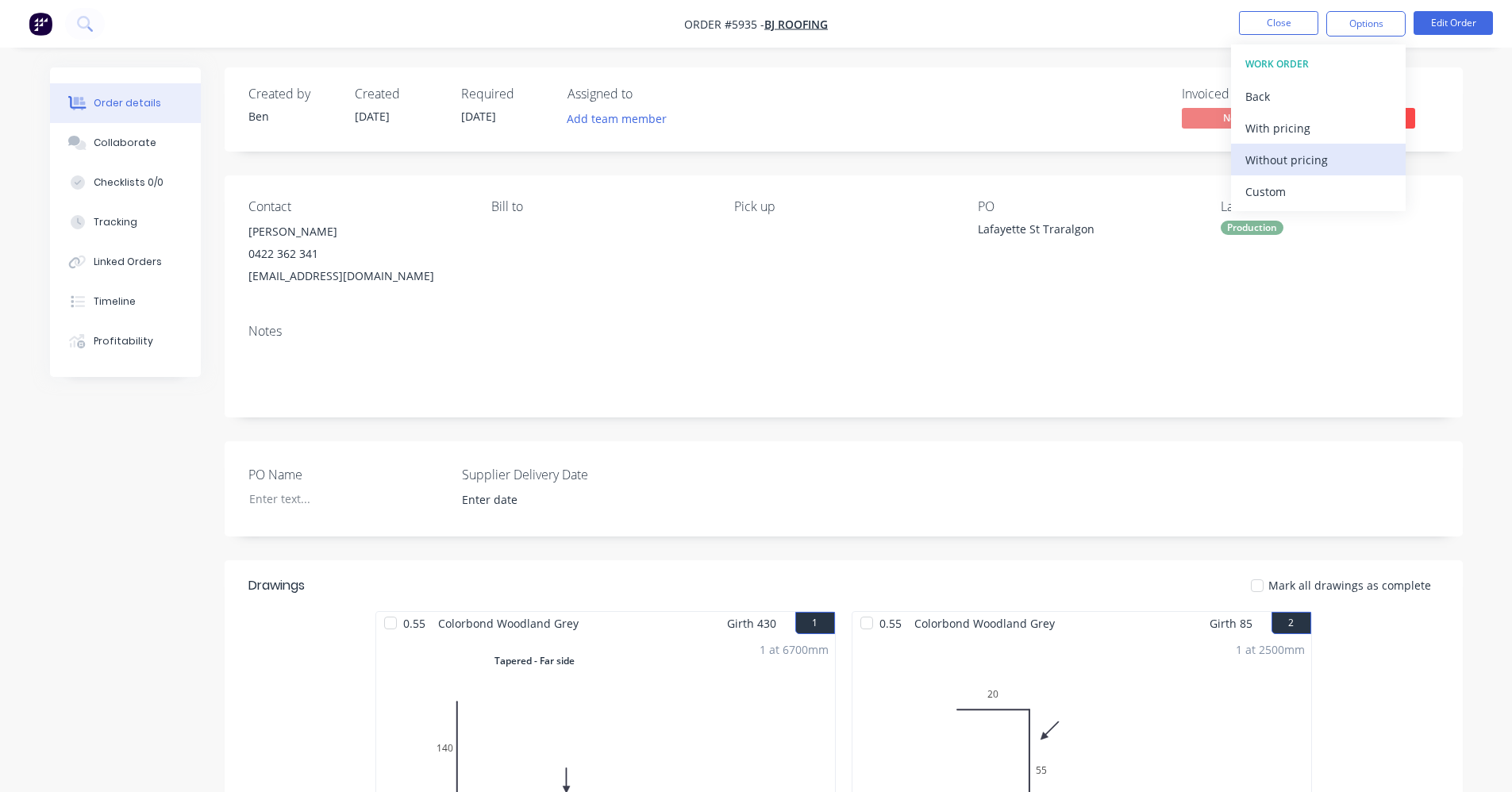
click at [1322, 164] on div "Without pricing" at bounding box center [1318, 160] width 146 height 23
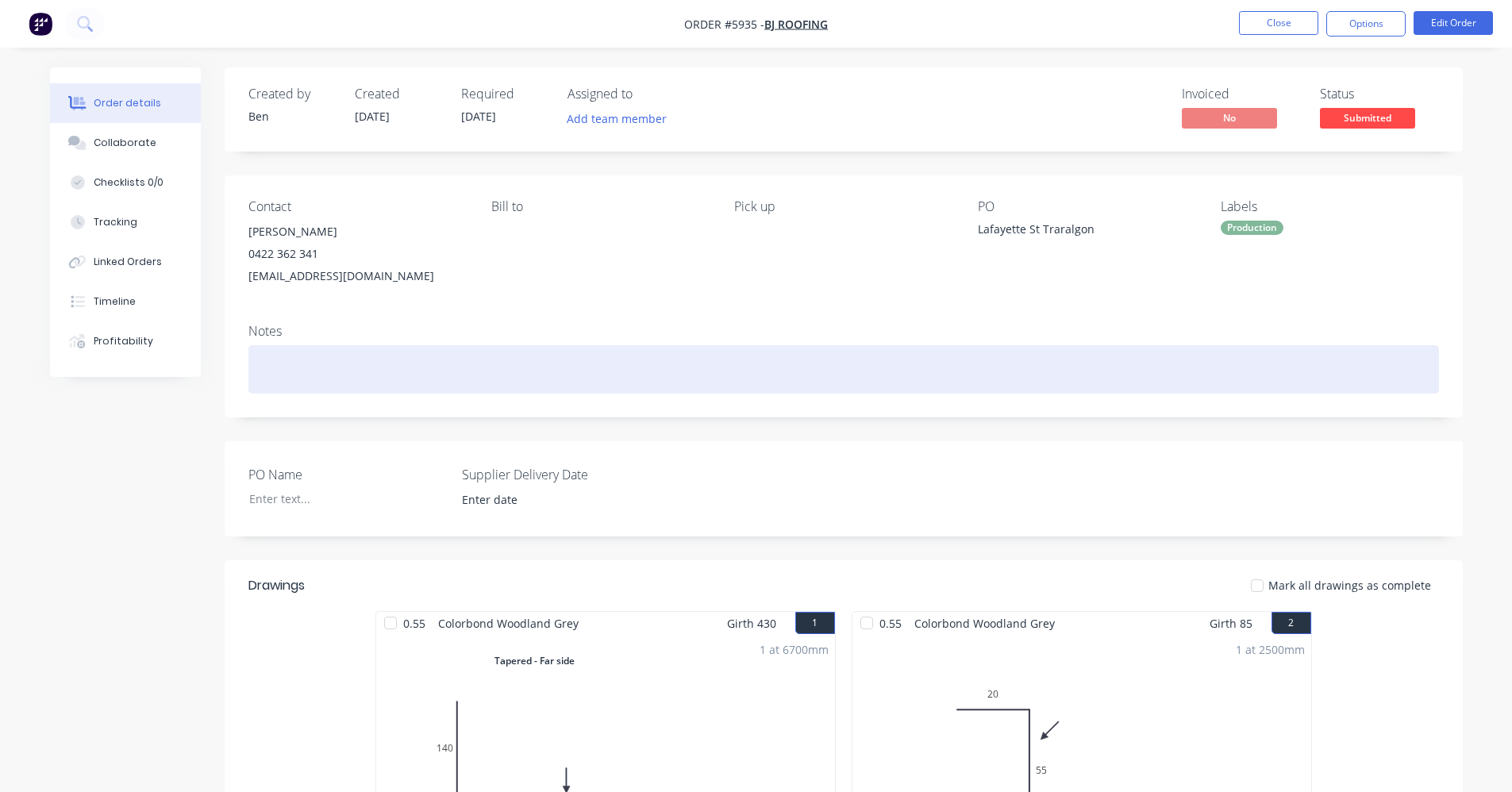
drag, startPoint x: 626, startPoint y: 357, endPoint x: 638, endPoint y: 355, distance: 12.2
click at [627, 356] on div at bounding box center [843, 369] width 1190 height 48
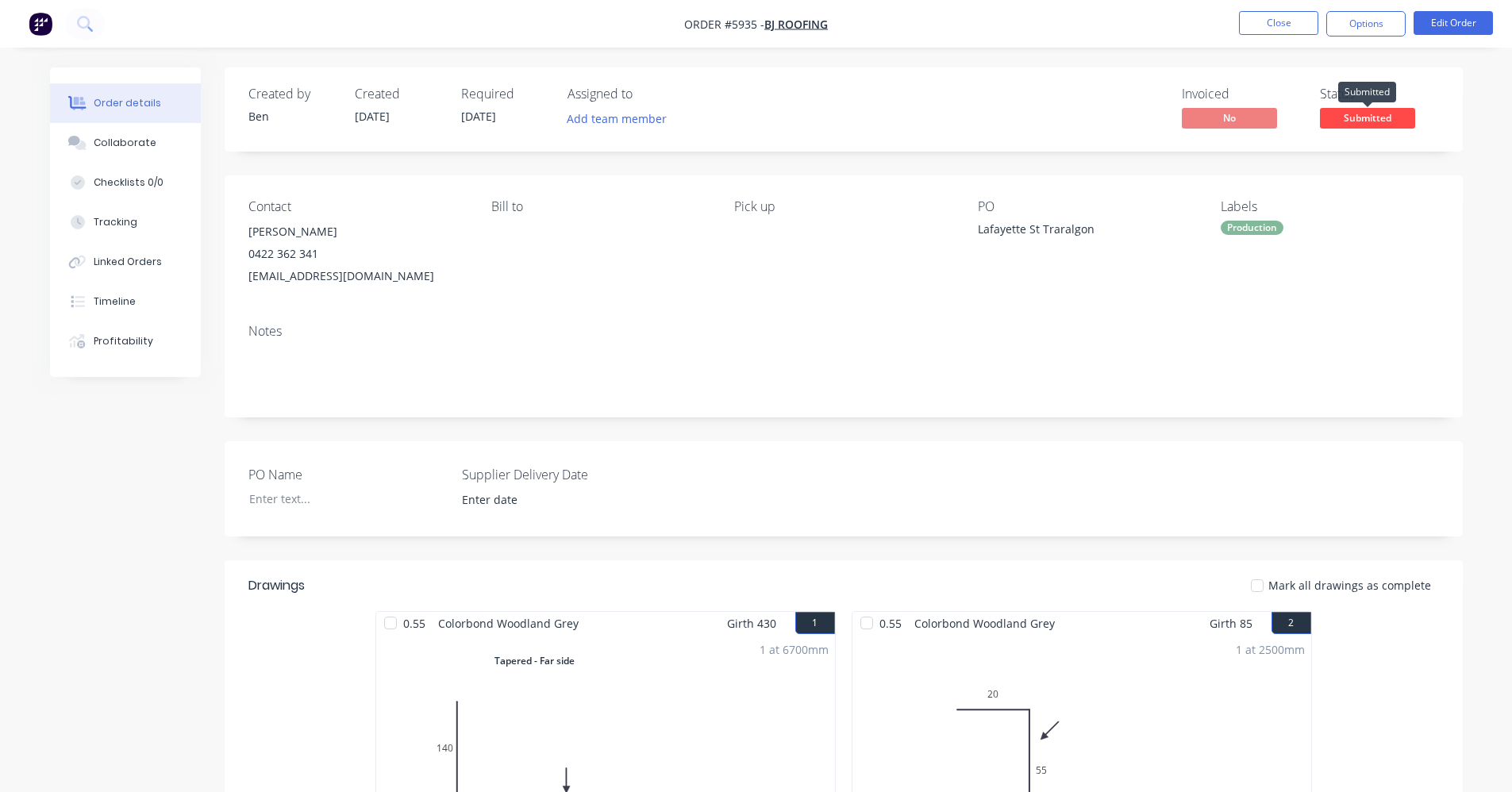
click at [1356, 106] on div "Submitted" at bounding box center [1367, 92] width 58 height 31
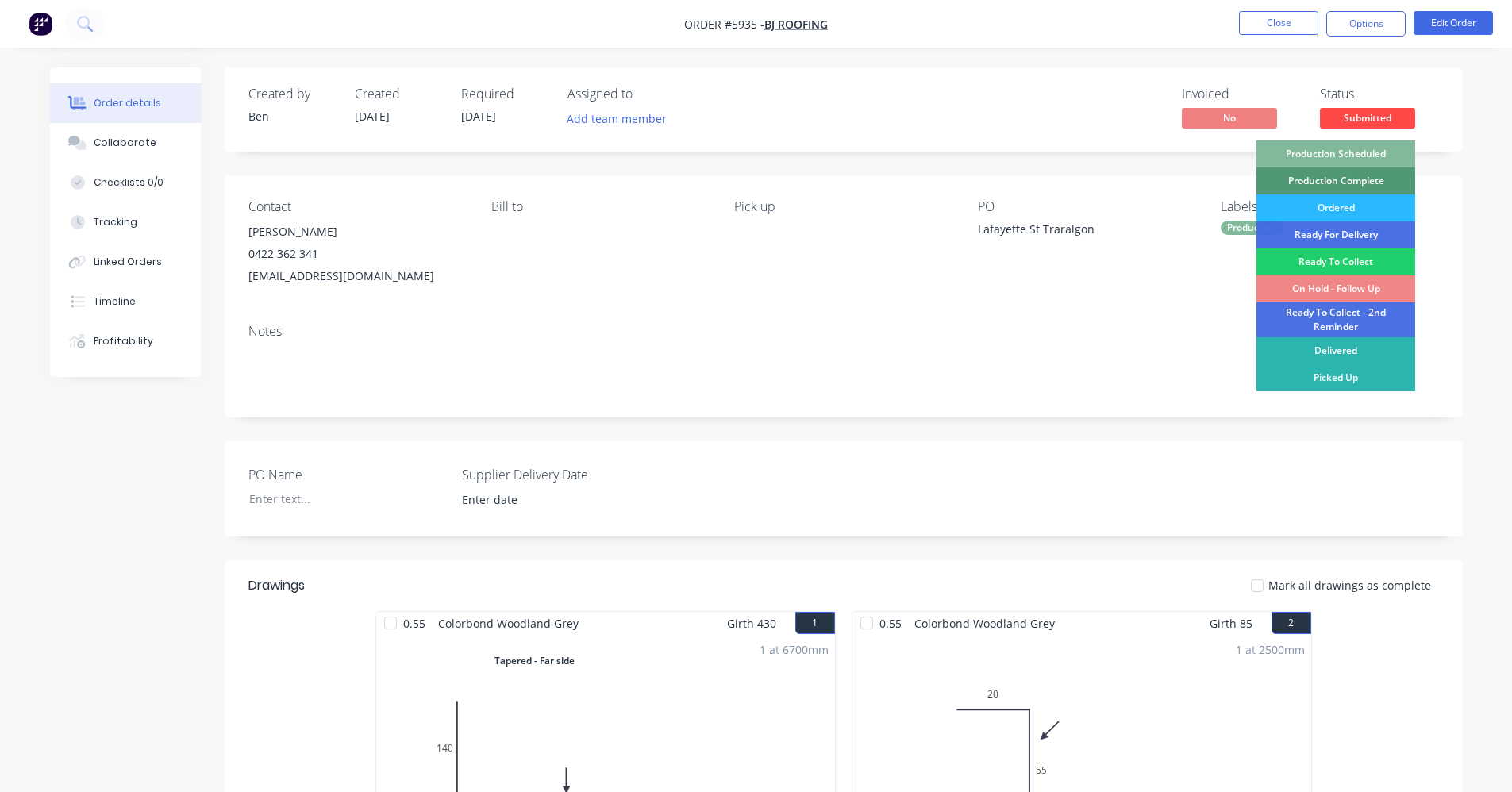
click at [1344, 147] on div "Production Scheduled" at bounding box center [1335, 154] width 159 height 27
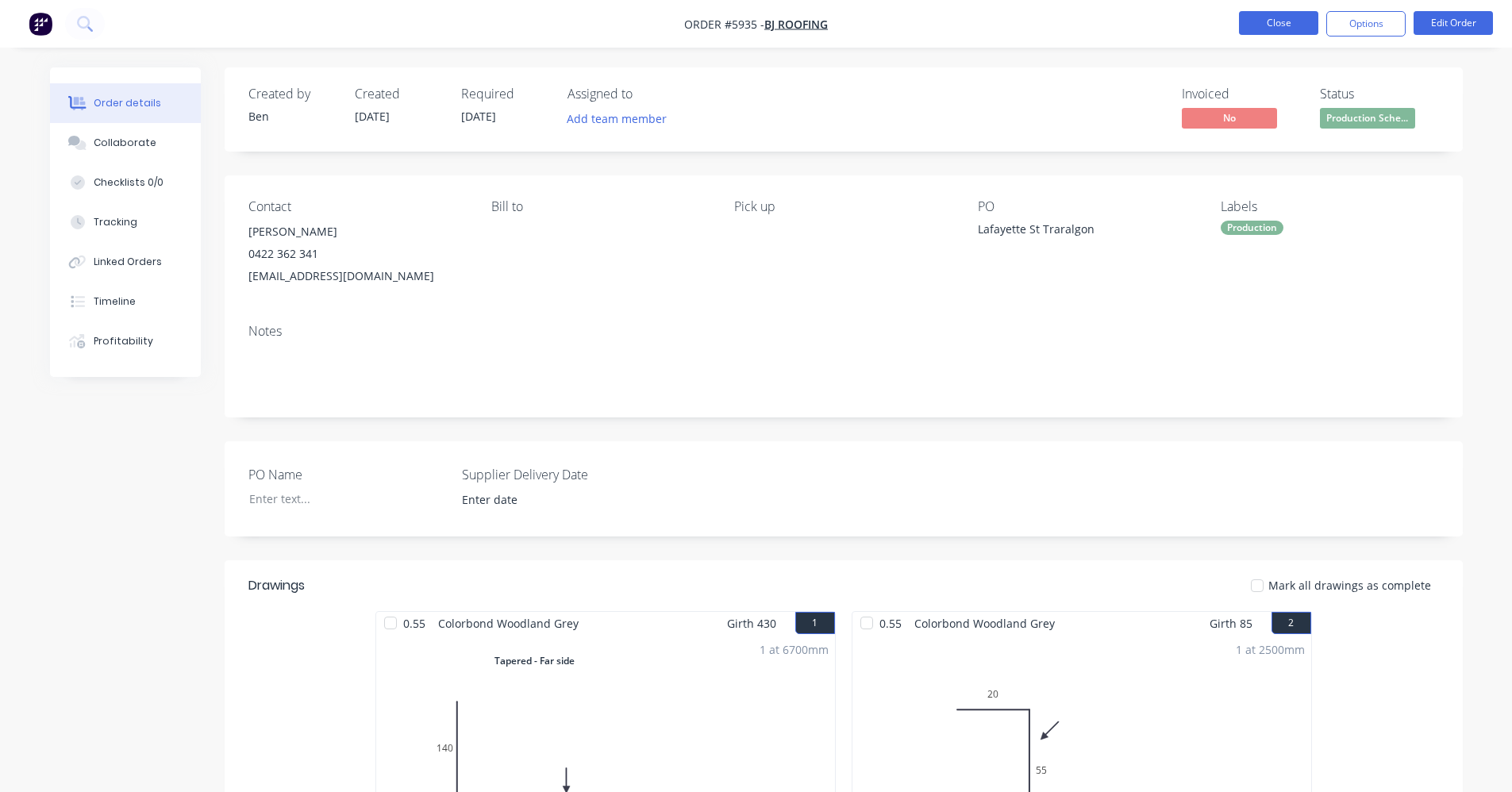
click at [1291, 23] on button "Close" at bounding box center [1278, 23] width 79 height 24
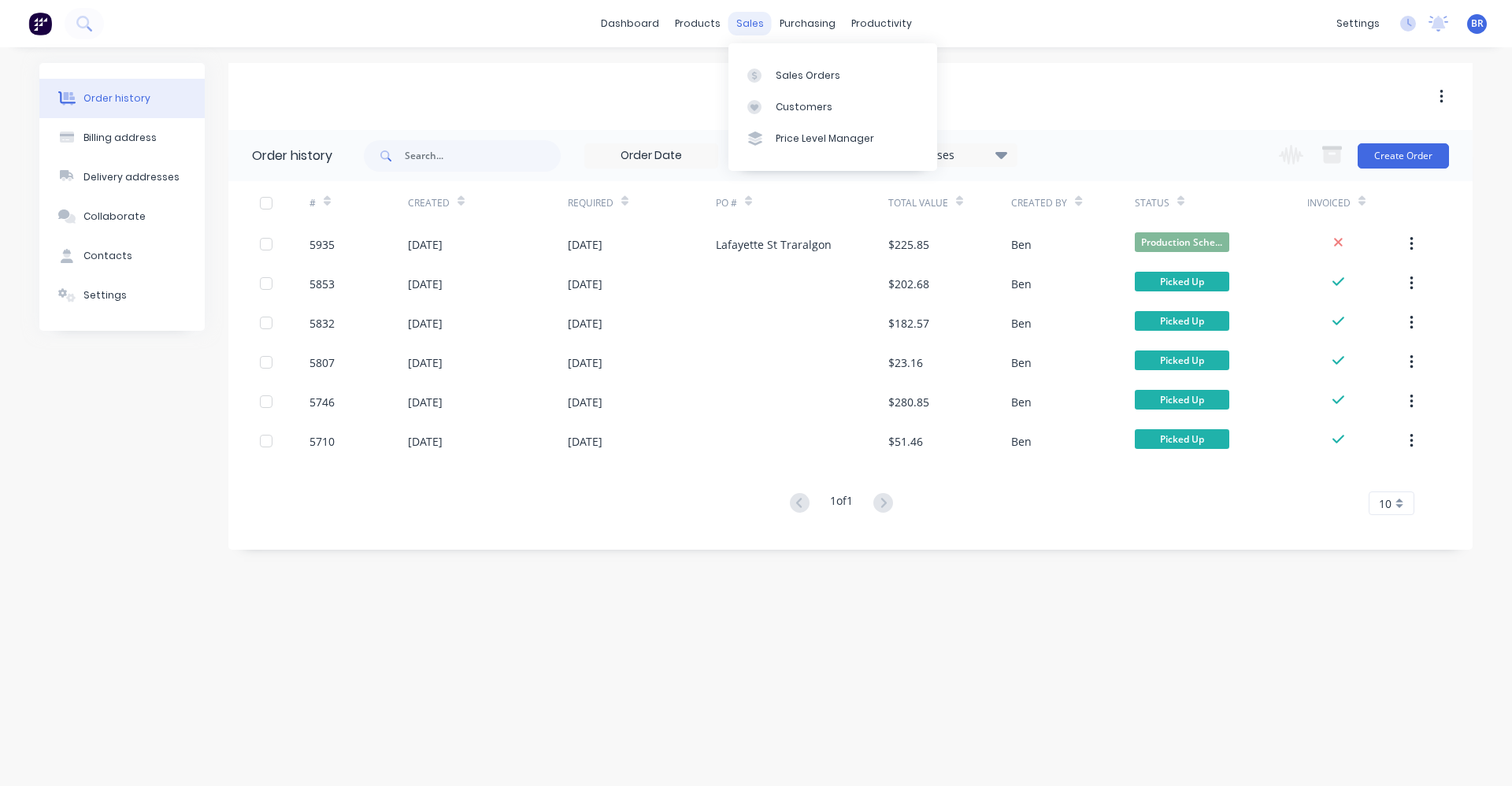
click at [753, 15] on div "sales" at bounding box center [750, 24] width 44 height 24
click at [772, 67] on link "Sales Orders" at bounding box center [832, 75] width 208 height 31
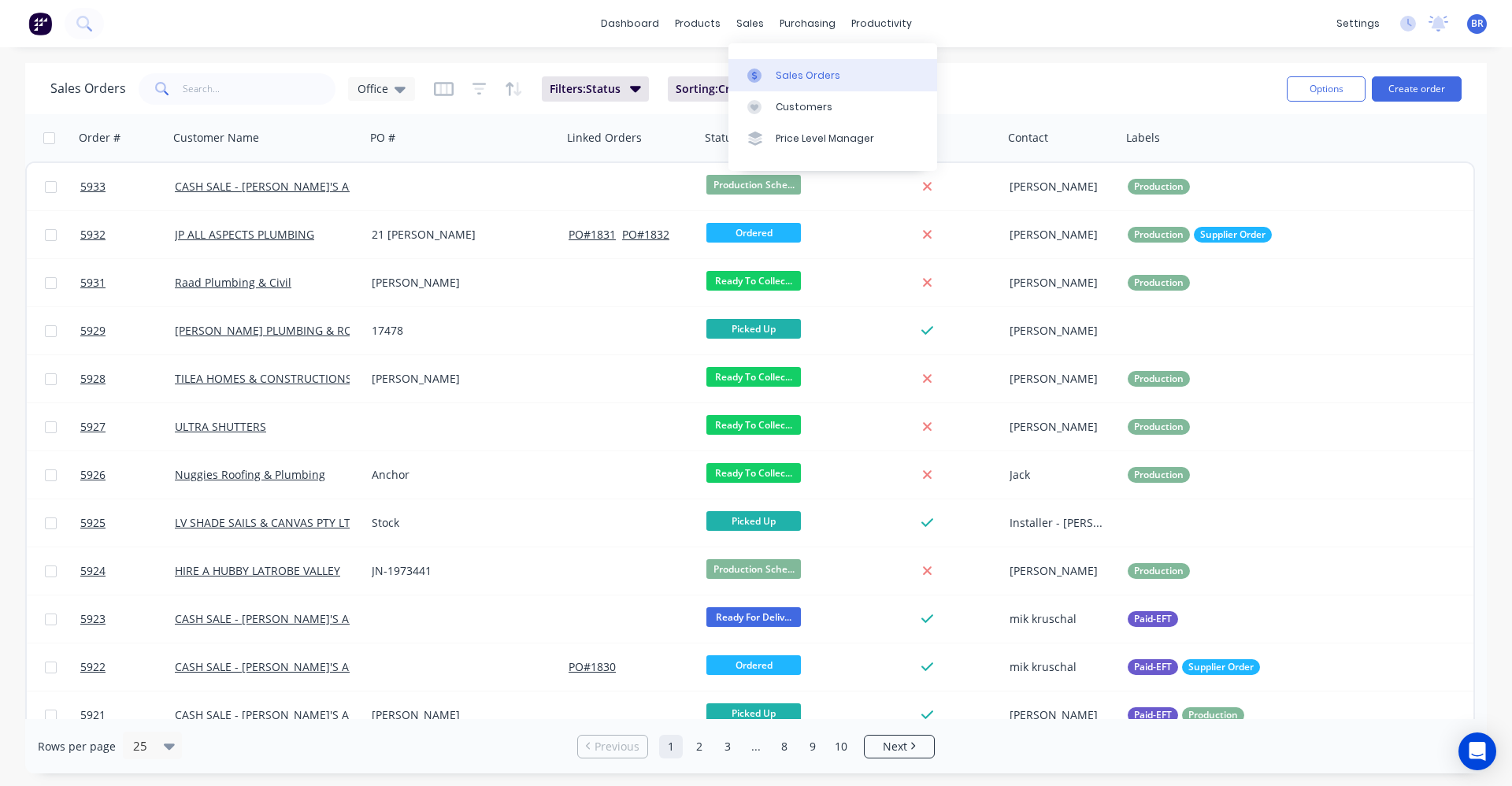
click at [803, 69] on div "Sales Orders" at bounding box center [808, 76] width 65 height 14
click at [249, 91] on input "text" at bounding box center [260, 89] width 153 height 31
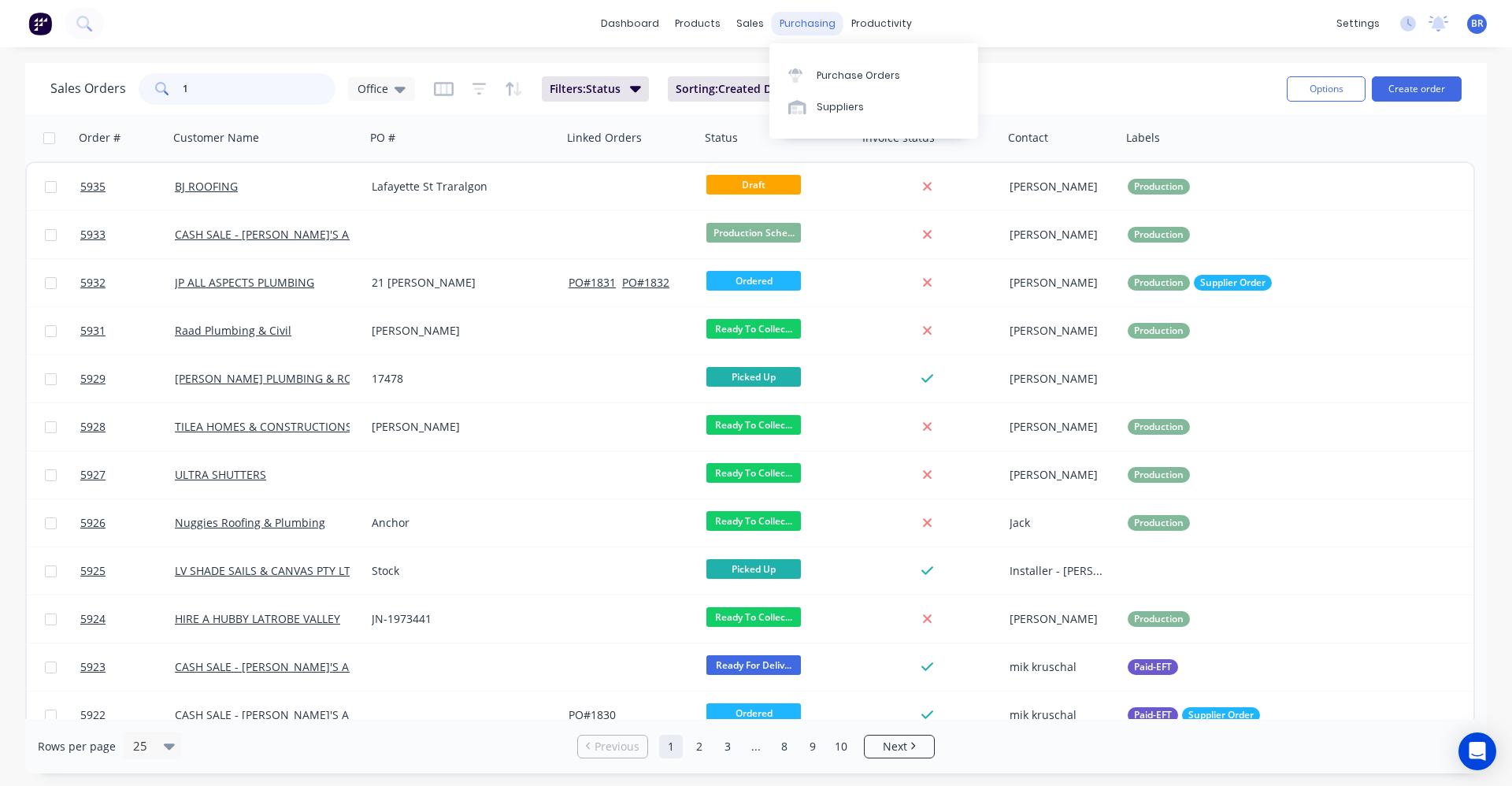
type input "1"
click at [814, 28] on div "purchasing" at bounding box center [807, 24] width 72 height 24
drag, startPoint x: 820, startPoint y: 69, endPoint x: 802, endPoint y: 71, distance: 18.1
click at [818, 70] on div "Purchase Orders" at bounding box center [859, 76] width 84 height 14
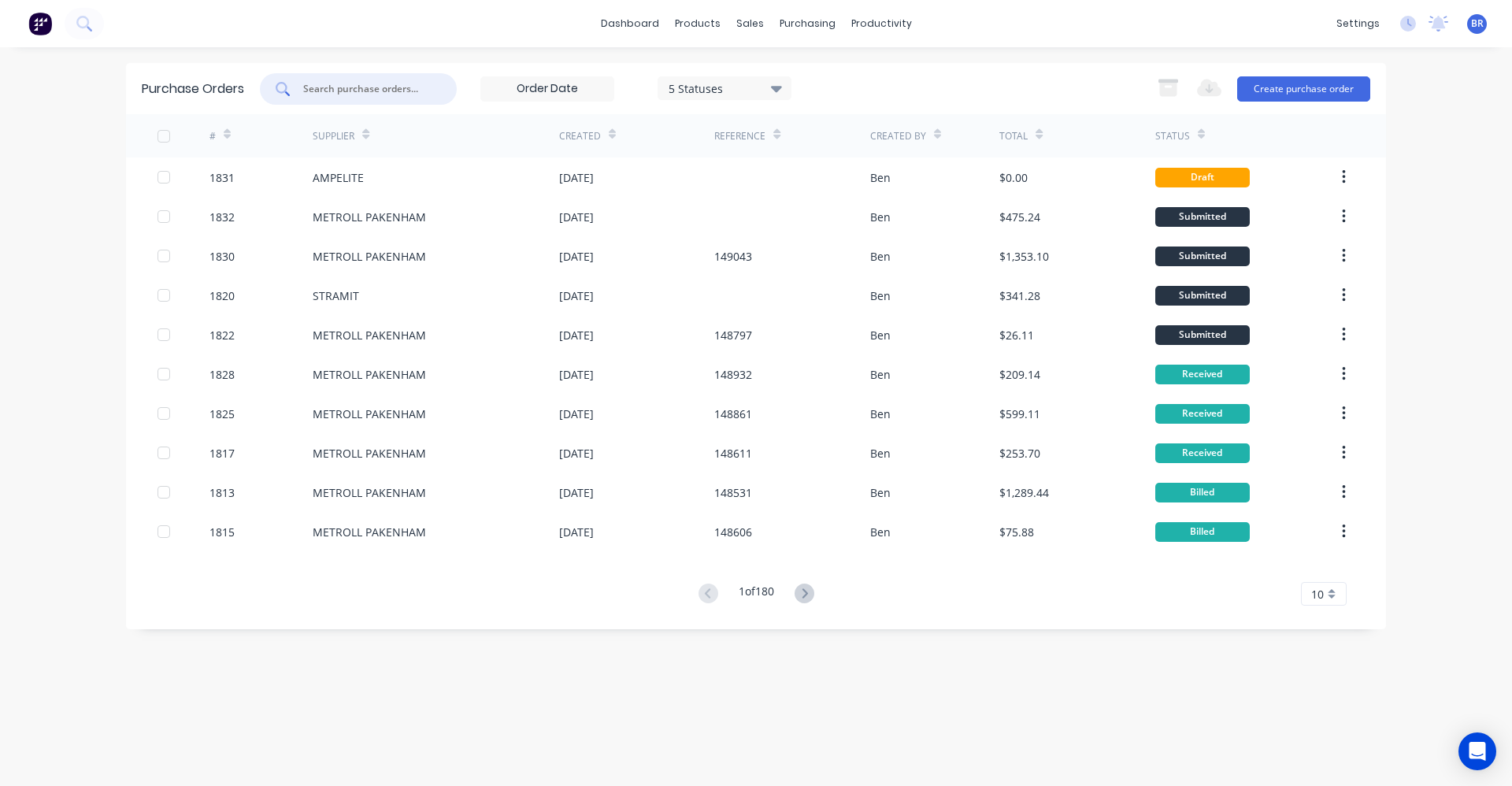
click at [365, 92] on input "text" at bounding box center [367, 89] width 131 height 16
type input "1832"
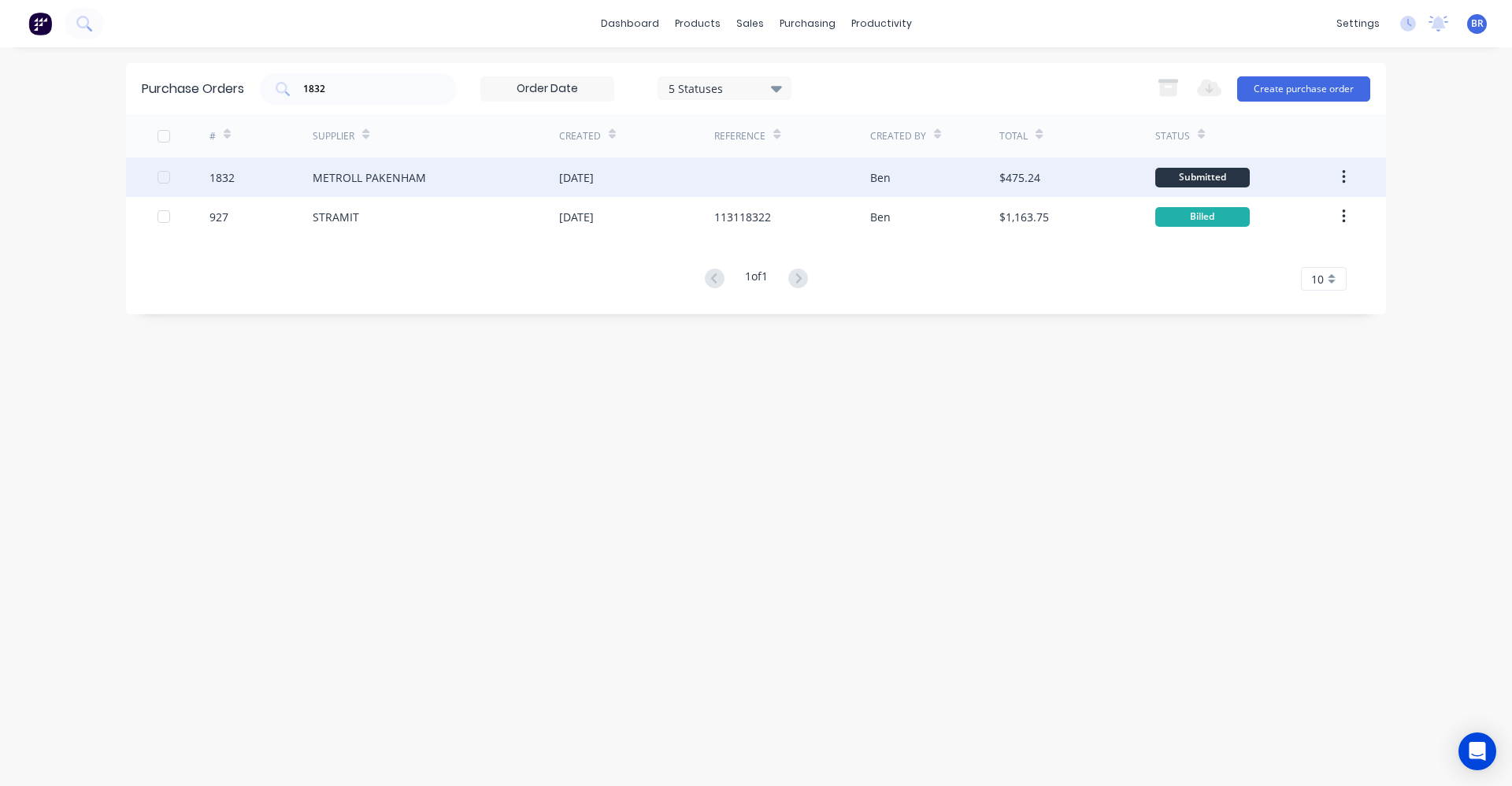
click at [412, 187] on div "METROLL PAKENHAM" at bounding box center [436, 177] width 247 height 39
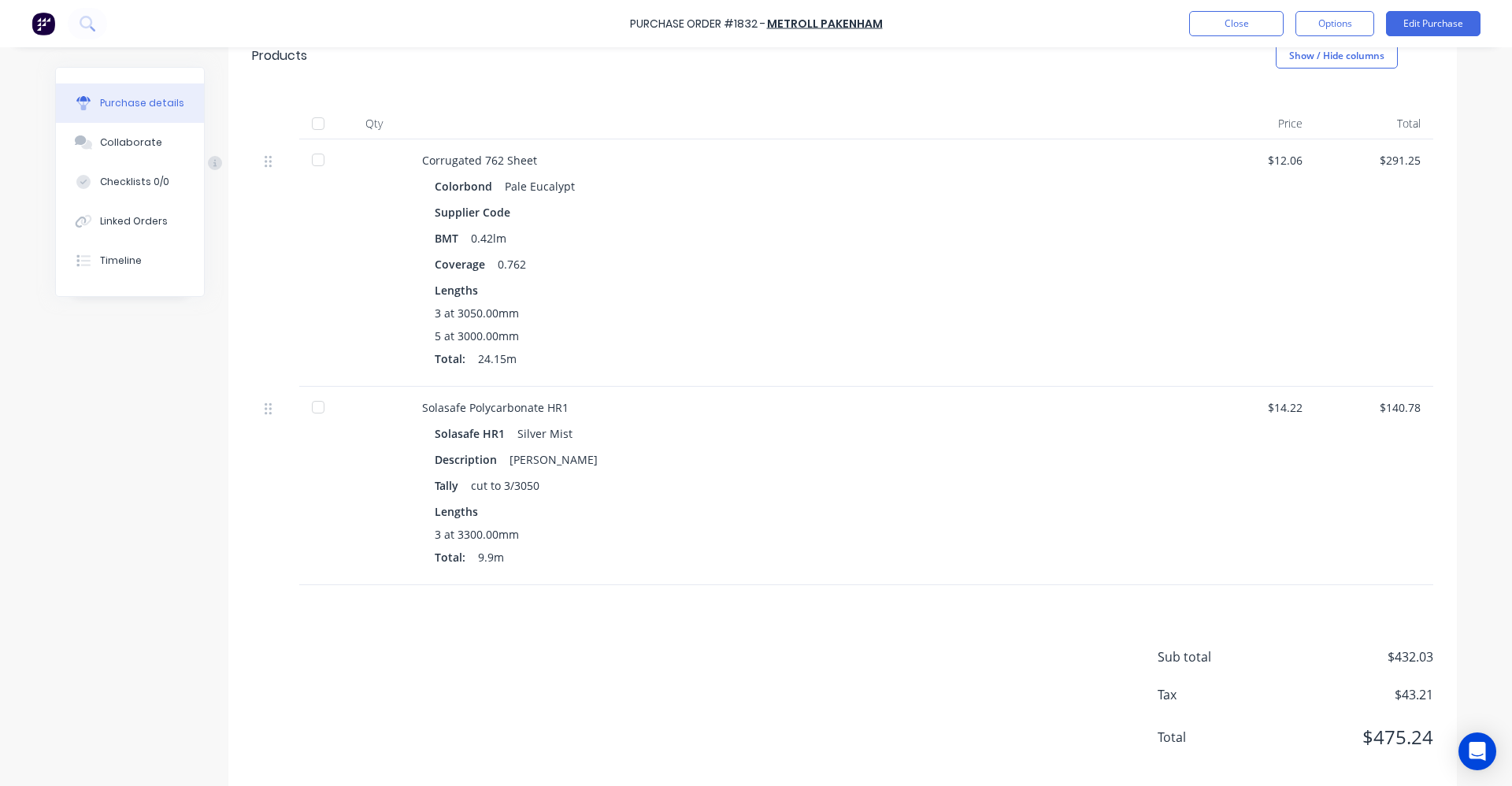
scroll to position [363, 0]
